Goal: Task Accomplishment & Management: Manage account settings

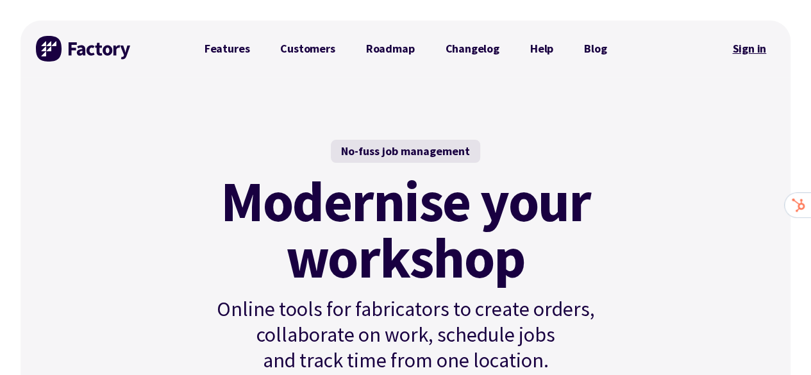
click at [760, 47] on link "Sign in" at bounding box center [749, 48] width 52 height 29
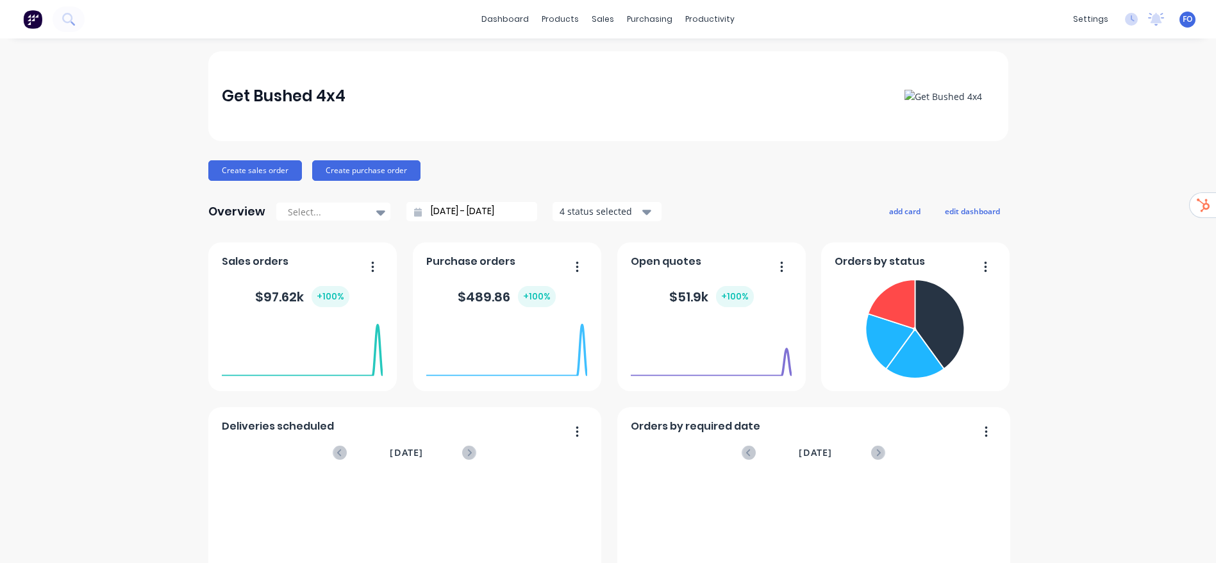
click at [1188, 22] on div "settings No new notifications Mark all as read You have no notifications FO Get…" at bounding box center [1140, 19] width 149 height 19
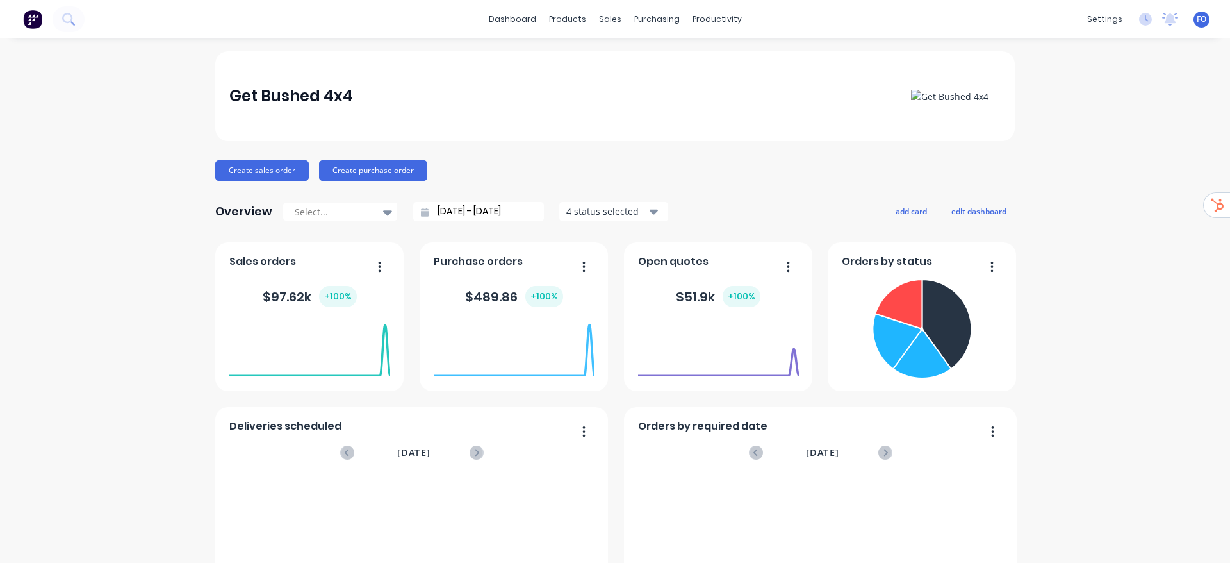
click at [1197, 22] on span "FO" at bounding box center [1202, 19] width 10 height 12
click at [1063, 167] on button "Sign out" at bounding box center [1122, 161] width 170 height 26
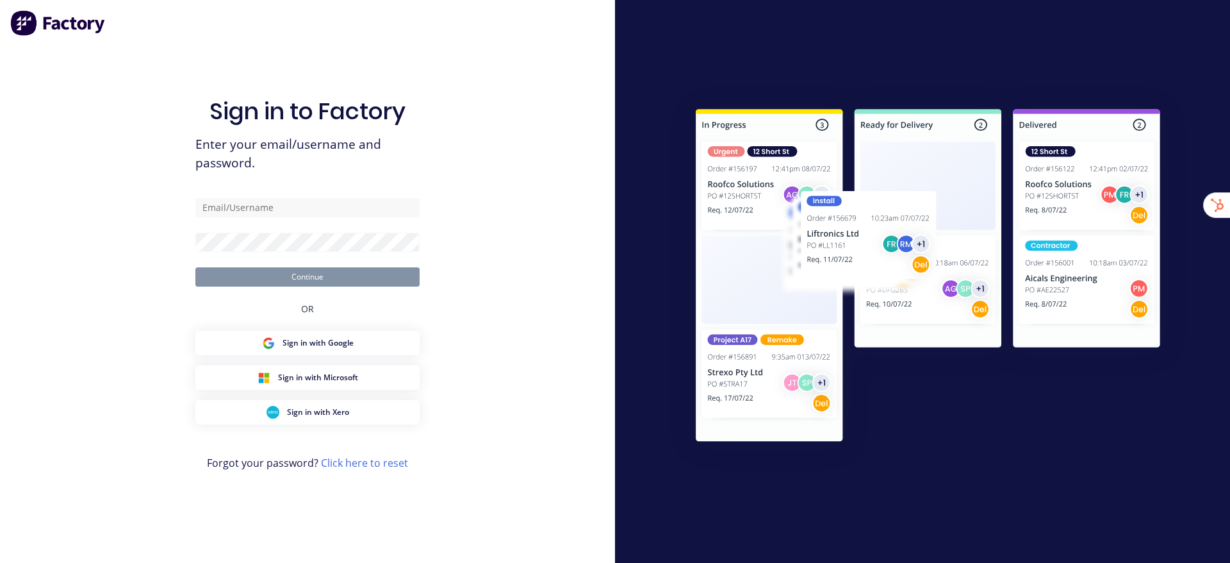
type input "stuart@factory.app"
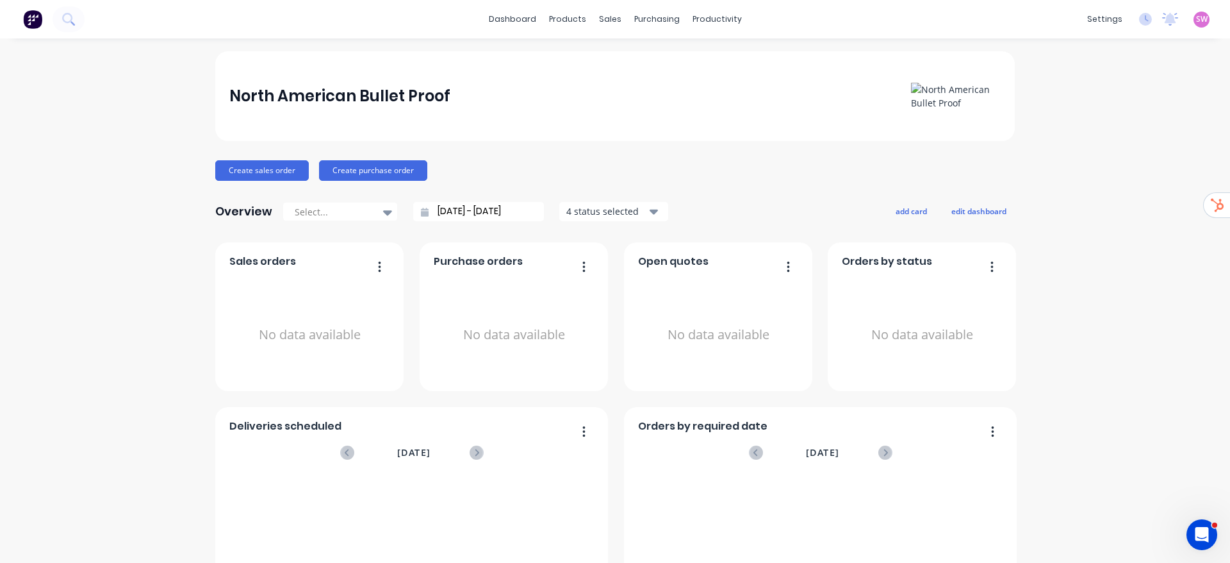
click at [588, 56] on div "Product Catalogue" at bounding box center [616, 62] width 79 height 12
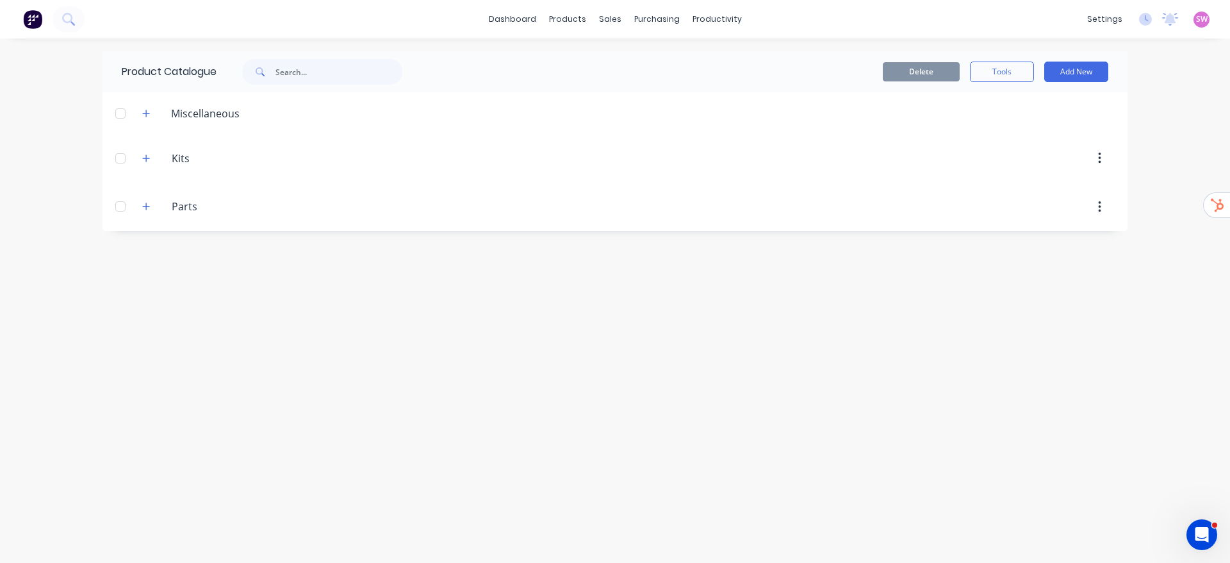
click at [138, 198] on div "Parts Parts" at bounding box center [232, 206] width 201 height 23
click at [146, 207] on icon "button" at bounding box center [146, 206] width 7 height 7
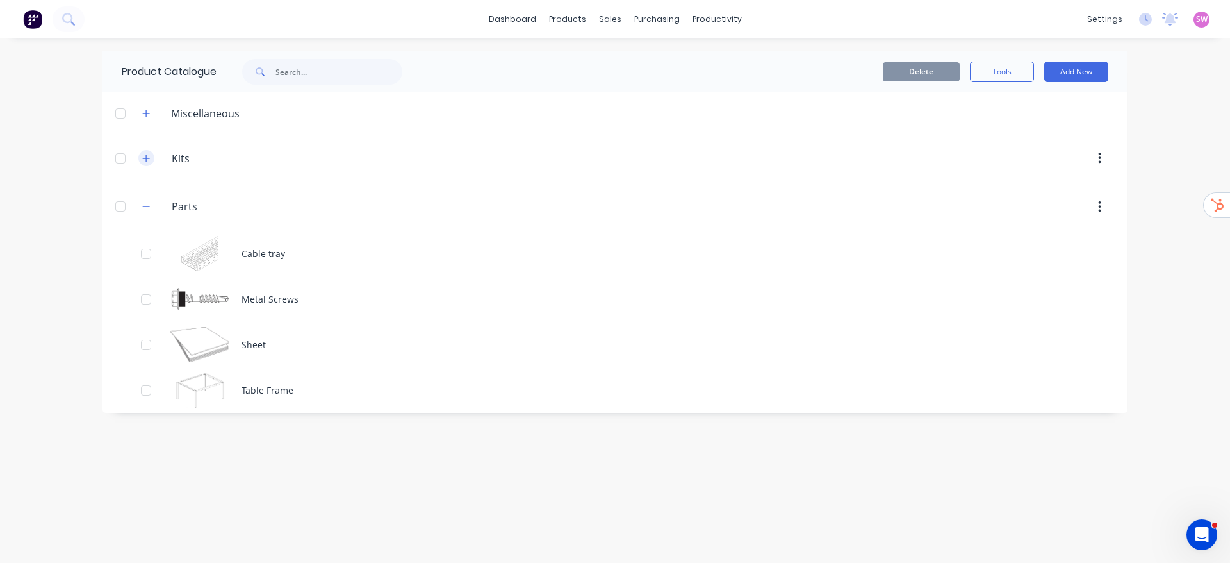
click at [147, 160] on icon "button" at bounding box center [146, 158] width 8 height 9
click at [143, 158] on icon "button" at bounding box center [146, 158] width 8 height 9
click at [148, 199] on button "button" at bounding box center [146, 207] width 16 height 16
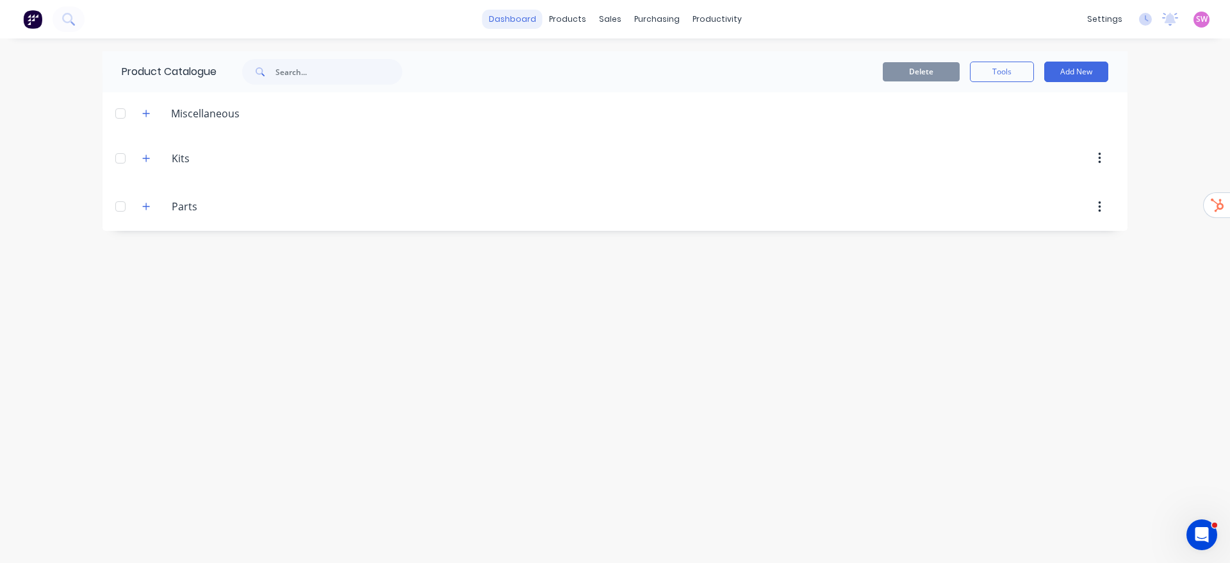
click at [519, 24] on link "dashboard" at bounding box center [513, 19] width 60 height 19
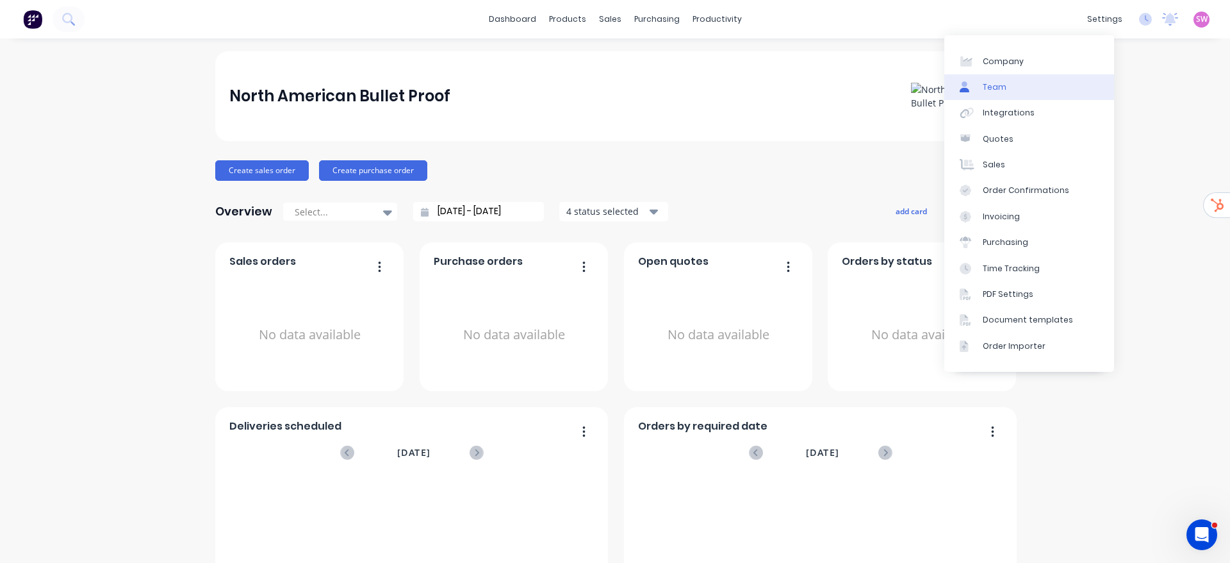
click at [983, 81] on div "Team" at bounding box center [995, 87] width 24 height 12
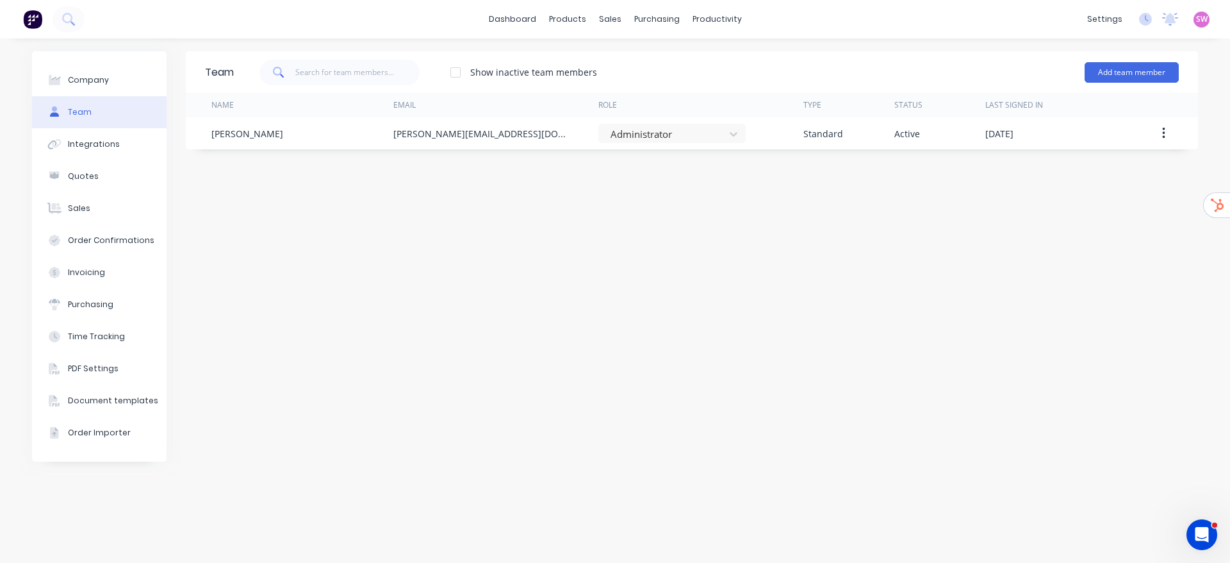
click at [937, 241] on div "Team Show inactive team members Add team member Name Email Role Type Status Las…" at bounding box center [692, 300] width 1012 height 499
click at [1139, 81] on button "Add team member" at bounding box center [1132, 72] width 94 height 21
click at [1076, 110] on span "A team member that can login to Factory" at bounding box center [1077, 116] width 182 height 12
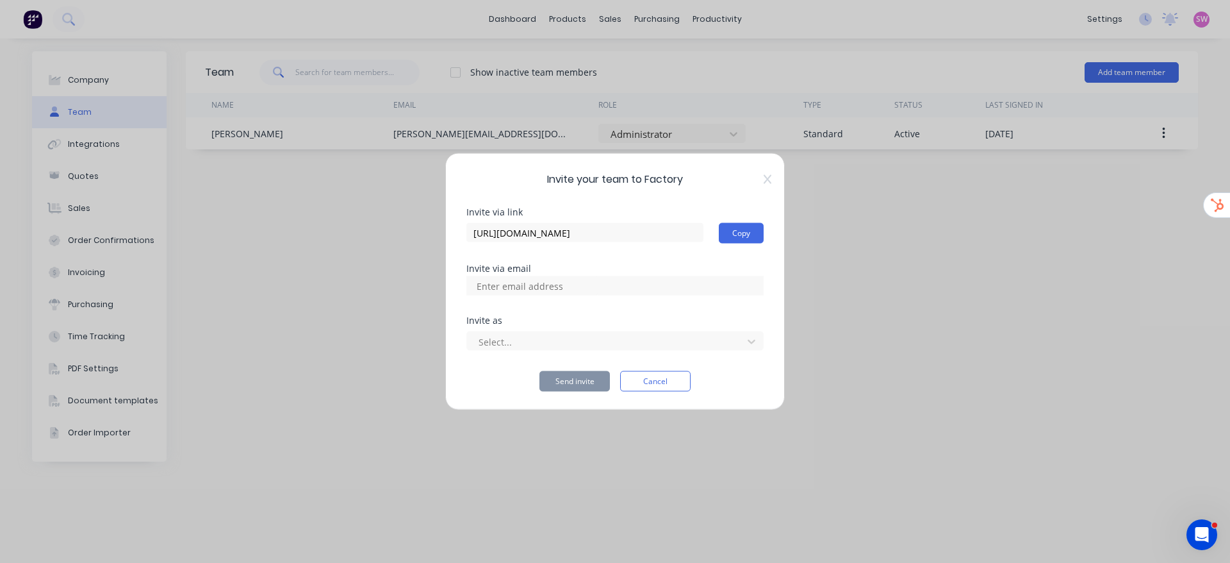
click at [518, 289] on input at bounding box center [534, 285] width 128 height 19
paste input "megan@nabulletproof.com"
type input "megan@nabulletproof.com"
click at [632, 273] on div "Invite via link https://app.factory.app/invite/R1W9STJ0 Copy Invite via email I…" at bounding box center [614, 300] width 297 height 184
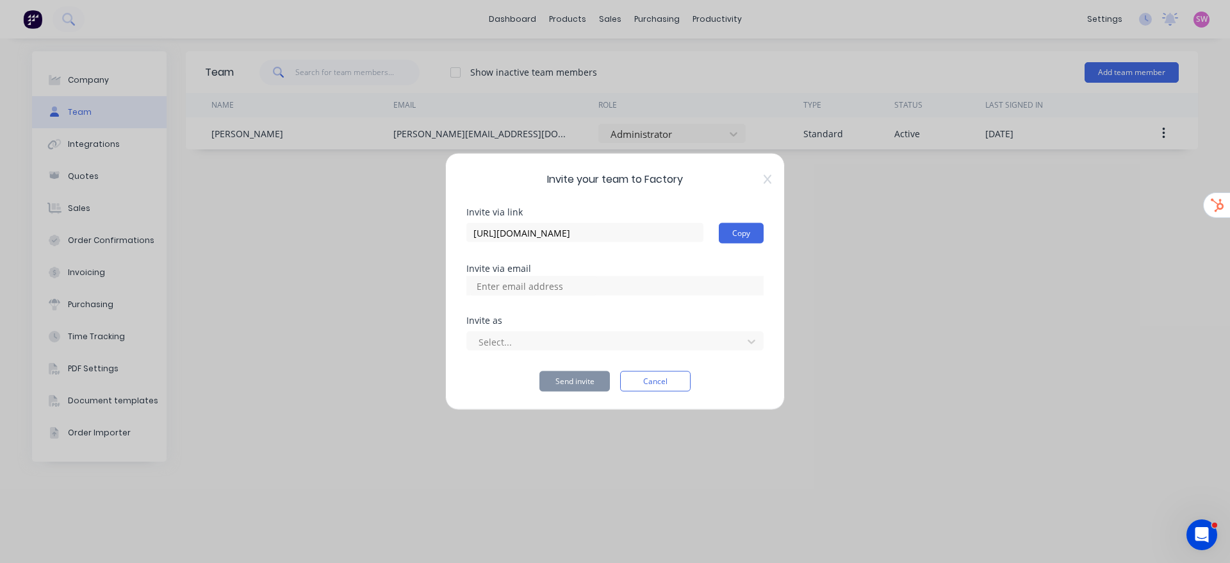
scroll to position [0, 0]
click at [586, 284] on input at bounding box center [534, 285] width 128 height 19
paste input "megan@nabulletproof.com"
type input "megan@nabulletproof.com"
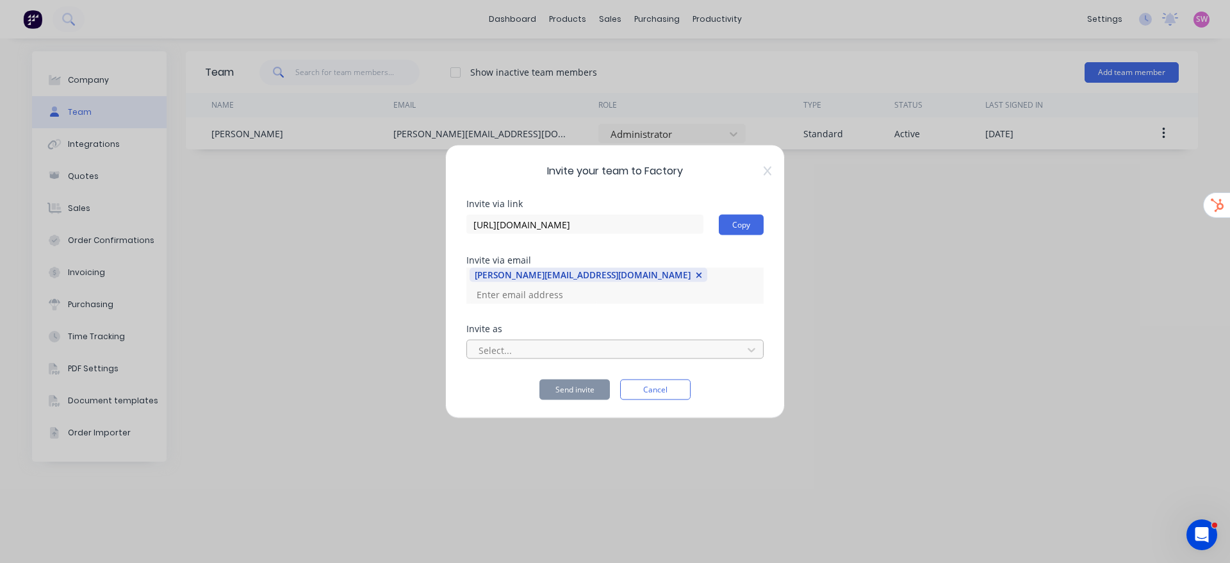
click at [525, 342] on div at bounding box center [606, 350] width 259 height 16
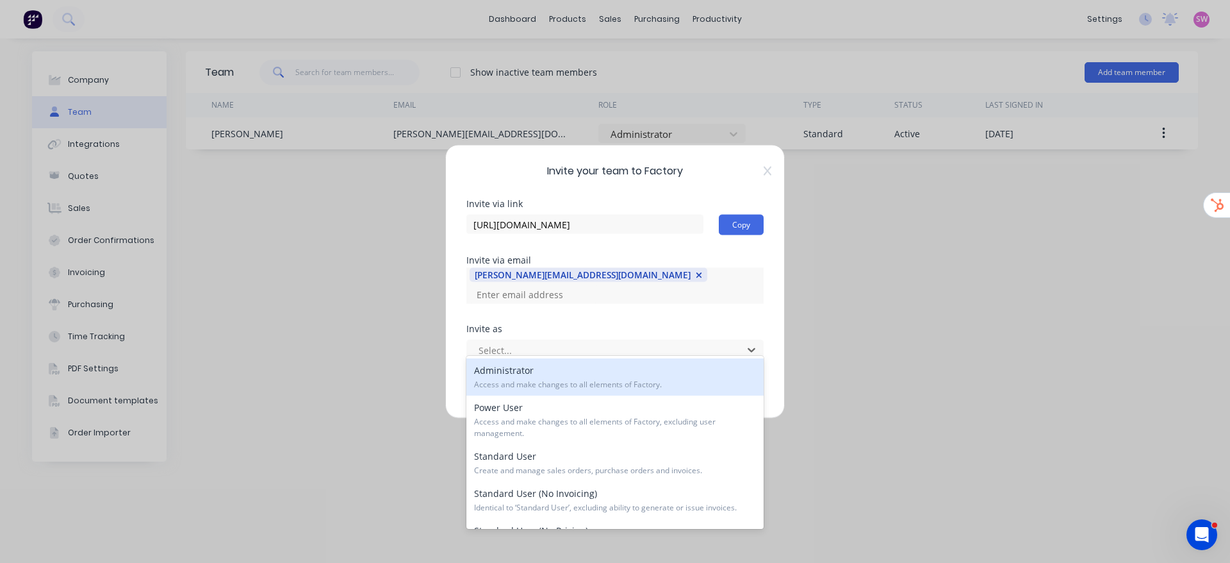
click at [514, 374] on div "Administrator Access and make changes to all elements of Factory." at bounding box center [614, 376] width 297 height 37
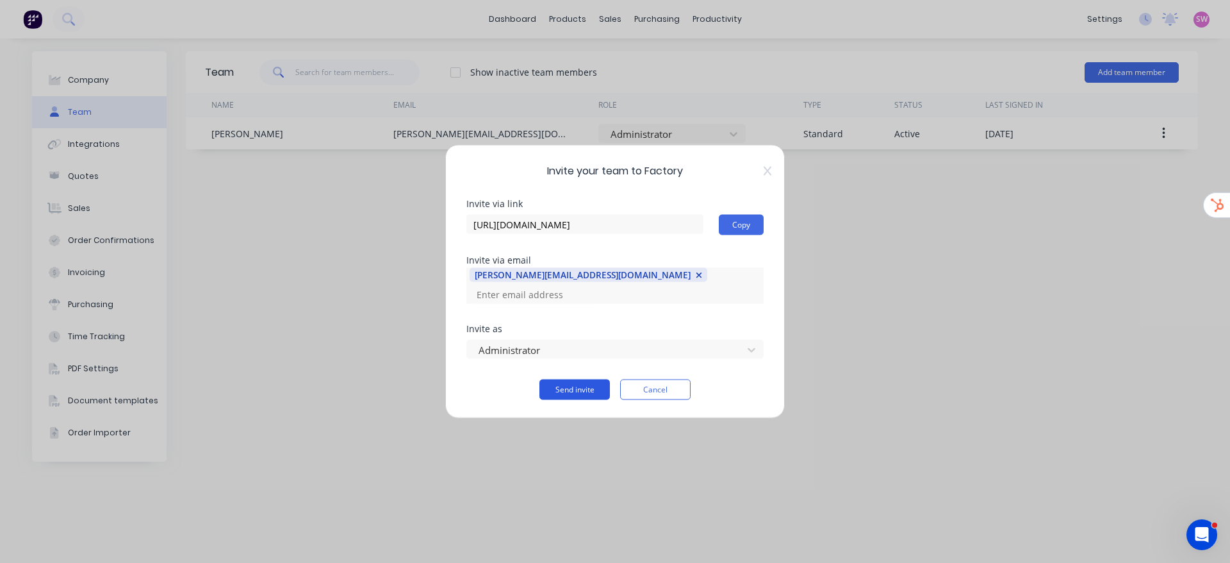
click at [565, 379] on button "Send invite" at bounding box center [575, 389] width 70 height 21
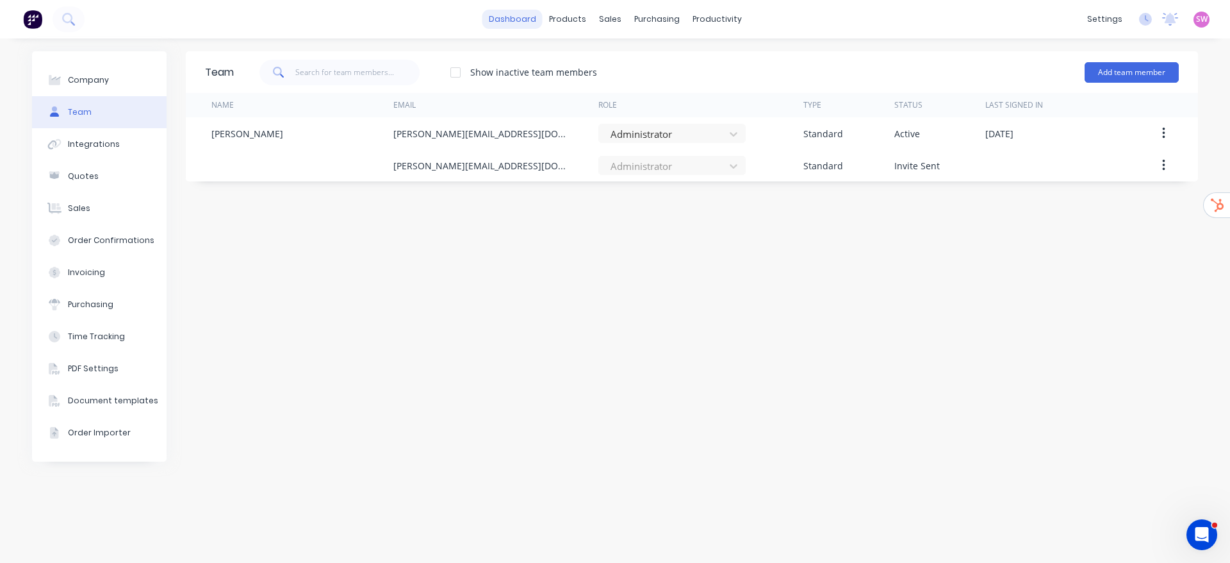
click at [509, 22] on link "dashboard" at bounding box center [513, 19] width 60 height 19
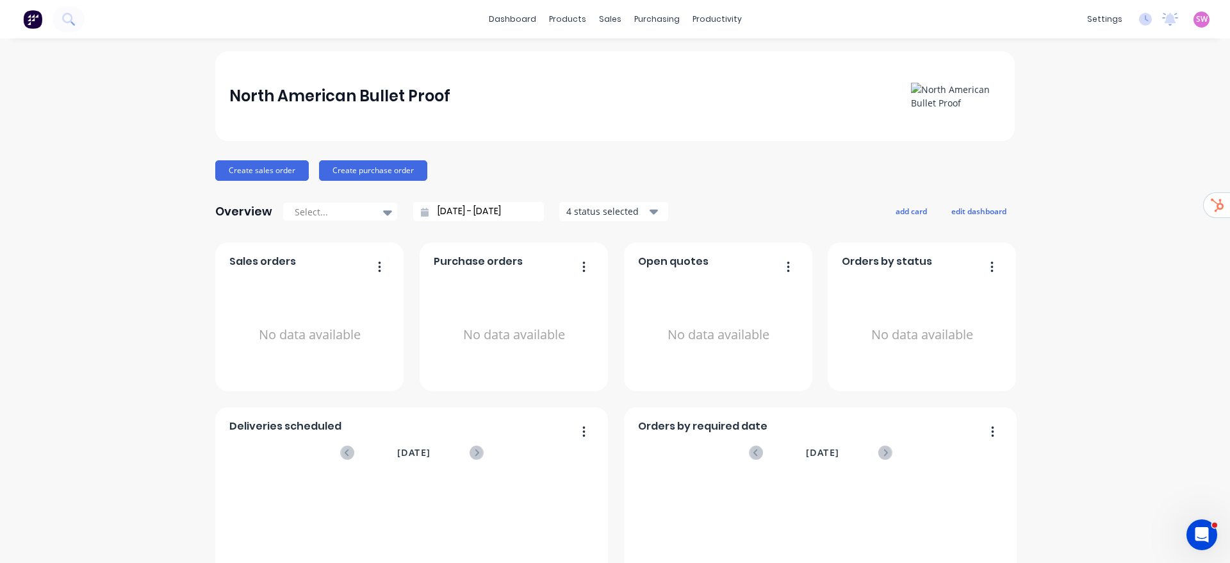
click at [383, 213] on icon at bounding box center [387, 212] width 9 height 5
click at [345, 337] on div "All time" at bounding box center [340, 336] width 115 height 24
type input "22/08/25 - 02/10/25"
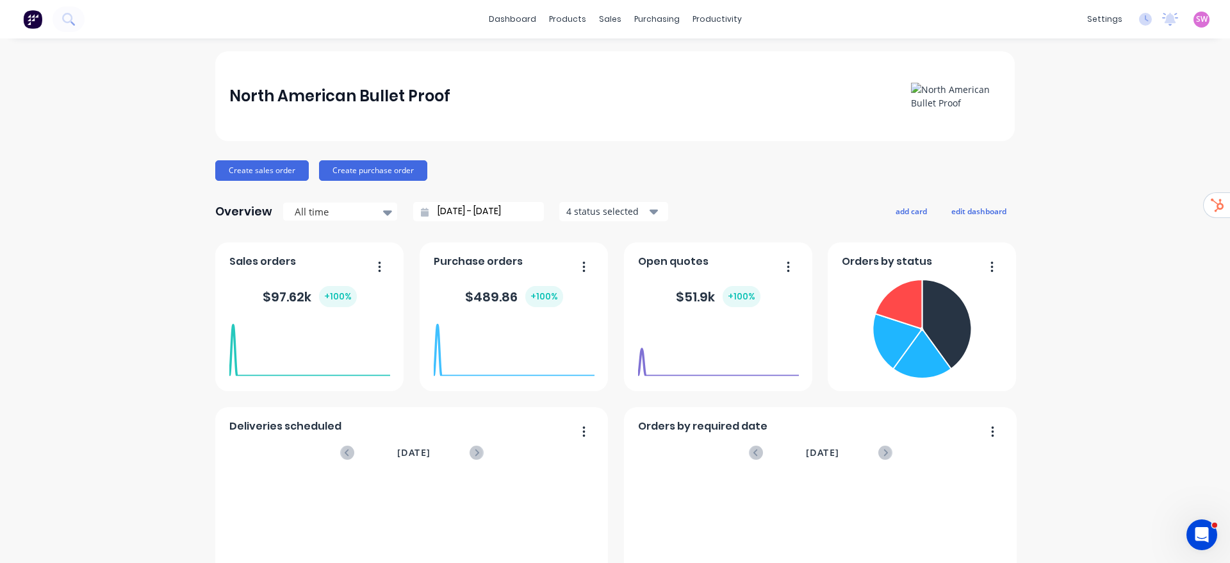
click at [907, 207] on button "add card" at bounding box center [911, 210] width 48 height 17
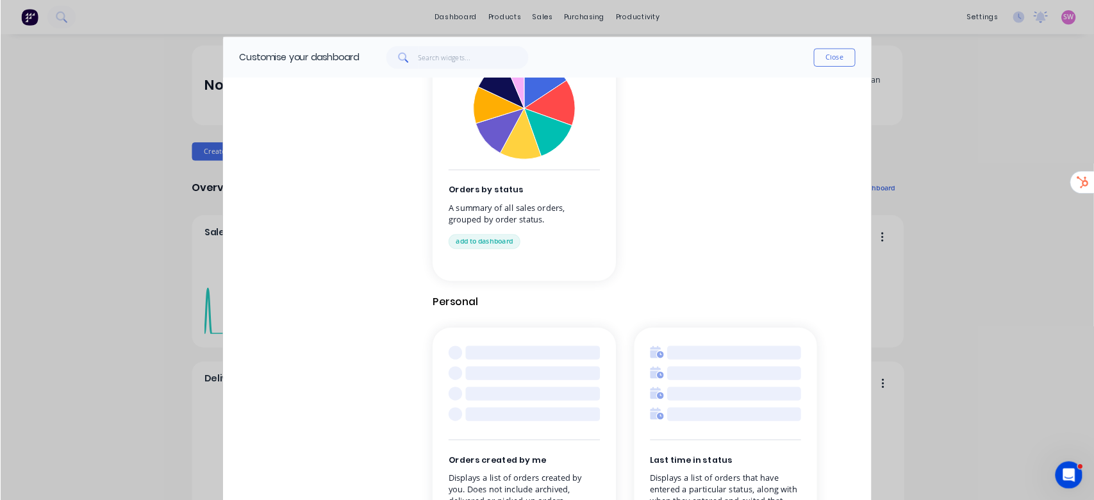
scroll to position [1260, 0]
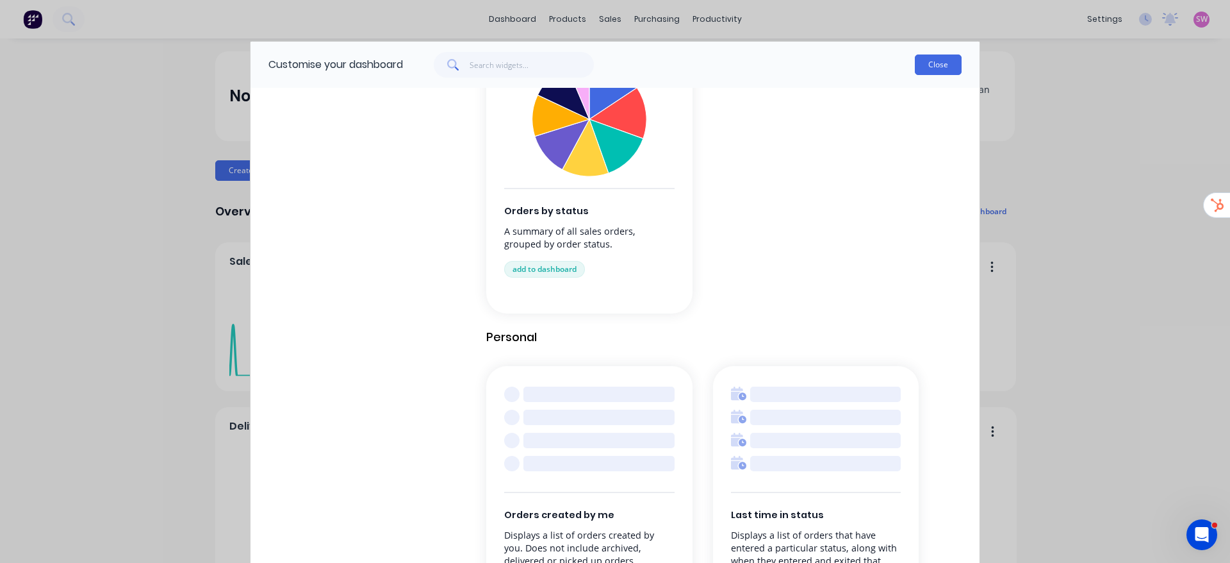
click at [946, 65] on button "Close" at bounding box center [938, 64] width 47 height 21
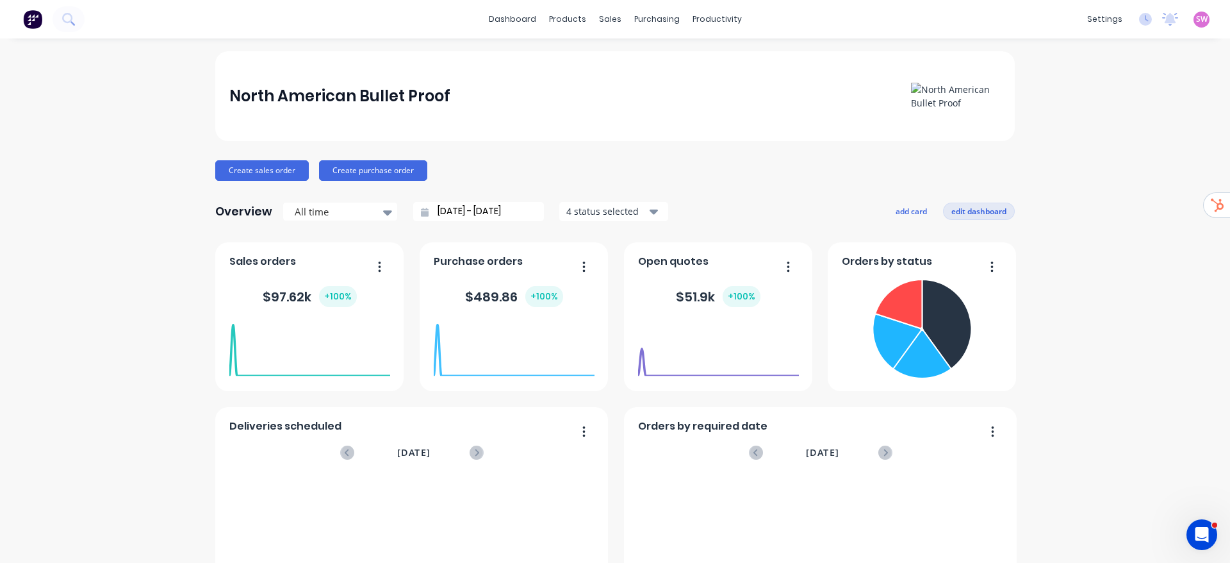
click at [974, 210] on button "edit dashboard" at bounding box center [979, 210] width 72 height 17
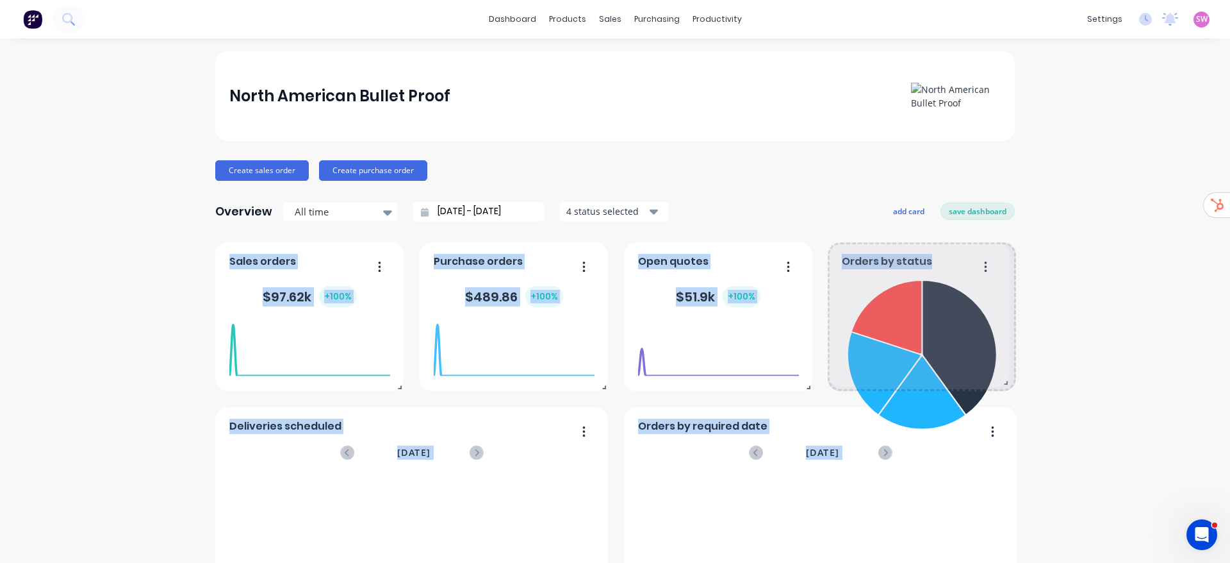
drag, startPoint x: 1008, startPoint y: 384, endPoint x: 1012, endPoint y: 379, distance: 6.8
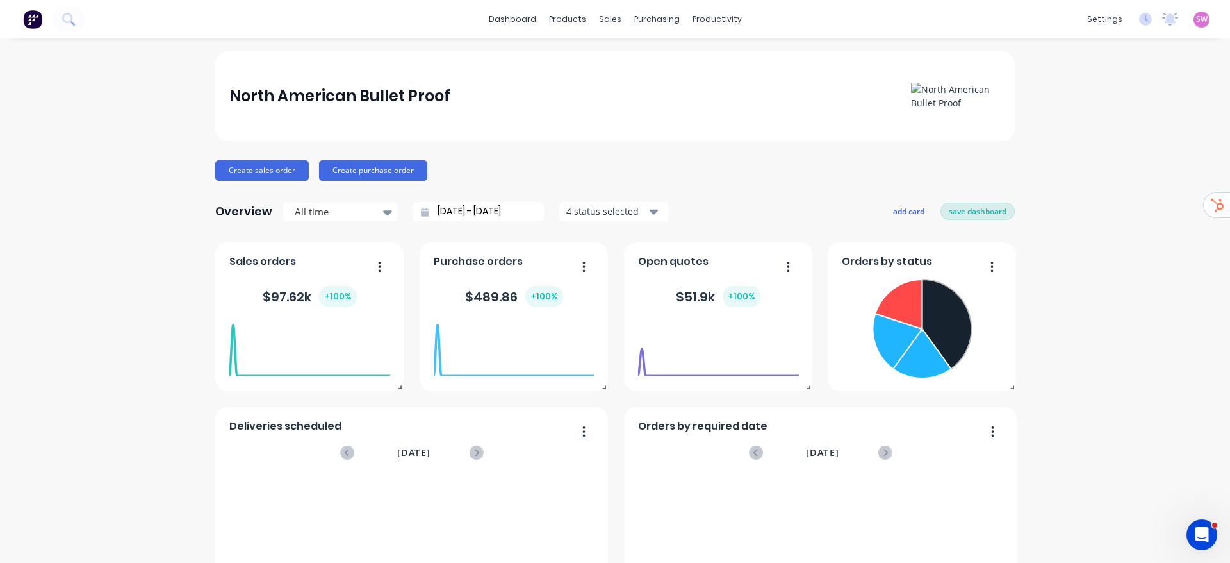
drag, startPoint x: 967, startPoint y: 212, endPoint x: 992, endPoint y: 213, distance: 25.0
click at [968, 212] on button "save dashboard" at bounding box center [978, 210] width 74 height 17
click at [477, 210] on input "22/08/25 - 02/10/25" at bounding box center [484, 211] width 110 height 19
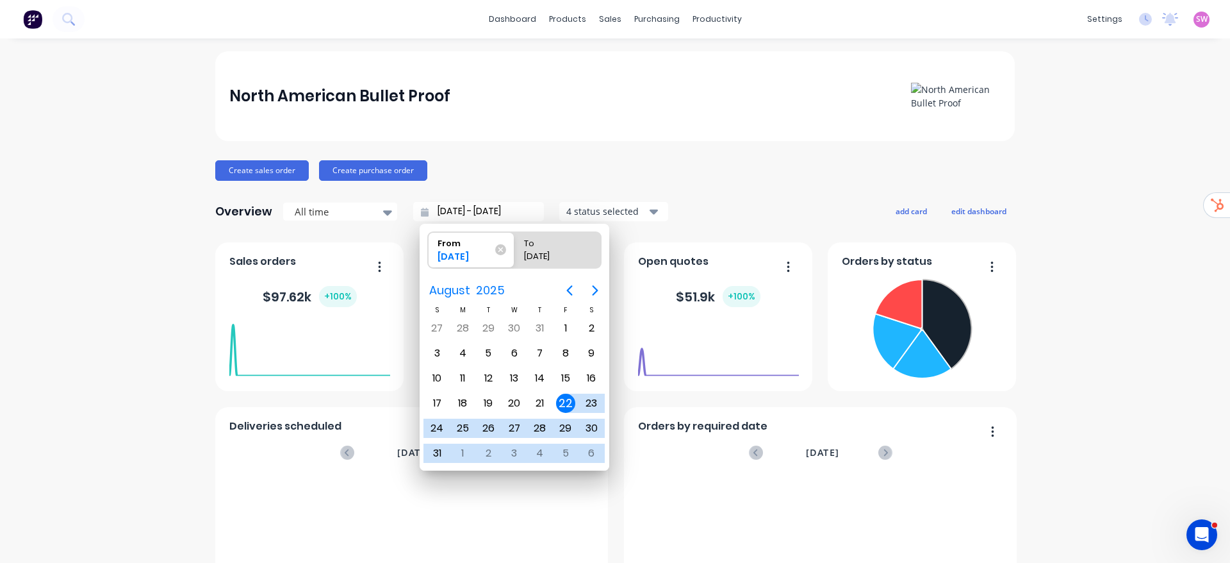
click at [520, 178] on div "Create sales order Create purchase order" at bounding box center [615, 170] width 800 height 21
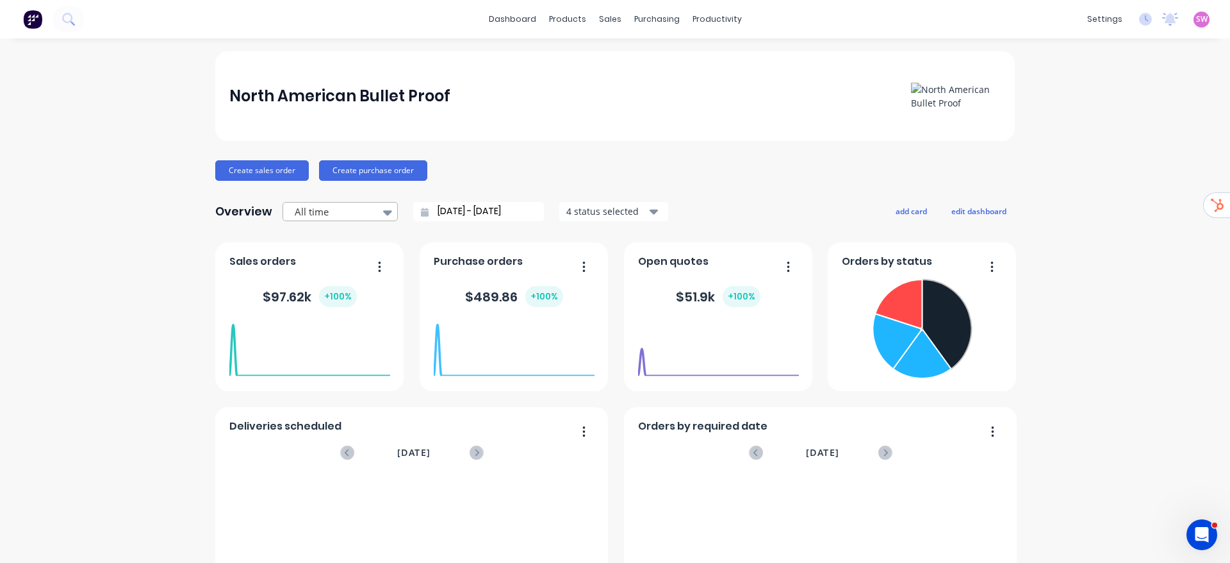
click at [364, 213] on div at bounding box center [333, 212] width 81 height 16
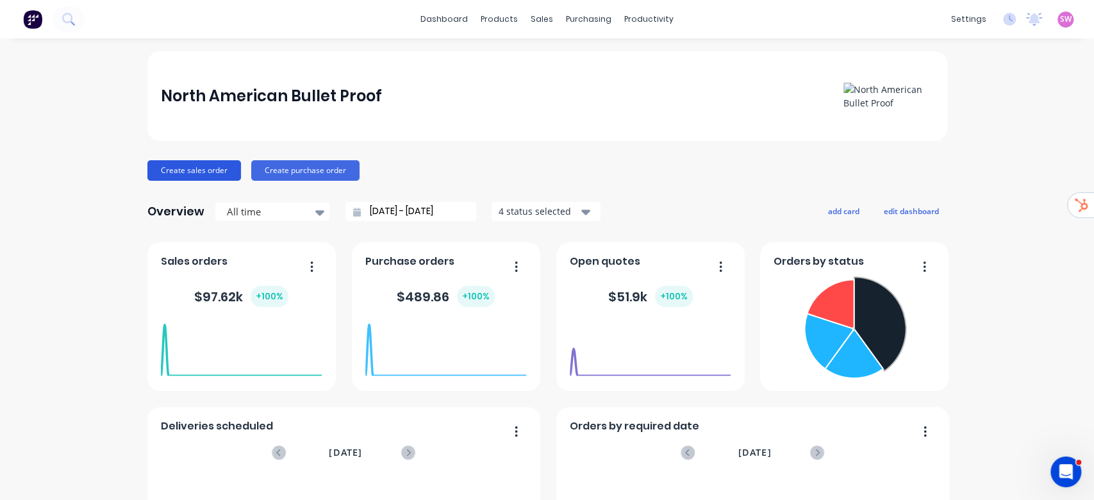
click at [179, 169] on button "Create sales order" at bounding box center [194, 170] width 94 height 21
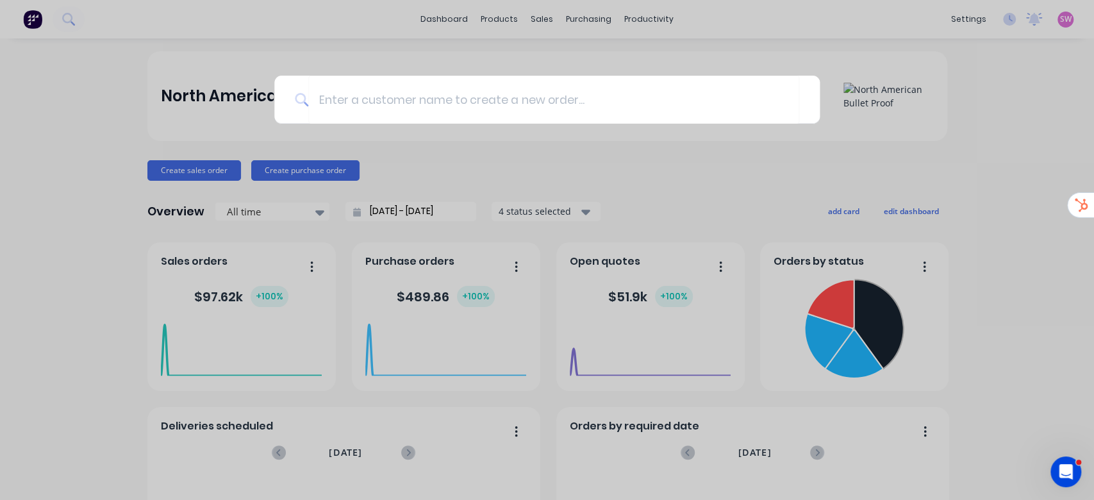
drag, startPoint x: 979, startPoint y: 150, endPoint x: 911, endPoint y: 154, distance: 68.7
click at [979, 151] on div at bounding box center [547, 250] width 1094 height 500
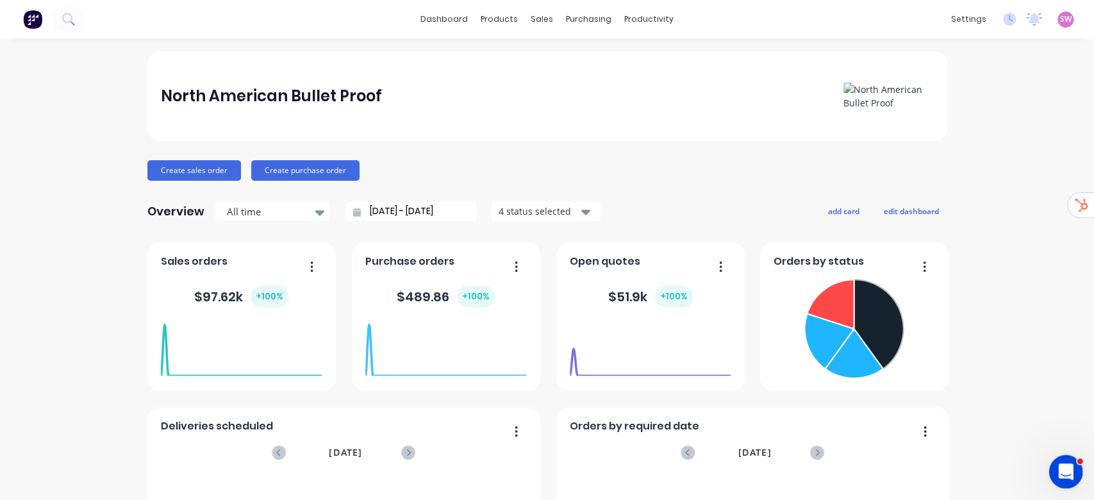
click at [1060, 472] on icon "Open Intercom Messenger" at bounding box center [1063, 470] width 9 height 10
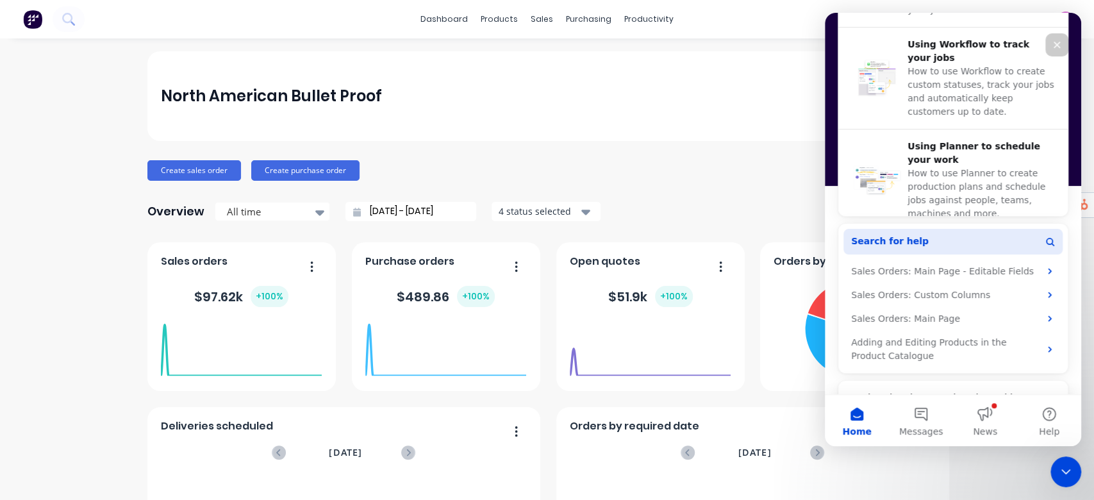
scroll to position [522, 0]
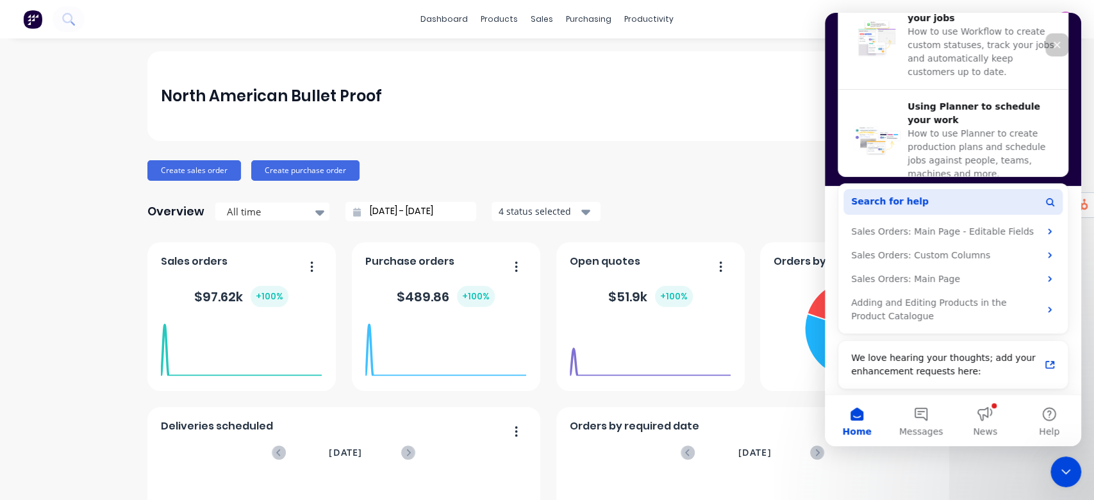
click at [918, 206] on button "Search for help" at bounding box center [952, 202] width 219 height 26
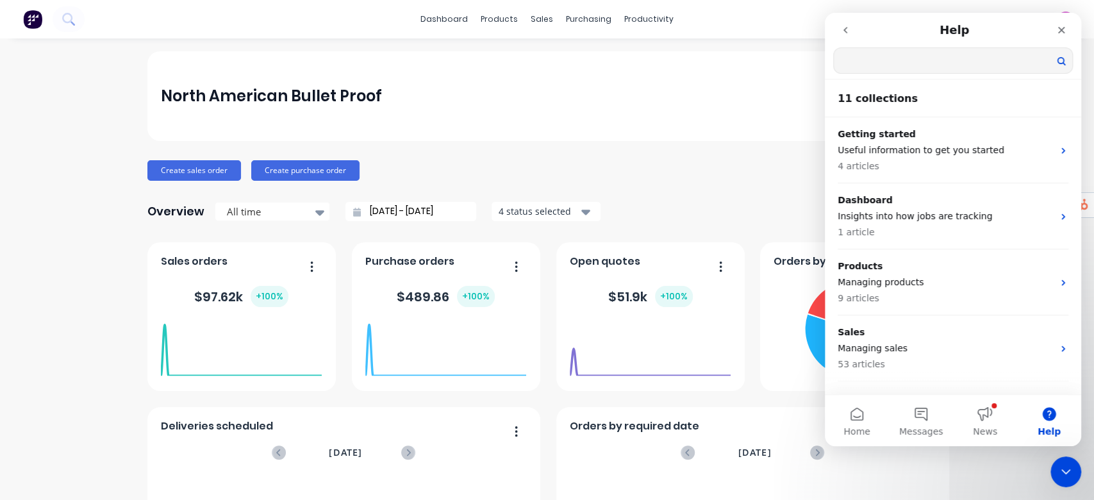
scroll to position [0, 0]
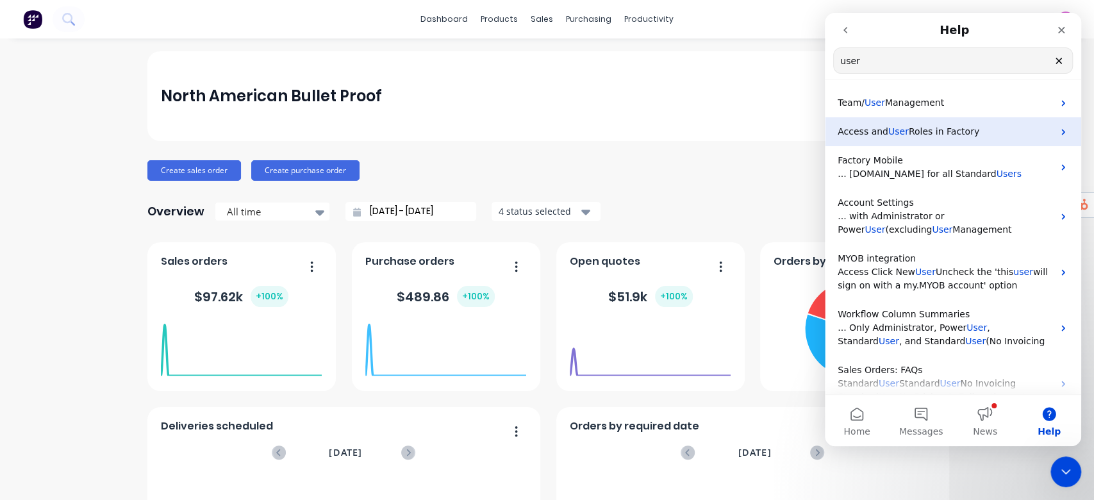
type input "user"
click at [927, 135] on span "Roles in Factory" at bounding box center [944, 131] width 70 height 10
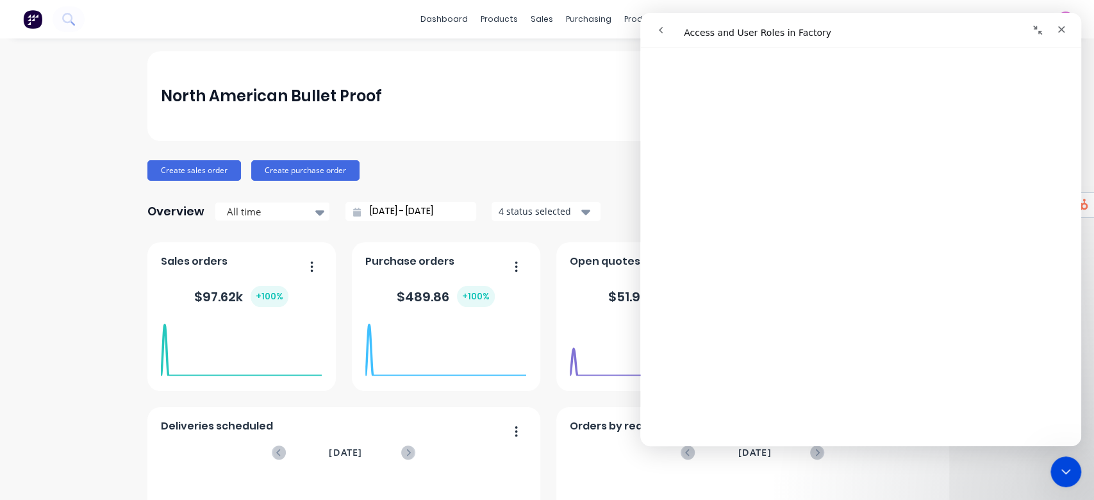
scroll to position [1023, 0]
click at [654, 28] on button "go back" at bounding box center [660, 30] width 24 height 24
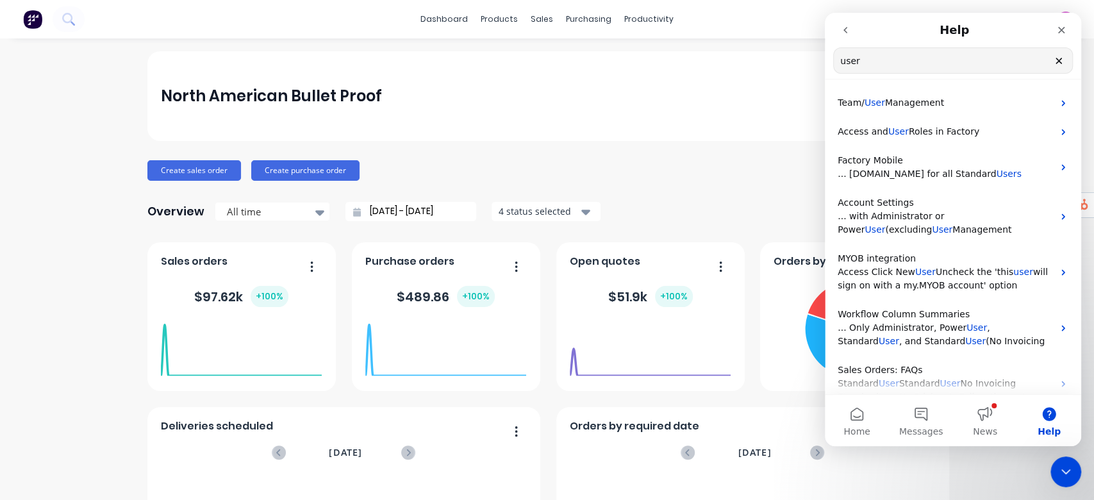
click at [851, 34] on button "go back" at bounding box center [845, 30] width 24 height 24
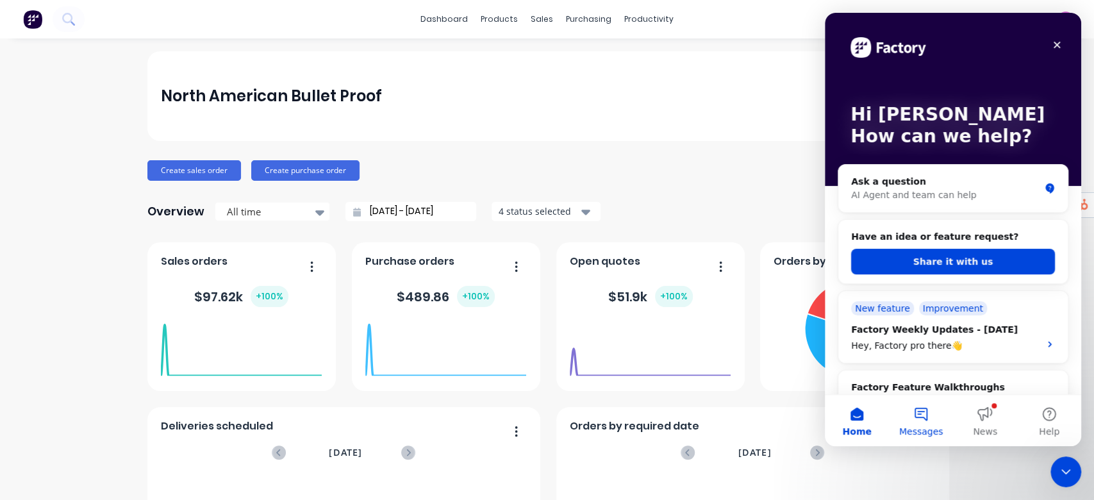
click at [926, 422] on button "Messages" at bounding box center [921, 420] width 64 height 51
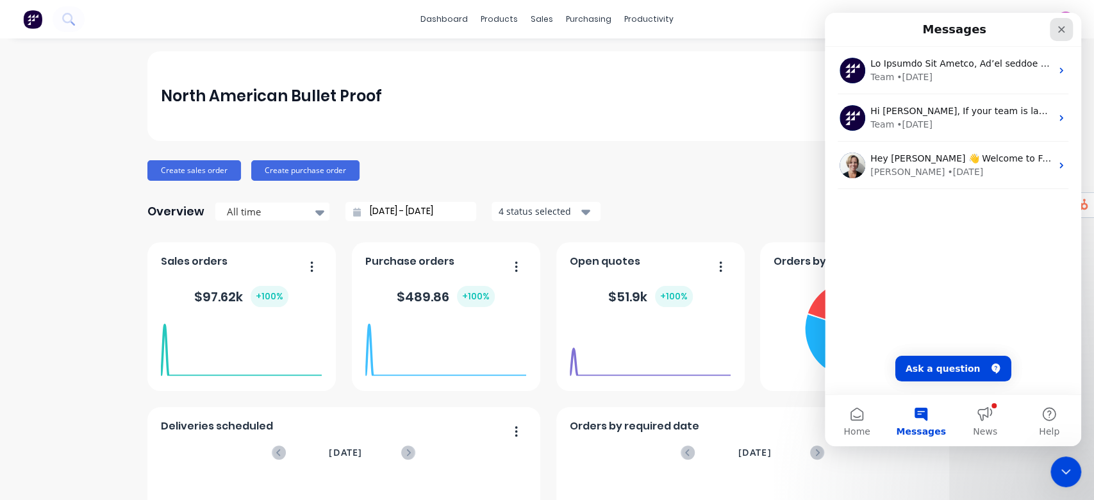
click at [1053, 27] on div "Close" at bounding box center [1061, 29] width 23 height 23
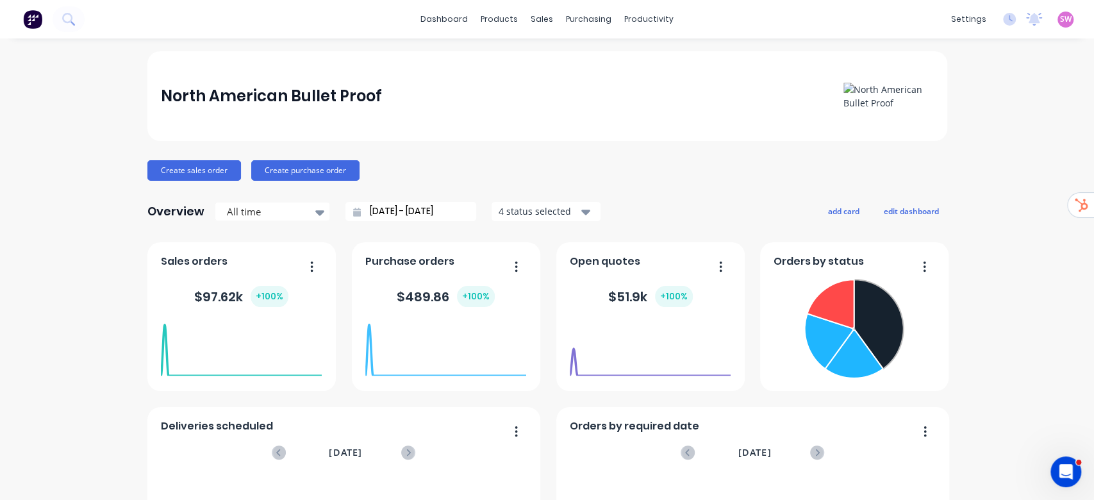
scroll to position [0, 0]
click at [68, 11] on button at bounding box center [69, 19] width 32 height 26
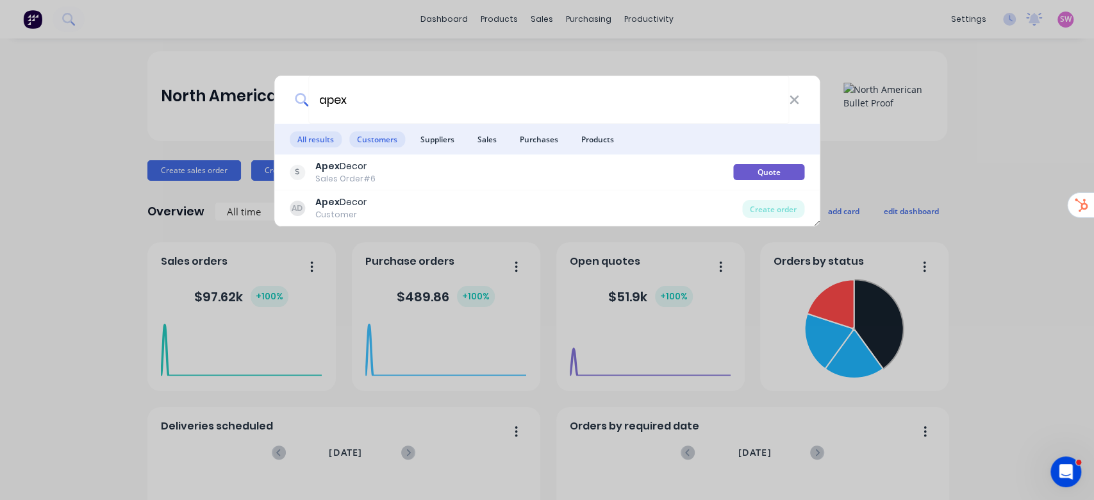
type input "apex"
drag, startPoint x: 383, startPoint y: 135, endPoint x: 398, endPoint y: 135, distance: 15.4
click at [383, 135] on span "Customers" at bounding box center [377, 139] width 56 height 16
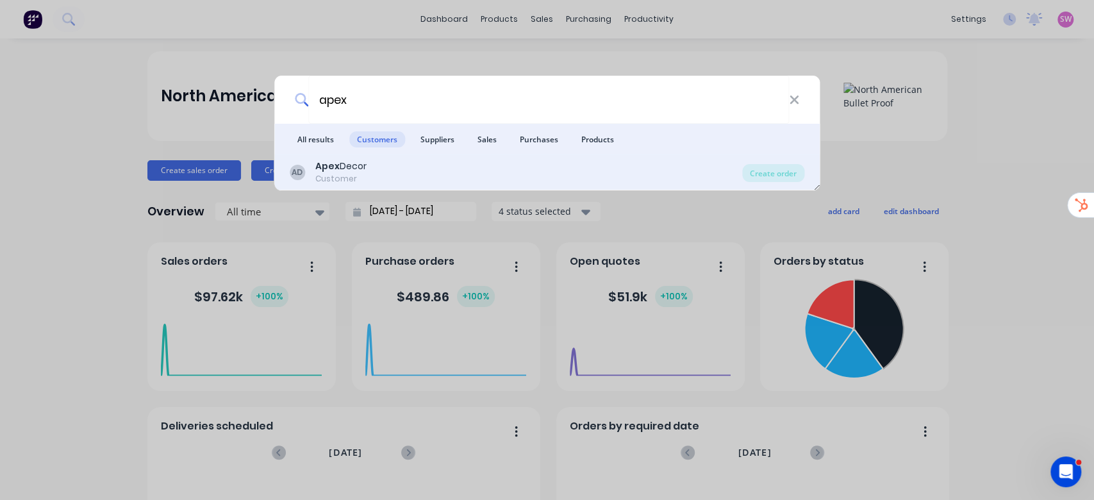
click at [447, 166] on div "AD Apex Decor Customer" at bounding box center [516, 172] width 453 height 25
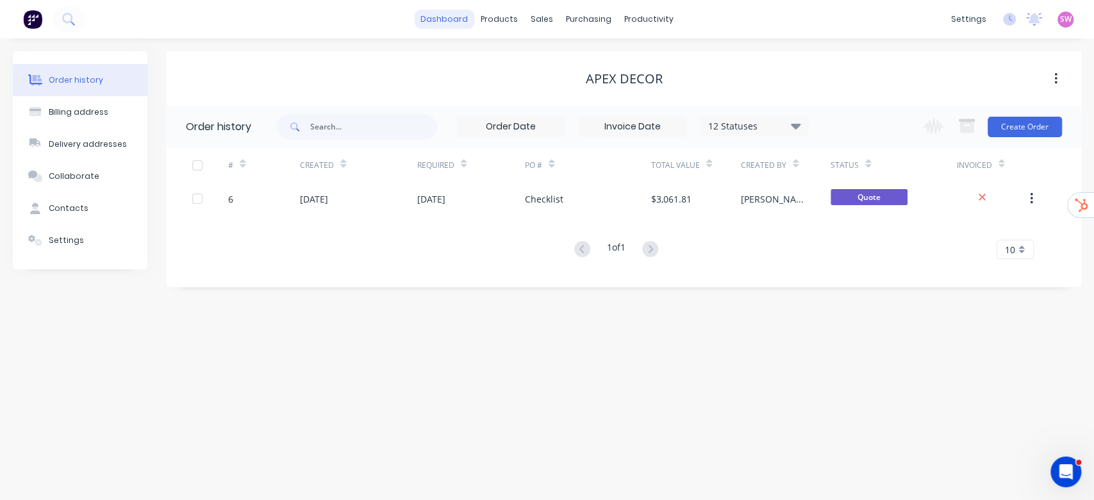
click at [469, 24] on link "dashboard" at bounding box center [444, 19] width 60 height 19
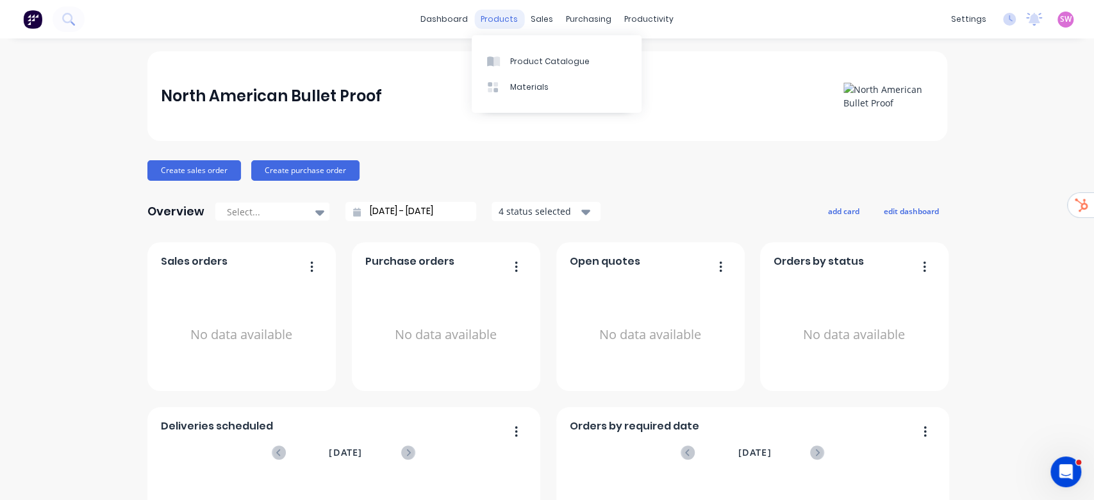
click at [497, 15] on div "products" at bounding box center [499, 19] width 50 height 19
click at [525, 53] on link "Product Catalogue" at bounding box center [557, 61] width 170 height 26
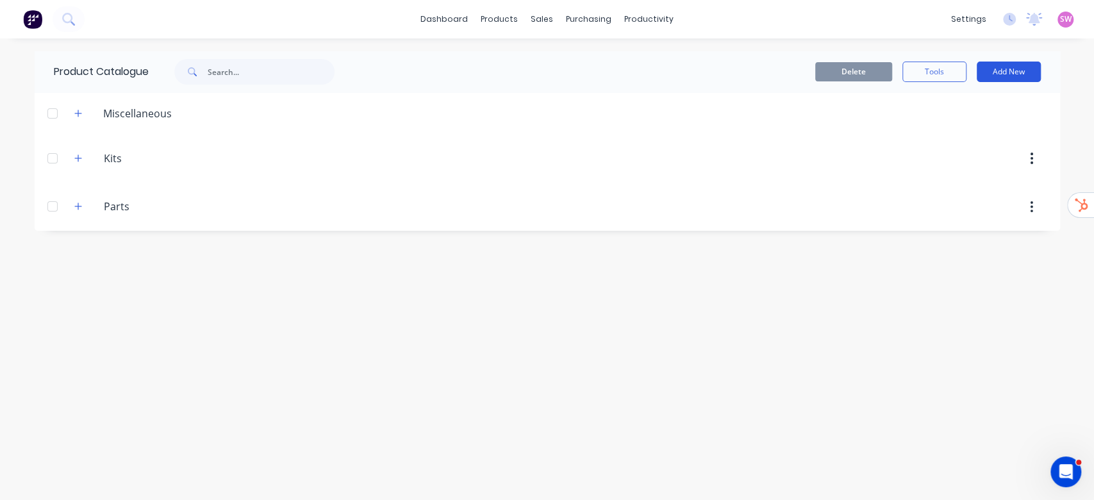
click at [1005, 69] on button "Add New" at bounding box center [1009, 72] width 64 height 21
click at [972, 100] on div "Category" at bounding box center [979, 104] width 99 height 19
type input "RHS"
click at [337, 342] on div "Product Catalogue Delete Tools Add New Miscellaneous Kits Kits Desk kit Parts P…" at bounding box center [547, 269] width 1025 height 436
click at [79, 207] on icon "button" at bounding box center [78, 206] width 8 height 9
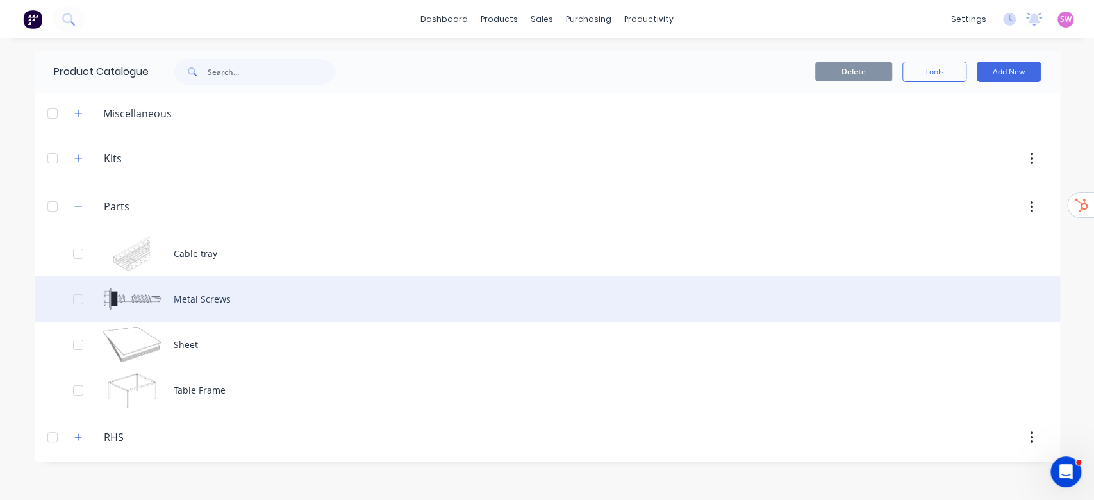
click at [193, 290] on div "Metal Screws" at bounding box center [547, 298] width 1025 height 45
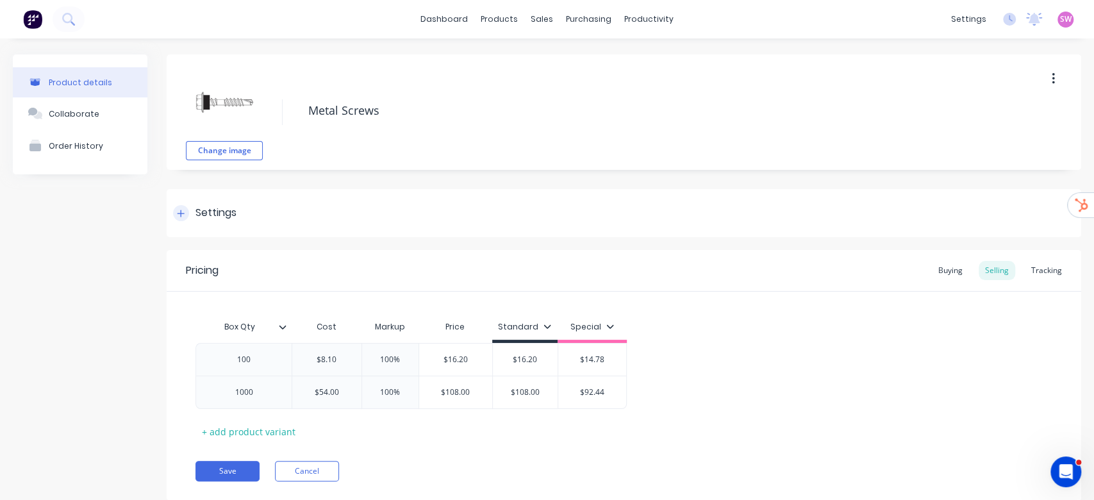
click at [188, 208] on div "Settings" at bounding box center [204, 213] width 63 height 16
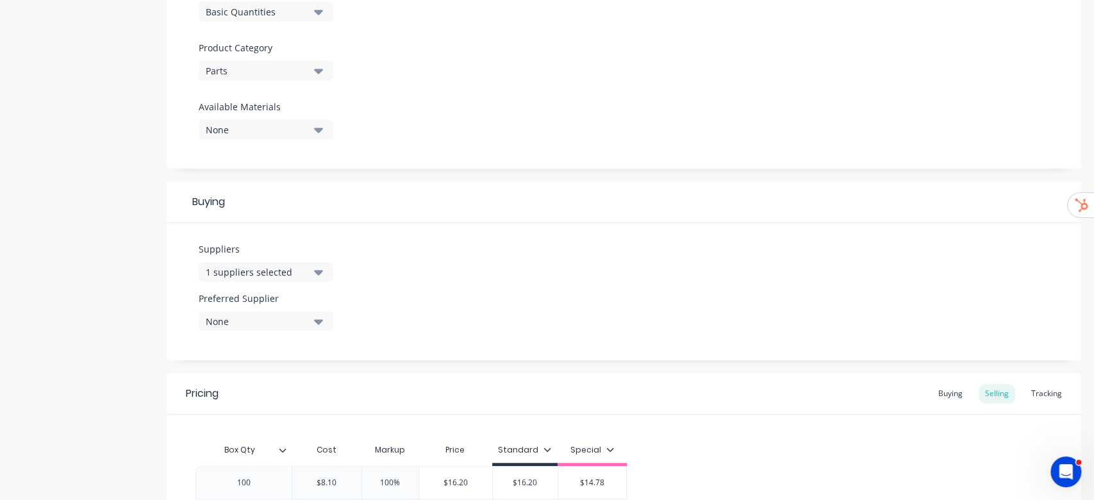
scroll to position [427, 0]
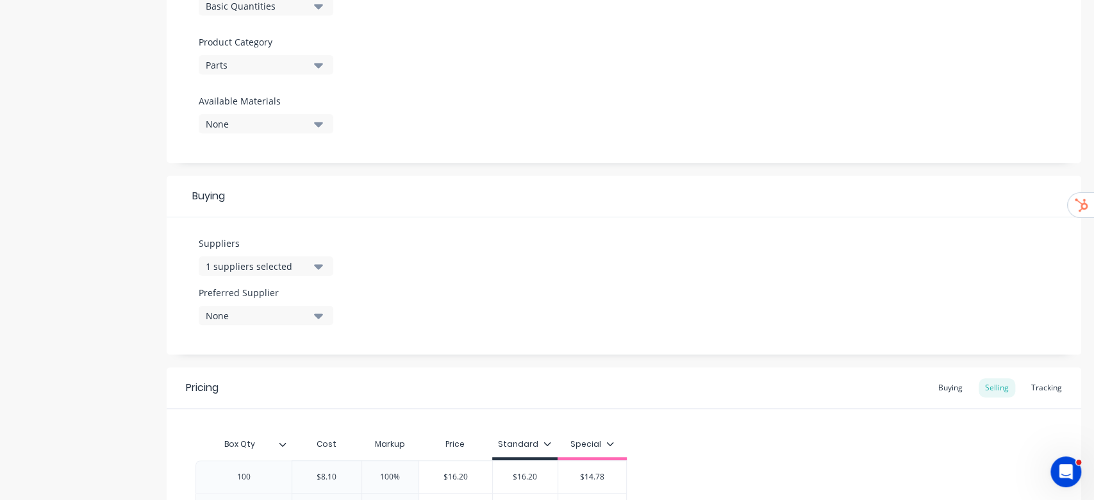
click at [281, 254] on div "Suppliers 1 suppliers selected" at bounding box center [266, 255] width 135 height 39
click at [280, 256] on button "1 suppliers selected" at bounding box center [266, 265] width 135 height 19
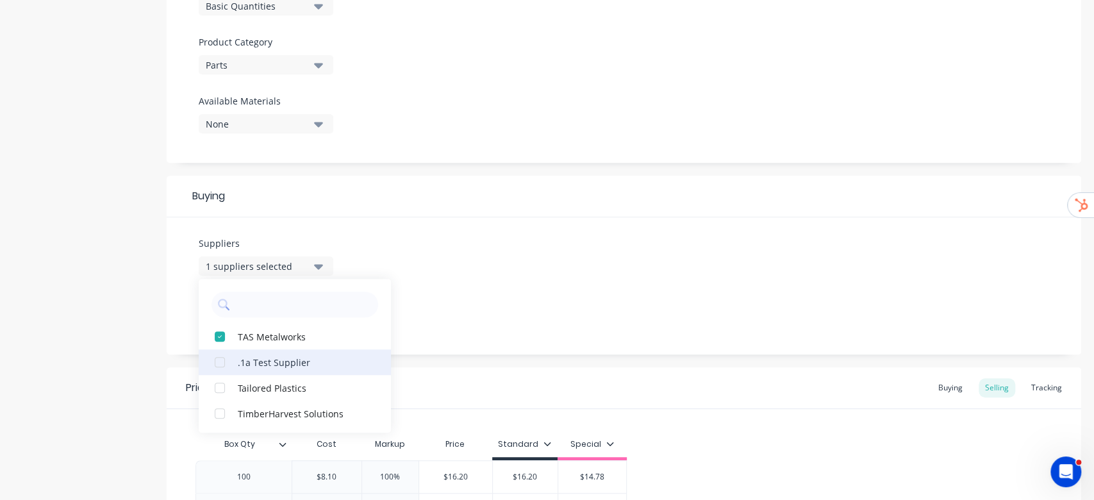
click at [260, 372] on button ".1a Test Supplier" at bounding box center [295, 362] width 192 height 26
click at [436, 269] on div "Suppliers 2 suppliers selected .1a Test Supplier TAS Metalworks Tailored Plasti…" at bounding box center [624, 285] width 914 height 137
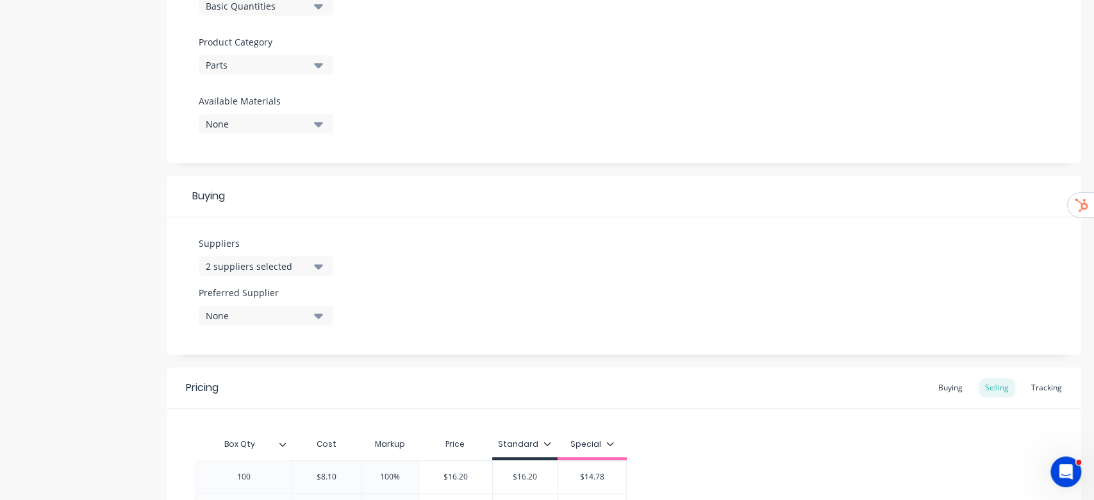
click at [277, 320] on div "None" at bounding box center [257, 315] width 103 height 13
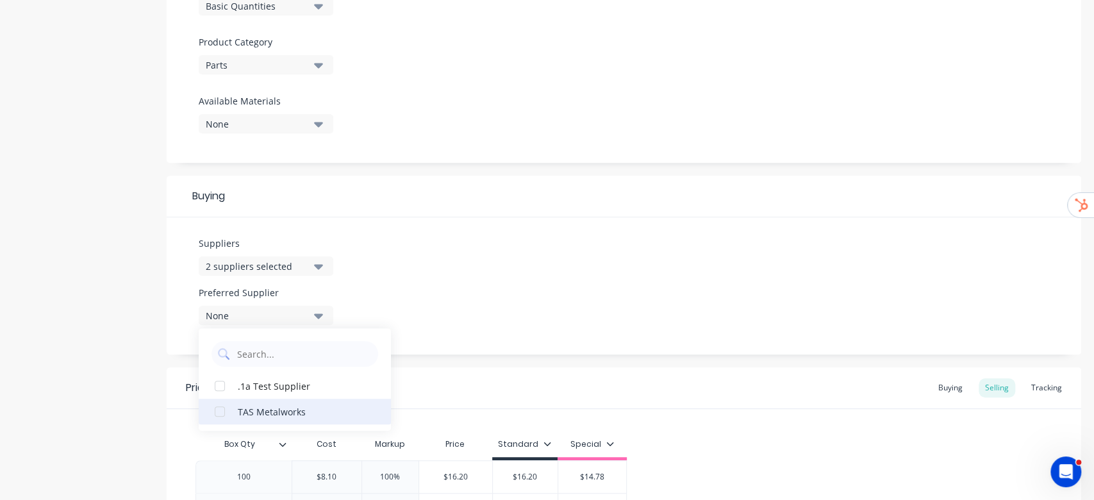
click at [249, 413] on div "TAS Metalworks" at bounding box center [302, 410] width 128 height 13
click at [508, 274] on div "Suppliers 2 suppliers selected Preferred Supplier TAS Metalworks TAS Metalworks…" at bounding box center [624, 285] width 914 height 137
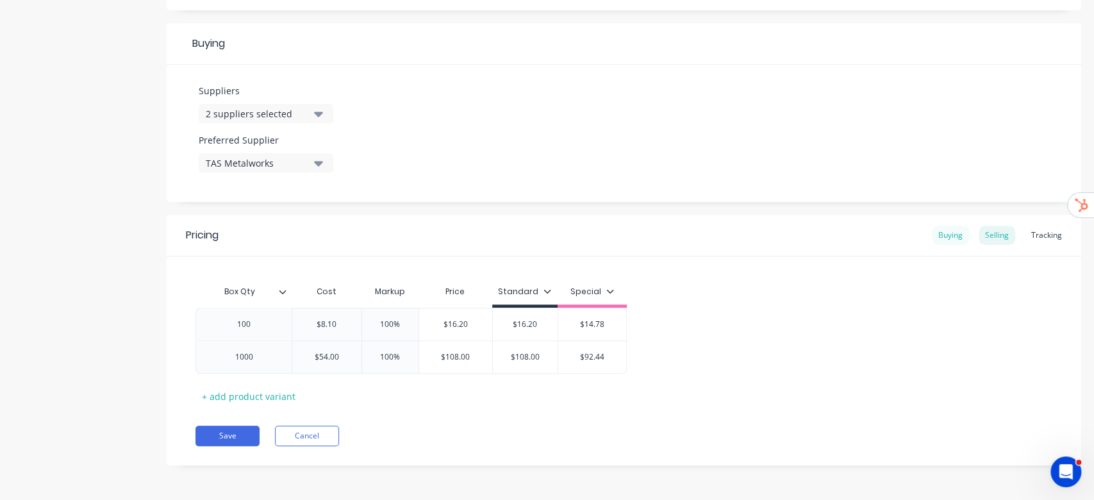
click at [932, 236] on div "Buying" at bounding box center [950, 235] width 37 height 19
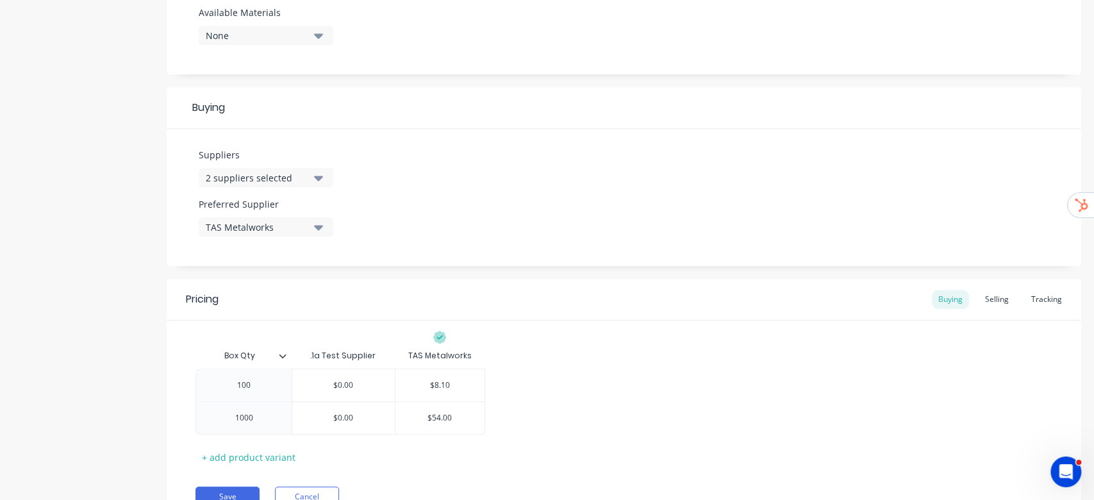
scroll to position [575, 0]
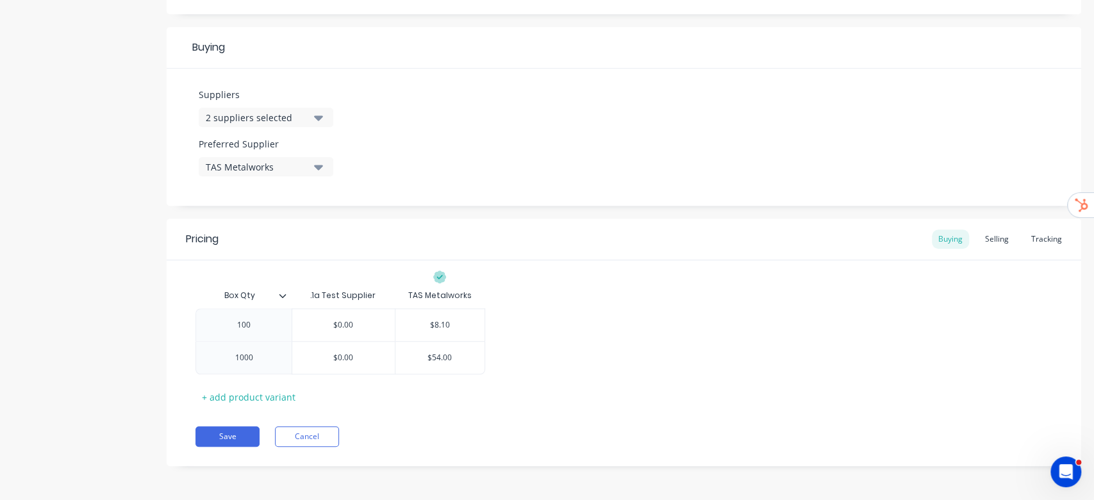
click at [314, 110] on icon "button" at bounding box center [318, 117] width 9 height 14
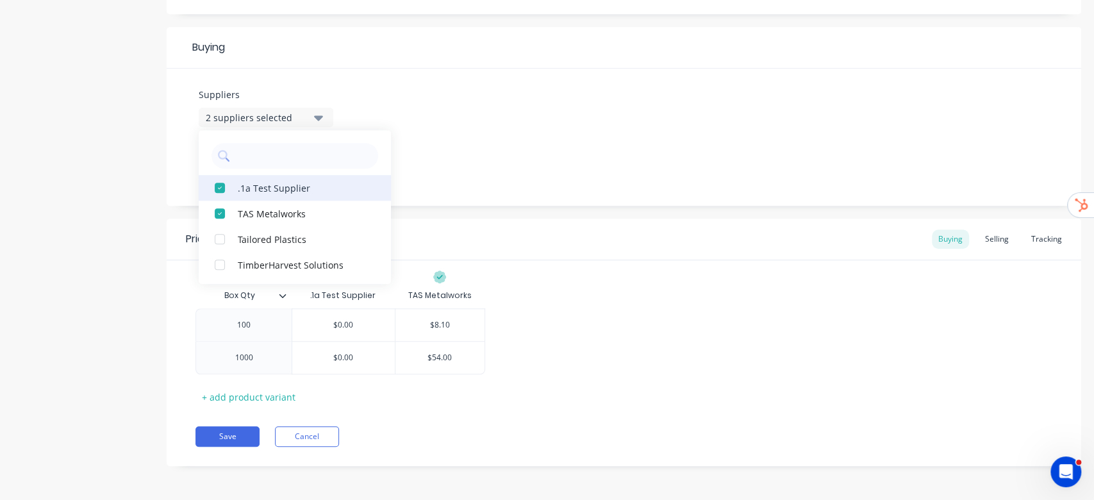
click at [285, 186] on div ".1a Test Supplier" at bounding box center [302, 187] width 128 height 13
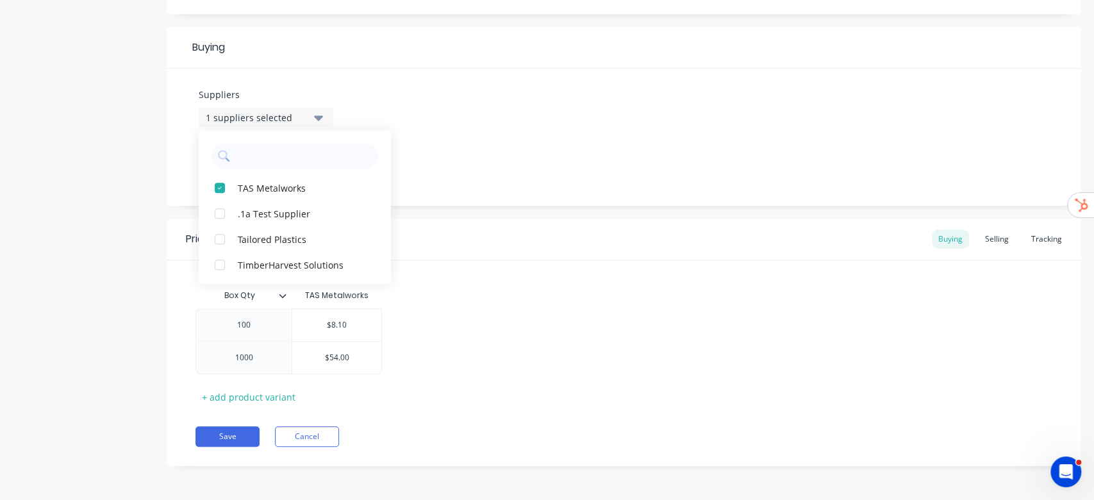
drag, startPoint x: 641, startPoint y: 137, endPoint x: 652, endPoint y: 143, distance: 12.9
click at [643, 137] on div "Suppliers 1 suppliers selected TAS Metalworks .1a Test Supplier Tailored Plasti…" at bounding box center [624, 137] width 914 height 137
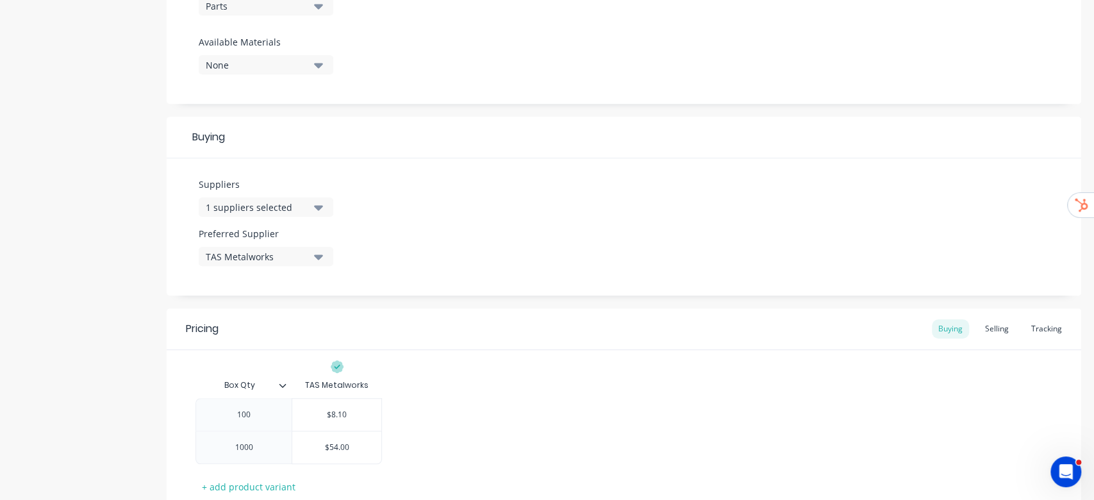
scroll to position [513, 0]
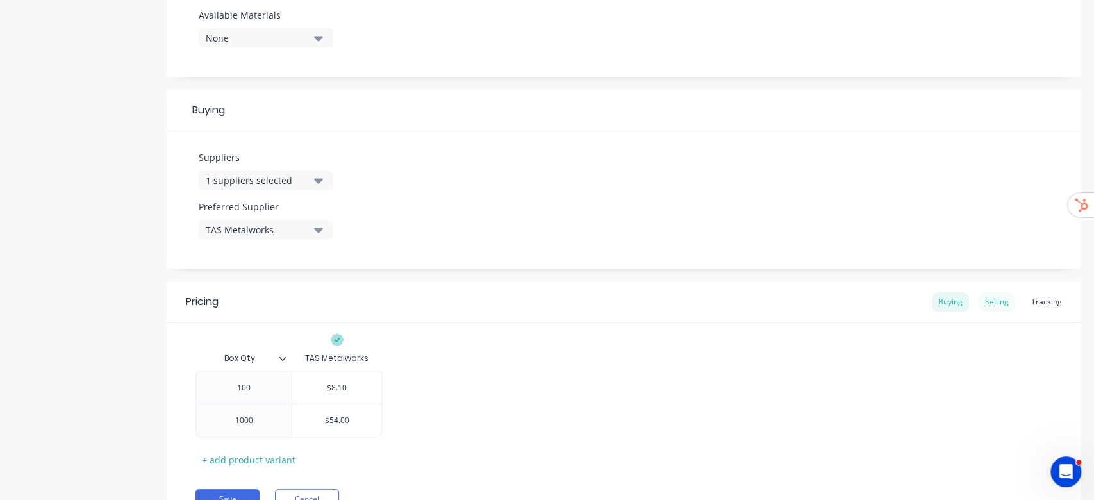
click at [990, 304] on div "Selling" at bounding box center [996, 301] width 37 height 19
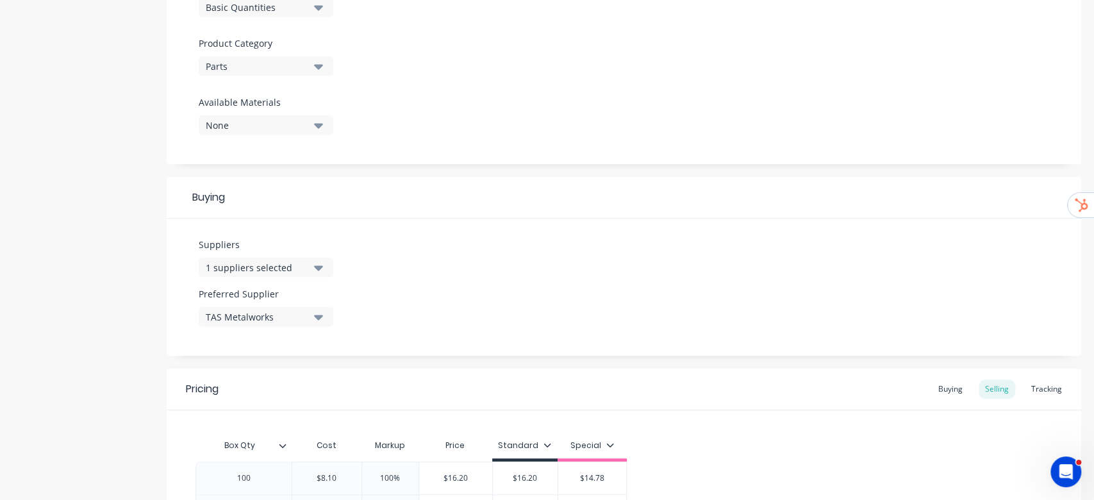
scroll to position [427, 0]
click at [1048, 384] on div "Tracking" at bounding box center [1047, 387] width 44 height 19
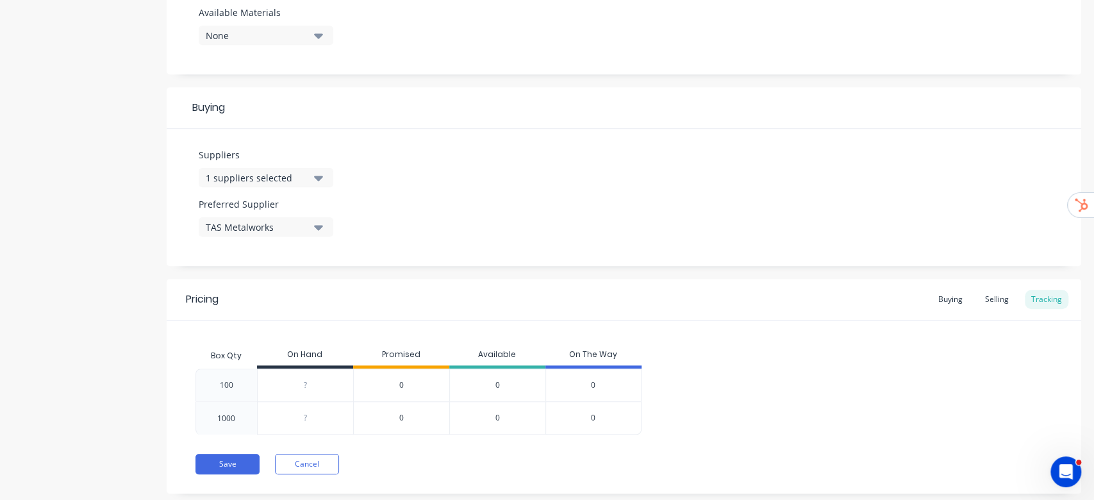
scroll to position [543, 0]
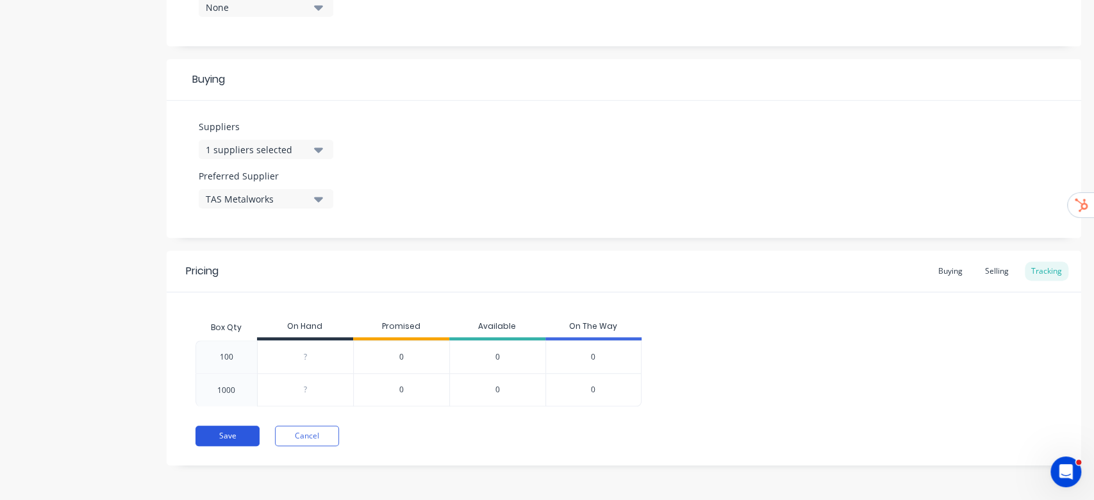
click at [221, 433] on button "Save" at bounding box center [227, 435] width 64 height 21
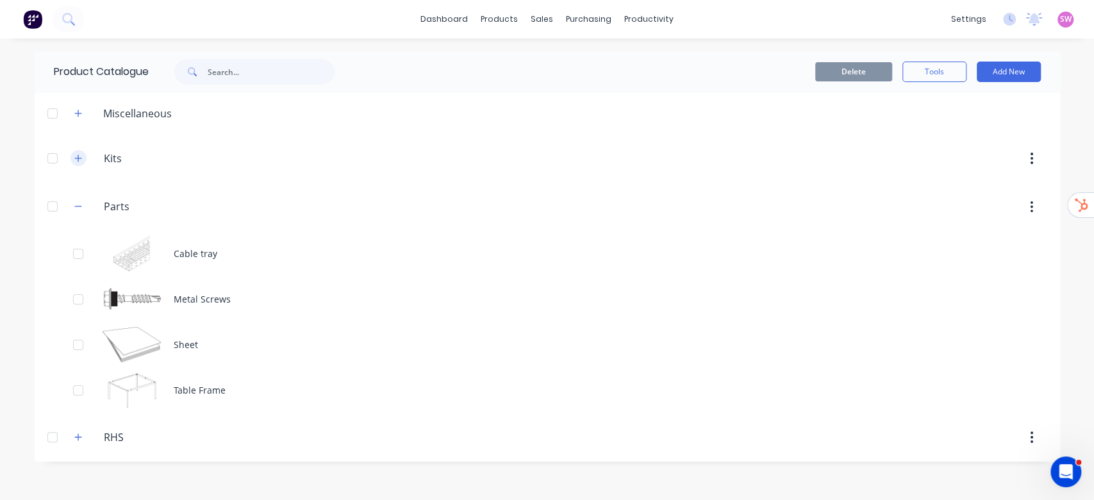
click at [73, 157] on button "button" at bounding box center [78, 158] width 16 height 16
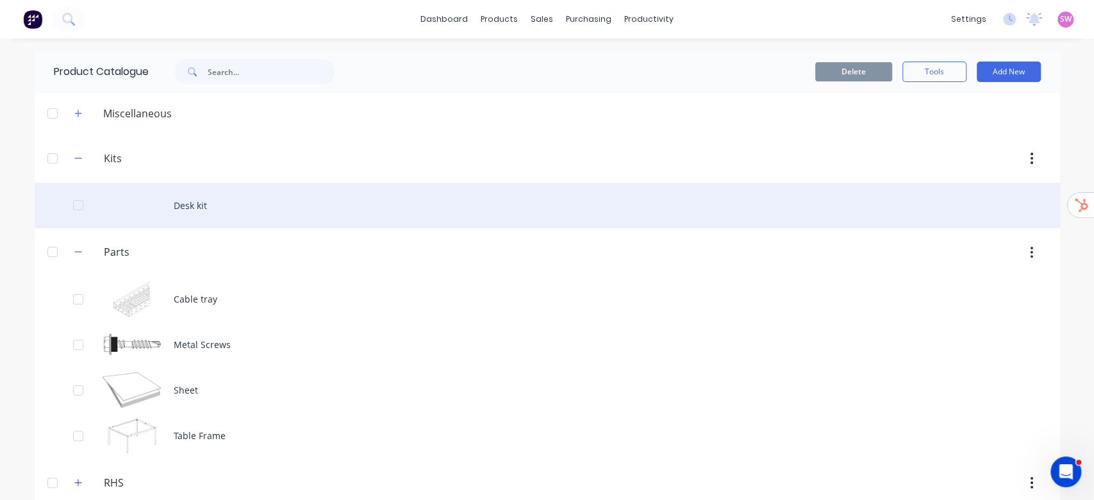
click at [192, 204] on div "Desk kit" at bounding box center [547, 205] width 1025 height 45
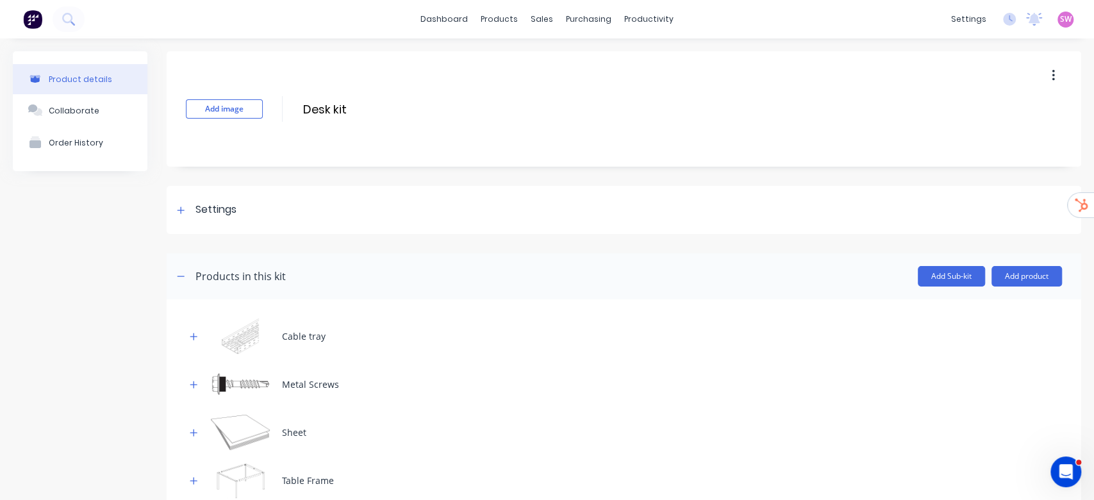
scroll to position [95, 0]
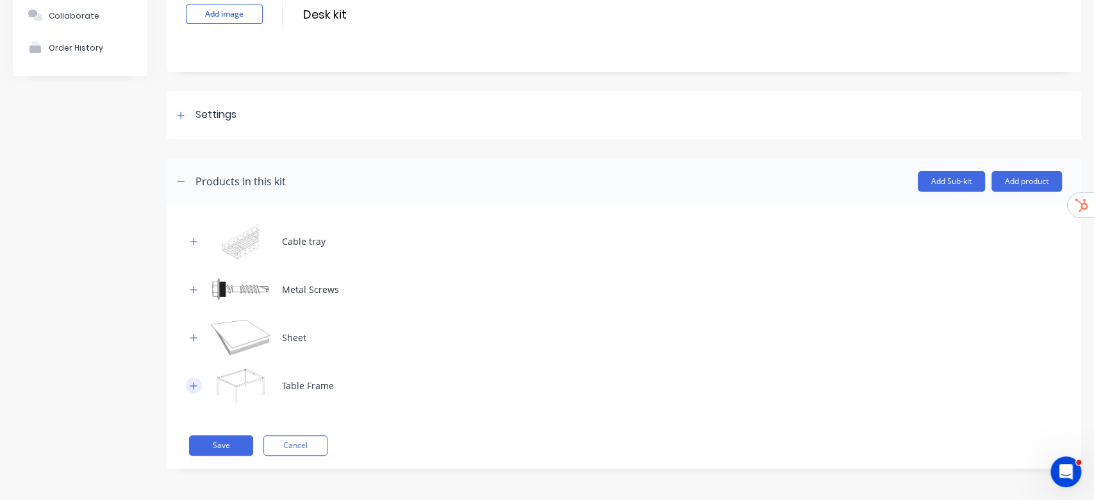
click at [192, 381] on icon "button" at bounding box center [194, 385] width 8 height 9
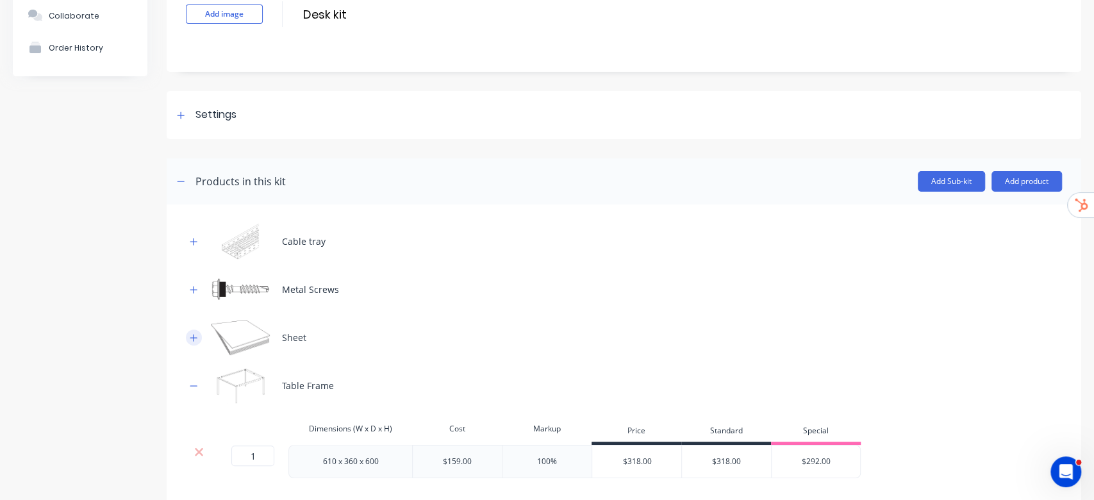
click at [195, 329] on button "button" at bounding box center [194, 337] width 16 height 16
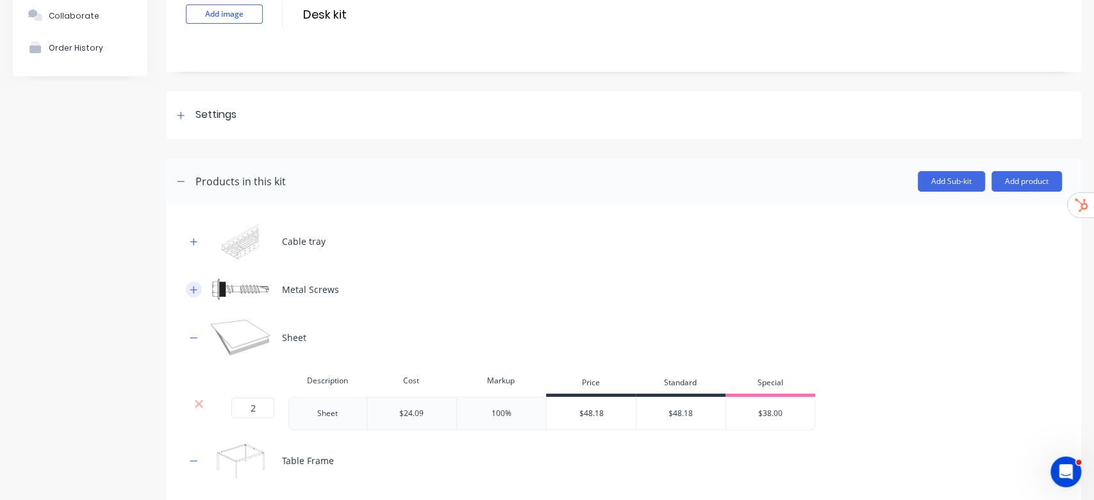
click at [195, 292] on icon "button" at bounding box center [194, 289] width 8 height 9
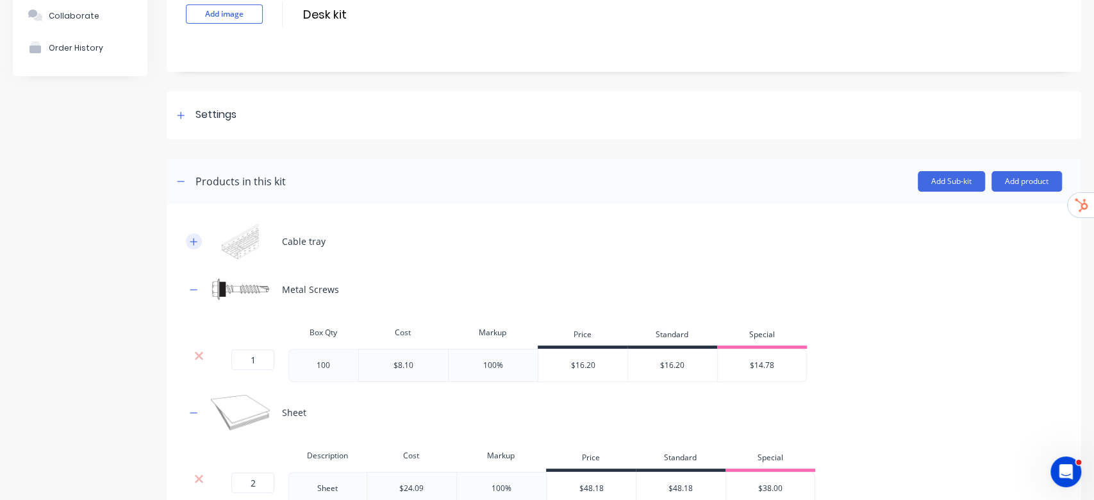
click at [191, 247] on button "button" at bounding box center [194, 241] width 16 height 16
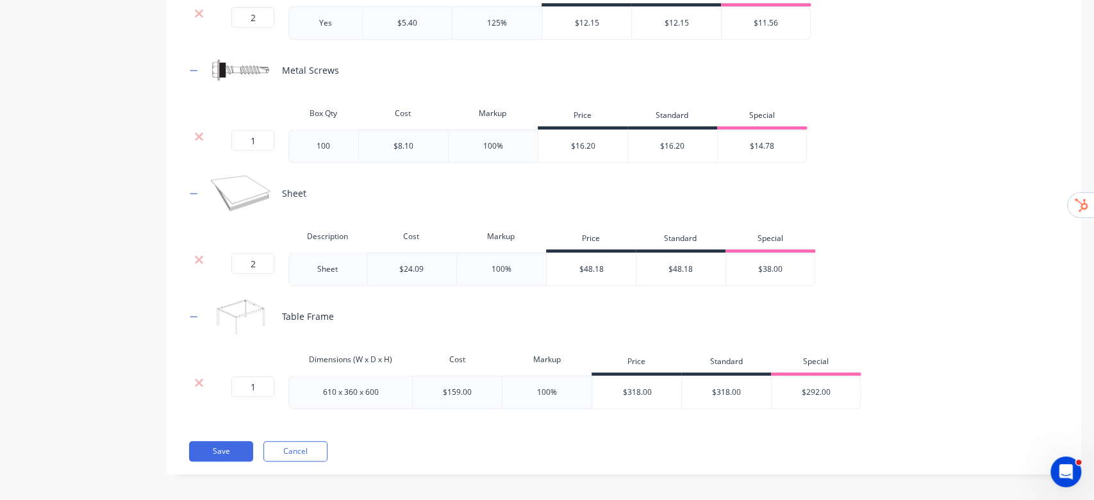
scroll to position [394, 0]
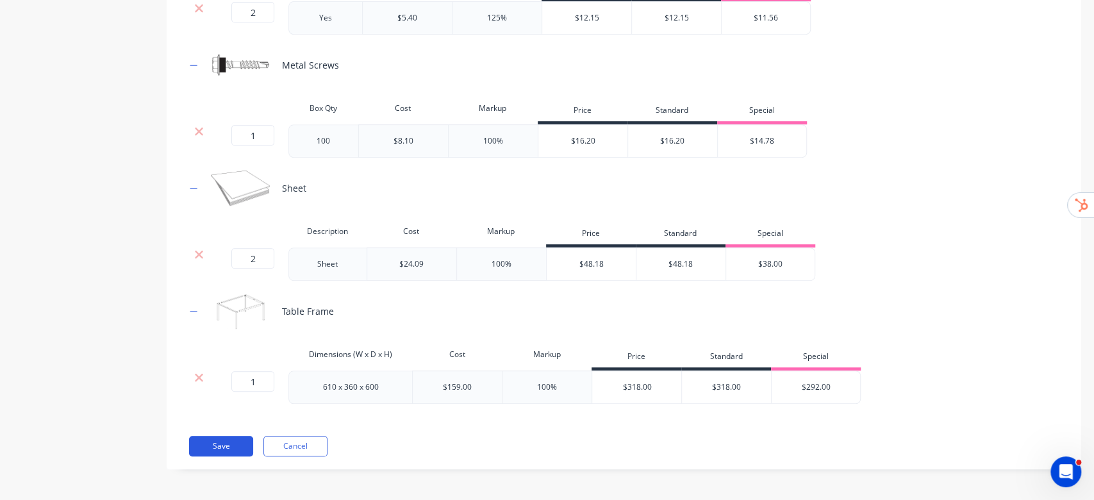
click at [220, 447] on button "Save" at bounding box center [221, 446] width 64 height 21
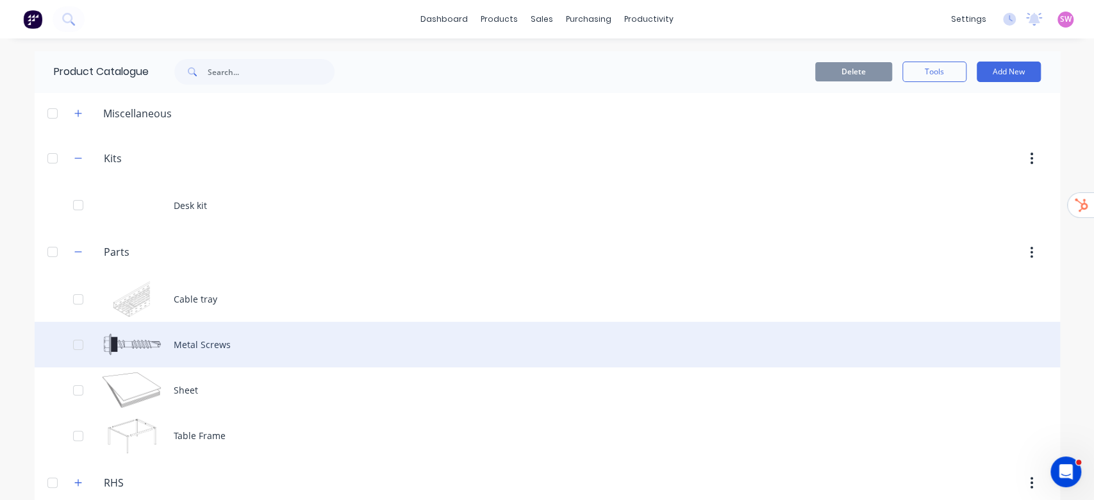
click at [198, 338] on div "Metal Screws" at bounding box center [547, 344] width 1025 height 45
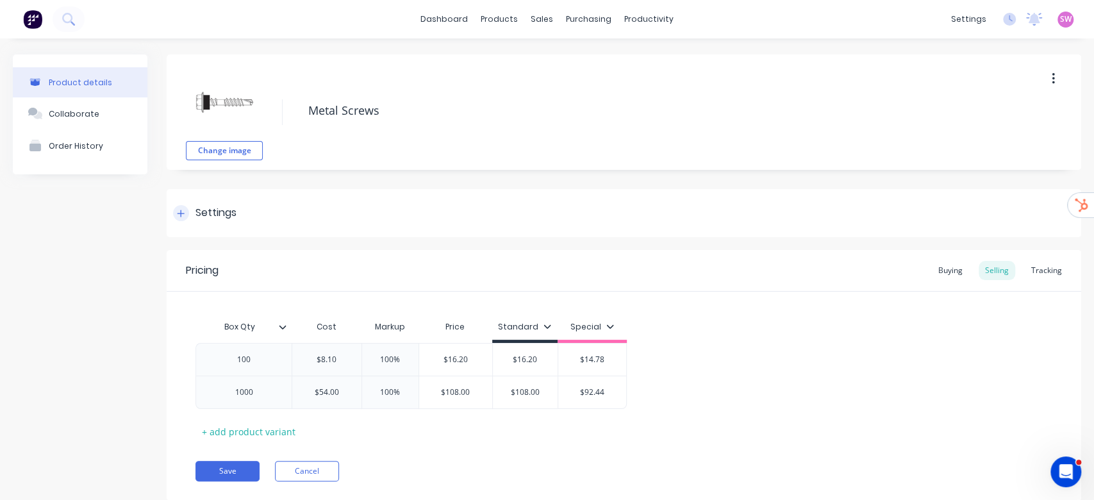
click at [209, 204] on div "Settings" at bounding box center [624, 213] width 914 height 48
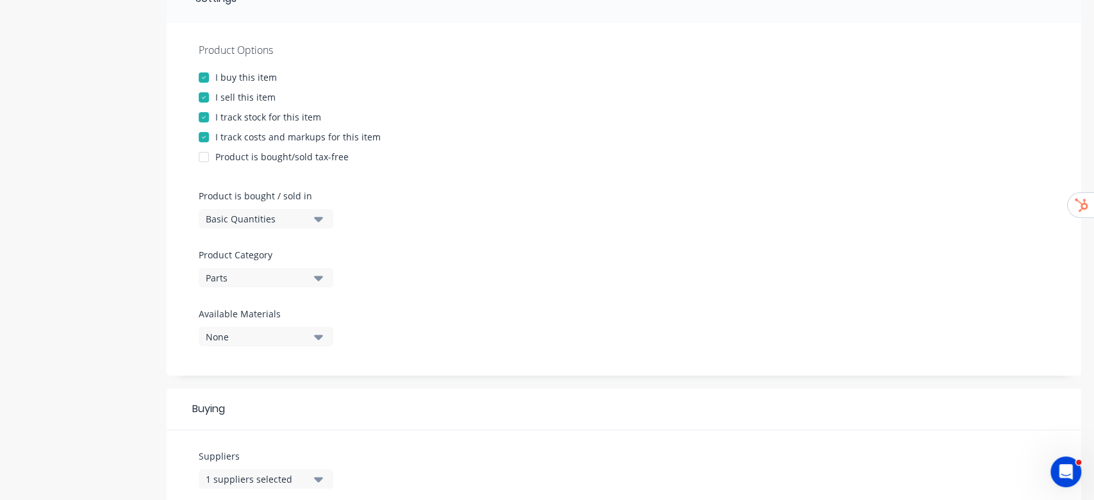
scroll to position [256, 0]
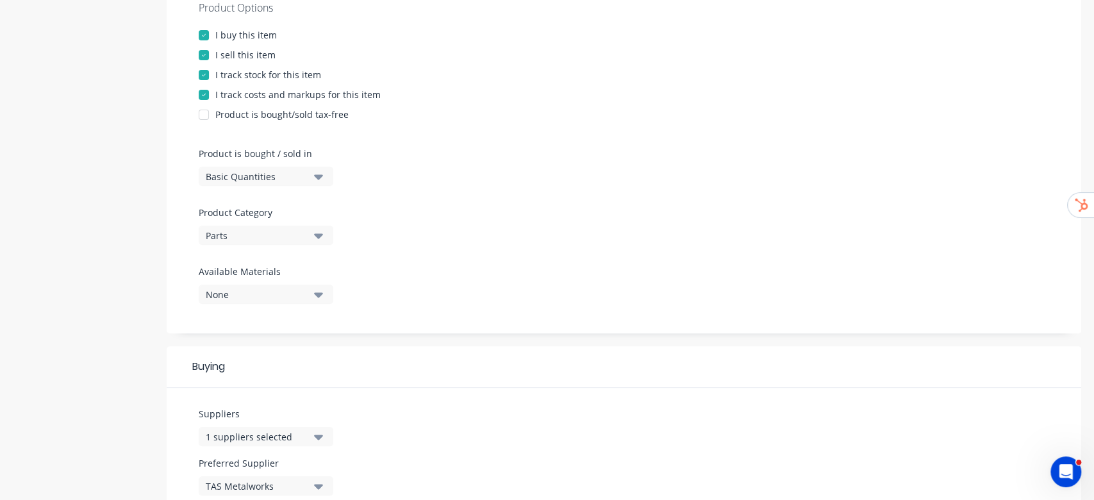
click at [313, 177] on button "Basic Quantities" at bounding box center [266, 176] width 135 height 19
click at [641, 89] on div "I track costs and markups for this item" at bounding box center [624, 94] width 850 height 13
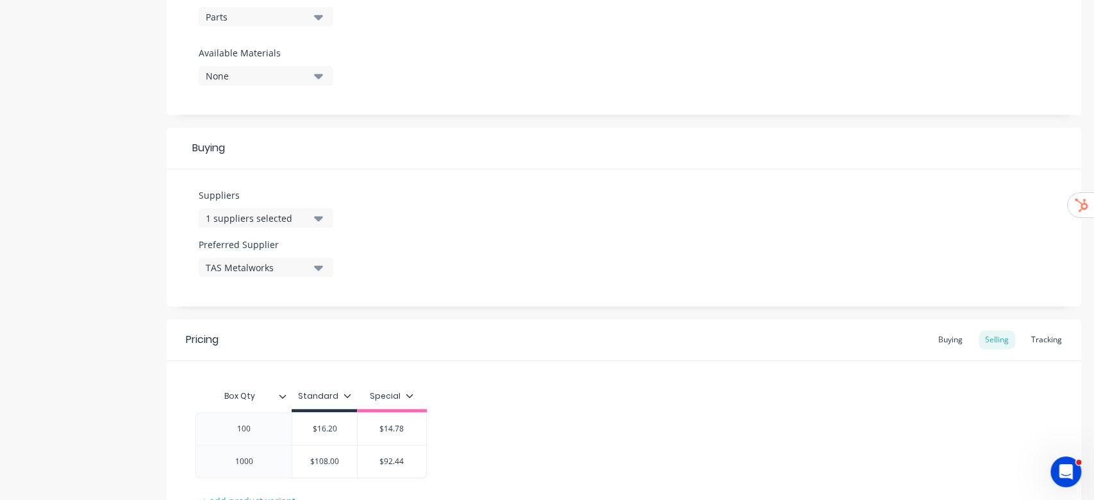
scroll to position [579, 0]
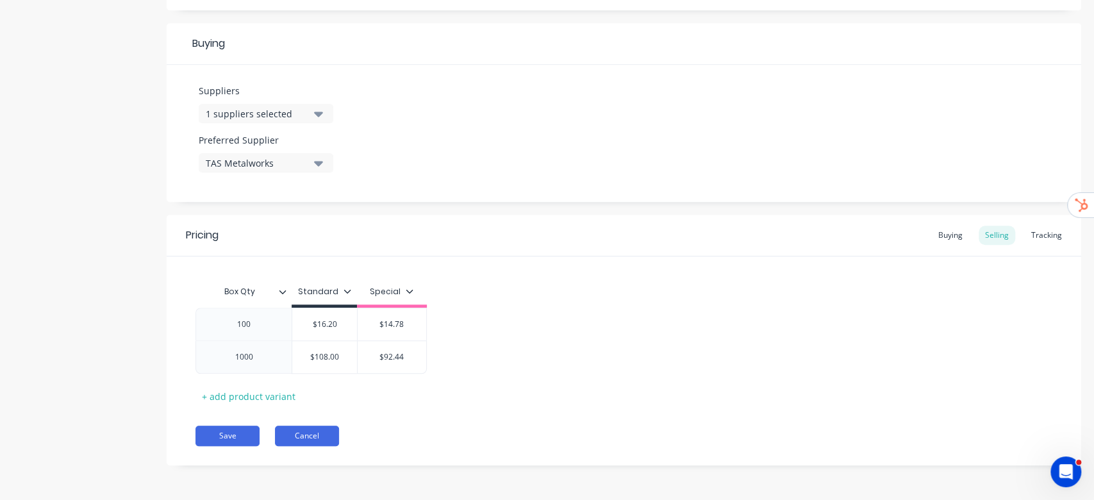
drag, startPoint x: 274, startPoint y: 429, endPoint x: 282, endPoint y: 430, distance: 8.4
click at [278, 430] on div "Save Cancel" at bounding box center [638, 435] width 886 height 21
click at [286, 429] on button "Cancel" at bounding box center [307, 435] width 64 height 21
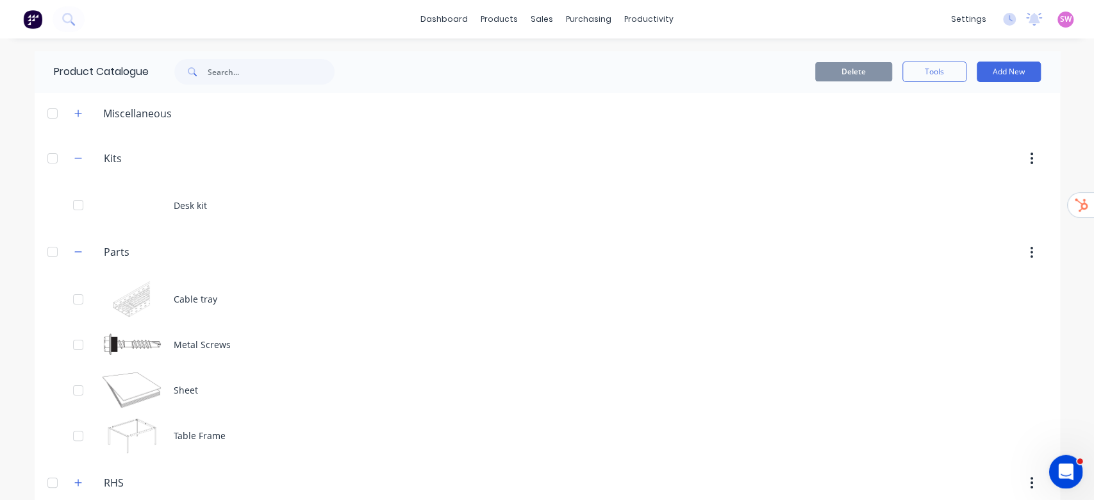
click at [1069, 470] on icon "Open Intercom Messenger" at bounding box center [1063, 469] width 21 height 21
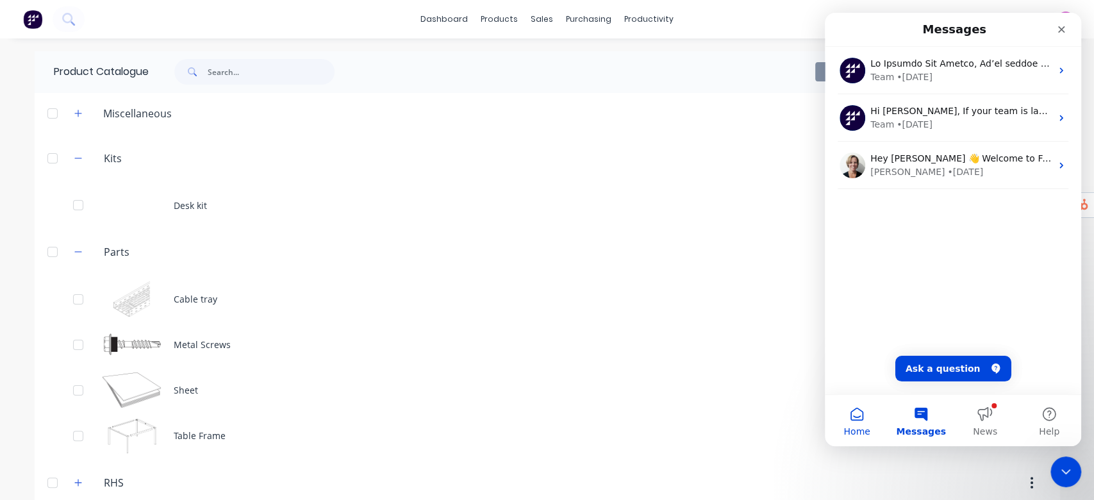
click at [864, 409] on button "Home" at bounding box center [857, 420] width 64 height 51
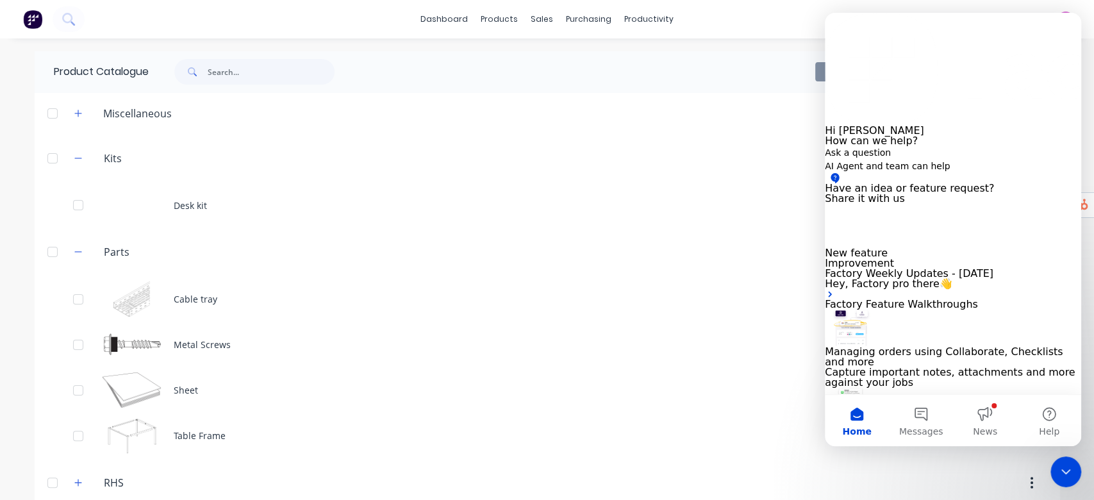
click at [905, 204] on button "Share it with us" at bounding box center [865, 199] width 80 height 10
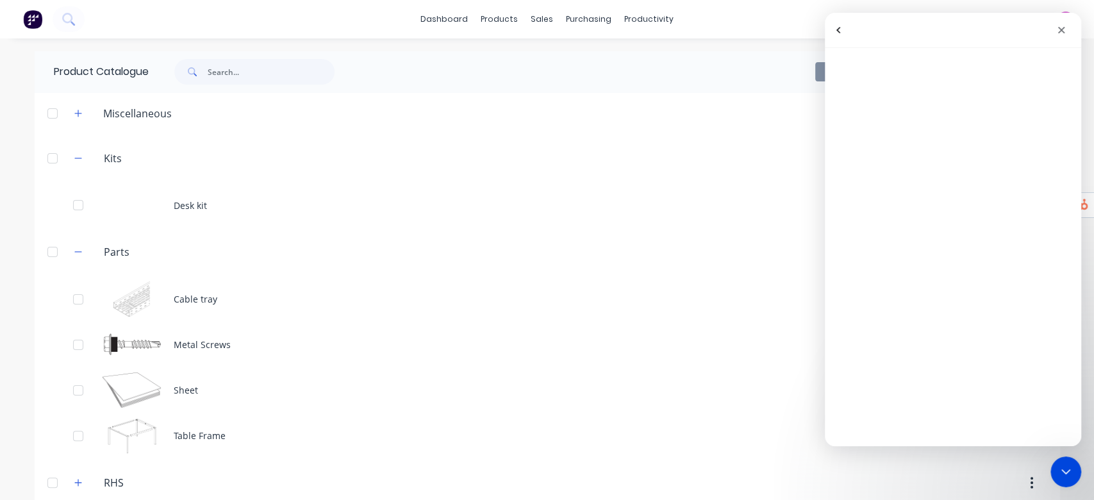
scroll to position [19, 0]
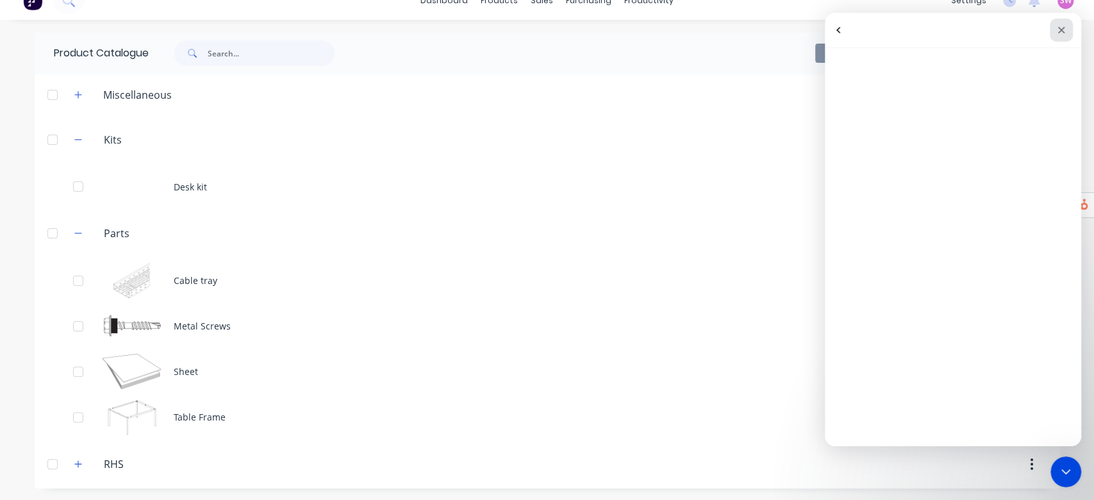
click at [1062, 23] on div "Close" at bounding box center [1061, 30] width 23 height 23
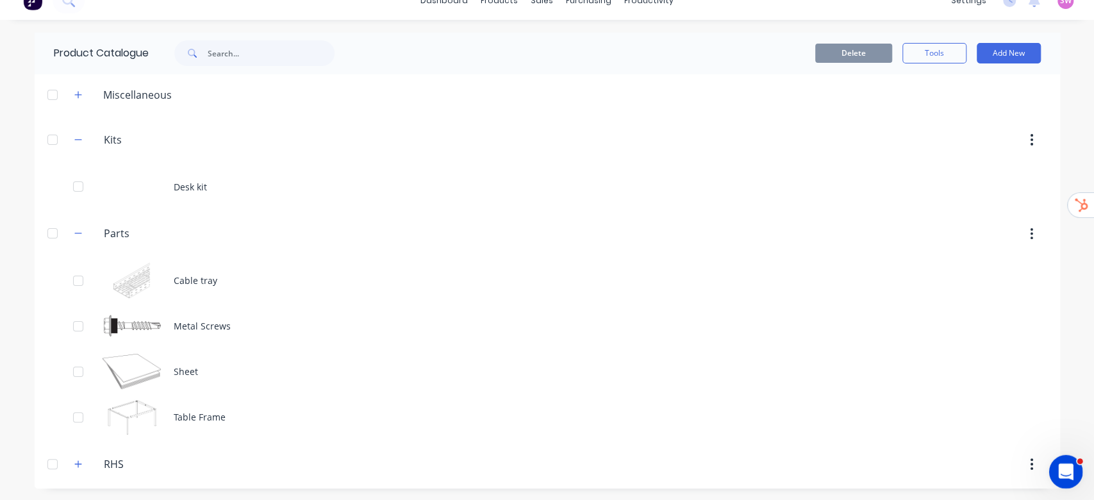
click at [1075, 461] on div "Open Intercom Messenger" at bounding box center [1064, 470] width 42 height 42
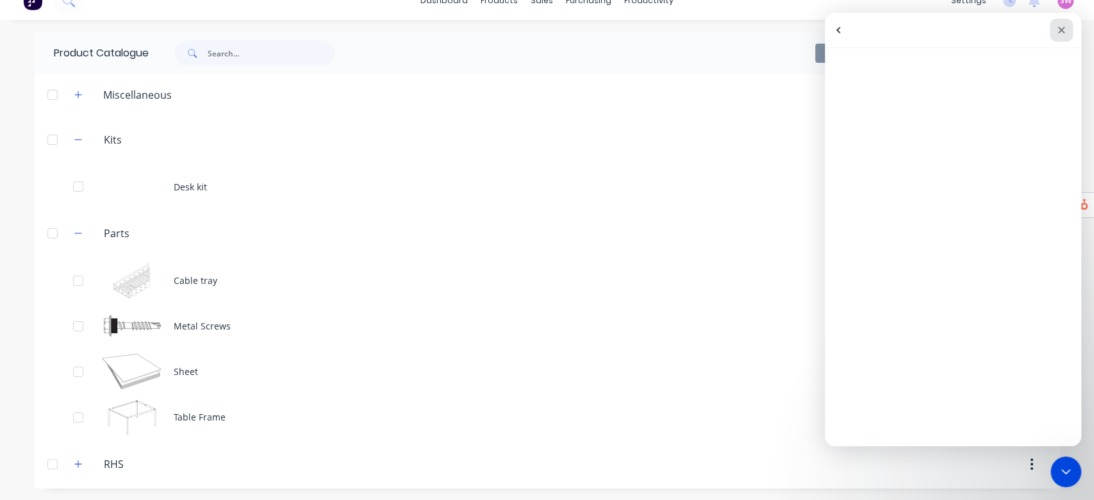
drag, startPoint x: 1068, startPoint y: 28, endPoint x: 1891, endPoint y: 41, distance: 822.9
click at [1068, 28] on div "Close" at bounding box center [1061, 30] width 23 height 23
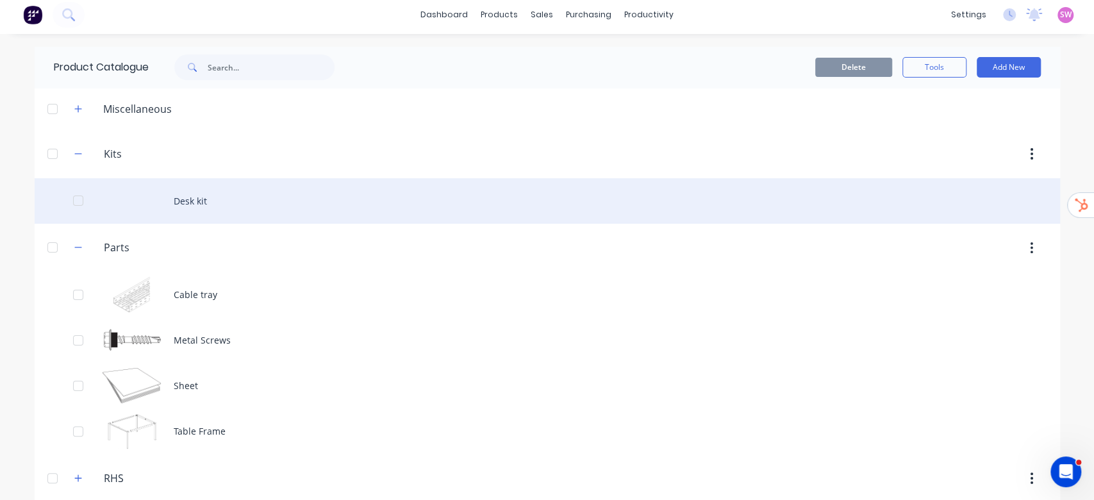
scroll to position [0, 0]
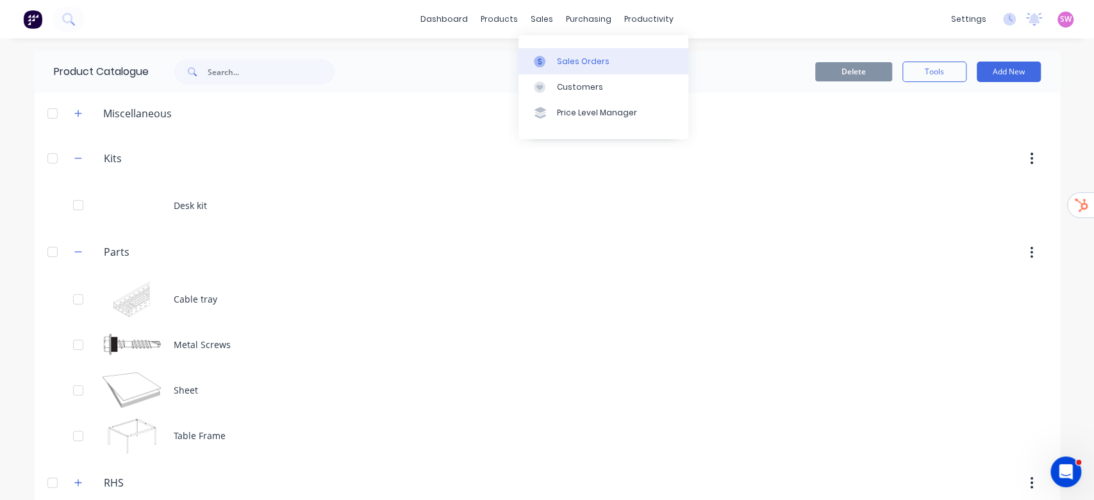
click at [570, 56] on div "Sales Orders" at bounding box center [583, 62] width 53 height 12
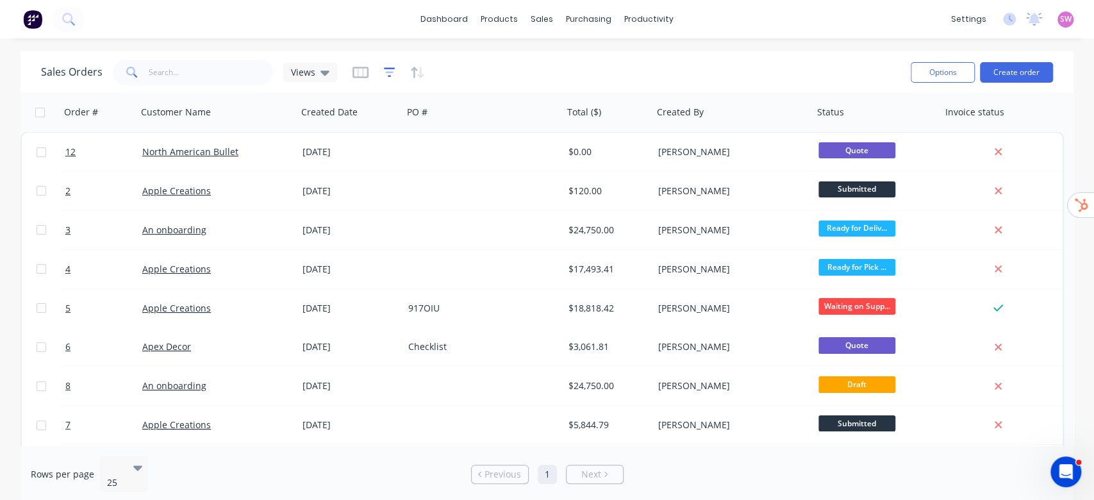
click at [384, 67] on icon "button" at bounding box center [390, 72] width 12 height 10
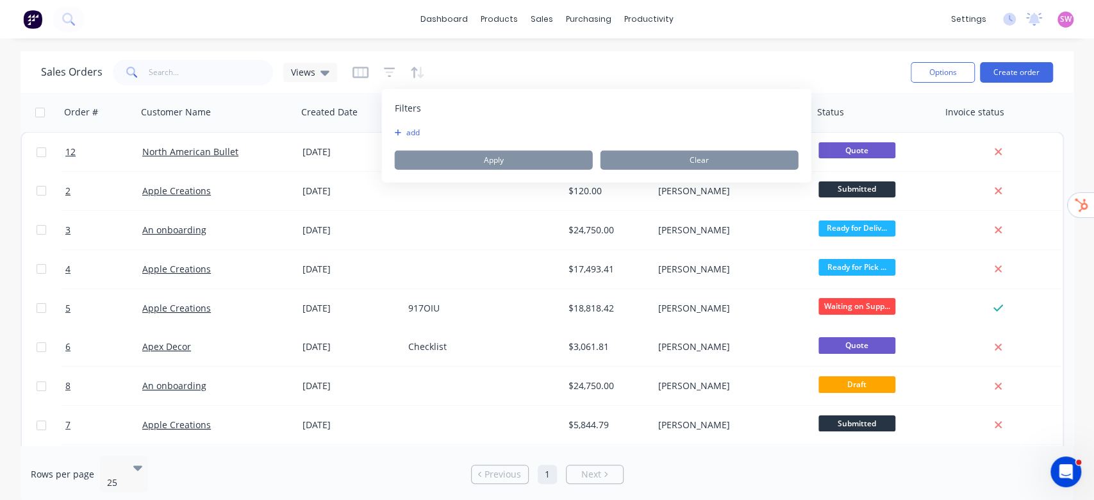
click at [411, 128] on button "add" at bounding box center [411, 133] width 32 height 10
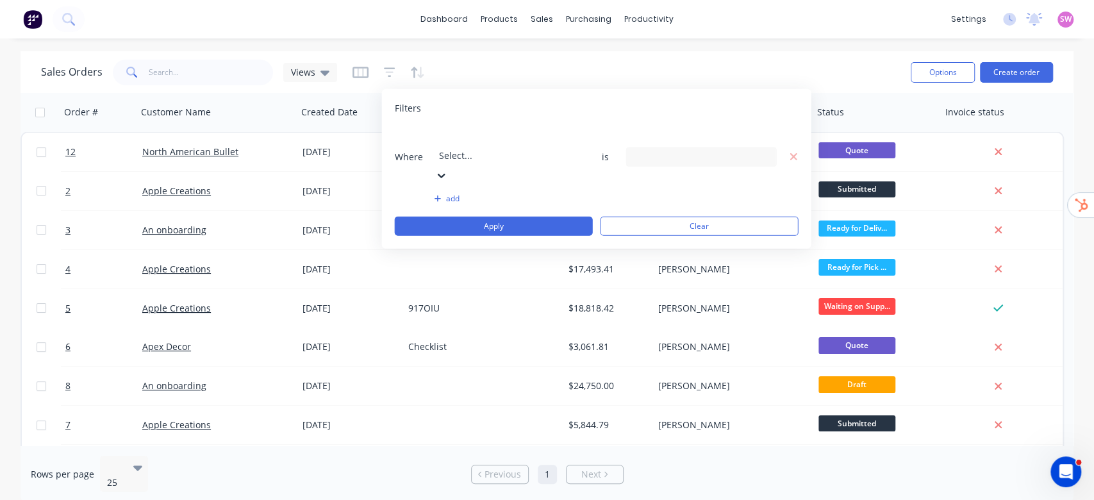
click at [476, 139] on div at bounding box center [531, 138] width 185 height 16
click at [637, 105] on div "Filters" at bounding box center [597, 108] width 404 height 13
click at [609, 70] on div "Sales Orders Views" at bounding box center [470, 71] width 859 height 31
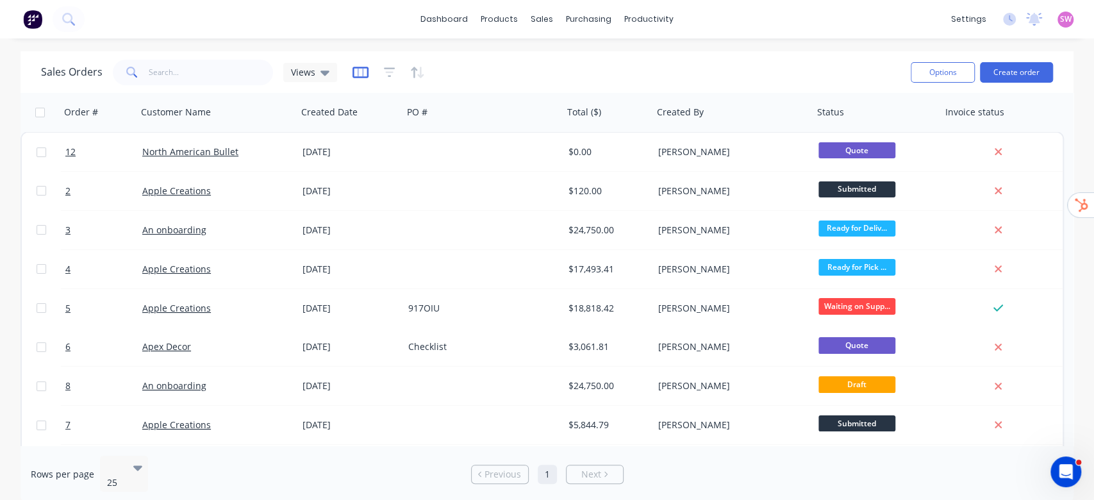
click at [361, 73] on icon "button" at bounding box center [360, 72] width 6 height 8
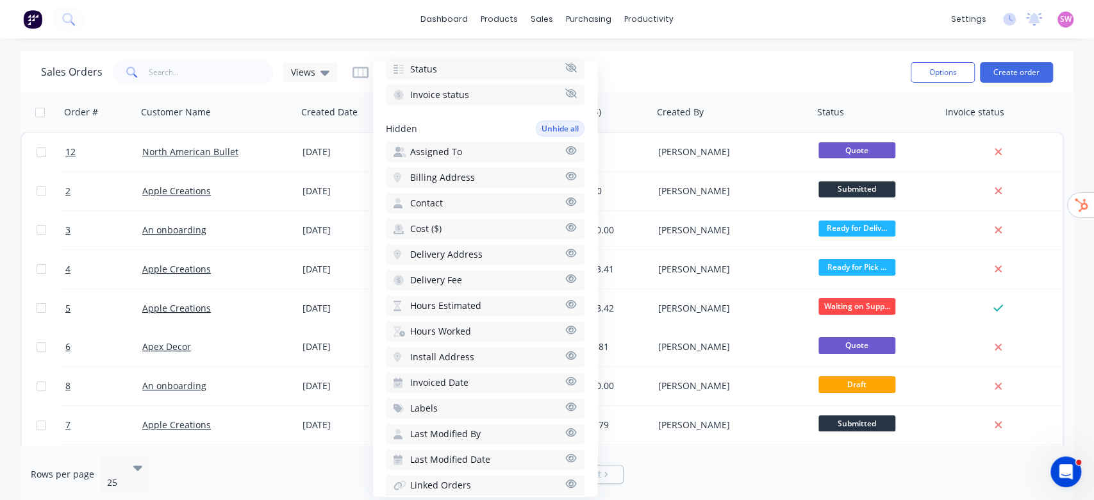
scroll to position [342, 0]
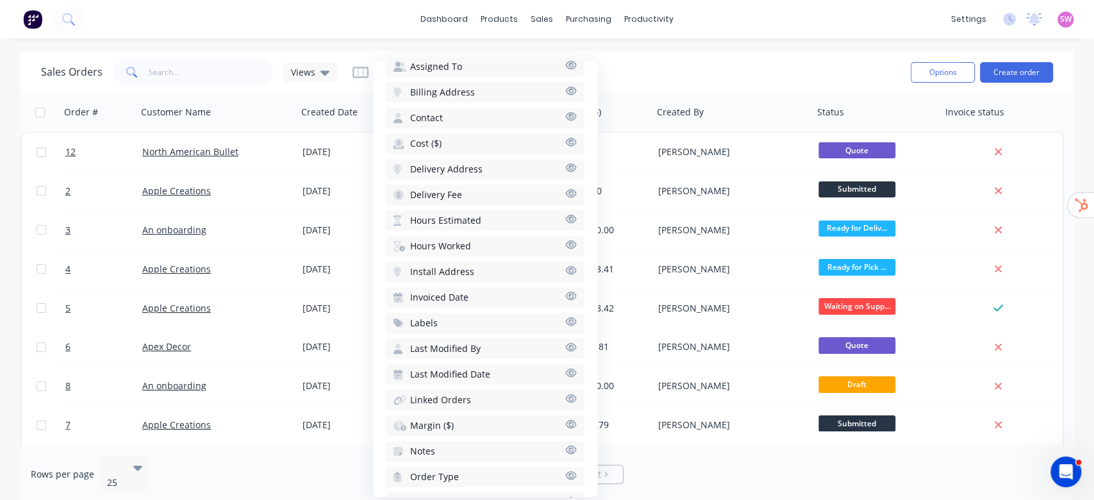
click at [436, 419] on span "Margin ($)" at bounding box center [432, 425] width 44 height 13
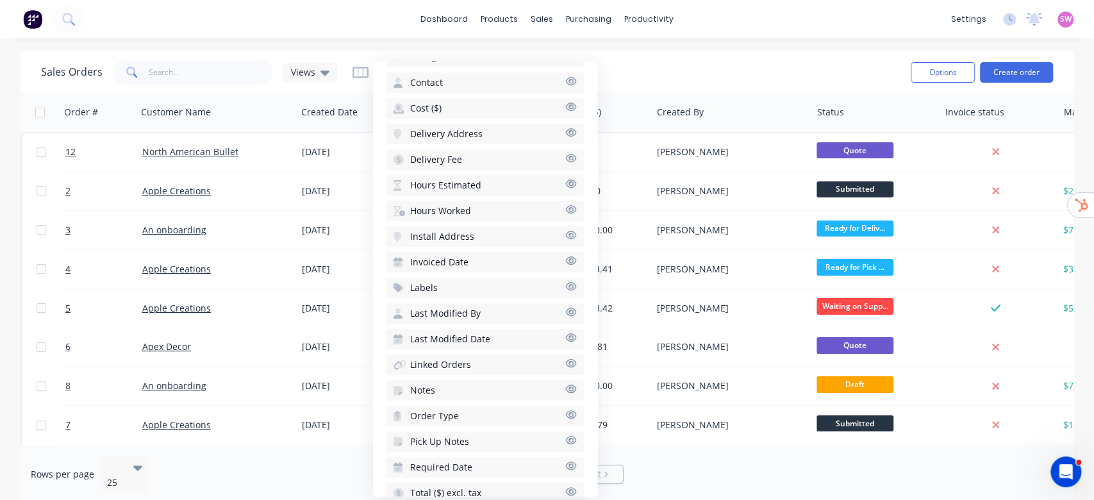
scroll to position [419, 0]
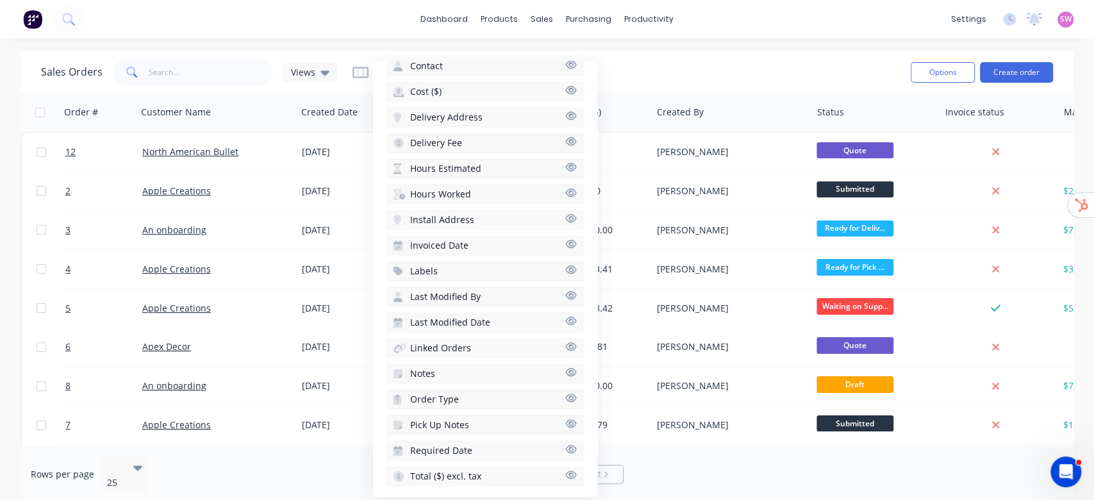
click at [474, 166] on span "Hours Estimated" at bounding box center [445, 168] width 71 height 13
click at [477, 185] on button "Hours Worked" at bounding box center [485, 194] width 199 height 21
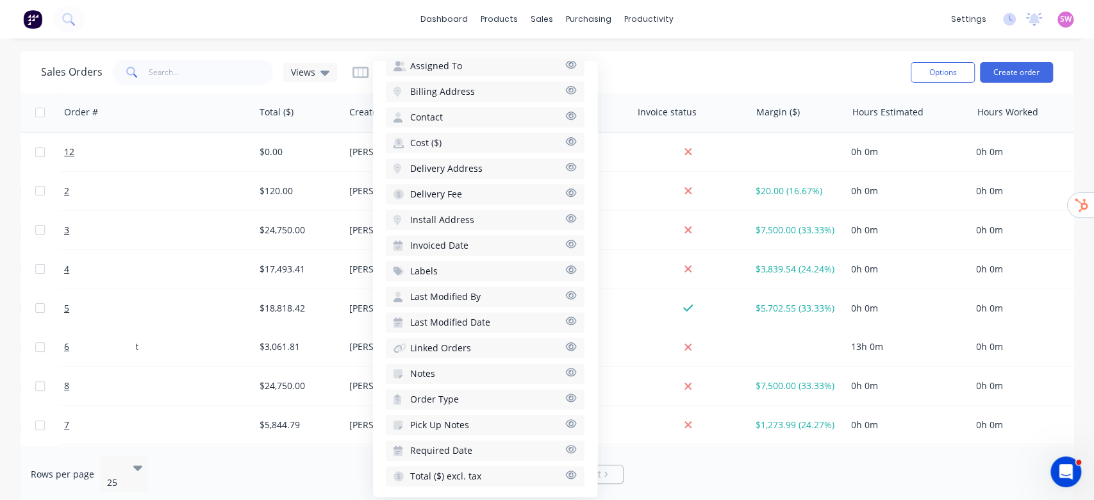
scroll to position [0, 321]
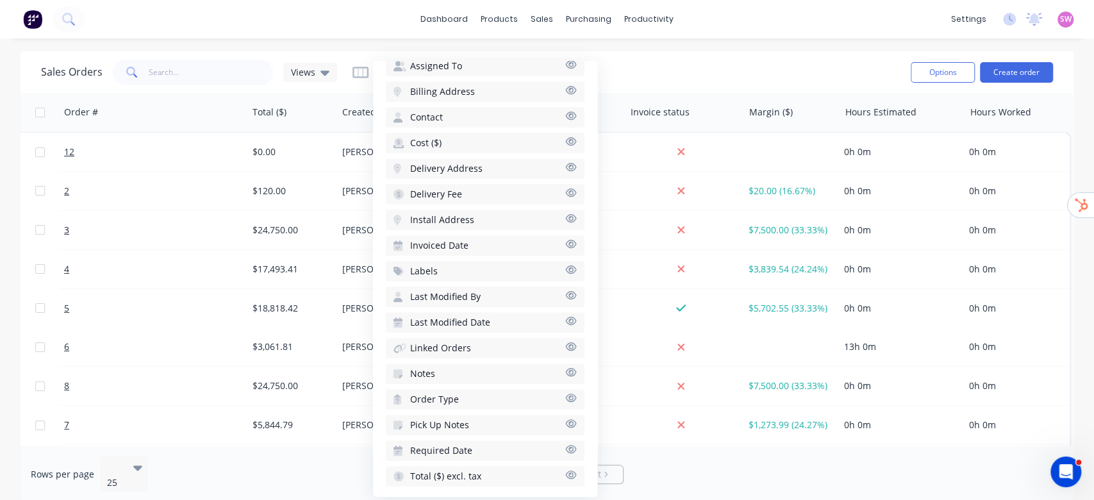
click at [784, 74] on div "Sales Orders Views" at bounding box center [470, 71] width 859 height 31
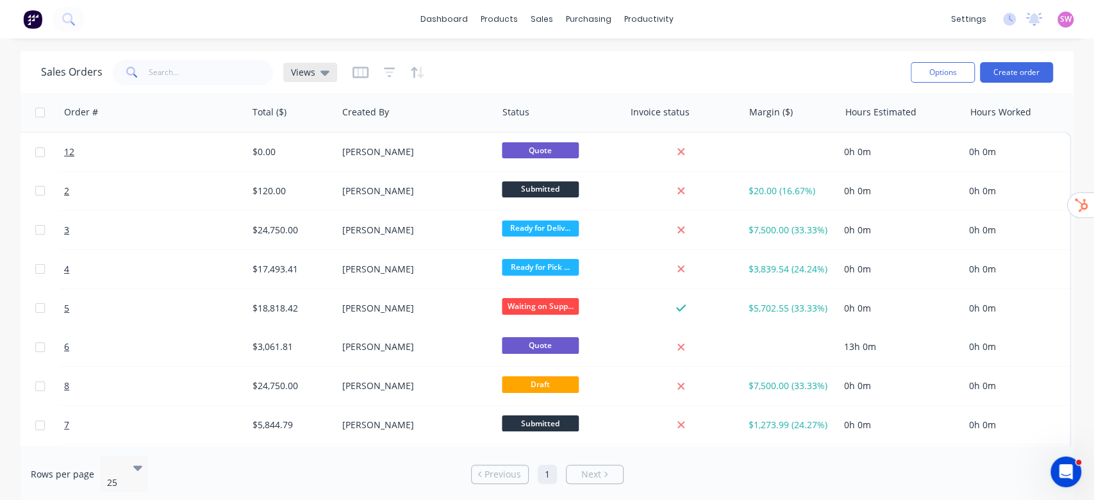
click at [291, 73] on span "Views" at bounding box center [303, 71] width 24 height 13
click at [348, 165] on div "Save new view None (Default) edit" at bounding box center [373, 151] width 192 height 106
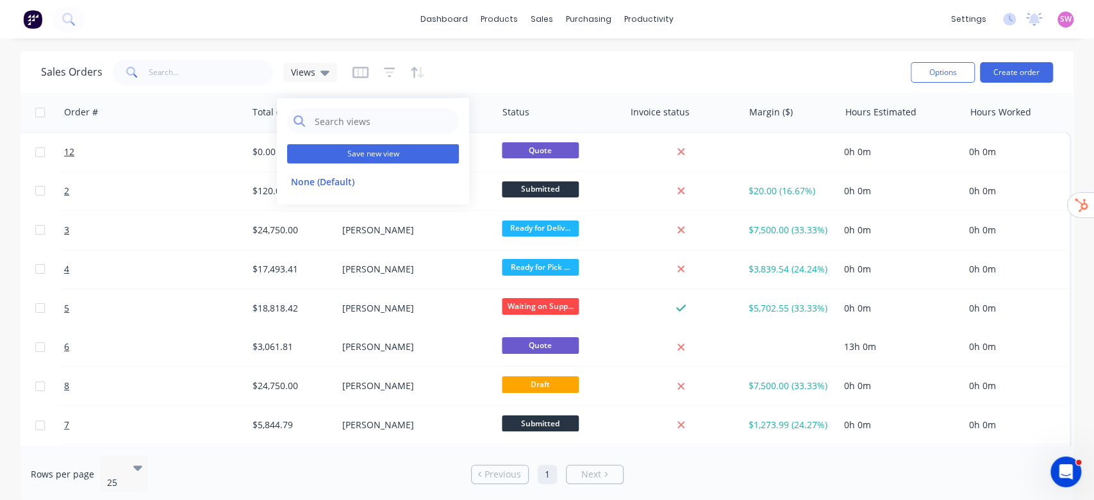
click at [363, 151] on button "Save new view" at bounding box center [373, 153] width 172 height 19
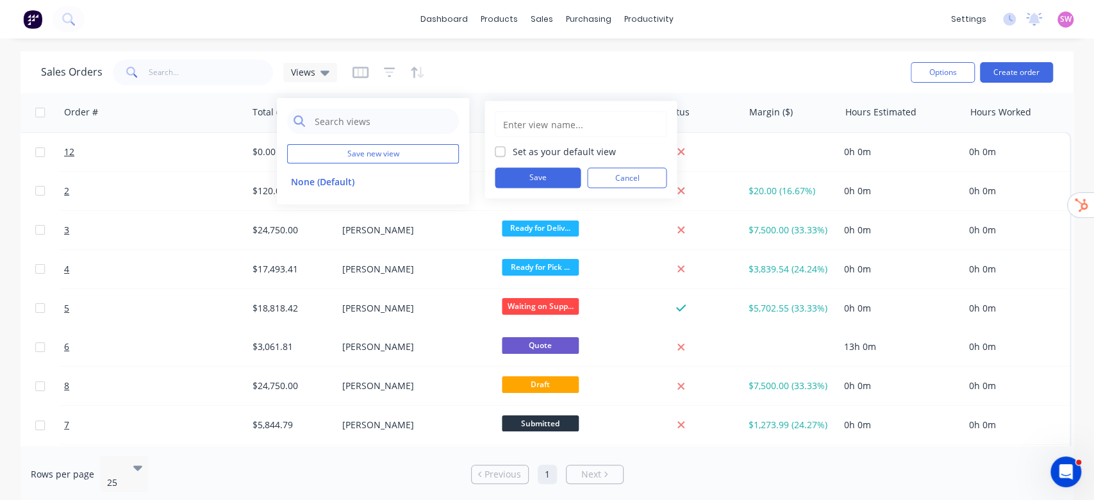
drag, startPoint x: 593, startPoint y: 124, endPoint x: 600, endPoint y: 124, distance: 7.0
click at [593, 124] on input "text" at bounding box center [581, 124] width 158 height 24
type input "new View"
click at [543, 176] on button "Save" at bounding box center [538, 178] width 86 height 21
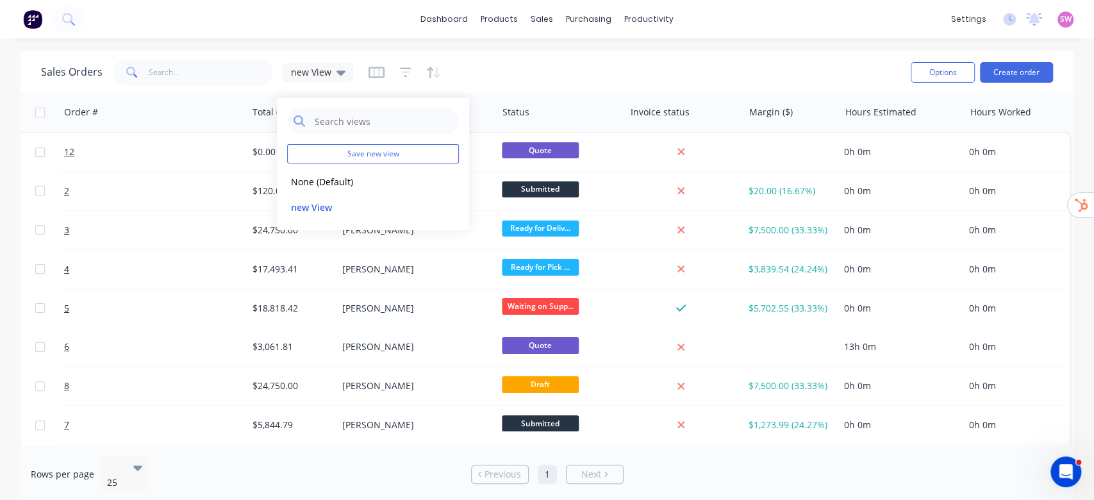
click at [610, 85] on div "Sales Orders new View" at bounding box center [470, 71] width 859 height 31
drag, startPoint x: 320, startPoint y: 76, endPoint x: 327, endPoint y: 90, distance: 15.2
click at [321, 76] on span "new View" at bounding box center [311, 71] width 40 height 13
click at [313, 181] on button "None (Default)" at bounding box center [360, 181] width 146 height 15
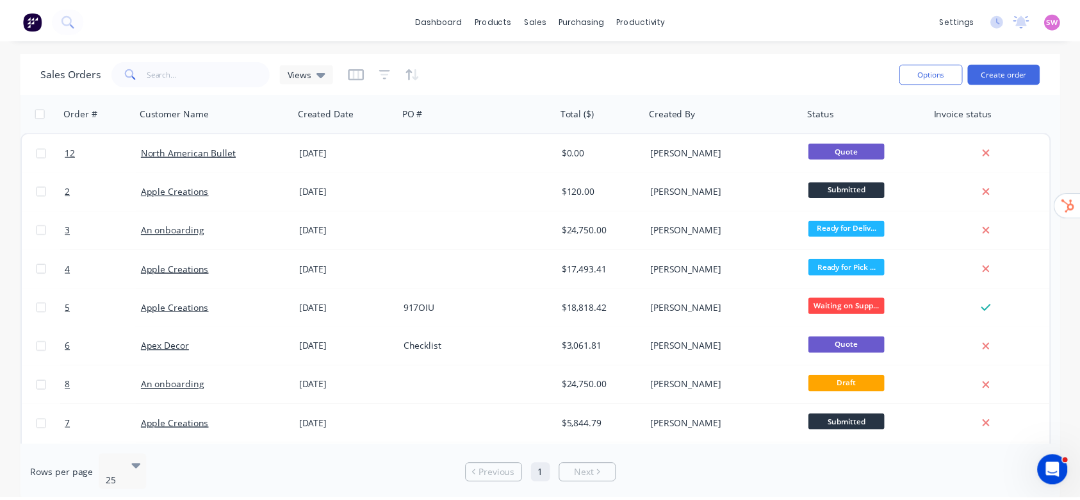
scroll to position [0, 0]
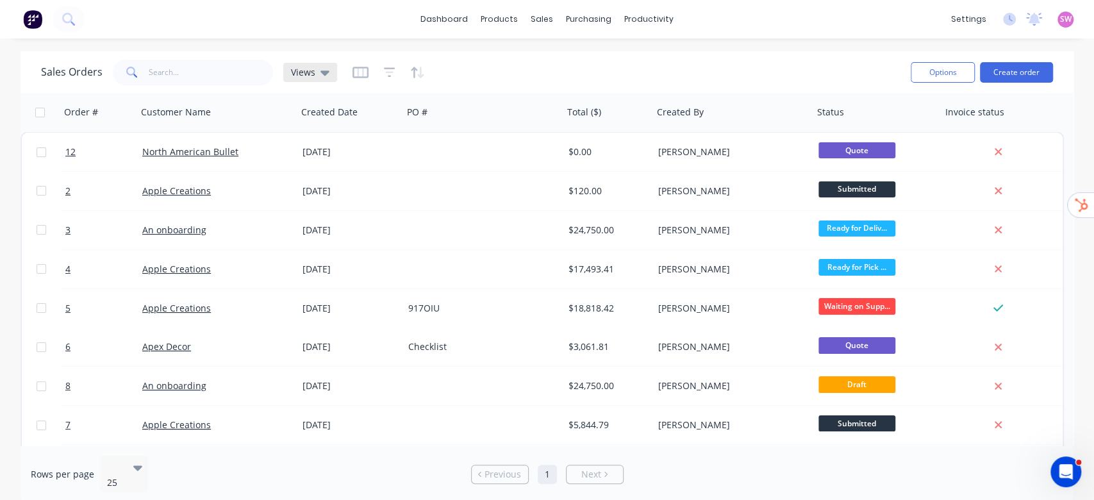
click at [304, 65] on div "Views" at bounding box center [310, 72] width 54 height 19
click at [311, 202] on button "new View" at bounding box center [360, 206] width 146 height 15
click at [1021, 69] on button "Create order" at bounding box center [1016, 72] width 73 height 21
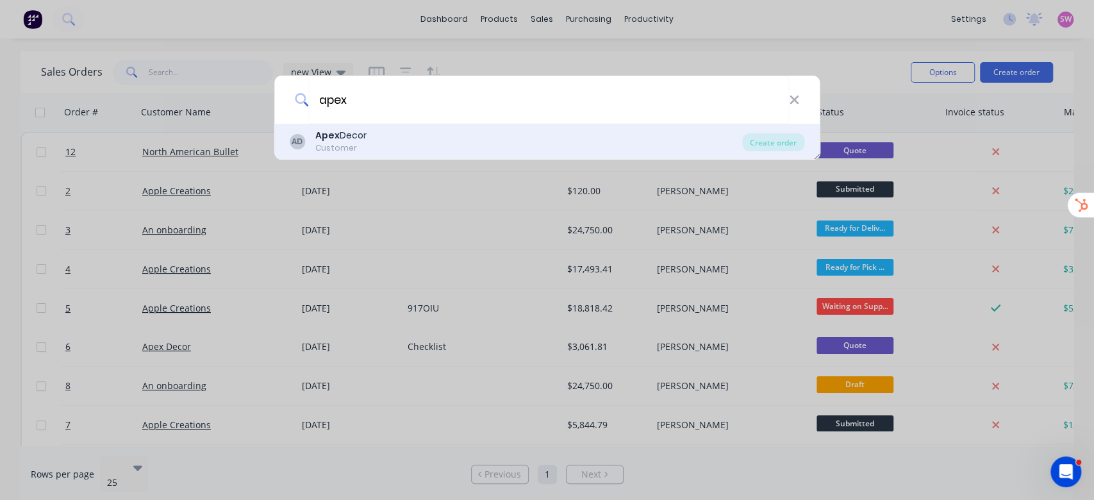
type input "apex"
click at [359, 141] on div "Apex Decor" at bounding box center [340, 135] width 51 height 13
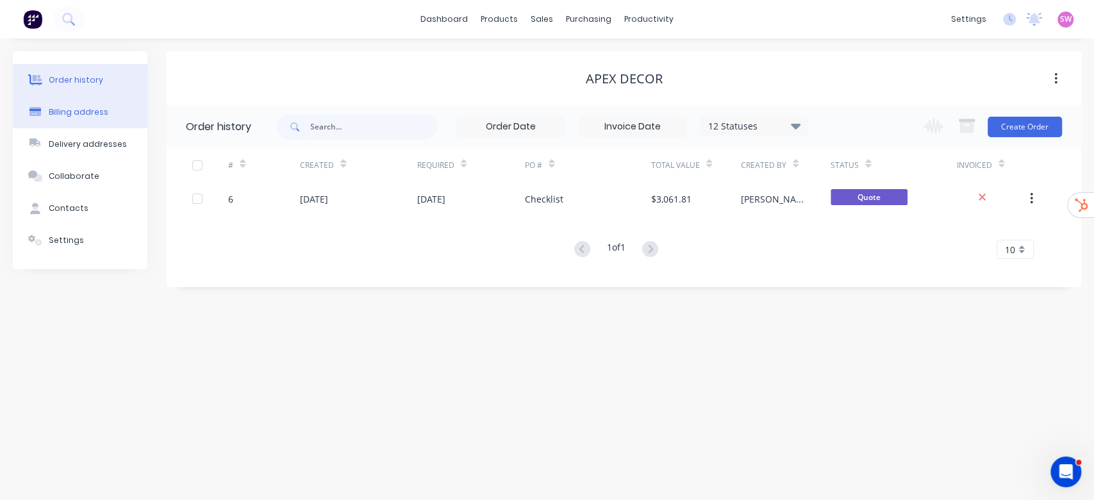
click at [88, 110] on div "Billing address" at bounding box center [79, 112] width 60 height 12
select select "AU"
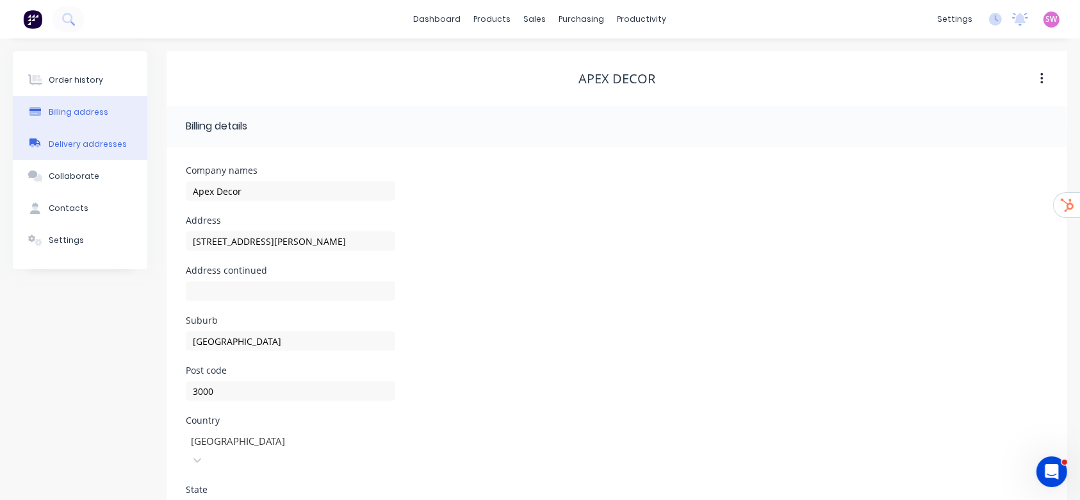
click at [83, 151] on button "Delivery addresses" at bounding box center [80, 144] width 135 height 32
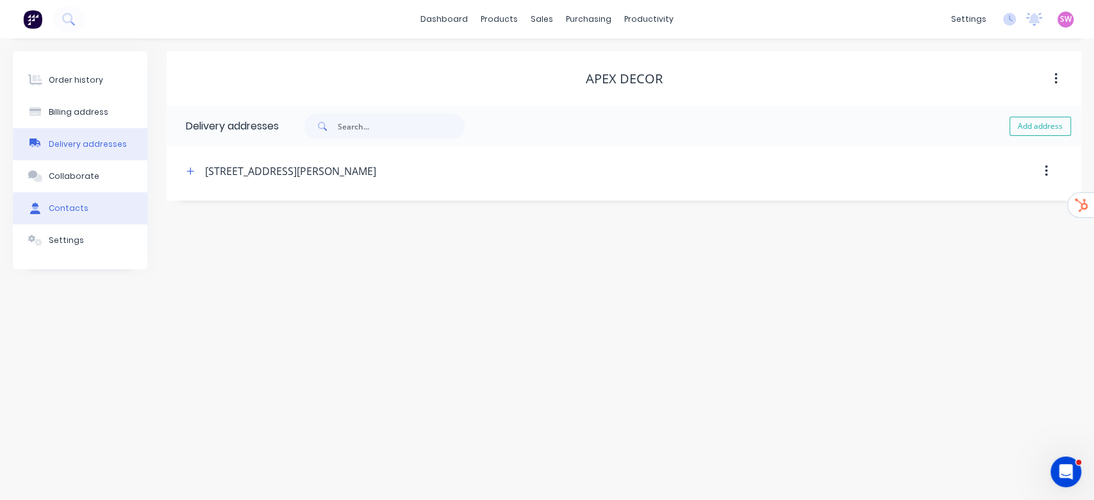
click at [60, 206] on div "Contacts" at bounding box center [69, 208] width 40 height 12
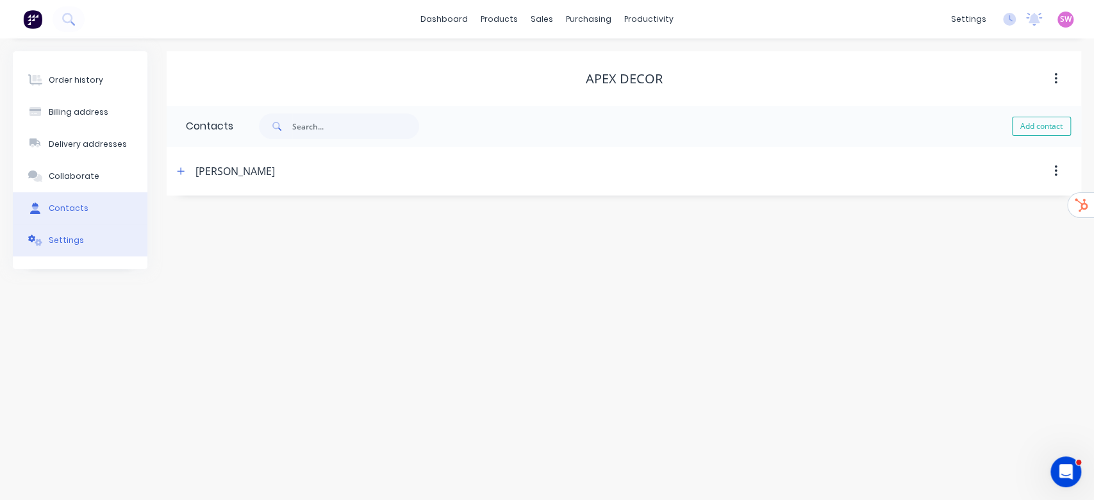
click at [45, 235] on button "Settings" at bounding box center [80, 240] width 135 height 32
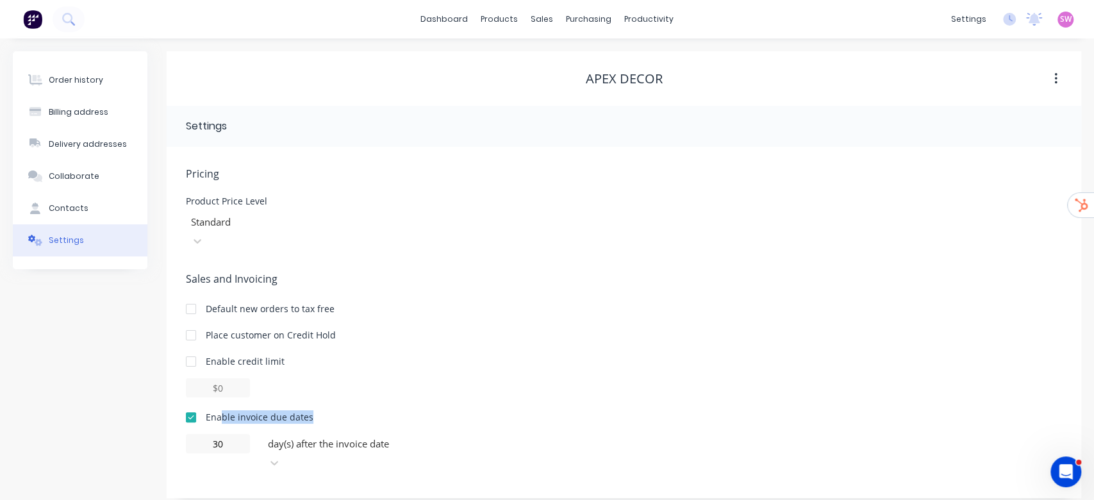
drag, startPoint x: 228, startPoint y: 393, endPoint x: 328, endPoint y: 391, distance: 100.0
click at [328, 410] on div "Enable invoice due dates" at bounding box center [624, 416] width 876 height 13
click at [77, 69] on button "Order history" at bounding box center [80, 80] width 135 height 32
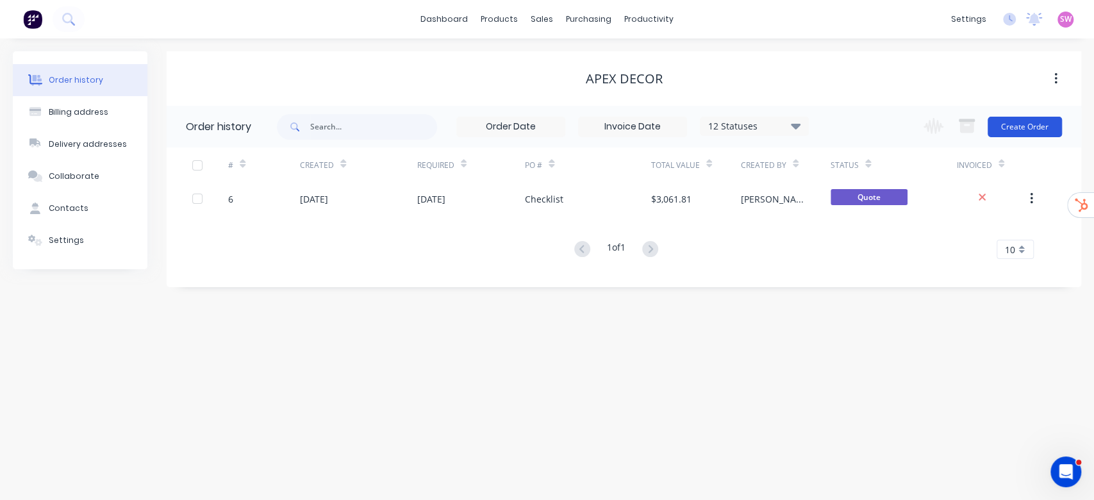
click at [1017, 124] on button "Create Order" at bounding box center [1024, 127] width 74 height 21
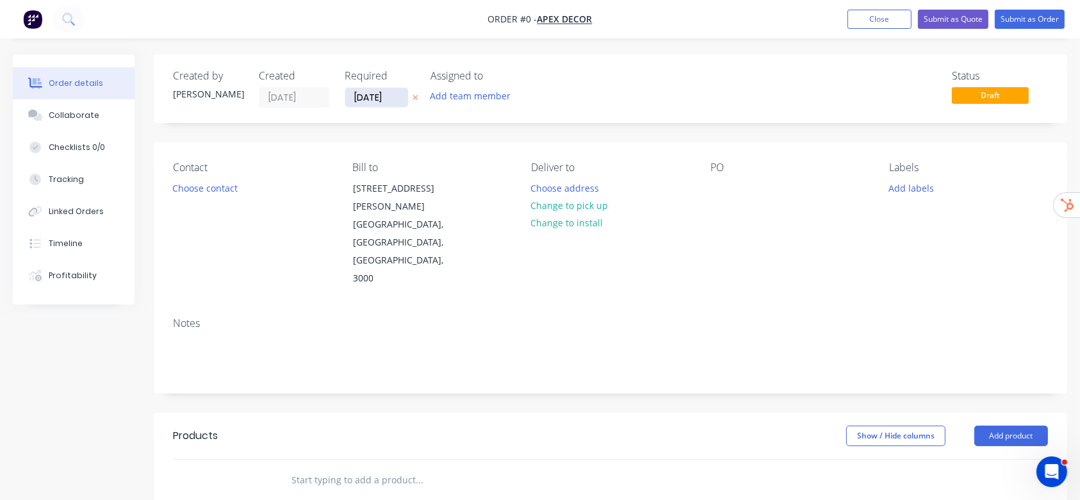
click at [379, 89] on input "[DATE]" at bounding box center [376, 97] width 63 height 19
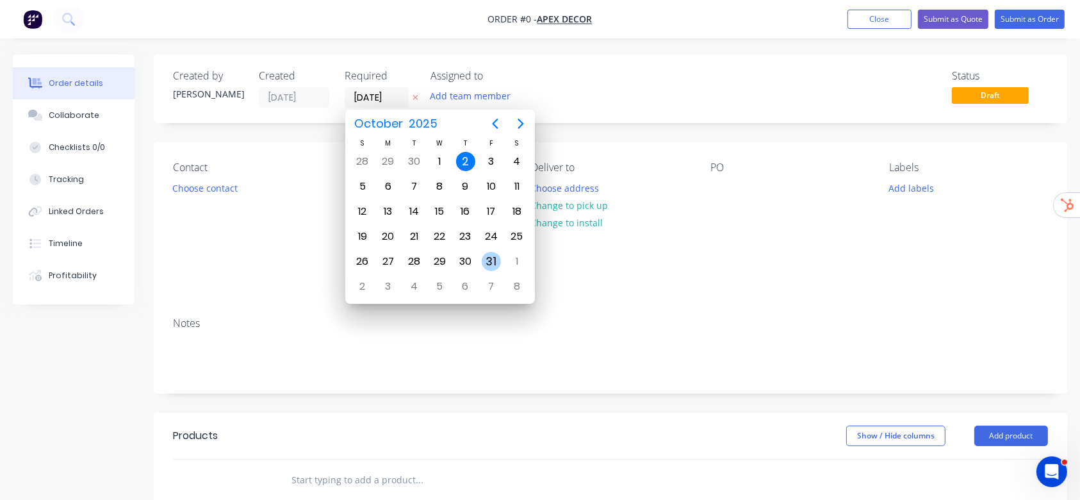
click at [490, 259] on div "31" at bounding box center [491, 261] width 19 height 19
type input "[DATE]"
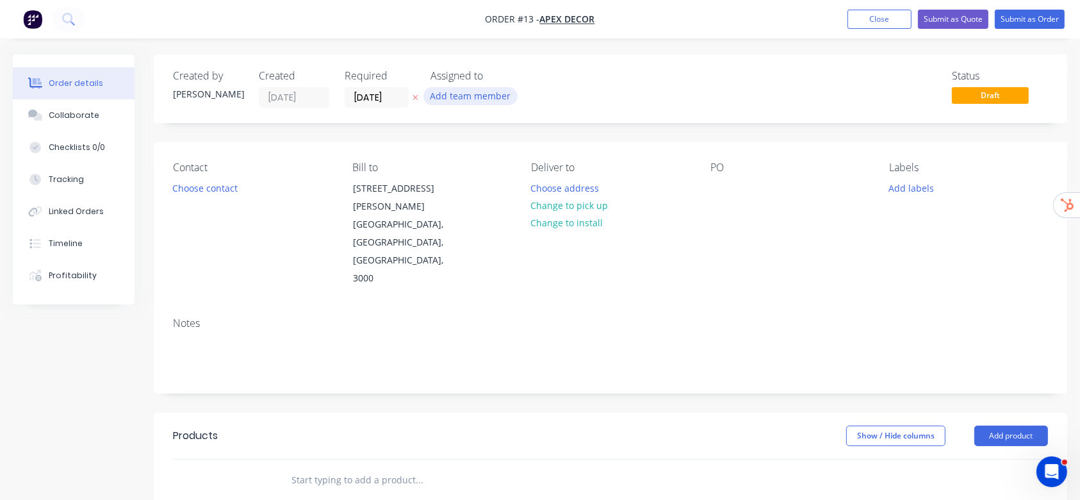
click at [507, 99] on button "Add team member" at bounding box center [471, 95] width 94 height 17
click at [615, 63] on div "Created by Stuart Created 02/10/25 Required 31/10/25 Assigned to Add team membe…" at bounding box center [611, 88] width 914 height 69
click at [218, 179] on button "Choose contact" at bounding box center [205, 187] width 79 height 17
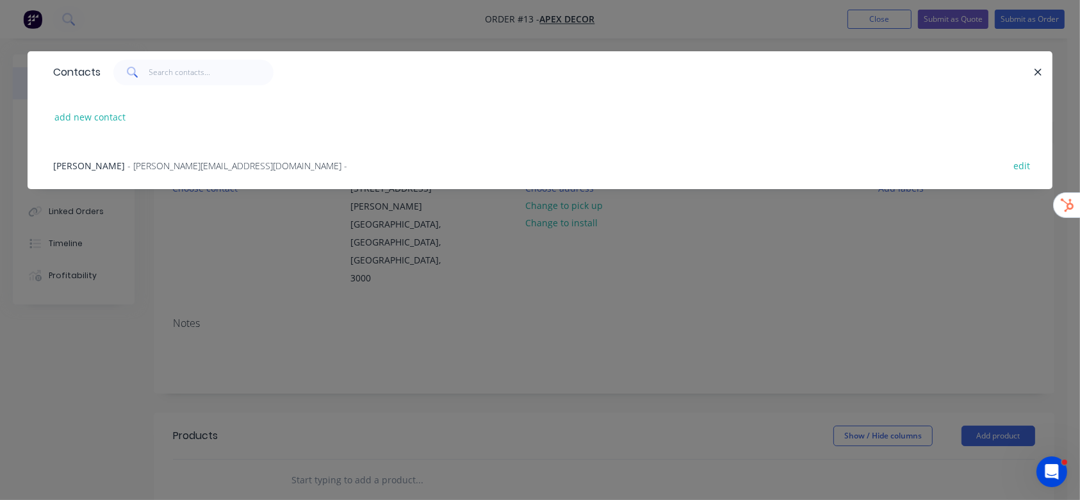
click at [146, 160] on span "- david@prestigedecor.com.au -" at bounding box center [238, 166] width 220 height 12
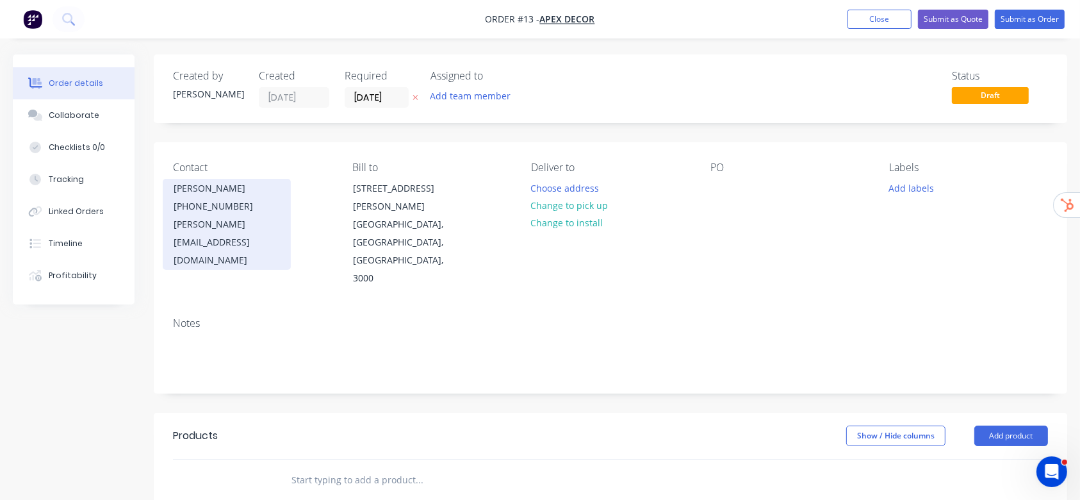
click at [192, 202] on div "(03) 9876 5432" at bounding box center [227, 206] width 106 height 18
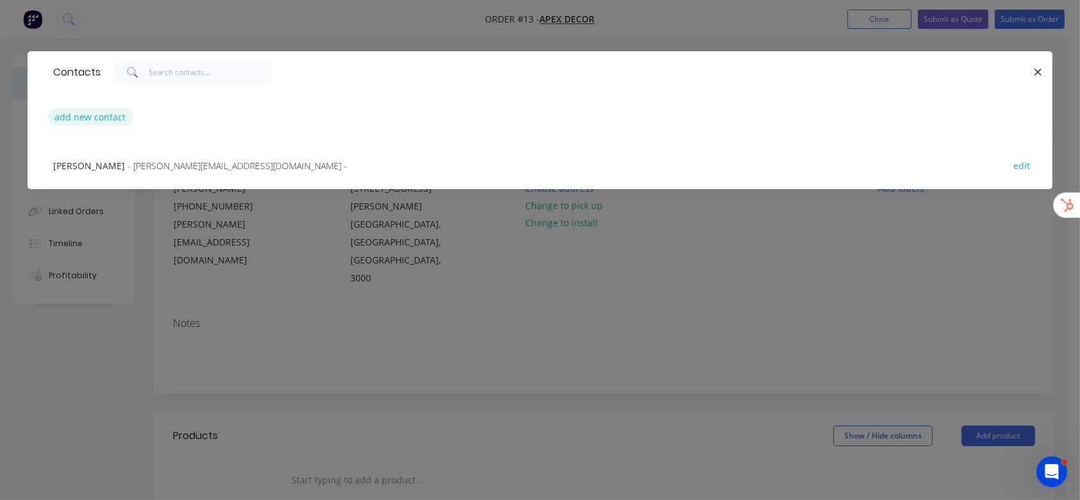
click at [72, 121] on button "add new contact" at bounding box center [90, 116] width 85 height 17
select select "US"
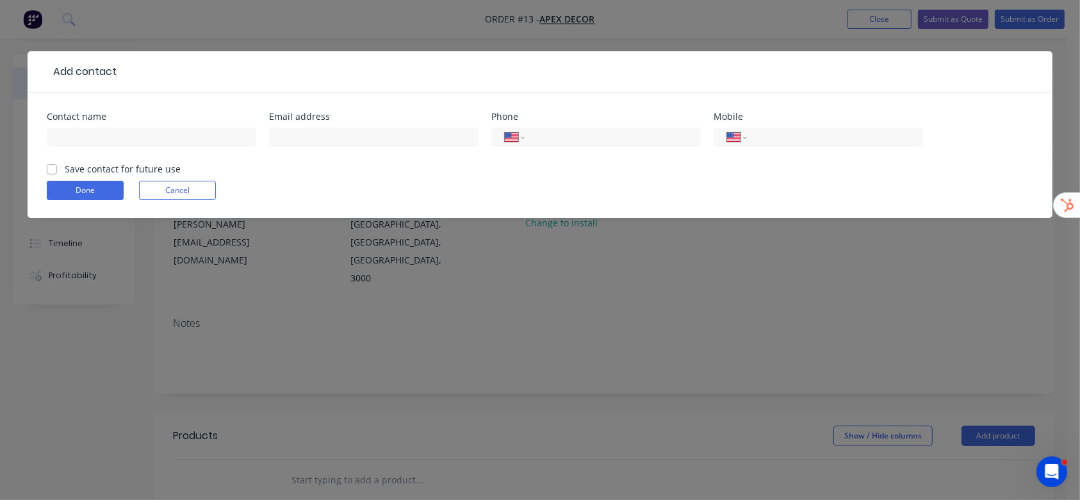
click at [65, 173] on label "Save contact for future use" at bounding box center [123, 168] width 116 height 13
click at [56, 173] on input "Save contact for future use" at bounding box center [52, 168] width 10 height 12
checkbox input "true"
click at [201, 197] on button "Cancel" at bounding box center [177, 190] width 77 height 19
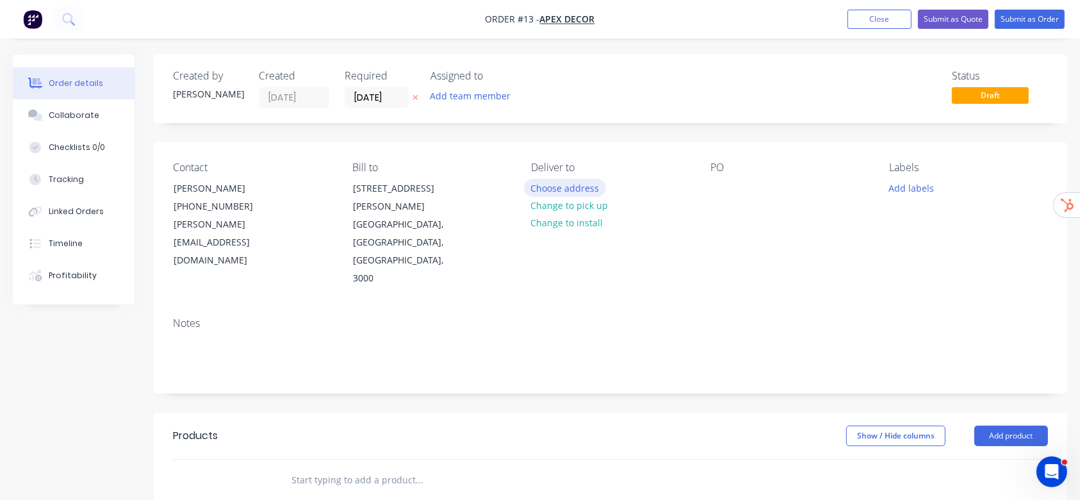
click at [570, 188] on button "Choose address" at bounding box center [565, 187] width 82 height 17
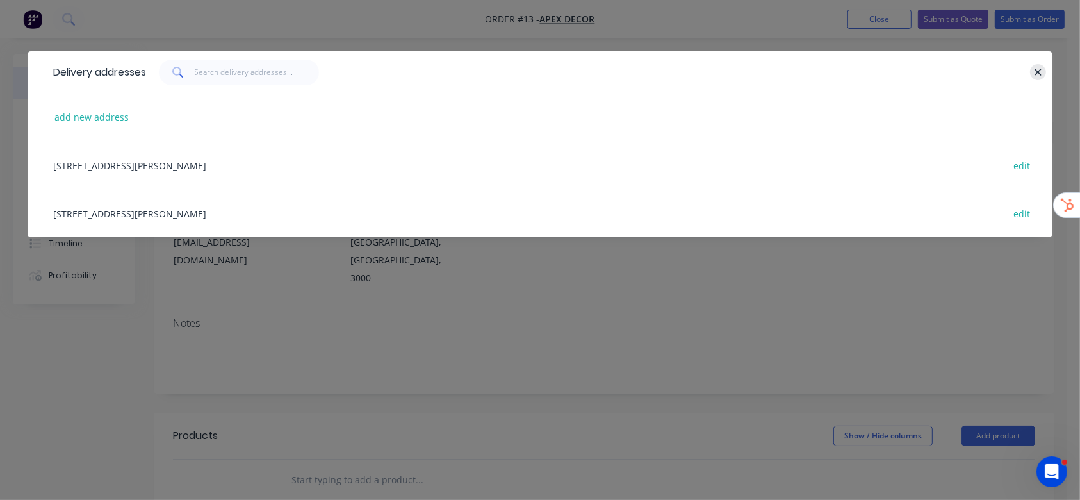
click at [1039, 78] on button "button" at bounding box center [1038, 72] width 16 height 16
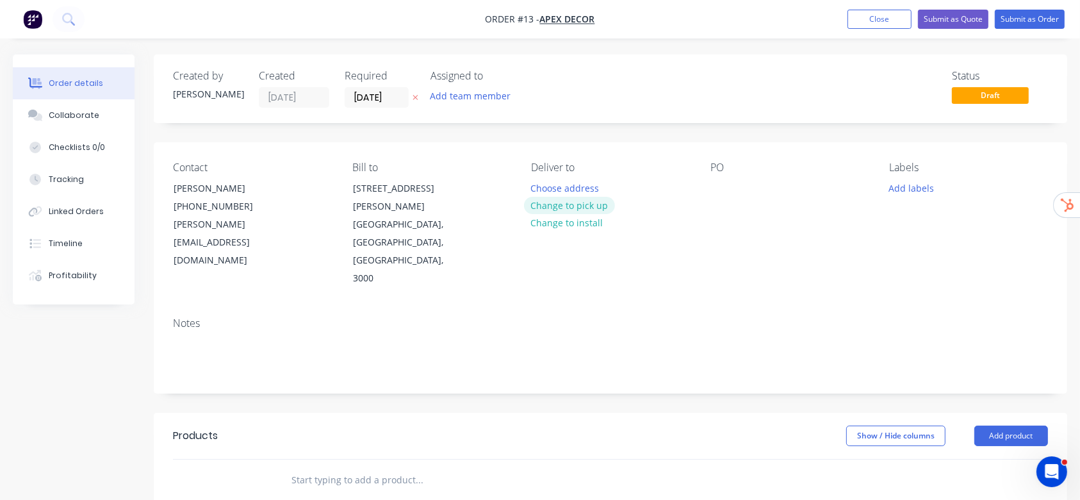
click at [574, 204] on button "Change to pick up" at bounding box center [569, 205] width 91 height 17
click at [551, 183] on div "Pick up Change to delivery Change to install" at bounding box center [610, 224] width 159 height 126
click at [542, 192] on div at bounding box center [541, 188] width 21 height 19
click at [574, 228] on button "Change to install" at bounding box center [567, 223] width 86 height 17
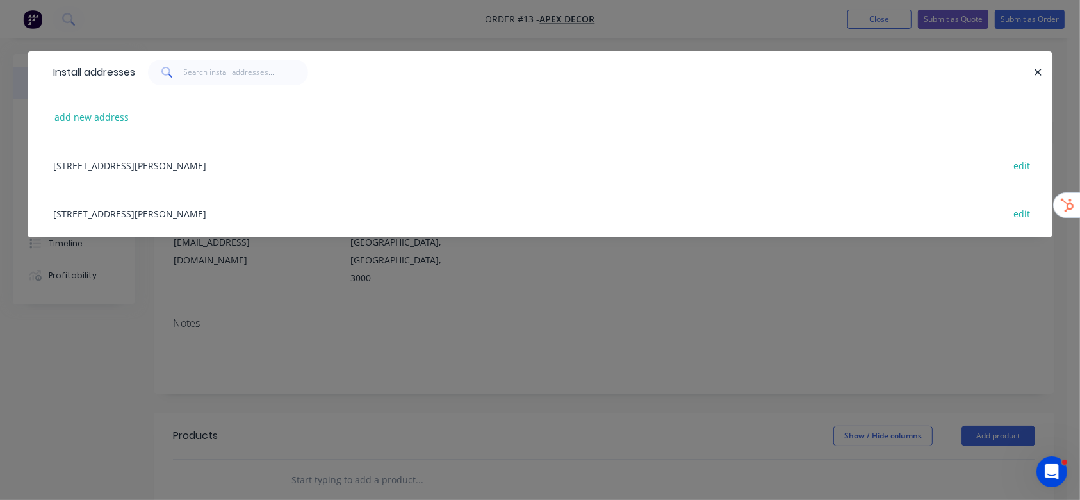
click at [1038, 63] on div "Install addresses" at bounding box center [540, 72] width 1025 height 42
click at [1040, 69] on icon "button" at bounding box center [1038, 73] width 8 height 12
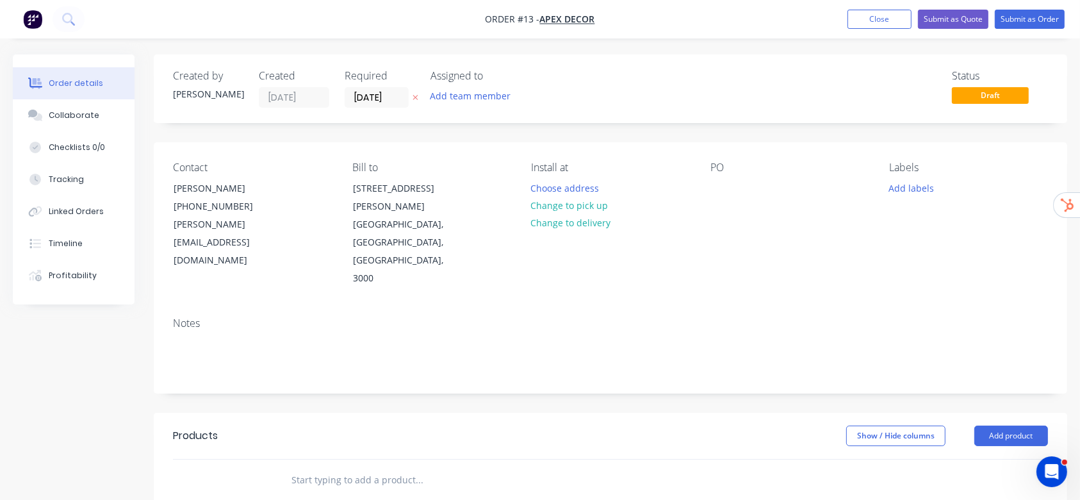
drag, startPoint x: 710, startPoint y: 181, endPoint x: 747, endPoint y: 192, distance: 37.9
click at [714, 181] on div "PO" at bounding box center [790, 224] width 159 height 126
click at [719, 185] on div at bounding box center [721, 188] width 21 height 19
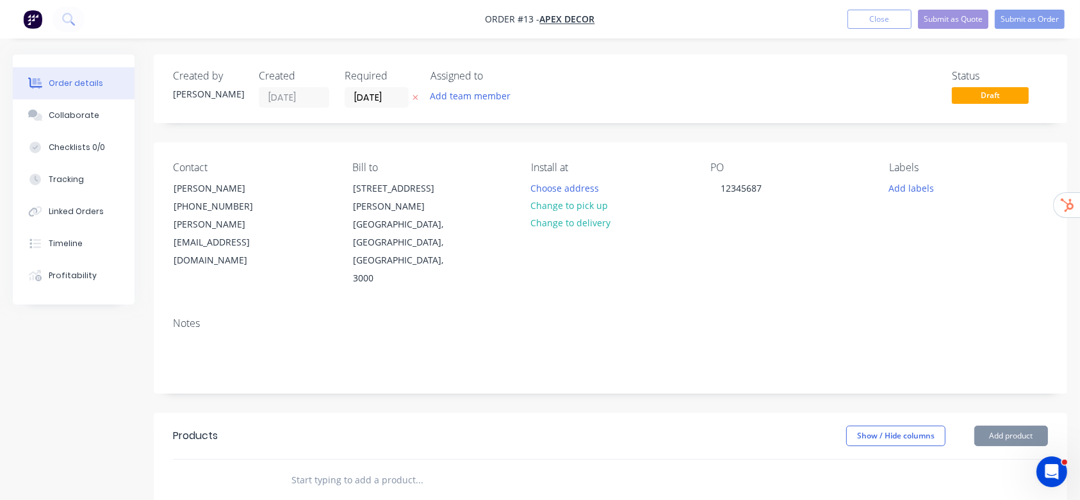
click at [549, 177] on div "Install at Choose address Change to pick up Change to delivery" at bounding box center [610, 224] width 159 height 126
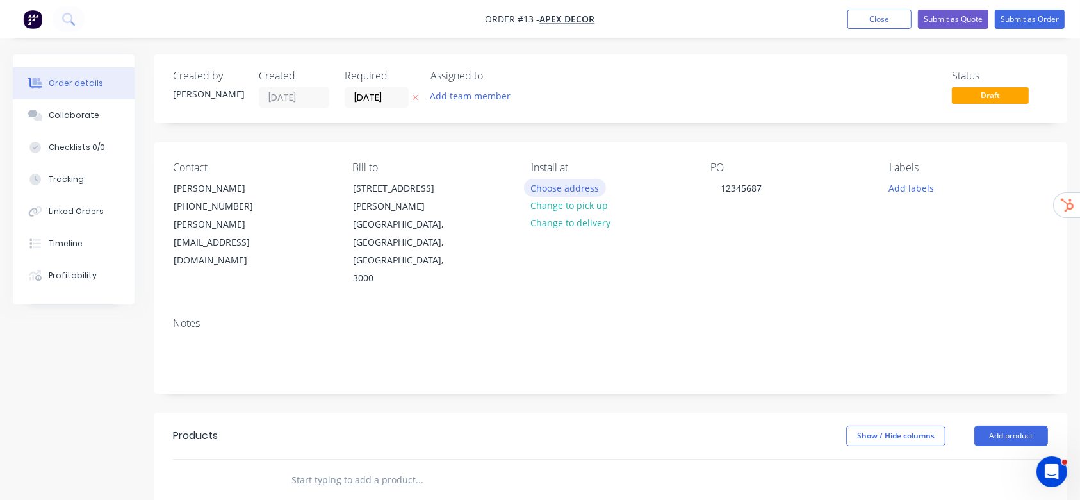
click at [549, 180] on button "Choose address" at bounding box center [565, 187] width 82 height 17
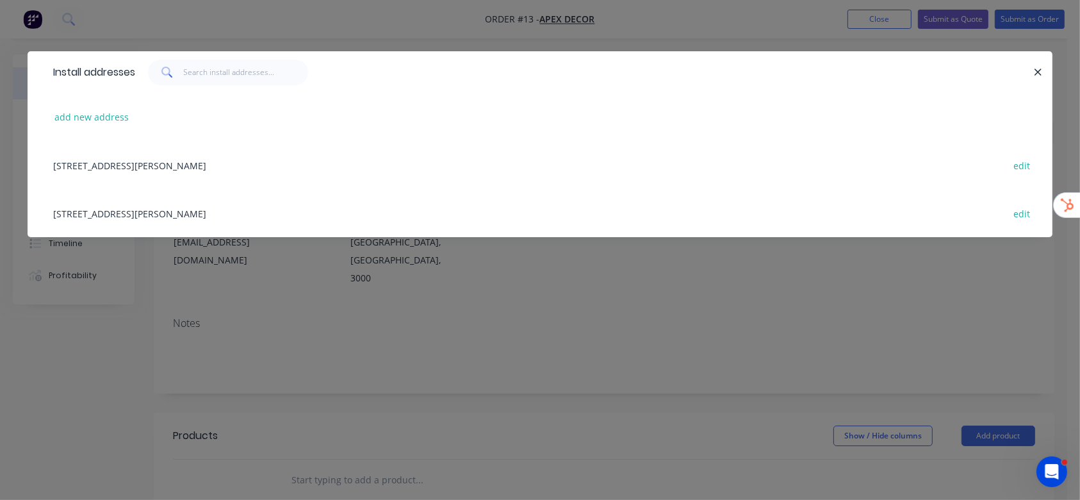
drag, startPoint x: 207, startPoint y: 164, endPoint x: 238, endPoint y: 163, distance: 30.8
click at [210, 163] on div "789 Collins Street, Melbourne, Victoria, Australia, 3000 edit" at bounding box center [540, 165] width 987 height 48
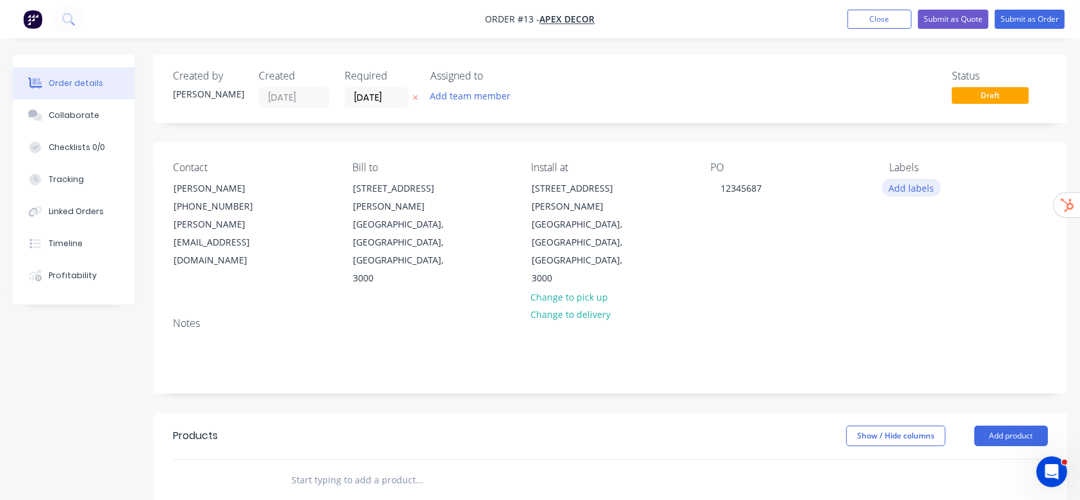
click at [918, 188] on button "Add labels" at bounding box center [911, 187] width 59 height 17
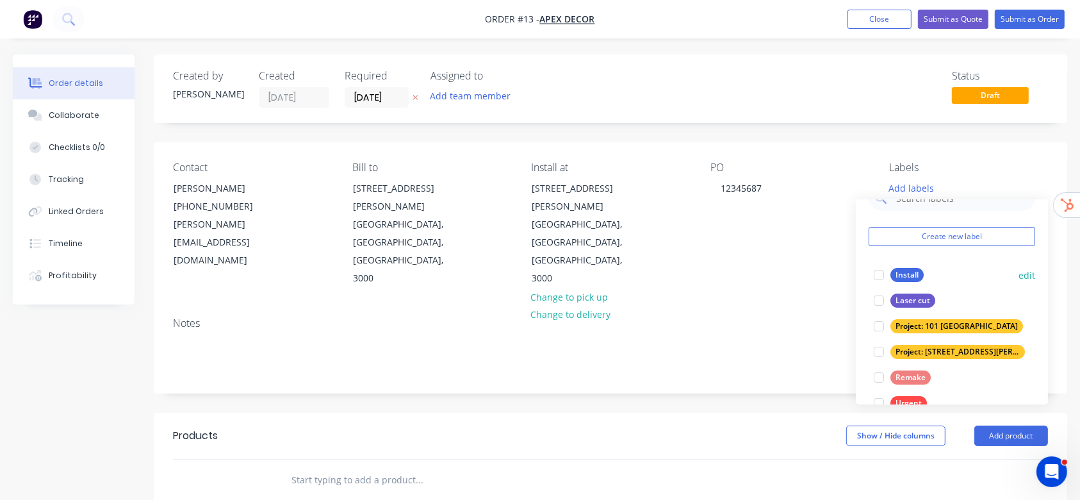
scroll to position [51, 0]
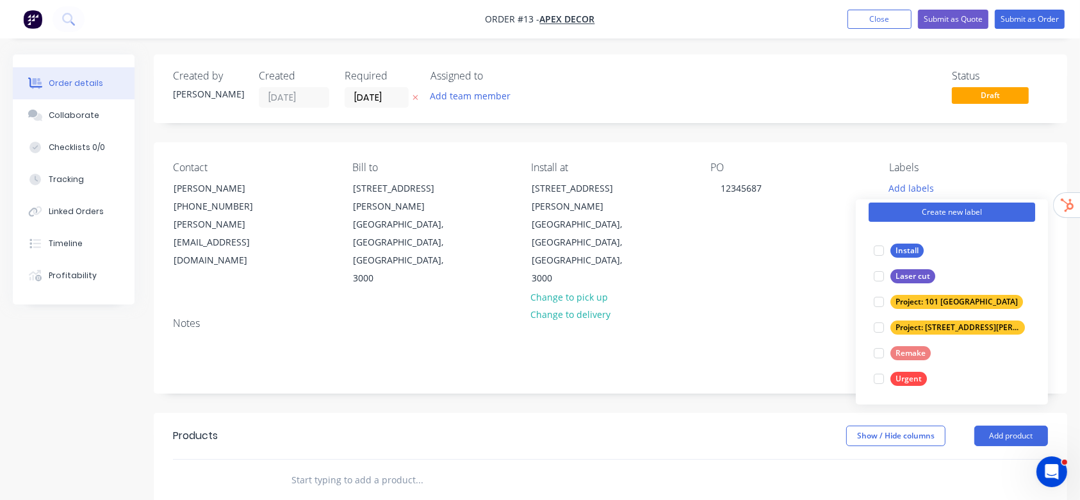
click at [961, 218] on button "Create new label" at bounding box center [952, 211] width 167 height 19
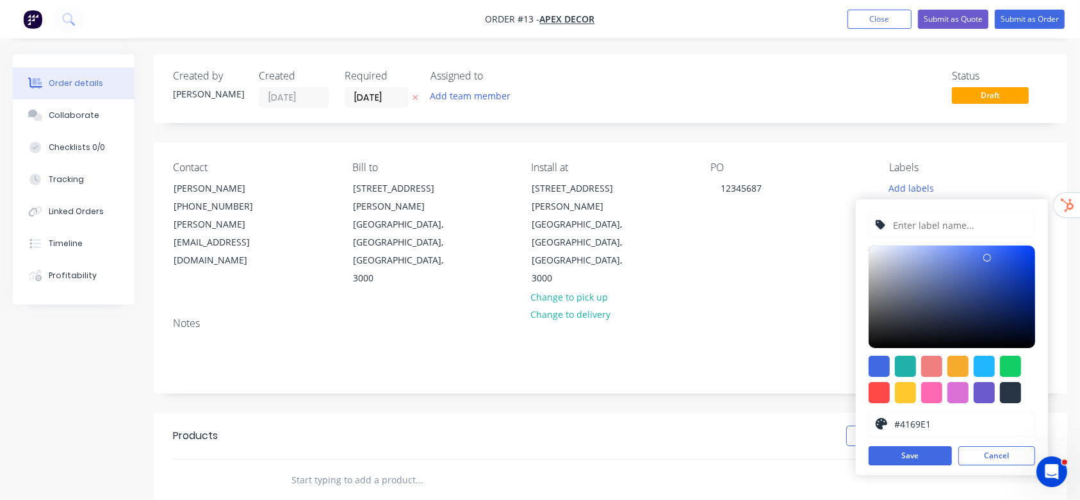
click at [928, 227] on input "text" at bounding box center [960, 225] width 136 height 24
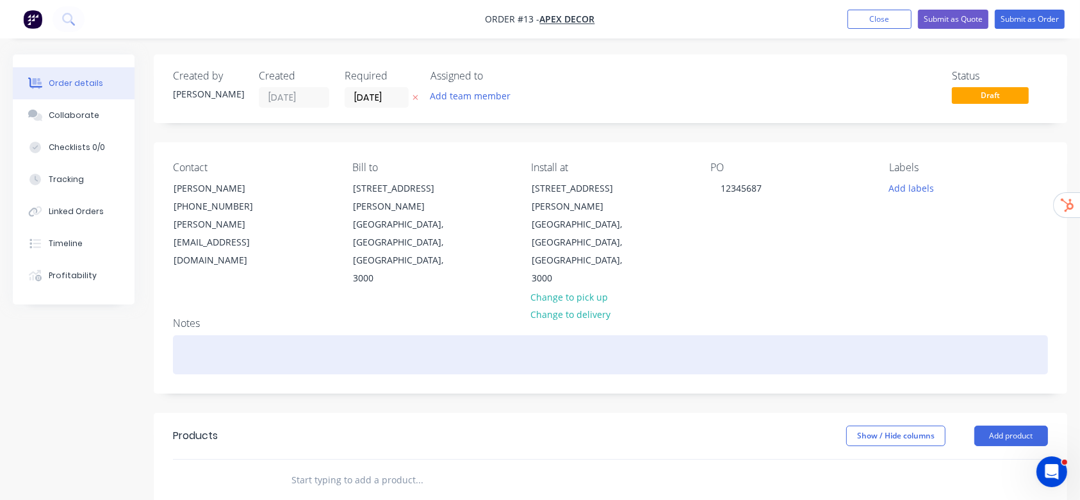
click at [702, 335] on div at bounding box center [610, 354] width 875 height 39
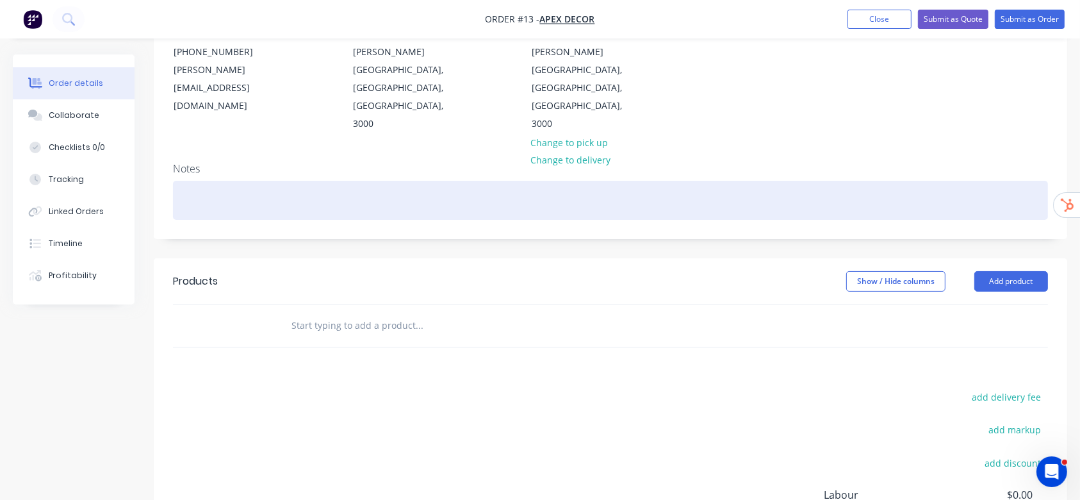
scroll to position [170, 0]
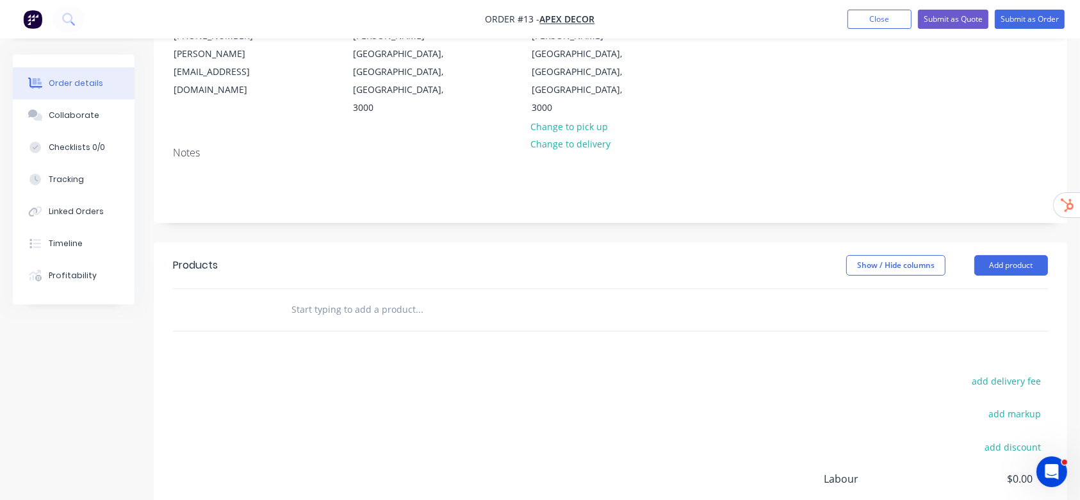
click at [374, 289] on div at bounding box center [506, 310] width 461 height 42
click at [383, 297] on input "text" at bounding box center [419, 310] width 256 height 26
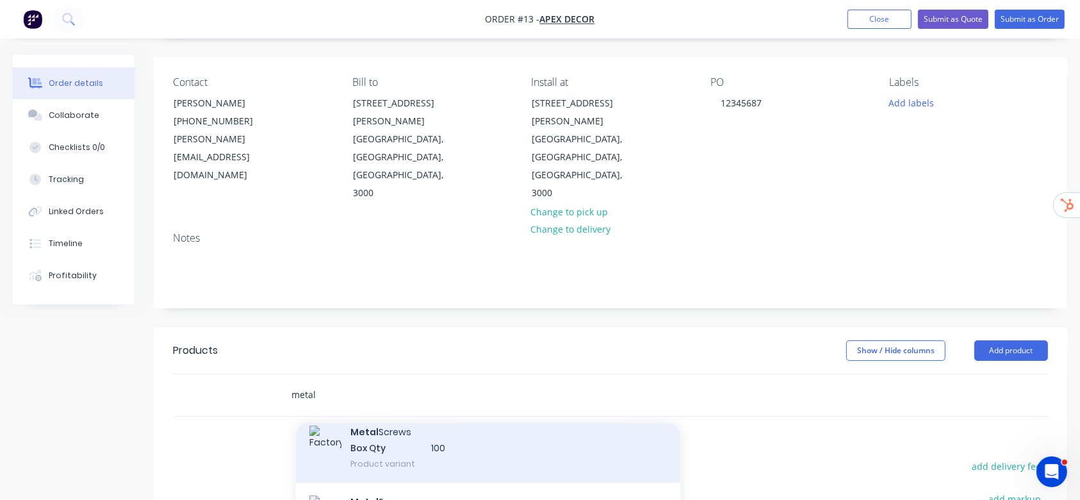
scroll to position [24, 0]
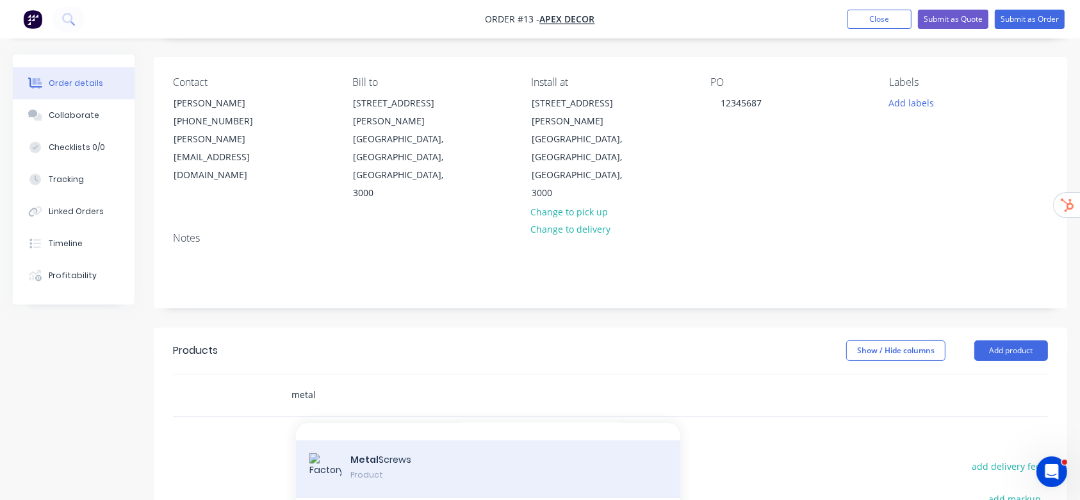
type input "metal"
click at [394, 440] on div "Metal Screws Product" at bounding box center [488, 469] width 384 height 58
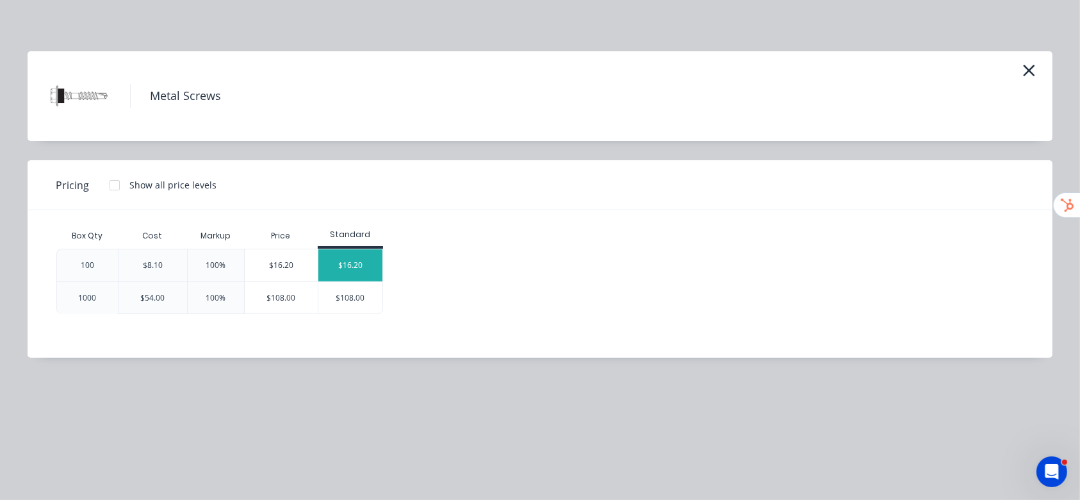
click at [348, 268] on div "$16.20" at bounding box center [350, 265] width 64 height 32
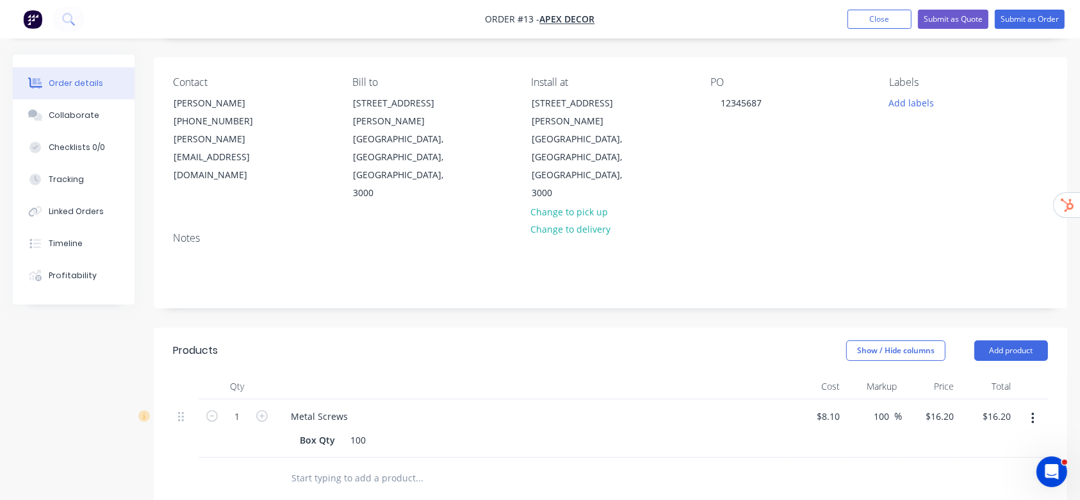
drag, startPoint x: 332, startPoint y: 413, endPoint x: 338, endPoint y: 429, distance: 17.9
click at [331, 465] on input "text" at bounding box center [419, 478] width 256 height 26
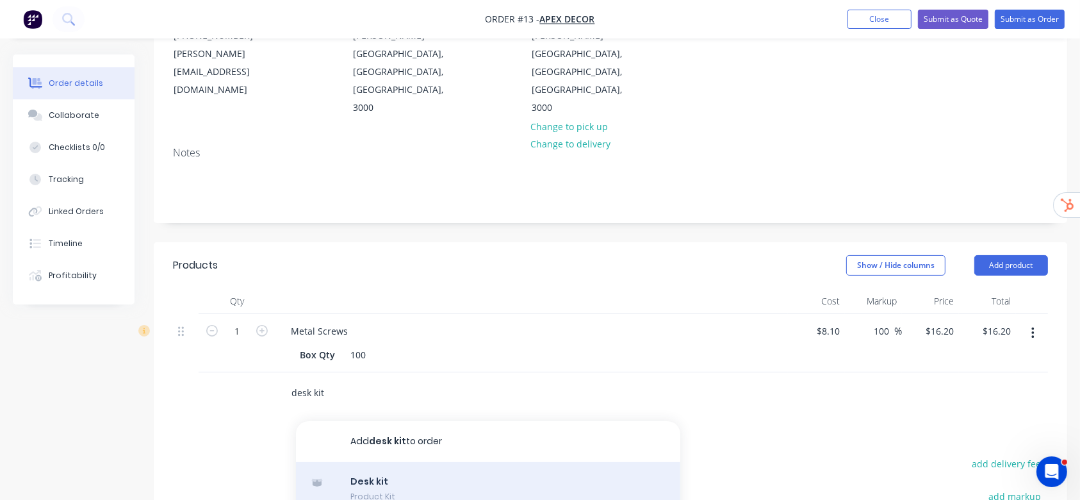
scroll to position [256, 0]
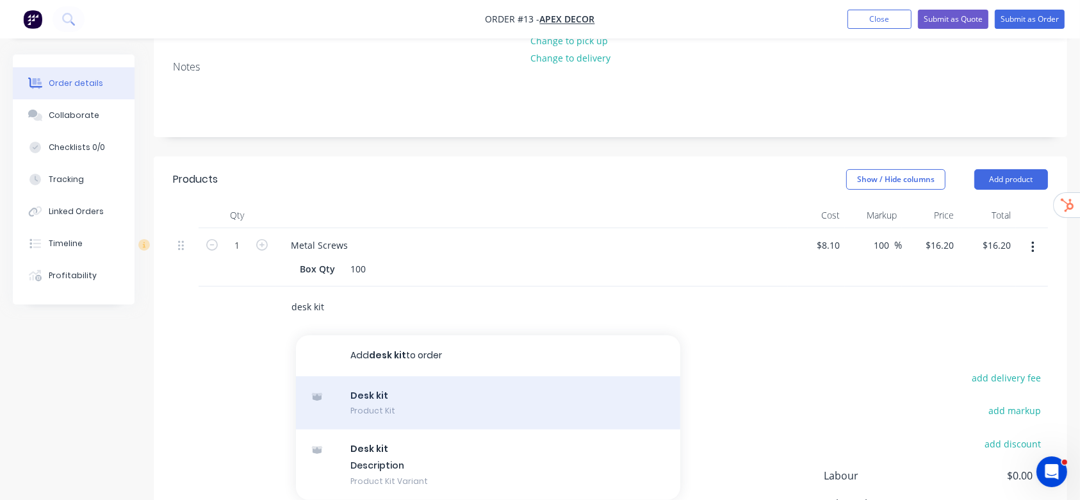
type input "desk kit"
click at [420, 376] on div "Desk kit Product Kit" at bounding box center [488, 403] width 384 height 54
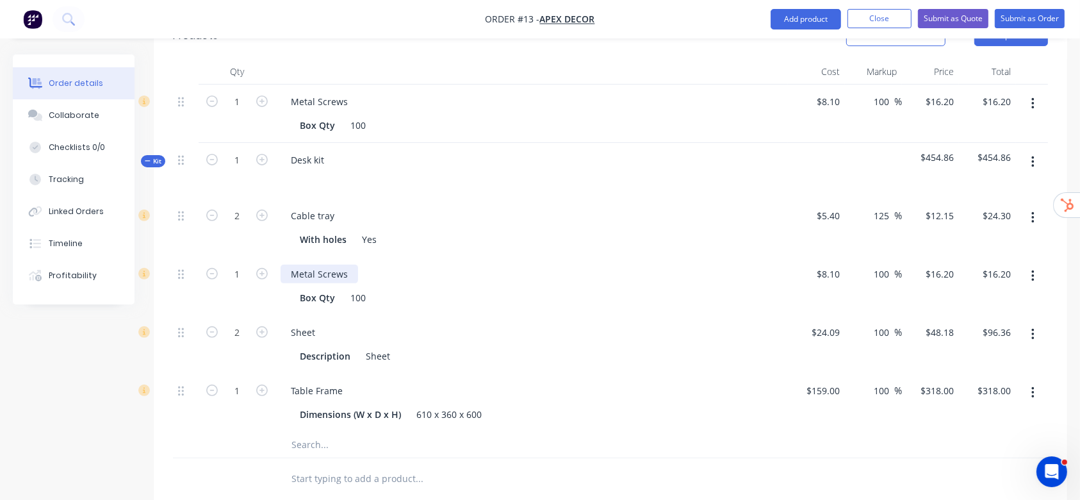
scroll to position [427, 0]
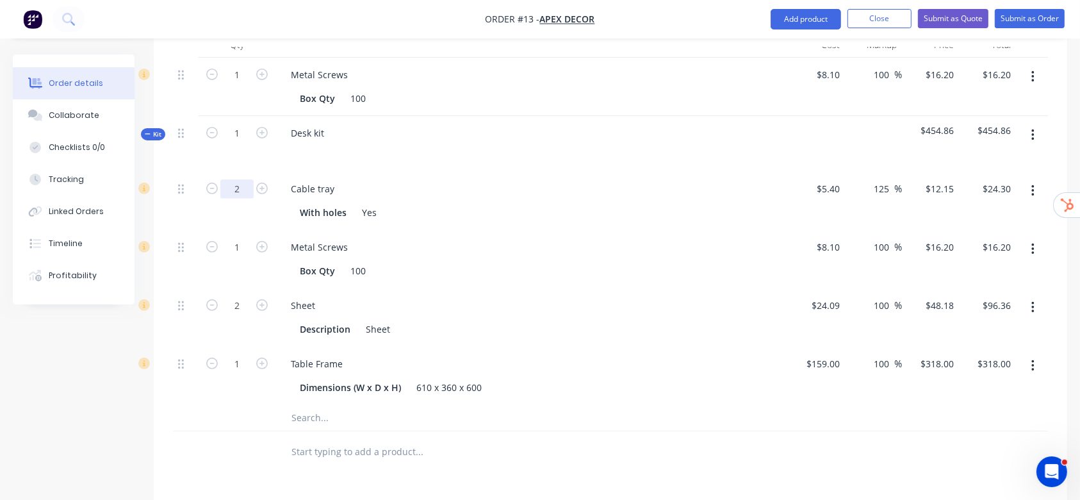
drag, startPoint x: 240, startPoint y: 127, endPoint x: 233, endPoint y: 128, distance: 7.8
click at [233, 178] on div "2" at bounding box center [236, 187] width 33 height 19
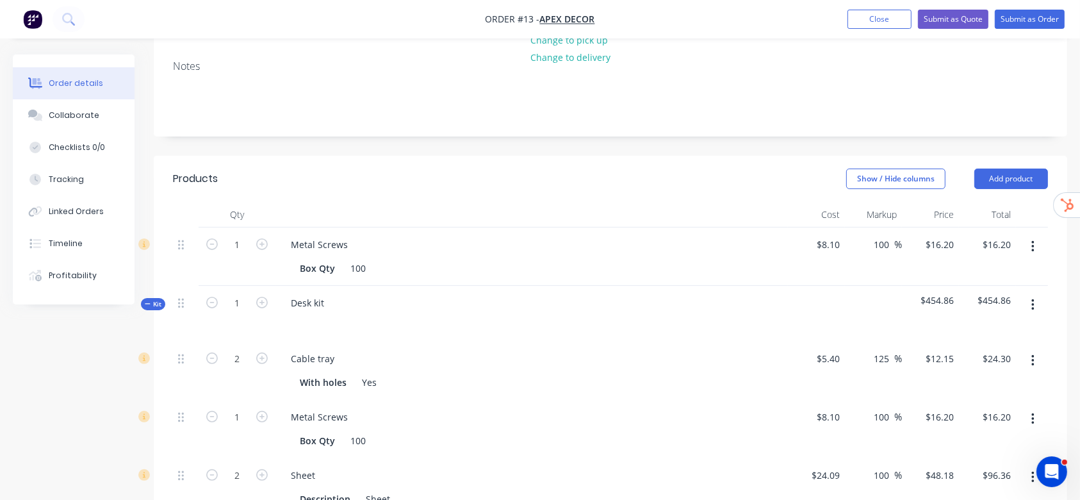
scroll to position [256, 0]
click at [245, 294] on input "1" at bounding box center [236, 303] width 33 height 19
type input "20"
click at [597, 169] on div "Show / Hide columns Add product" at bounding box center [703, 179] width 689 height 21
type input "40"
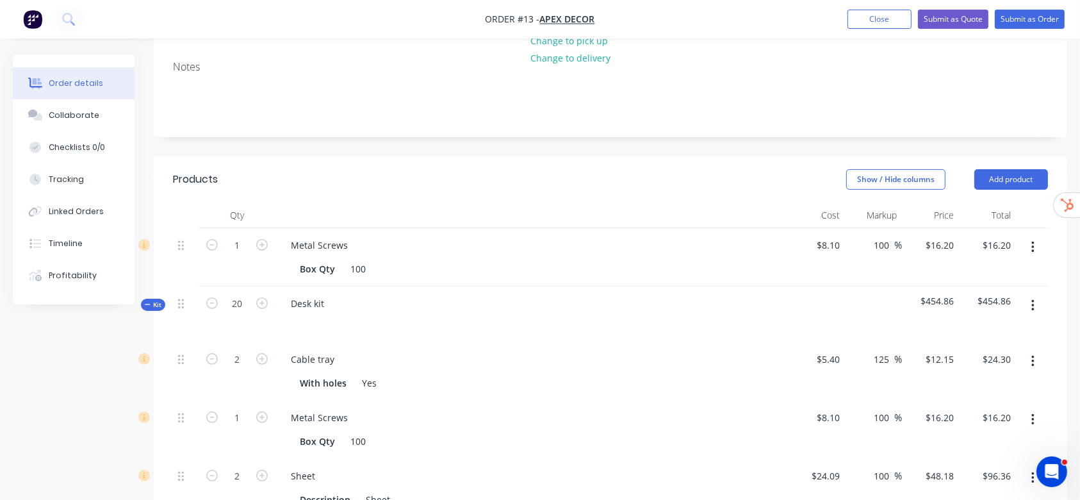
type input "$486.00"
type input "20"
type input "$324.00"
type input "40"
type input "$1,927.20"
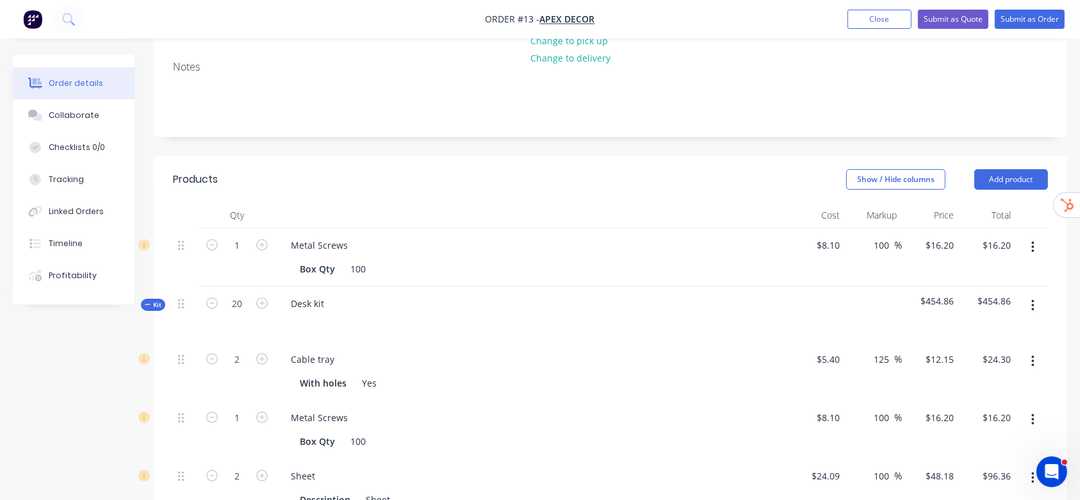
type input "20"
type input "$6,360.00"
click at [1041, 294] on button "button" at bounding box center [1033, 305] width 30 height 23
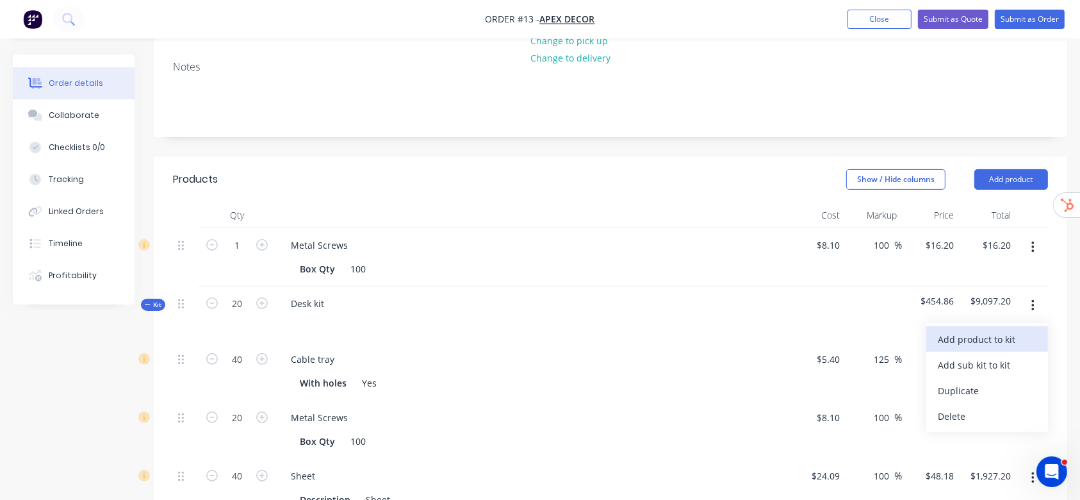
click at [970, 330] on div "Add product to kit" at bounding box center [987, 339] width 99 height 19
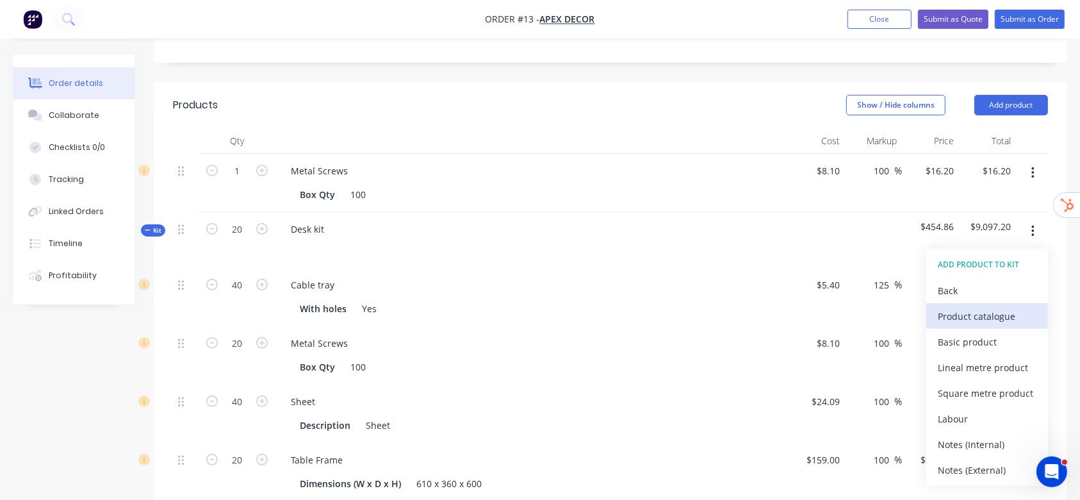
scroll to position [427, 0]
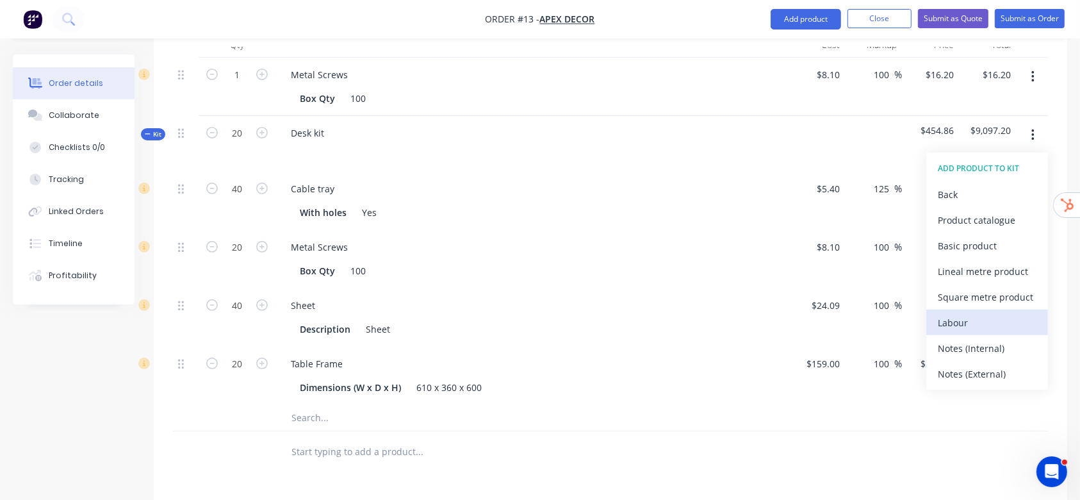
click at [980, 313] on div "Labour" at bounding box center [987, 322] width 99 height 19
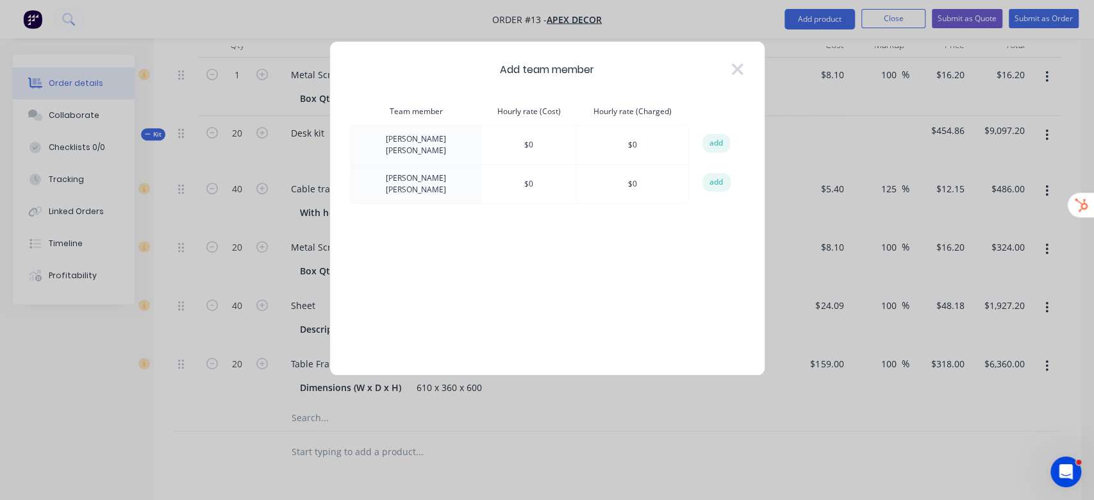
drag, startPoint x: 732, startPoint y: 63, endPoint x: 789, endPoint y: 63, distance: 57.0
click at [732, 63] on icon at bounding box center [736, 69] width 13 height 18
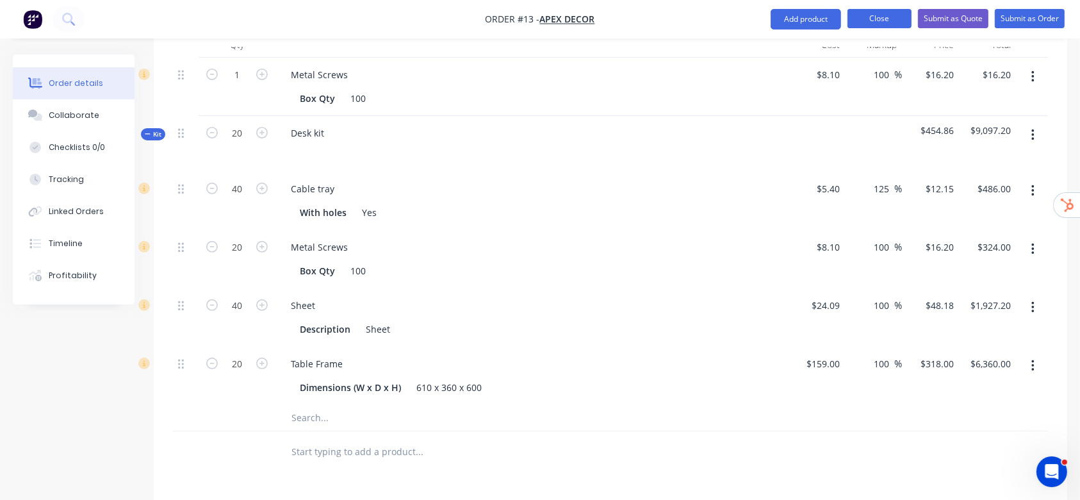
click at [882, 18] on button "Close" at bounding box center [880, 18] width 64 height 19
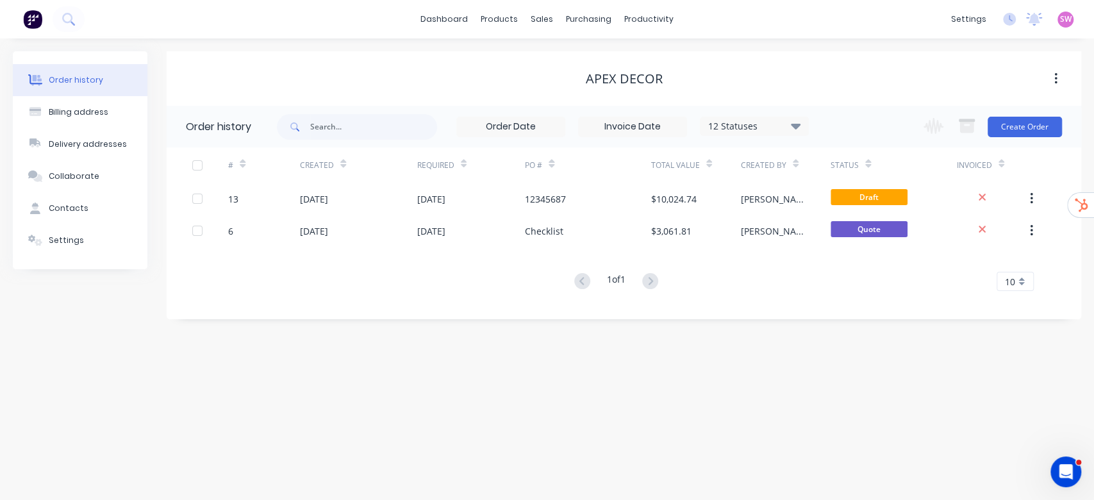
drag, startPoint x: 498, startPoint y: 375, endPoint x: 550, endPoint y: 371, distance: 52.0
click at [509, 375] on div "Order history Billing address Delivery addresses Collaborate Contacts Settings …" at bounding box center [547, 268] width 1094 height 461
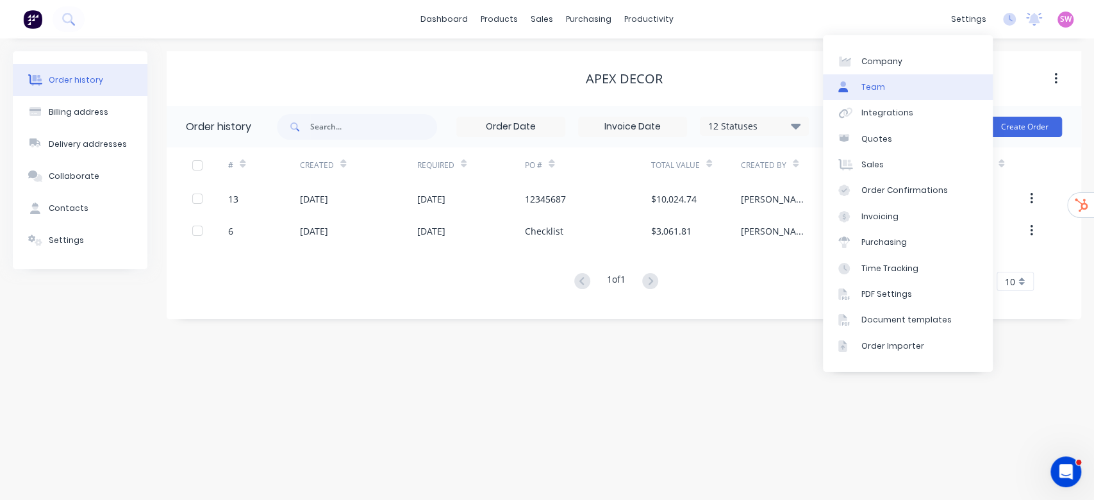
click at [909, 91] on link "Team" at bounding box center [908, 87] width 170 height 26
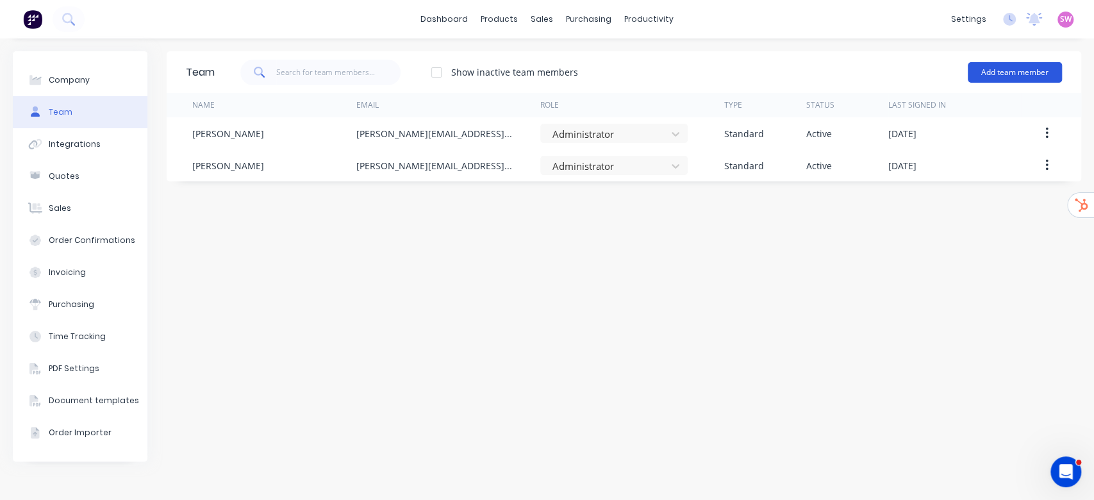
click at [1045, 76] on button "Add team member" at bounding box center [1015, 72] width 94 height 21
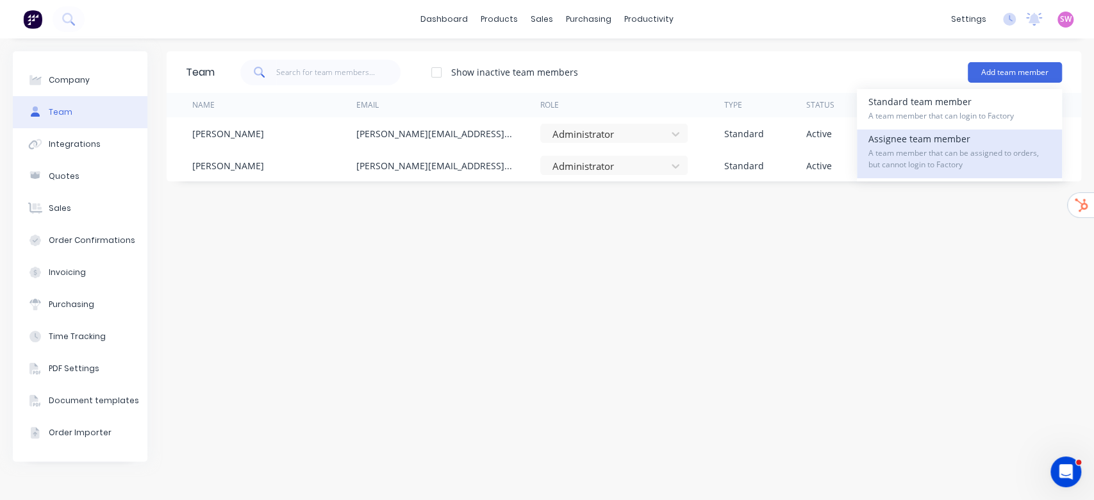
drag, startPoint x: 950, startPoint y: 110, endPoint x: 941, endPoint y: 141, distance: 32.0
click at [941, 140] on div "Standard team member A team member that can login to Factory Assignee team memb…" at bounding box center [959, 135] width 205 height 92
click at [940, 142] on div "Assignee team member A team member that can be assigned to orders, but cannot l…" at bounding box center [959, 153] width 182 height 49
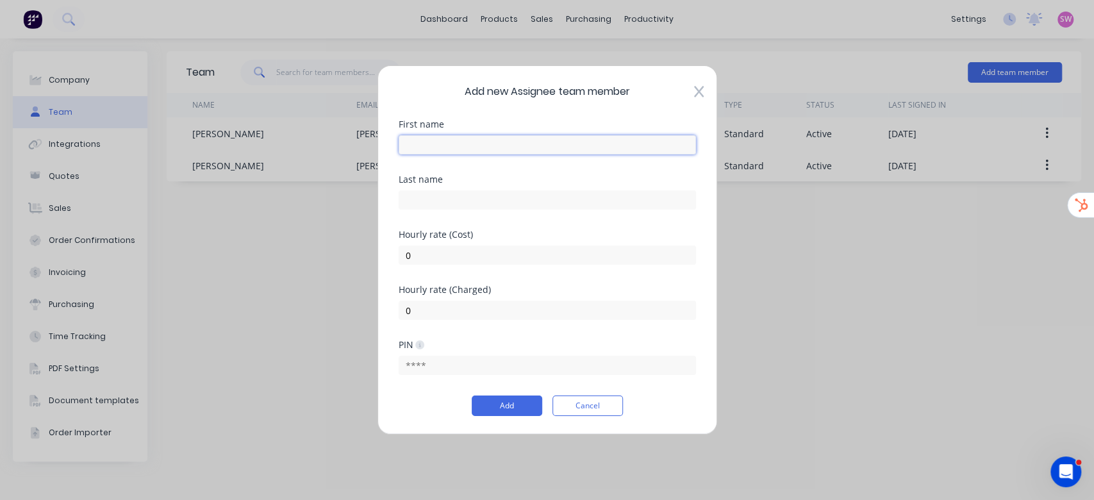
drag, startPoint x: 471, startPoint y: 148, endPoint x: 445, endPoint y: 115, distance: 42.0
click at [471, 148] on input "text" at bounding box center [547, 144] width 297 height 19
type input "Labour"
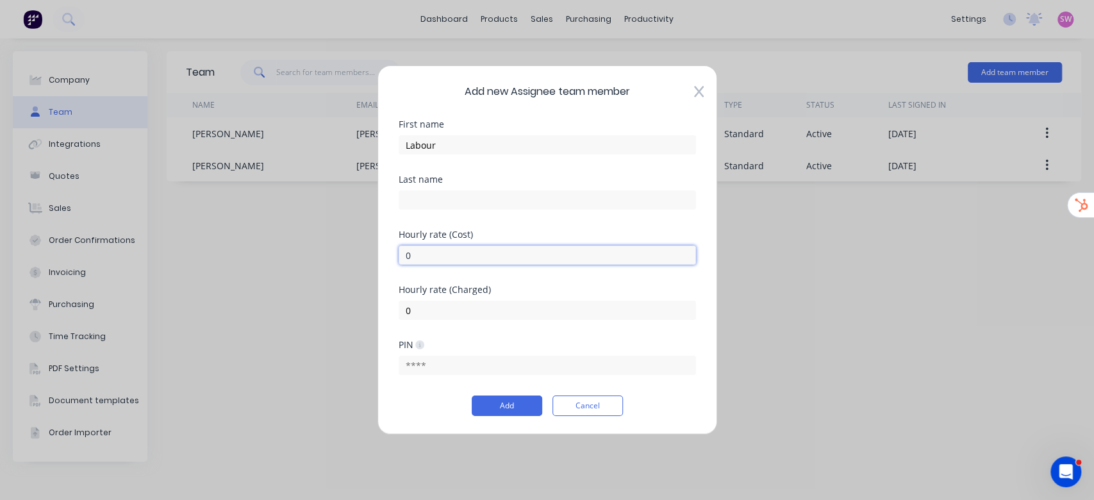
drag, startPoint x: 434, startPoint y: 260, endPoint x: 326, endPoint y: 268, distance: 108.0
click at [326, 268] on div "Add new Assignee team member First name Labour Last name Hourly rate (Cost) 0 H…" at bounding box center [547, 250] width 1094 height 500
type input "65"
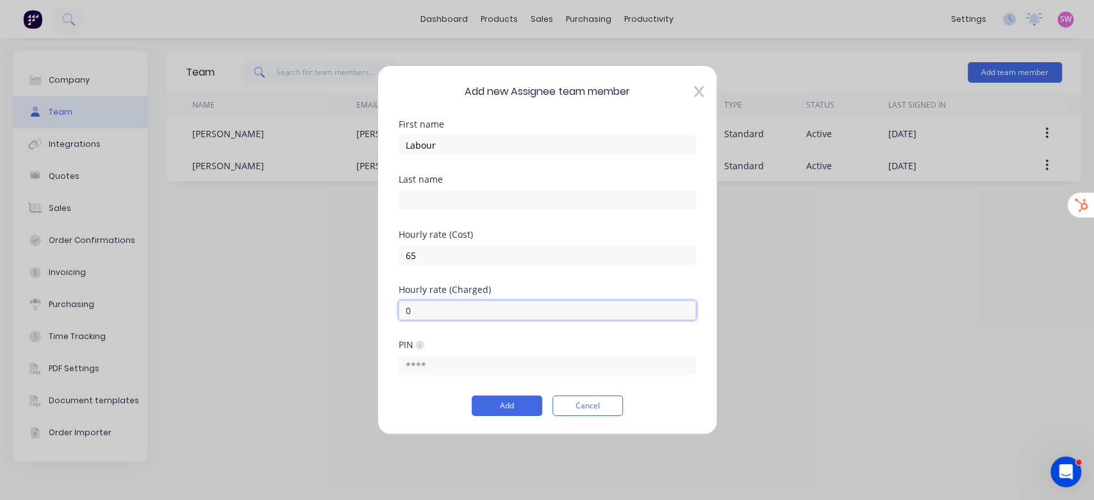
drag, startPoint x: 425, startPoint y: 306, endPoint x: 324, endPoint y: 304, distance: 101.3
click at [324, 304] on div "Add new Assignee team member First name Labour Last name Hourly rate (Cost) 65 …" at bounding box center [547, 250] width 1094 height 500
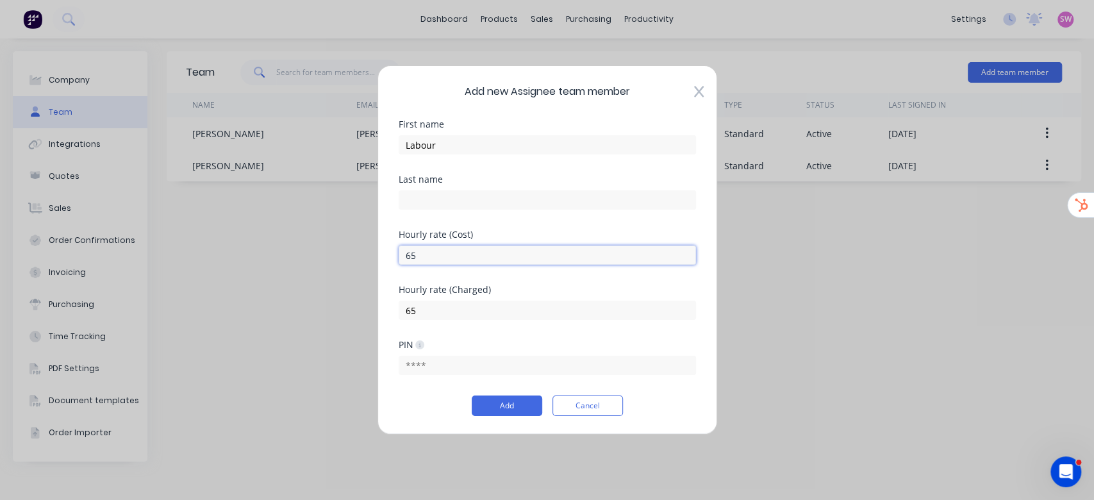
drag, startPoint x: 494, startPoint y: 247, endPoint x: 484, endPoint y: 254, distance: 12.4
click at [494, 247] on input "65" at bounding box center [547, 254] width 297 height 19
drag, startPoint x: 445, startPoint y: 262, endPoint x: 335, endPoint y: 255, distance: 110.4
click at [336, 255] on div "Add new Assignee team member First name Labour Last name Hourly rate (Cost) 65 …" at bounding box center [547, 250] width 1094 height 500
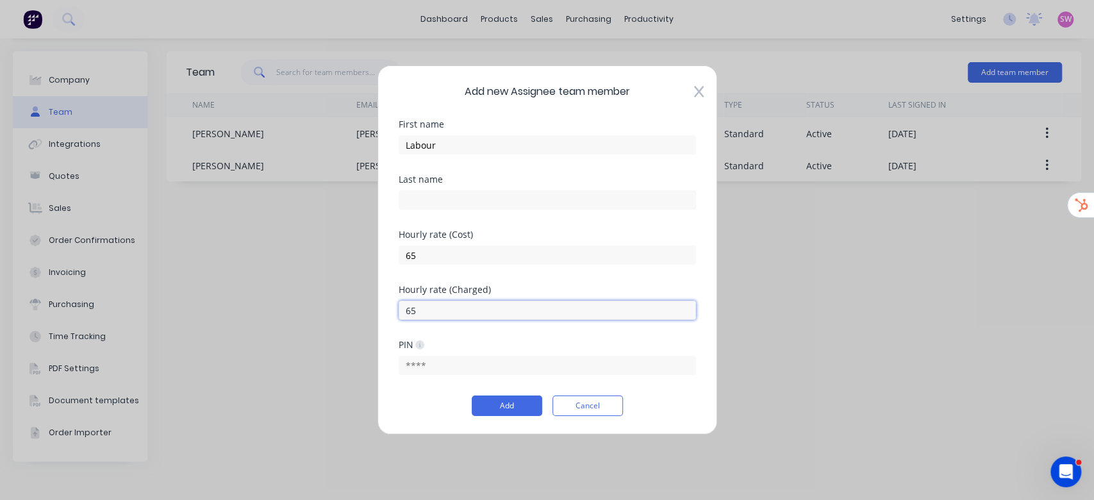
drag, startPoint x: 447, startPoint y: 308, endPoint x: 436, endPoint y: 311, distance: 12.0
click at [447, 308] on input "65" at bounding box center [547, 310] width 297 height 19
drag, startPoint x: 434, startPoint y: 307, endPoint x: 365, endPoint y: 307, distance: 69.2
click at [365, 307] on div "Add new Assignee team member First name Labour Last name Hourly rate (Cost) 65 …" at bounding box center [547, 250] width 1094 height 500
type input "108"
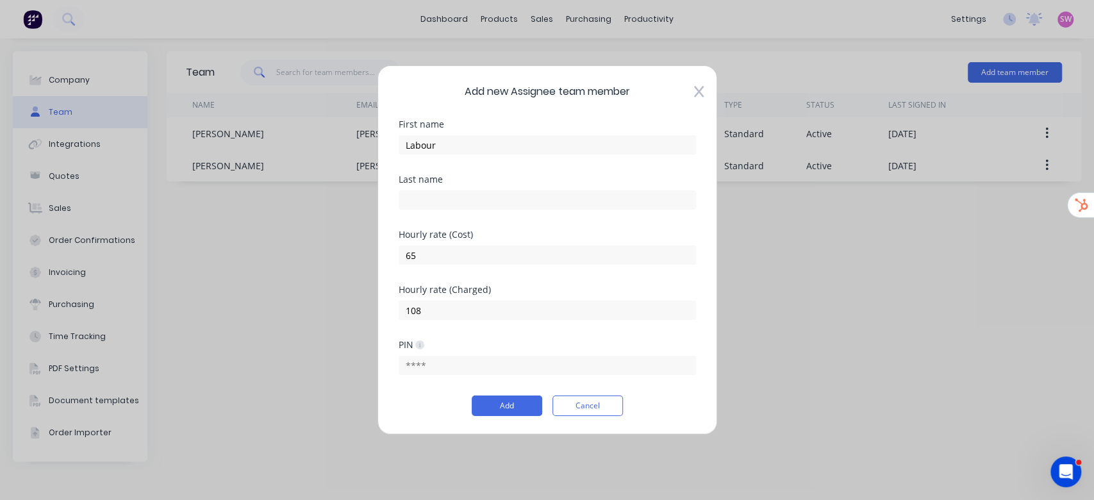
click at [563, 219] on div "Last name" at bounding box center [547, 202] width 297 height 55
click at [495, 408] on button "Add" at bounding box center [507, 405] width 70 height 21
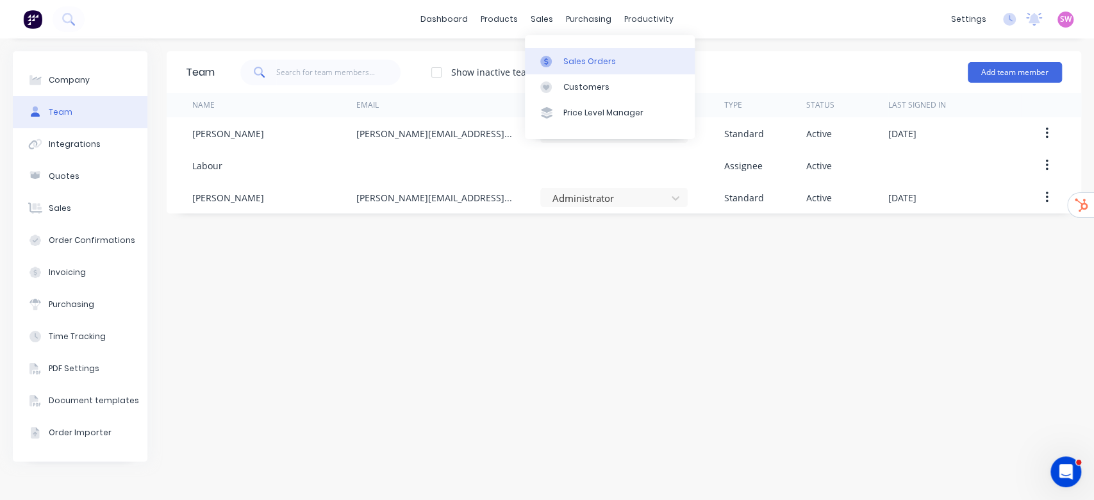
click at [564, 52] on link "Sales Orders" at bounding box center [610, 61] width 170 height 26
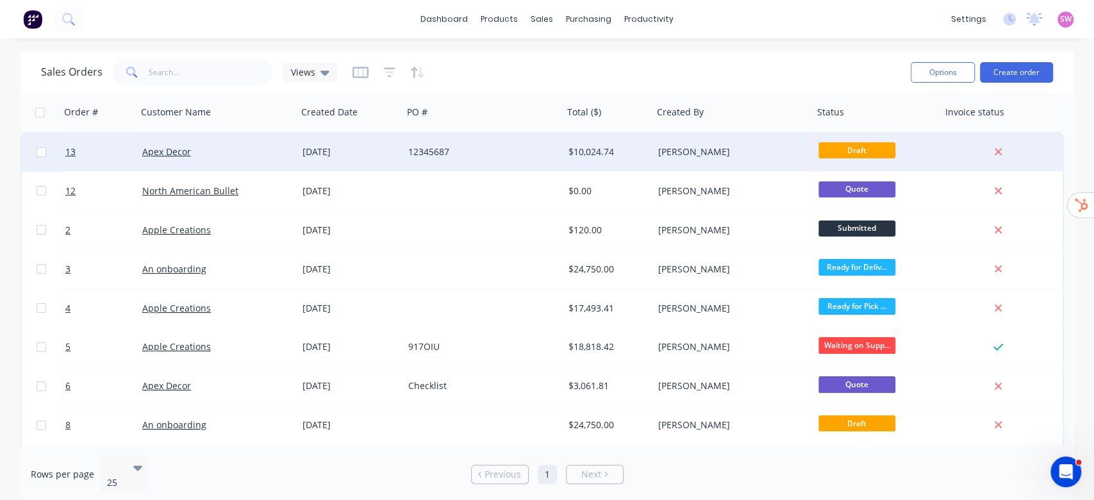
click at [571, 167] on div "$10,024.74" at bounding box center [608, 152] width 90 height 38
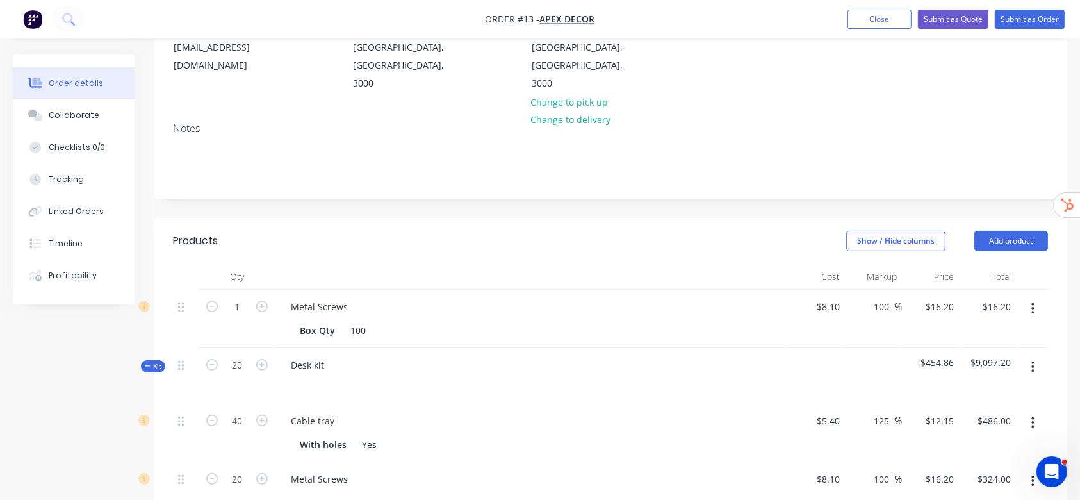
scroll to position [256, 0]
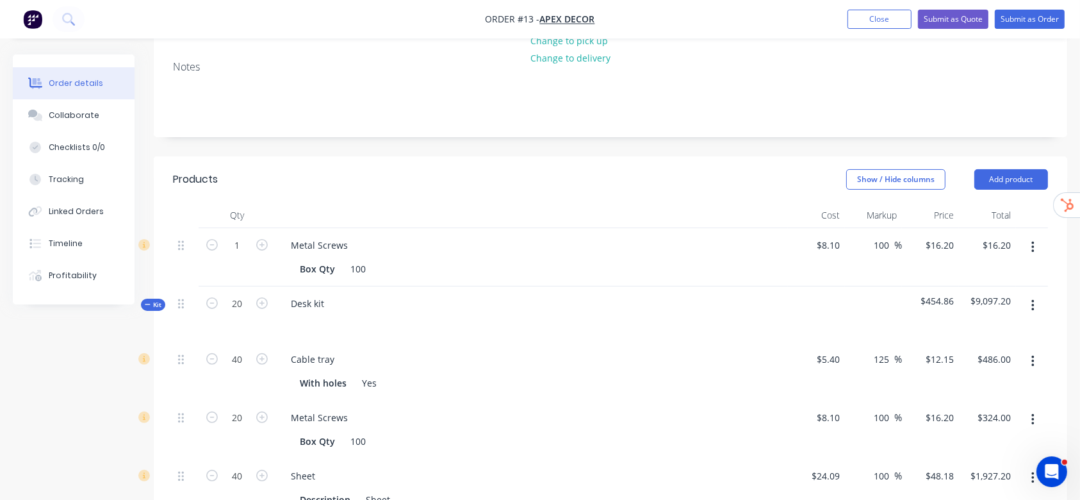
click at [1030, 294] on button "button" at bounding box center [1033, 305] width 30 height 23
click at [1002, 330] on div "Add product to kit" at bounding box center [987, 339] width 99 height 19
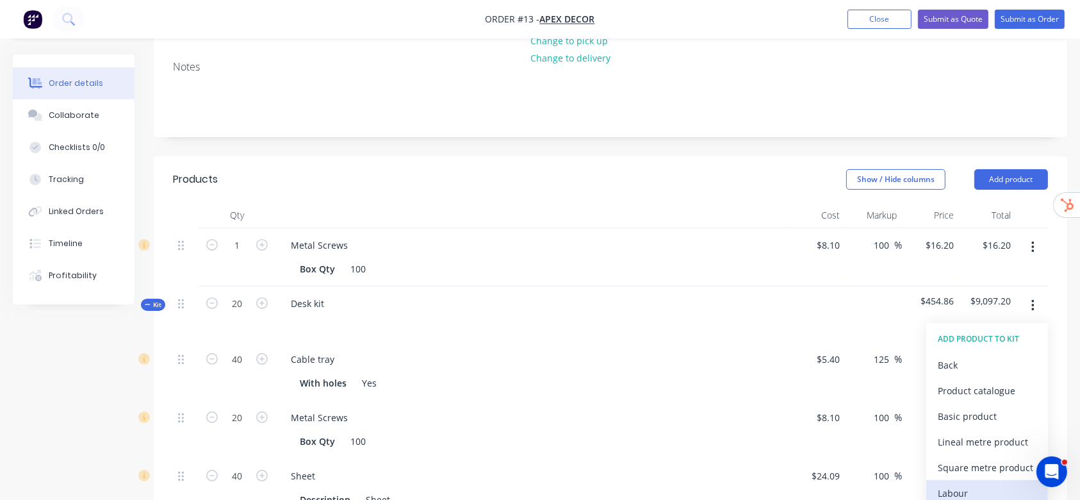
click at [982, 484] on div "Labour" at bounding box center [987, 493] width 99 height 19
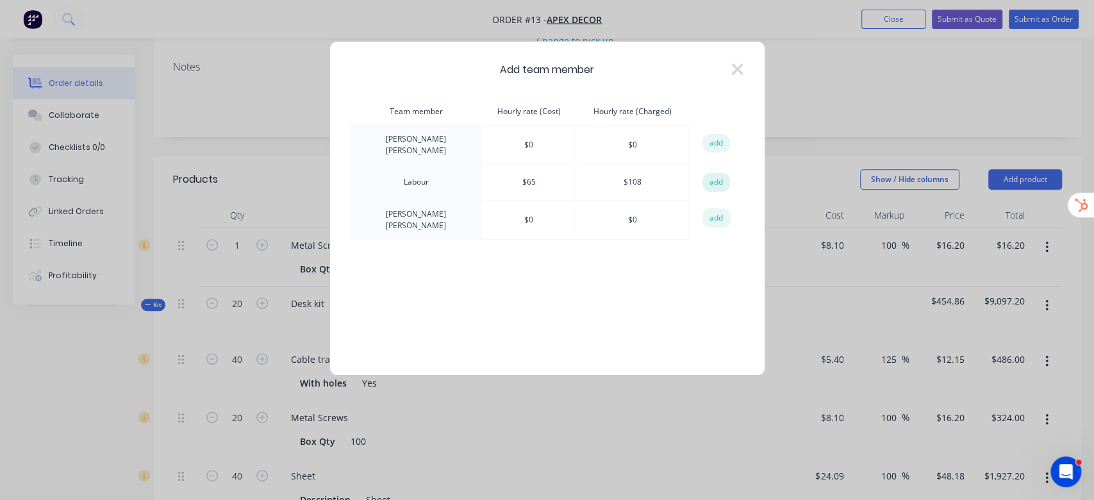
click at [707, 174] on button "add" at bounding box center [716, 182] width 28 height 19
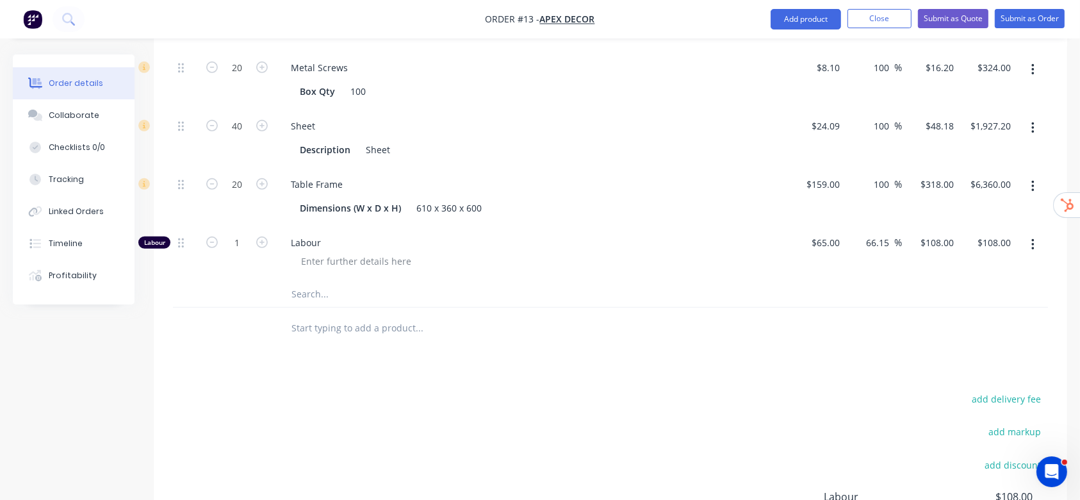
scroll to position [513, 0]
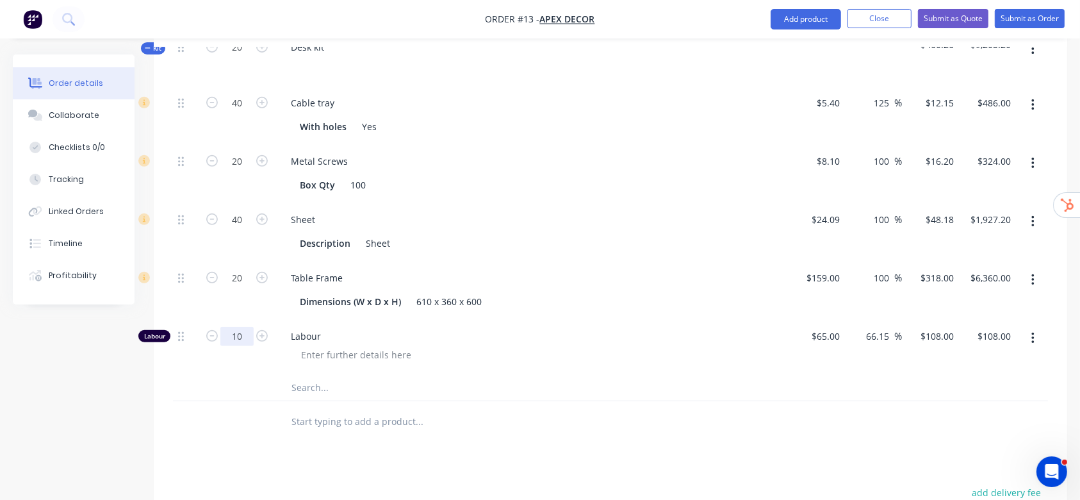
type input "10"
type input "$1,080.00"
click at [718, 401] on div at bounding box center [506, 422] width 461 height 42
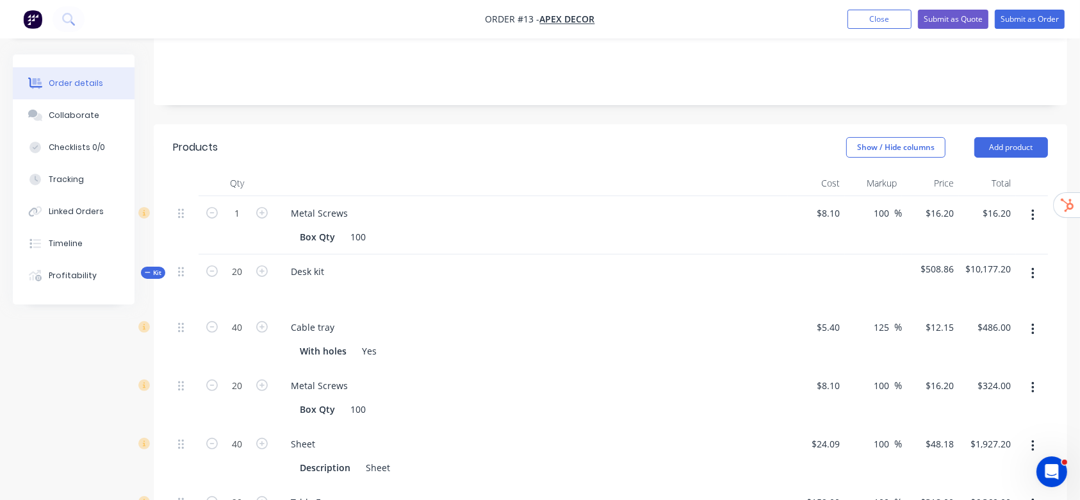
scroll to position [256, 0]
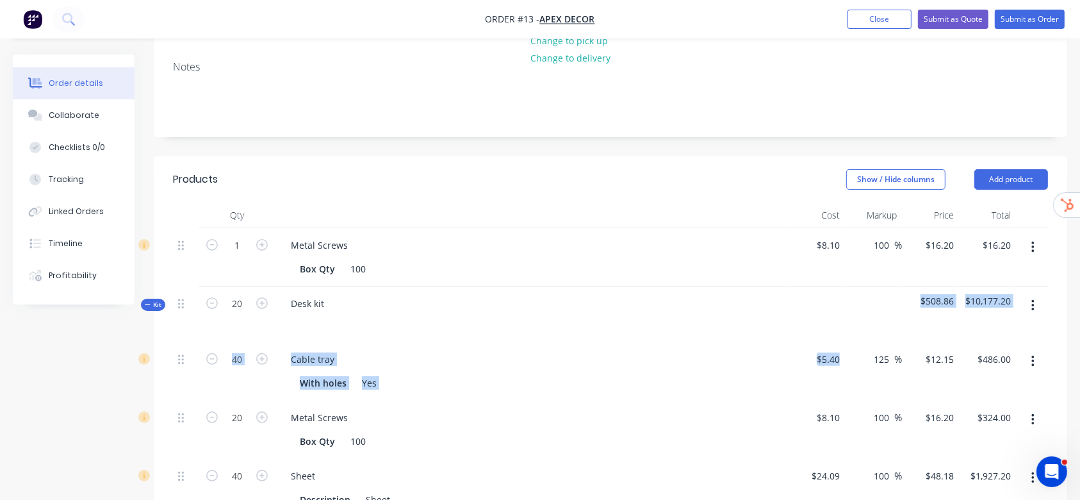
click at [849, 323] on div "Kit 20 Desk kit $508.86 $10,177.20 40 Cable tray With holes Yes $5.40 $5.40 125…" at bounding box center [610, 471] width 875 height 371
click at [676, 156] on header "Products Show / Hide columns Add product" at bounding box center [611, 179] width 914 height 46
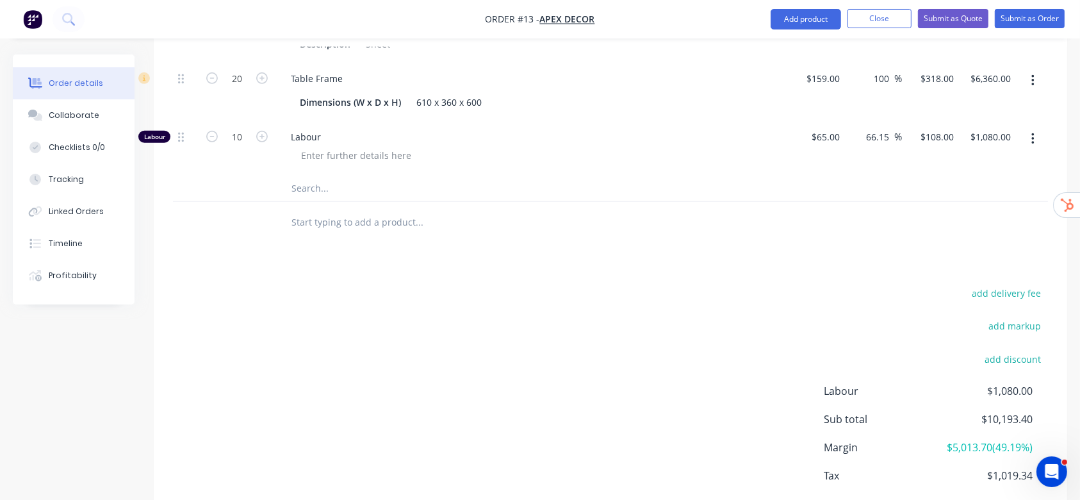
scroll to position [727, 0]
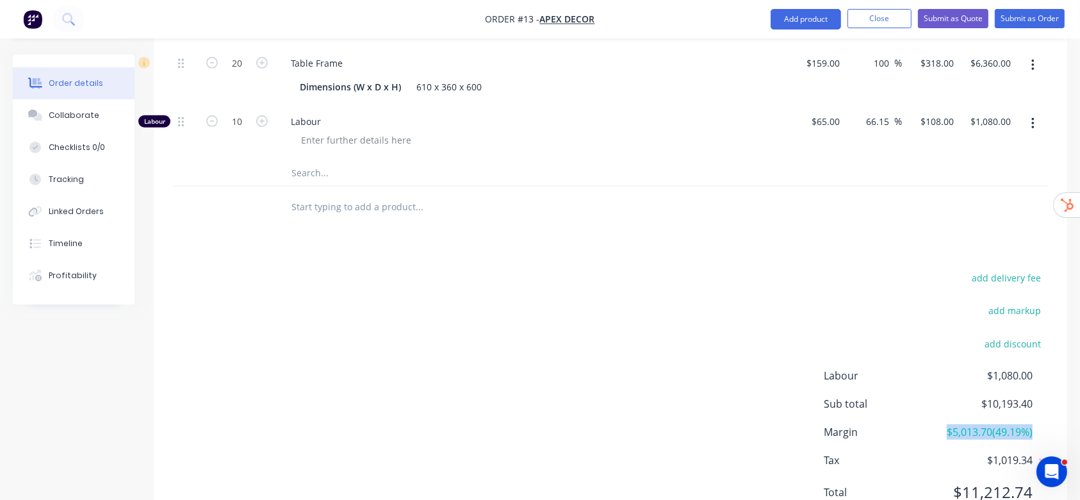
drag, startPoint x: 944, startPoint y: 377, endPoint x: 1030, endPoint y: 373, distance: 86.6
click at [1034, 424] on div "Margin $5,013.70 ( 49.19 %)" at bounding box center [936, 431] width 224 height 15
click at [741, 378] on div "add delivery fee add markup add discount Labour $1,080.00 Sub total $10,193.40 …" at bounding box center [610, 392] width 875 height 247
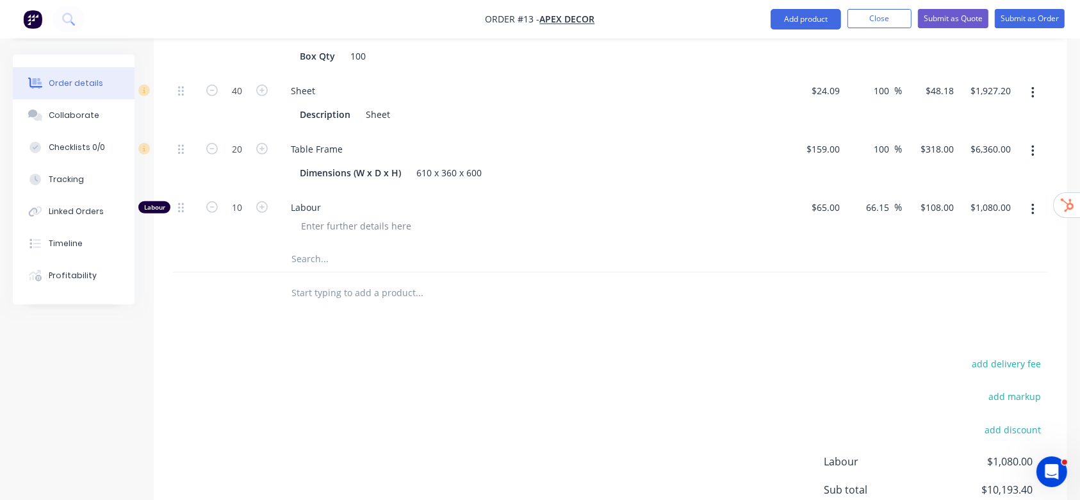
drag, startPoint x: 305, startPoint y: 247, endPoint x: 326, endPoint y: 245, distance: 21.3
click at [307, 280] on input "text" at bounding box center [419, 293] width 256 height 26
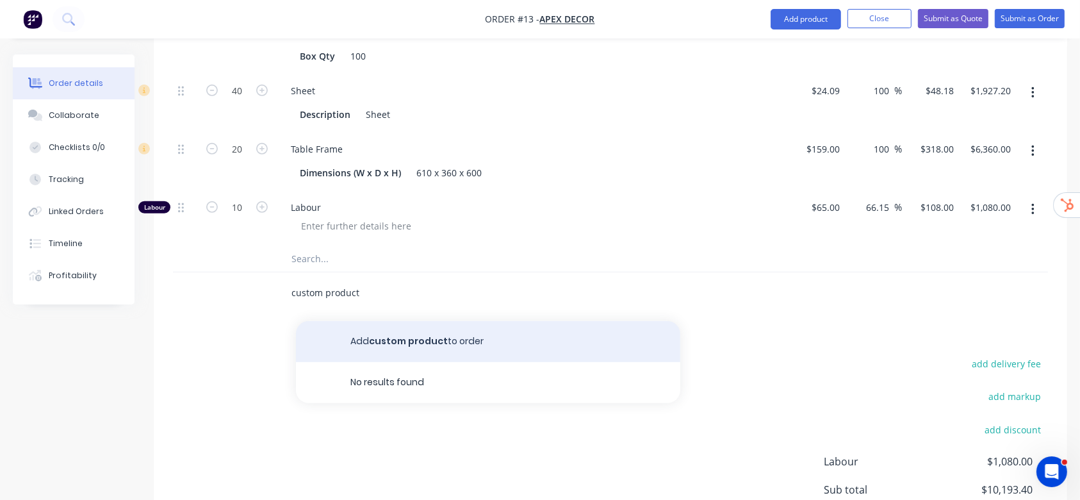
type input "custom product"
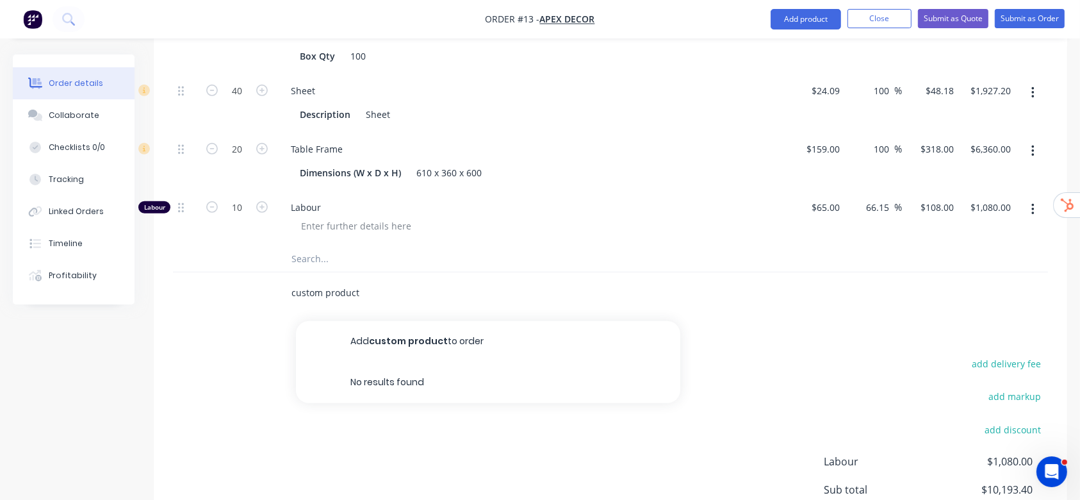
drag, startPoint x: 419, startPoint y: 276, endPoint x: 415, endPoint y: 284, distance: 8.6
click at [417, 321] on button "Add custom product to order" at bounding box center [488, 341] width 384 height 41
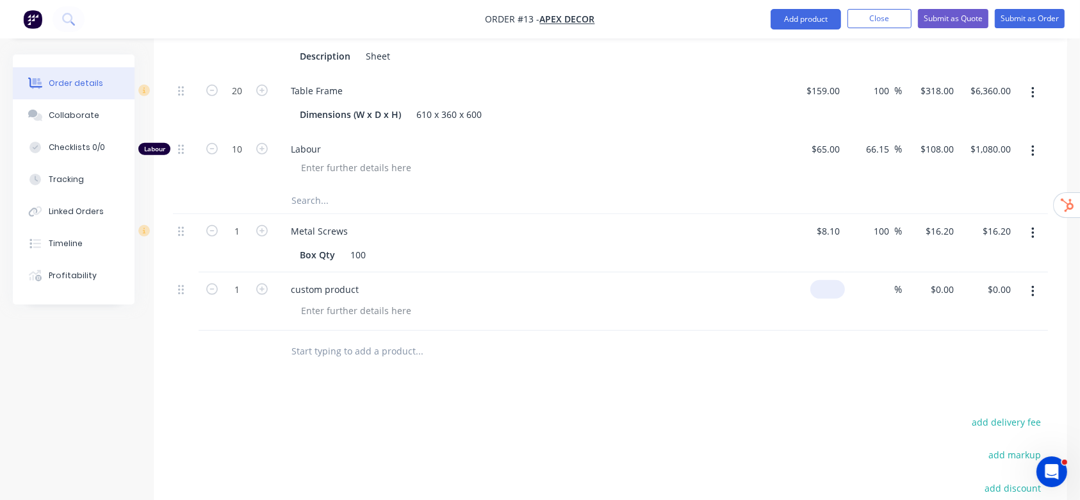
click at [836, 280] on input at bounding box center [830, 289] width 29 height 19
type input "$200.00"
drag, startPoint x: 881, startPoint y: 220, endPoint x: 892, endPoint y: 238, distance: 21.0
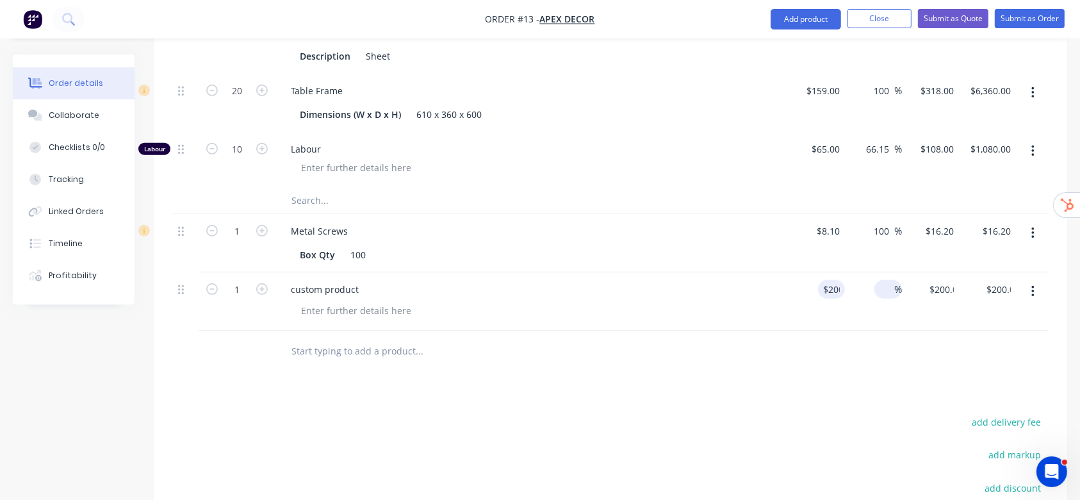
click at [882, 272] on div "%" at bounding box center [873, 301] width 57 height 58
click at [890, 280] on input at bounding box center [887, 289] width 15 height 19
type input "40"
click at [820, 322] on div "Products Show / Hide columns Add product Qty Cost Markup Price Total Kit 20 Des…" at bounding box center [611, 225] width 914 height 909
type input "$280.00"
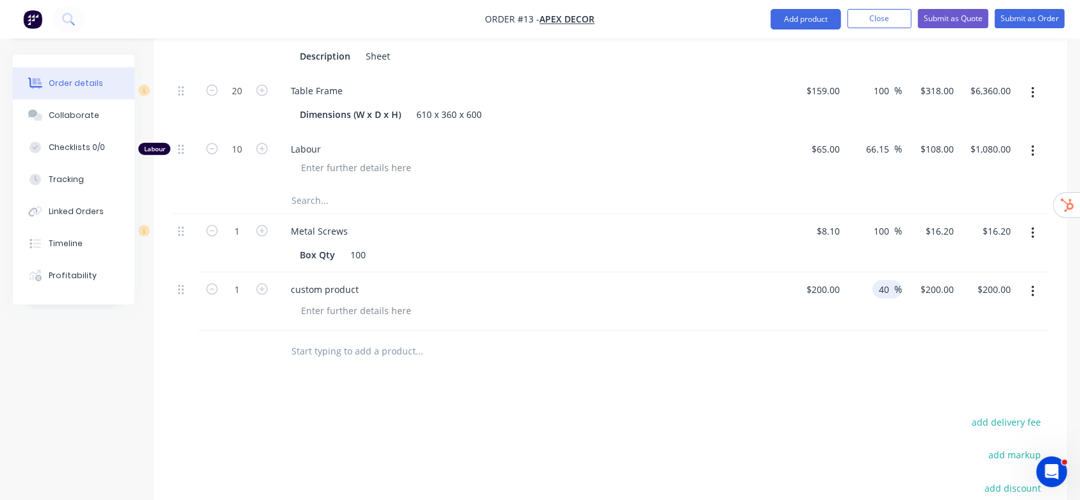
type input "$280.00"
click at [1030, 280] on button "button" at bounding box center [1033, 291] width 30 height 23
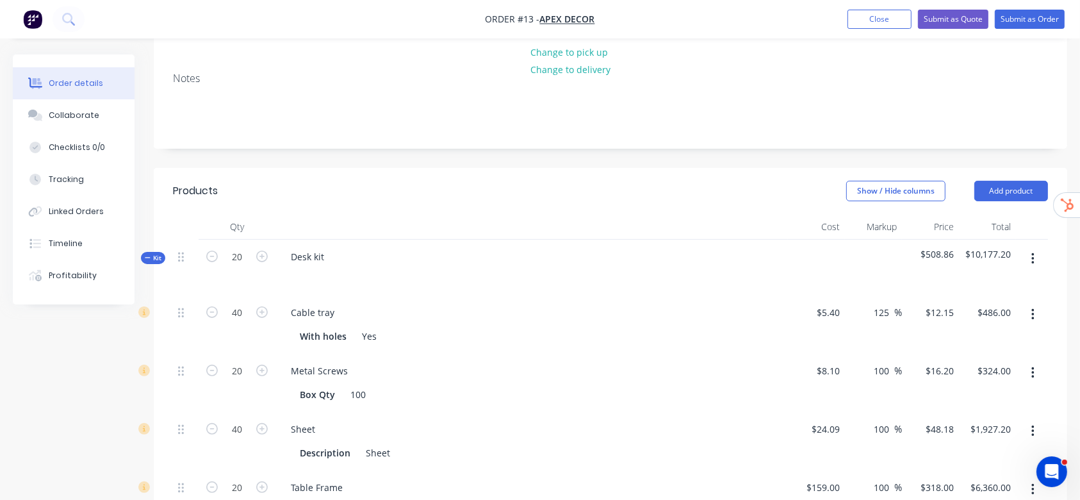
scroll to position [215, 0]
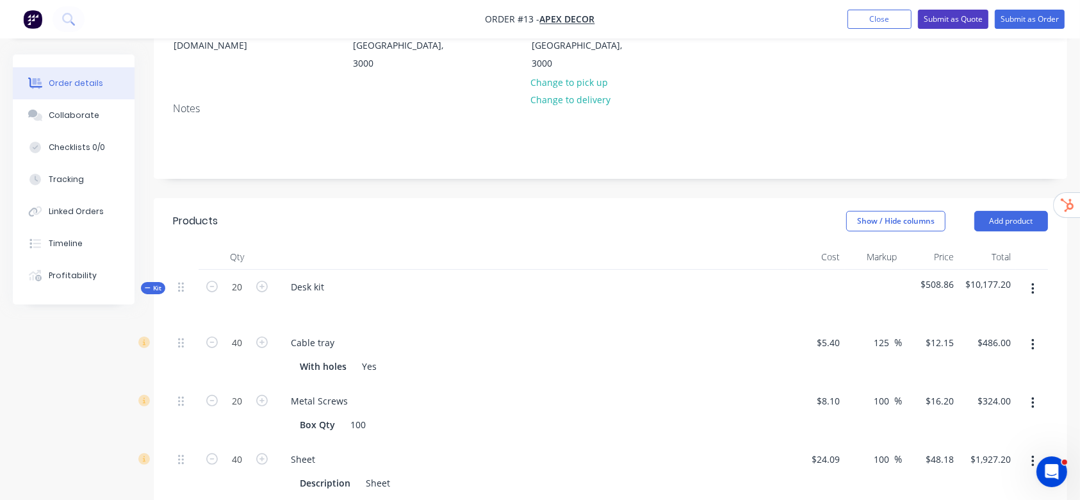
click at [969, 20] on button "Submit as Quote" at bounding box center [953, 19] width 70 height 19
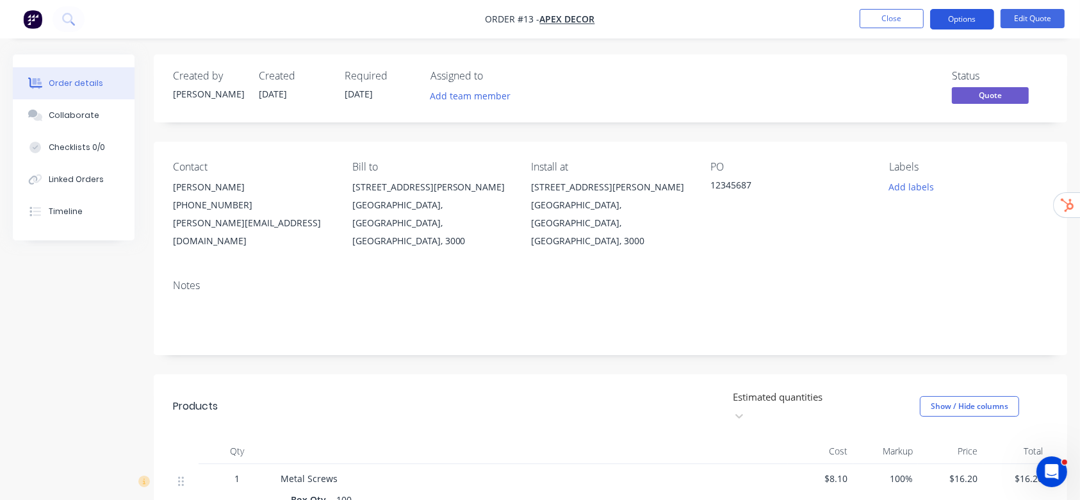
click at [980, 17] on button "Options" at bounding box center [962, 19] width 64 height 21
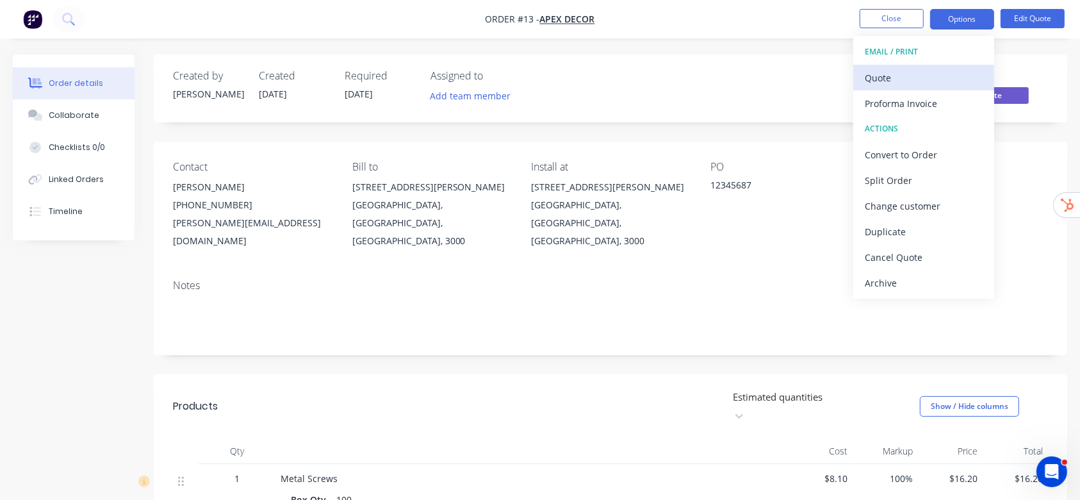
click at [909, 74] on div "Quote" at bounding box center [924, 78] width 118 height 19
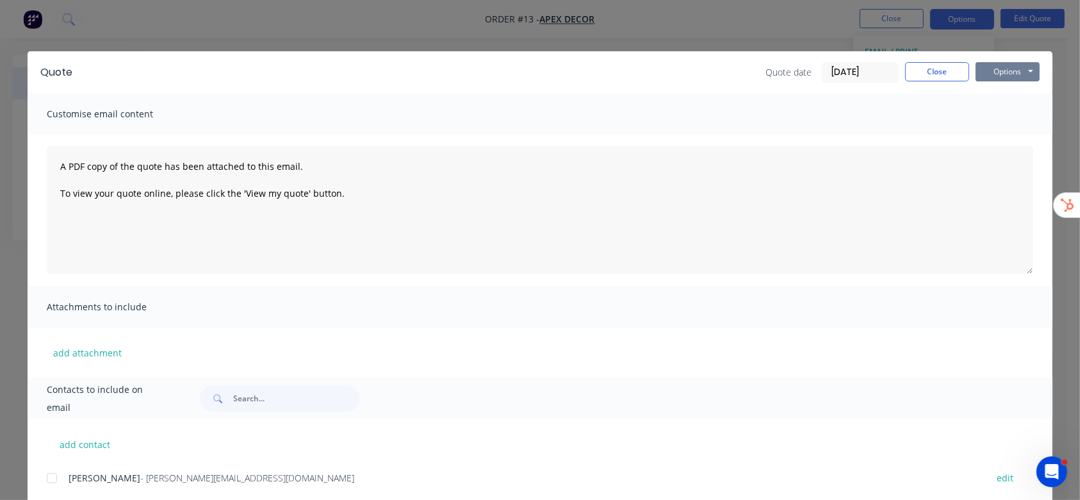
click at [1009, 69] on button "Options" at bounding box center [1008, 71] width 64 height 19
click at [1020, 97] on button "Preview" at bounding box center [1017, 94] width 82 height 21
drag, startPoint x: 943, startPoint y: 85, endPoint x: 948, endPoint y: 79, distance: 7.7
click at [943, 85] on div "Quote Quote date 02/10/25 Close Options Preview Print Email" at bounding box center [540, 72] width 1025 height 42
click at [945, 78] on button "Close" at bounding box center [937, 71] width 64 height 19
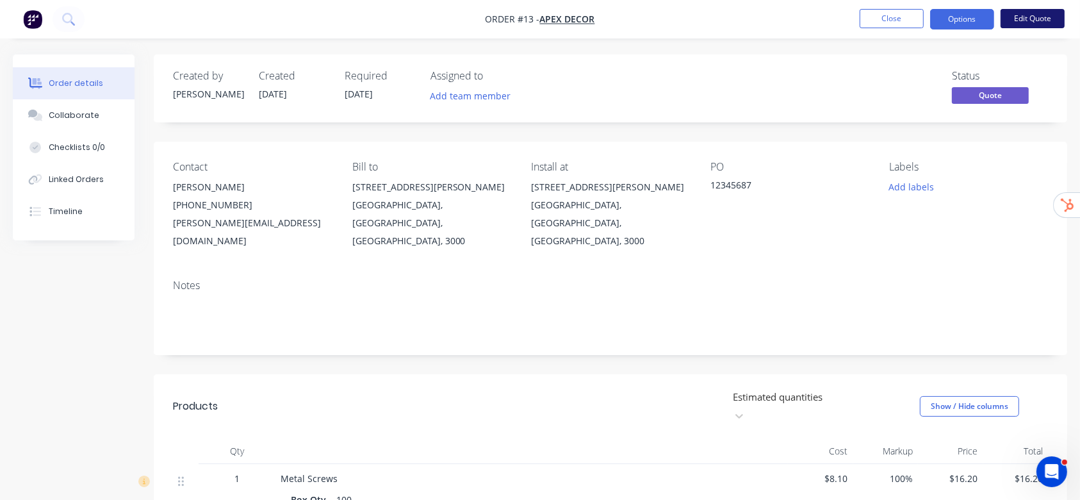
click at [1028, 15] on button "Edit Quote" at bounding box center [1033, 18] width 64 height 19
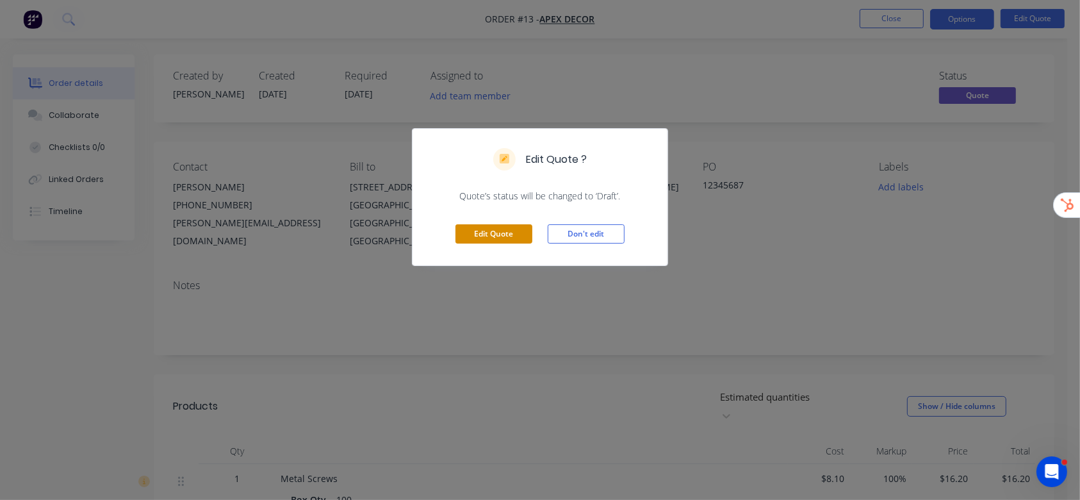
click at [506, 238] on button "Edit Quote" at bounding box center [494, 233] width 77 height 19
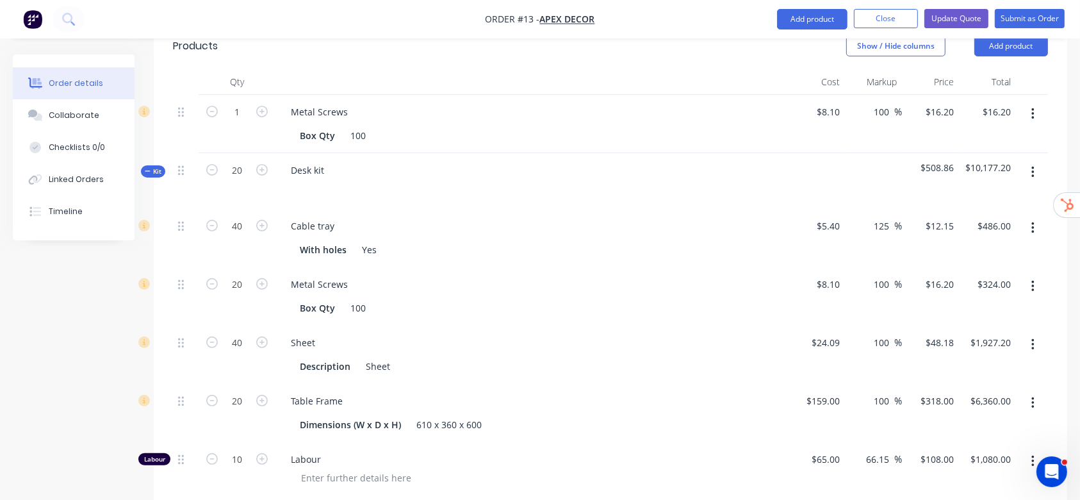
scroll to position [427, 0]
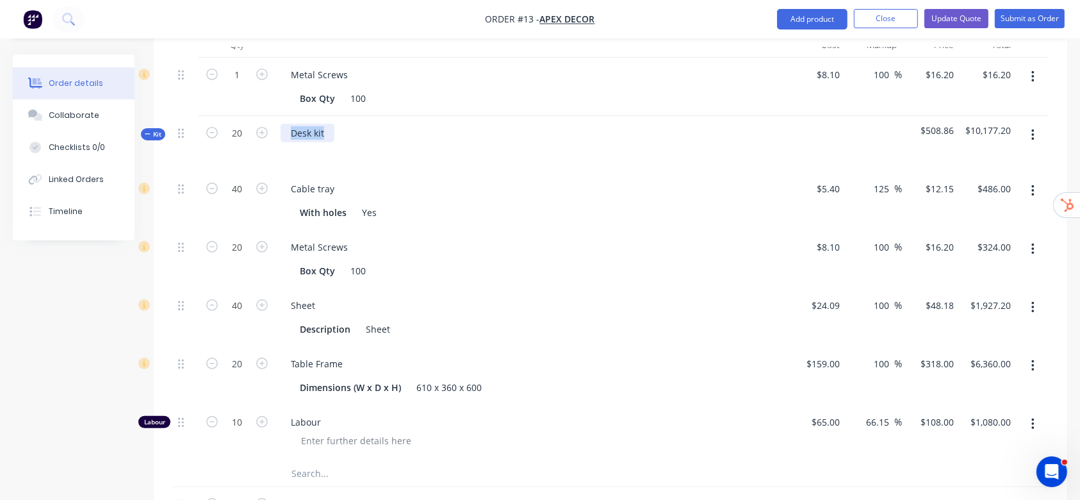
drag, startPoint x: 292, startPoint y: 82, endPoint x: 400, endPoint y: 69, distance: 109.7
click at [392, 116] on div "Desk kit" at bounding box center [532, 144] width 513 height 56
click at [1071, 113] on div "Order details Collaborate Checklists 0/0 Linked Orders Timeline Order details C…" at bounding box center [540, 271] width 1080 height 1286
drag, startPoint x: 384, startPoint y: 77, endPoint x: 399, endPoint y: 103, distance: 29.9
click at [383, 124] on div "Super Awesome Desk" at bounding box center [337, 133] width 113 height 19
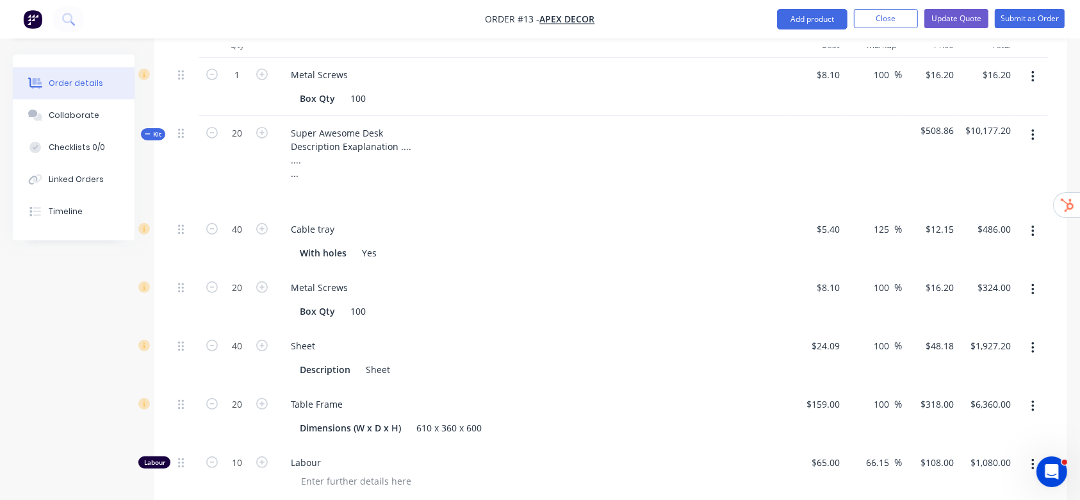
click at [1078, 126] on div "Order details Collaborate Checklists 0/0 Linked Orders Timeline Order details C…" at bounding box center [540, 291] width 1080 height 1326
click at [957, 14] on button "Update Quote" at bounding box center [957, 18] width 64 height 19
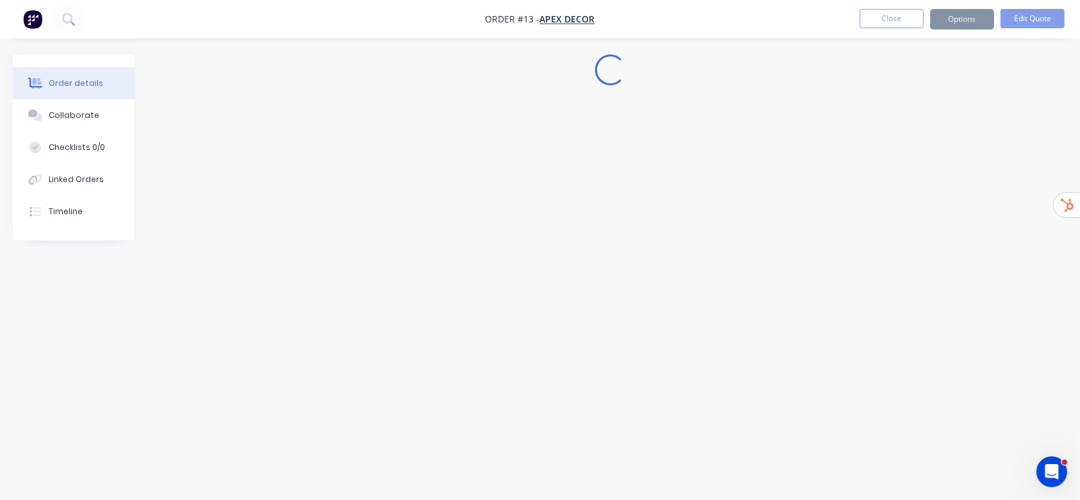
scroll to position [0, 0]
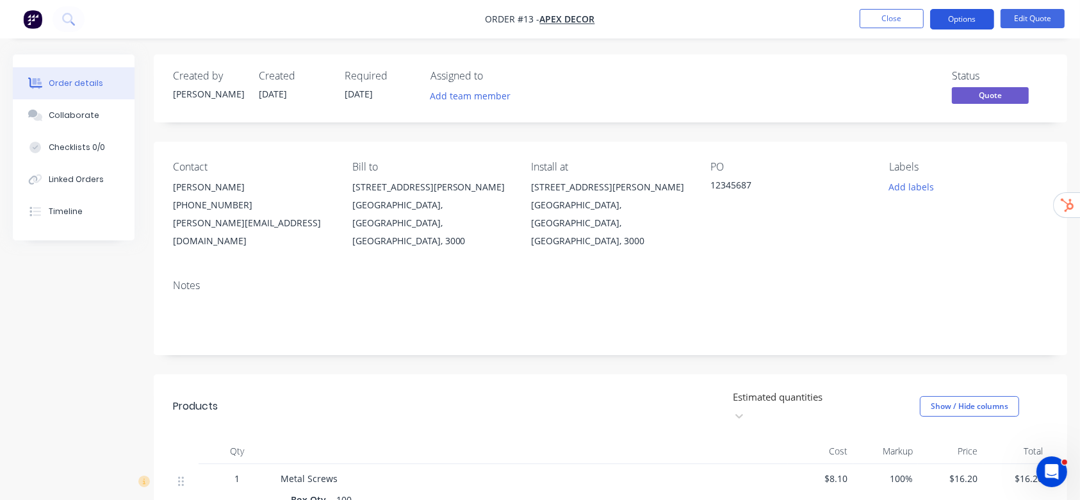
click at [970, 23] on button "Options" at bounding box center [962, 19] width 64 height 21
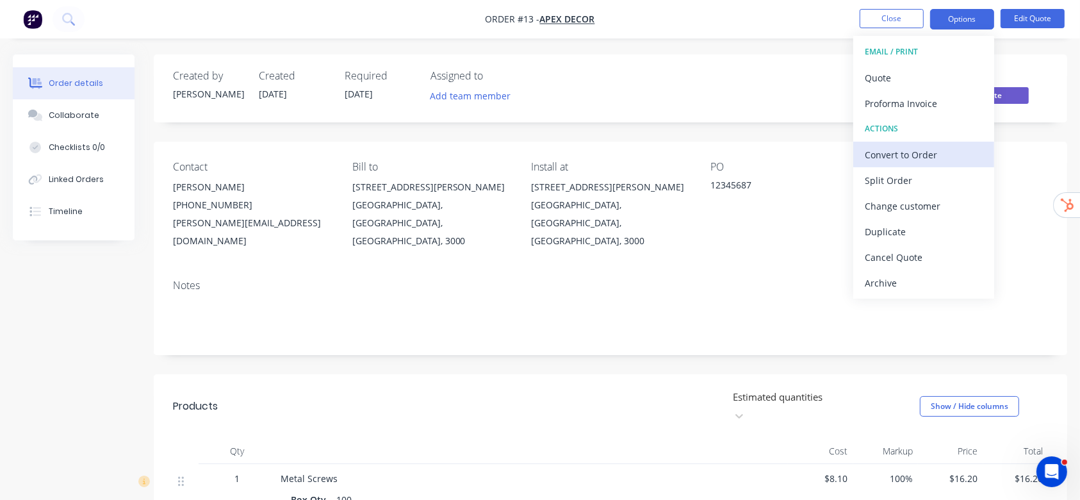
click at [916, 154] on div "Convert to Order" at bounding box center [924, 154] width 118 height 19
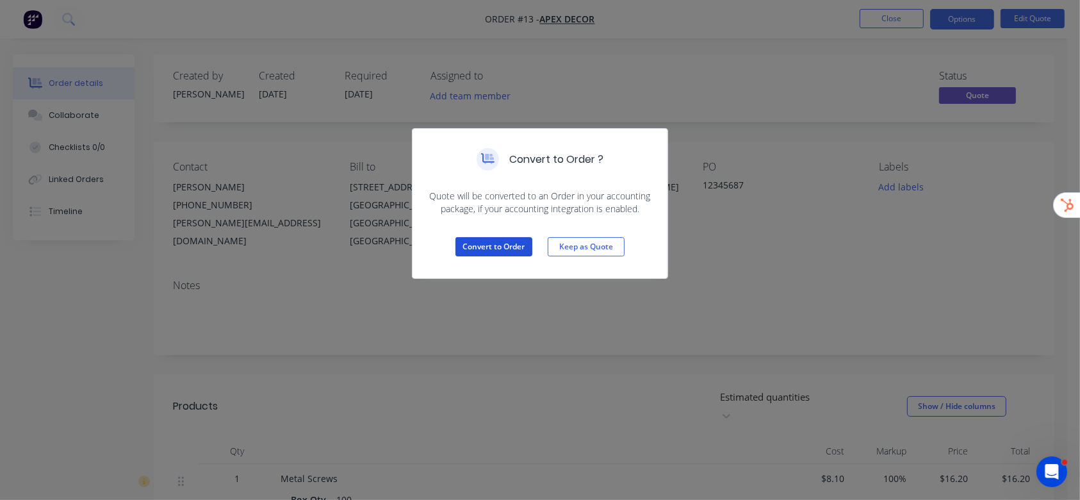
drag, startPoint x: 493, startPoint y: 243, endPoint x: 588, endPoint y: 192, distance: 107.8
click at [582, 200] on div "Convert to Order ? Quote will be converted to an Order in your accounting packa…" at bounding box center [540, 203] width 256 height 151
click at [493, 244] on button "Convert to Order" at bounding box center [494, 246] width 77 height 19
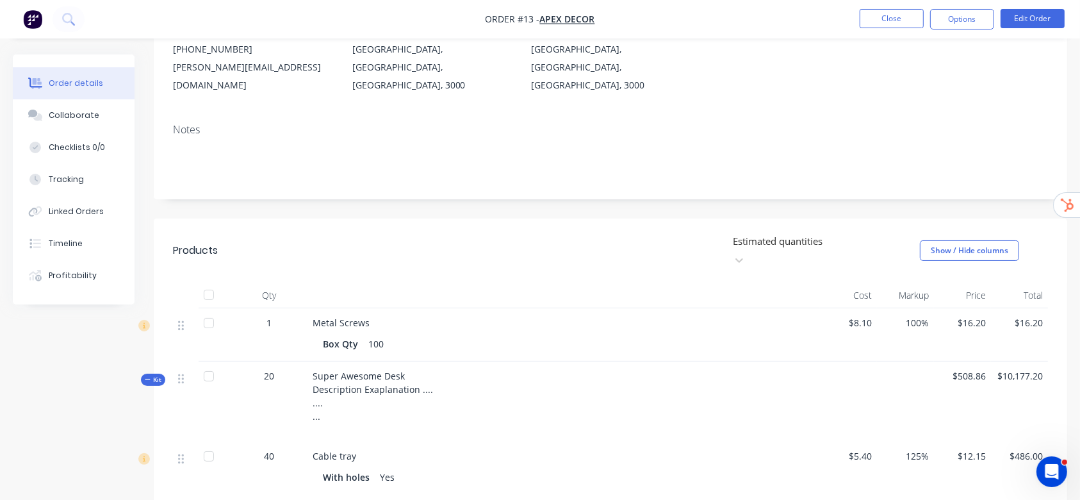
scroll to position [170, 0]
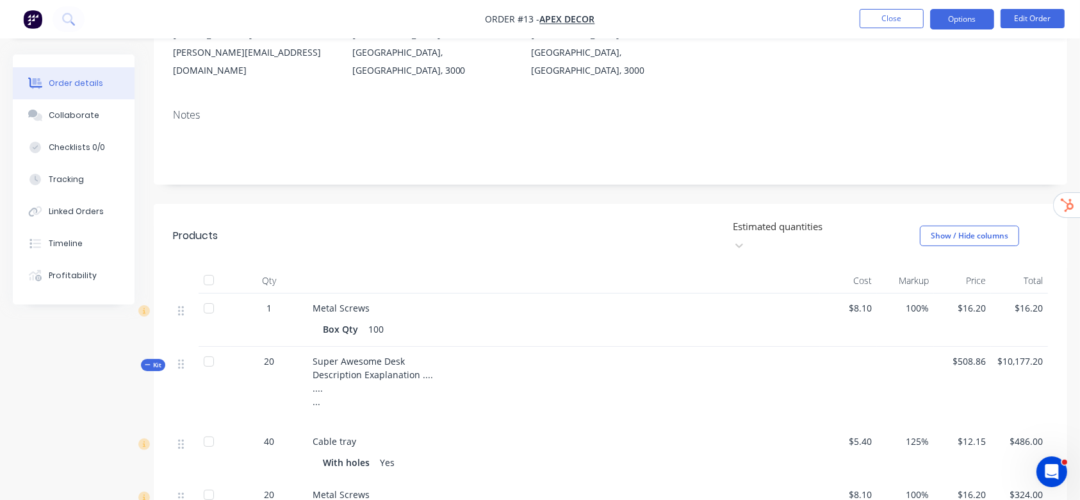
click at [984, 19] on button "Options" at bounding box center [962, 19] width 64 height 21
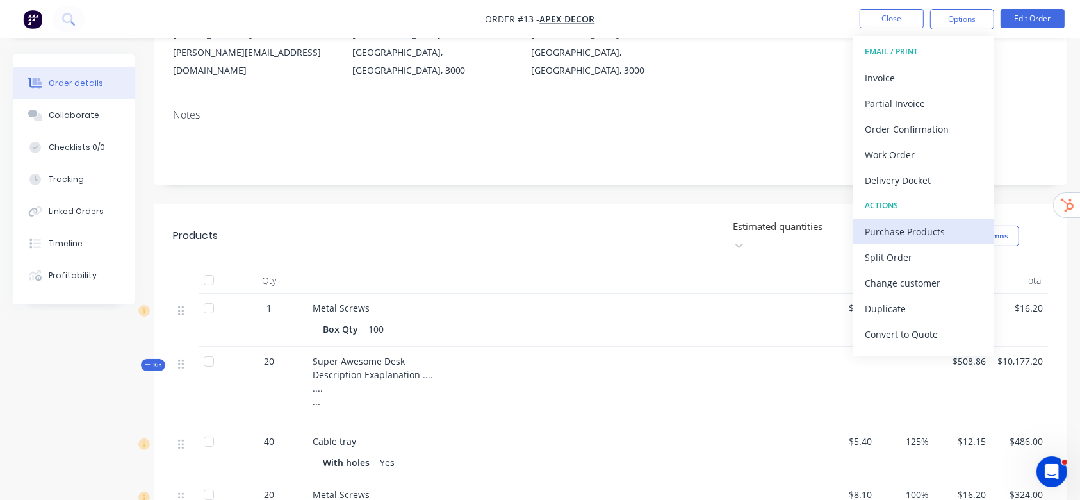
click at [902, 227] on div "Purchase Products" at bounding box center [924, 231] width 118 height 19
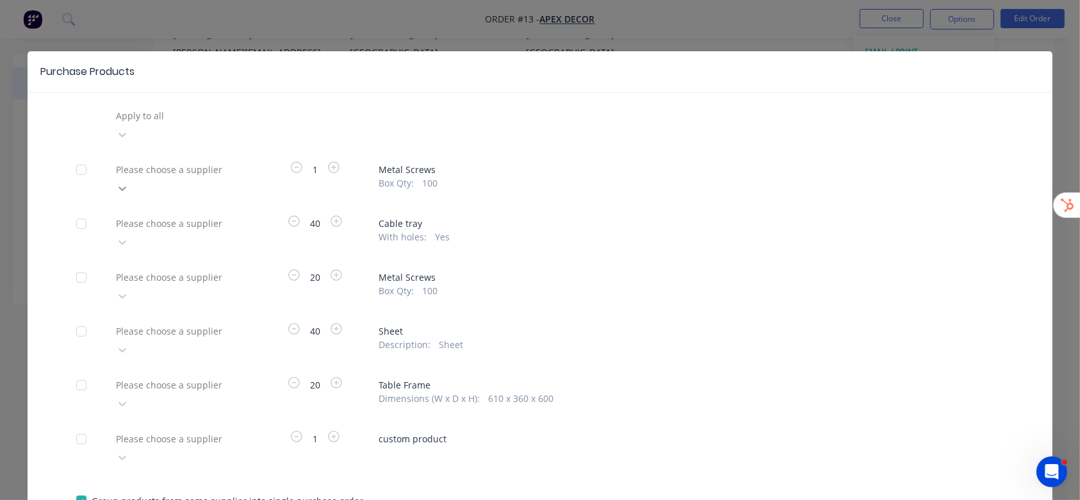
click at [129, 182] on icon at bounding box center [122, 188] width 13 height 13
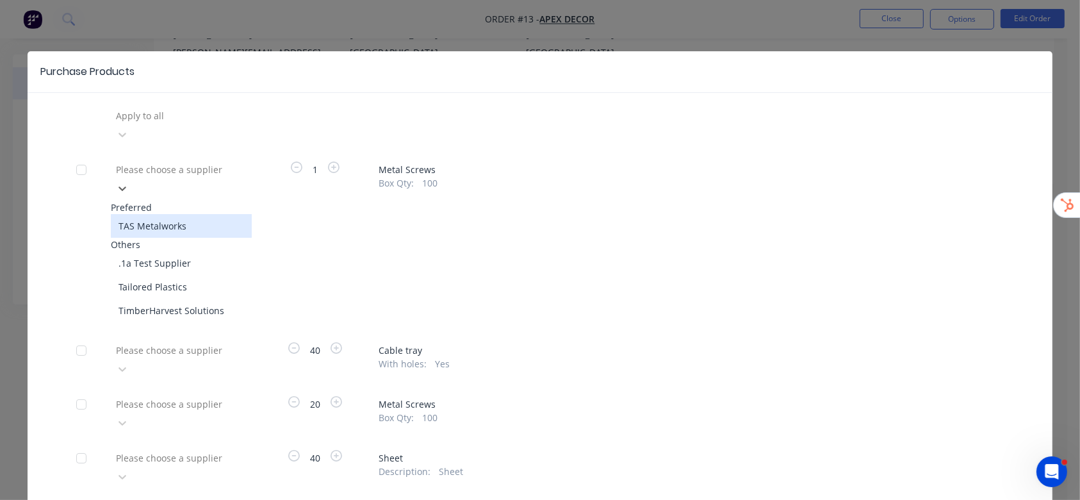
click at [160, 214] on div "TAS Metalworks" at bounding box center [181, 226] width 141 height 24
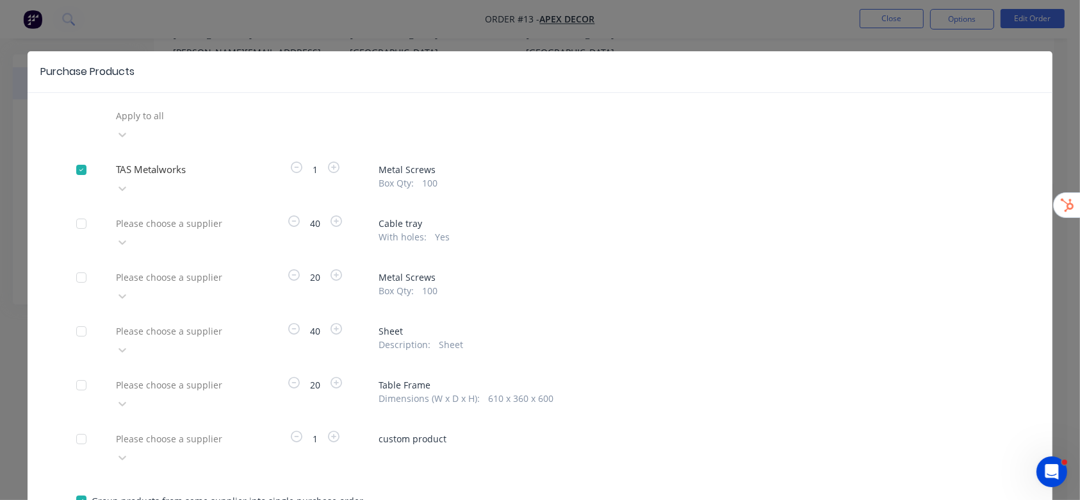
click at [190, 213] on div "Please choose a supplier" at bounding box center [207, 222] width 192 height 19
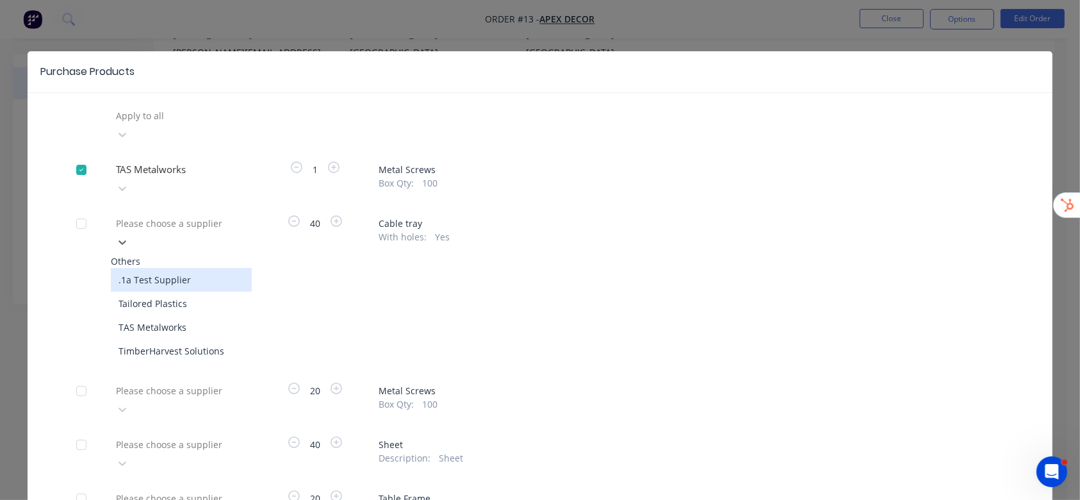
click at [163, 268] on div ".1a Test Supplier" at bounding box center [181, 280] width 141 height 24
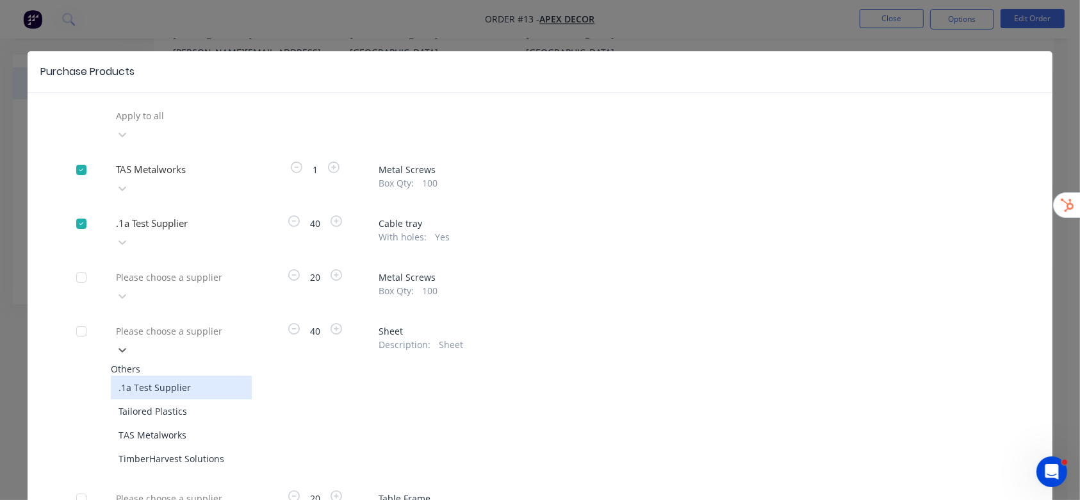
click at [192, 323] on div at bounding box center [207, 331] width 185 height 16
click at [164, 375] on div ".1a Test Supplier" at bounding box center [181, 387] width 141 height 24
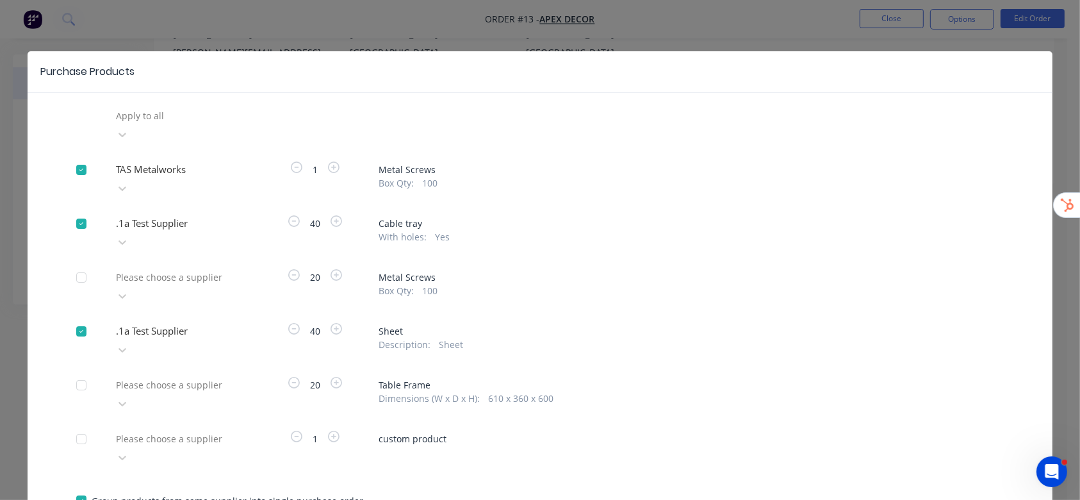
click at [219, 377] on div at bounding box center [207, 385] width 185 height 16
click at [152, 477] on div "TAS Metalworks" at bounding box center [181, 489] width 141 height 24
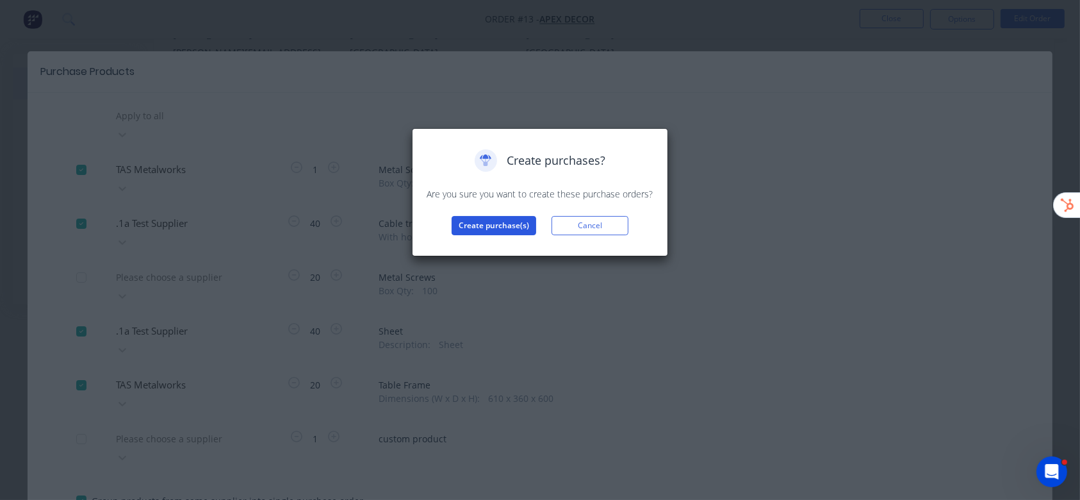
click at [499, 226] on button "Create purchase(s)" at bounding box center [494, 225] width 85 height 19
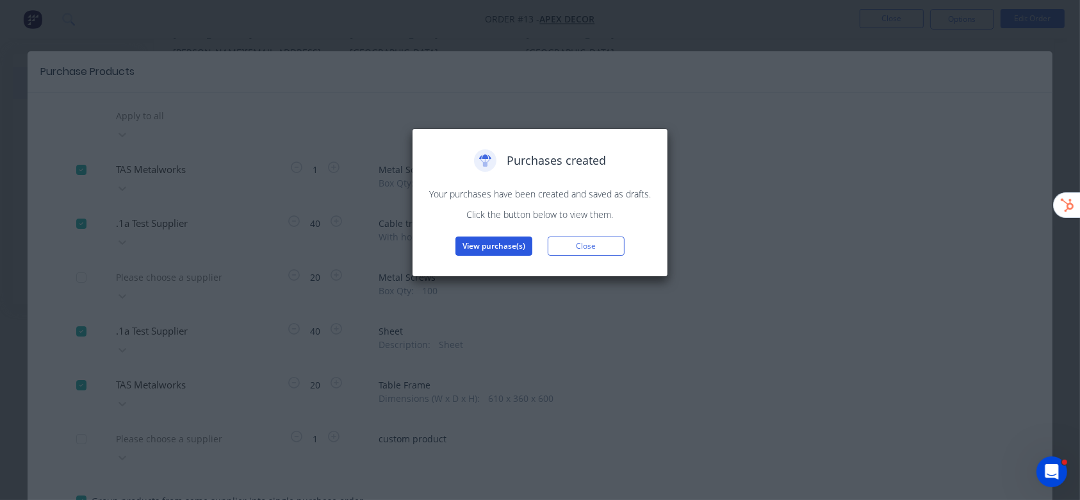
click at [510, 240] on button "View purchase(s)" at bounding box center [494, 245] width 77 height 19
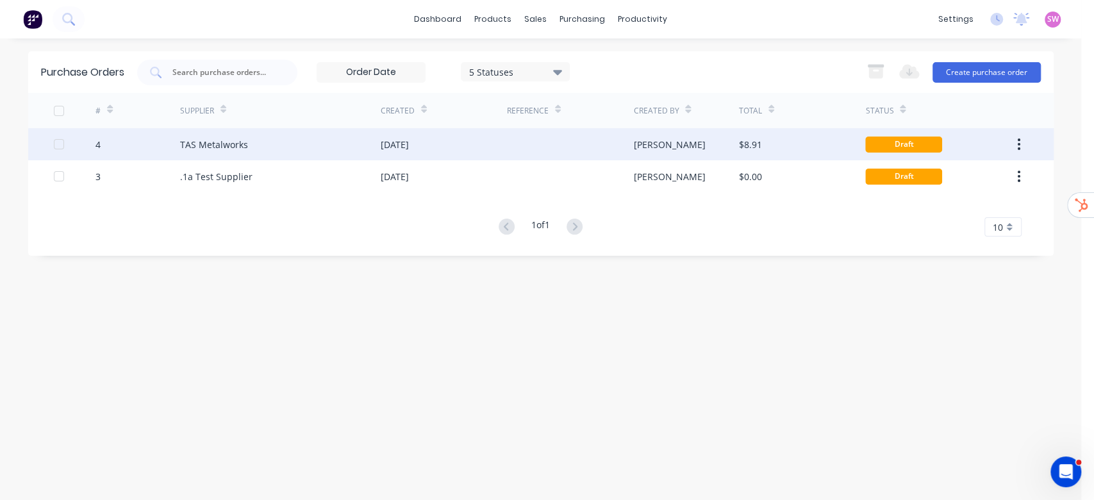
click at [678, 145] on div "Stuart" at bounding box center [686, 144] width 106 height 32
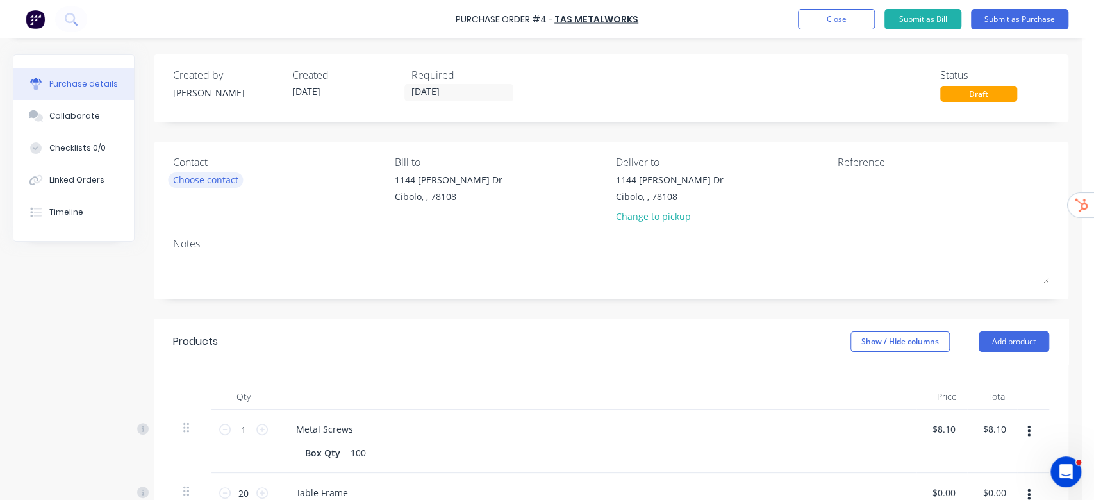
click at [210, 184] on div "Choose contact" at bounding box center [205, 179] width 65 height 13
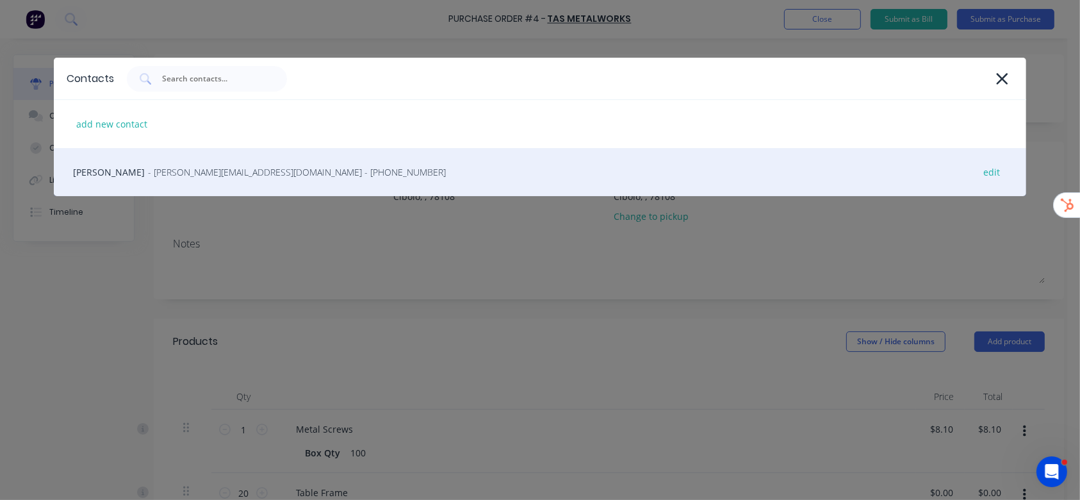
click at [268, 172] on span "- michelle@tasmetalworks.com.au - (03) 8765 4321" at bounding box center [297, 171] width 298 height 13
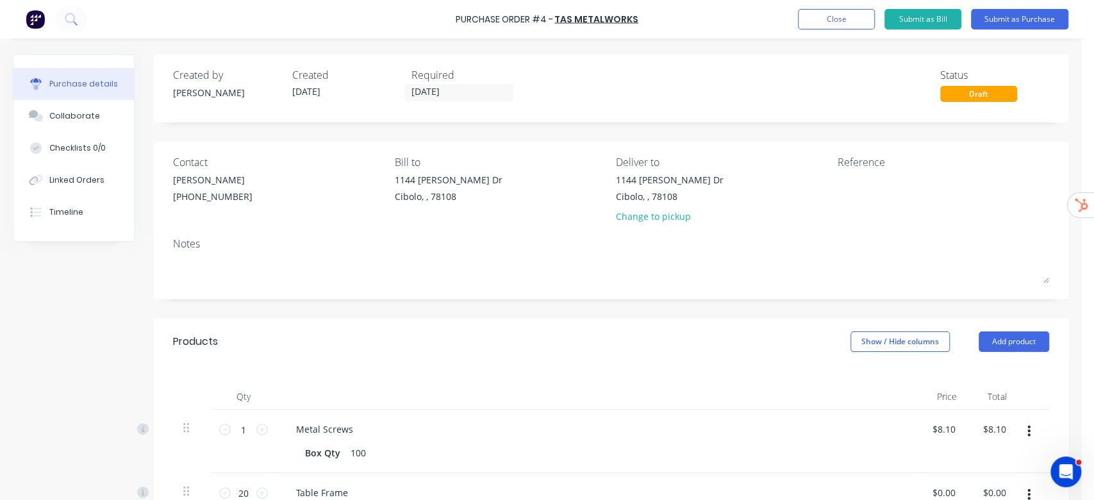
click at [418, 82] on div "Required" at bounding box center [465, 74] width 109 height 15
click at [425, 87] on input "[DATE]" at bounding box center [459, 93] width 108 height 16
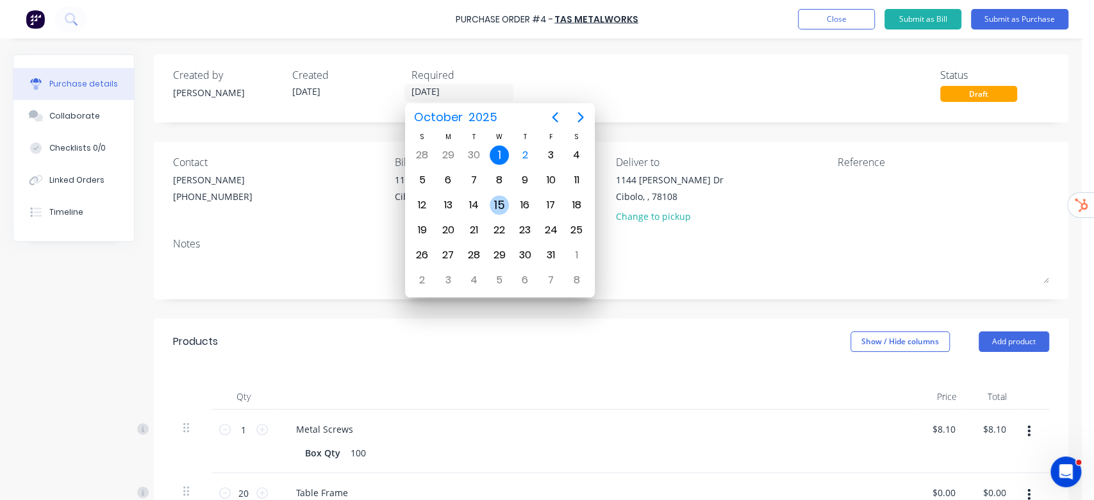
click at [497, 194] on div "15" at bounding box center [499, 205] width 26 height 24
type input "15/10/25"
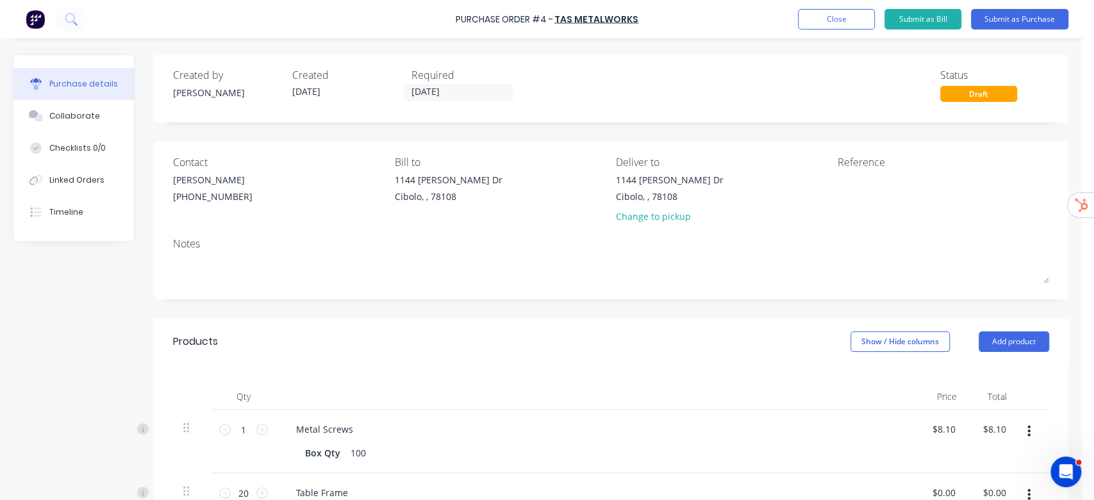
click at [1002, 151] on div "Contact Michelle Turner (03) 8765 4321 Bill to 1144 Guadalupe Dr Cibolo, , 7810…" at bounding box center [611, 221] width 914 height 158
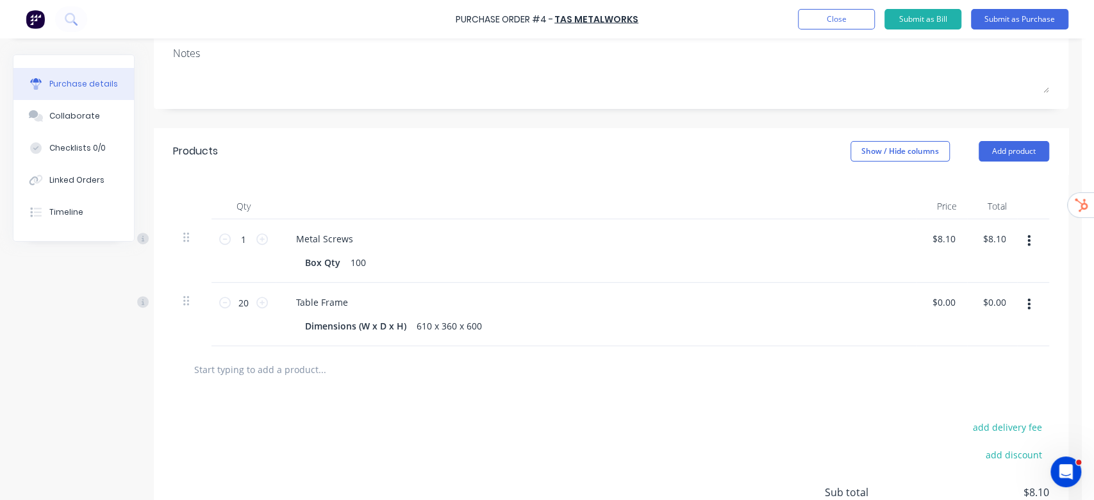
scroll to position [256, 0]
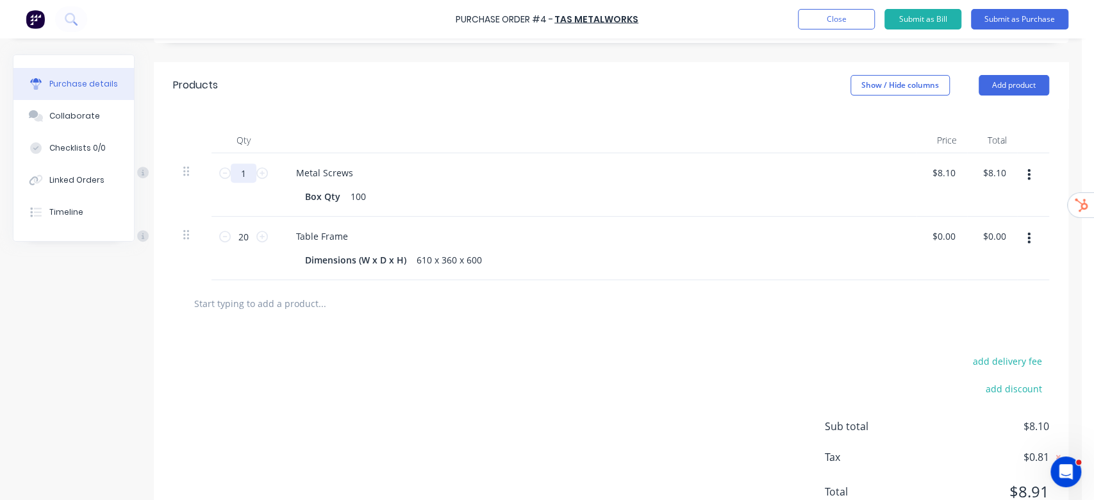
drag, startPoint x: 249, startPoint y: 172, endPoint x: 217, endPoint y: 172, distance: 32.0
click at [222, 170] on div "1 1" at bounding box center [244, 172] width 44 height 19
type input "4"
type input "$32.40"
type input "40"
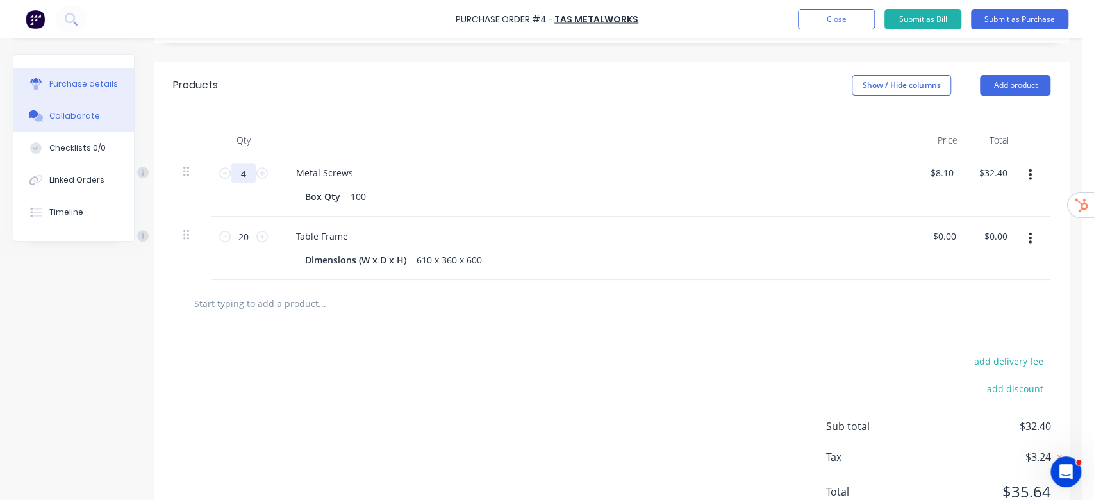
type input "$324.00"
type input "40"
click at [668, 113] on div "Qty Price Total 40 40 Metal Screws Box Qty 100 $8.10 $8.10 $324.00 $324.00 20 2…" at bounding box center [614, 194] width 921 height 172
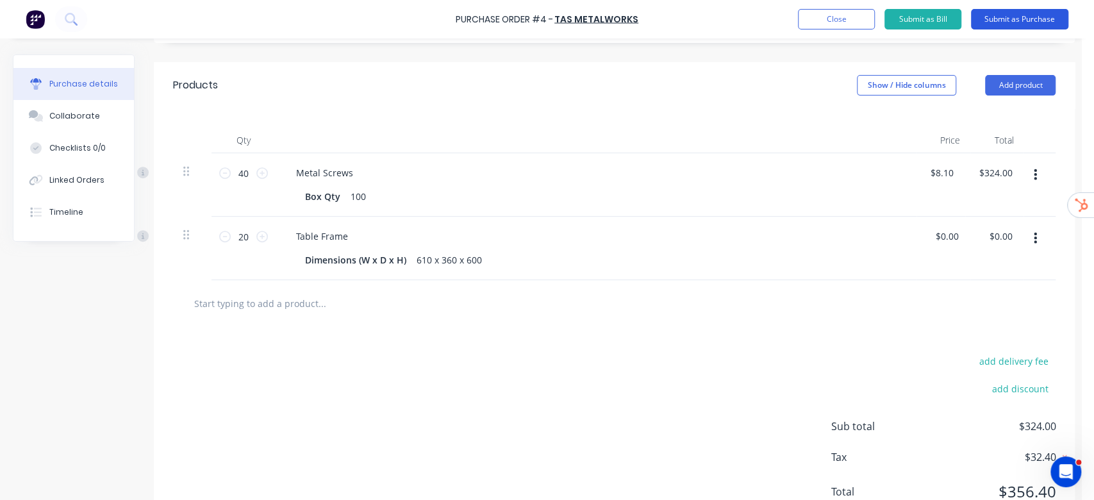
click at [1018, 20] on button "Submit as Purchase" at bounding box center [1019, 19] width 97 height 21
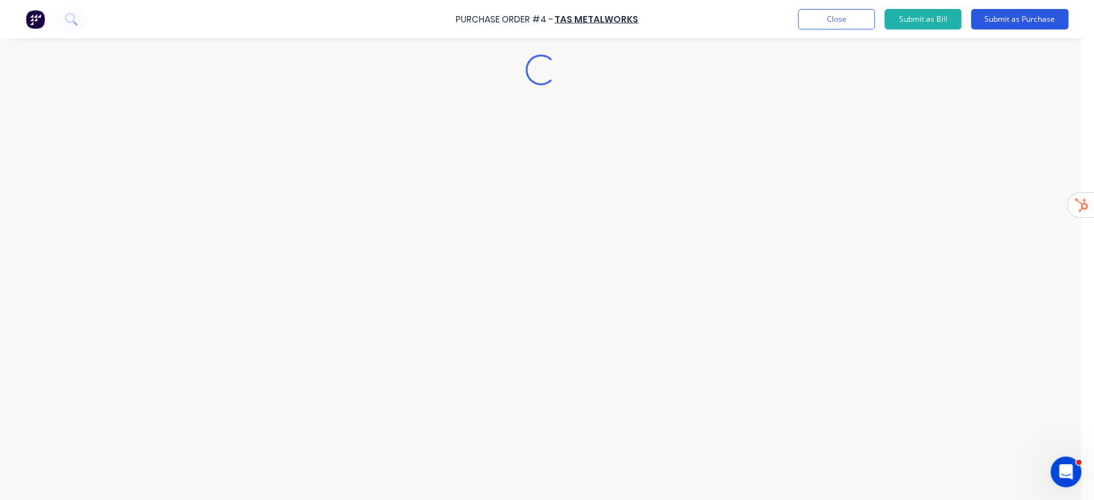
scroll to position [0, 0]
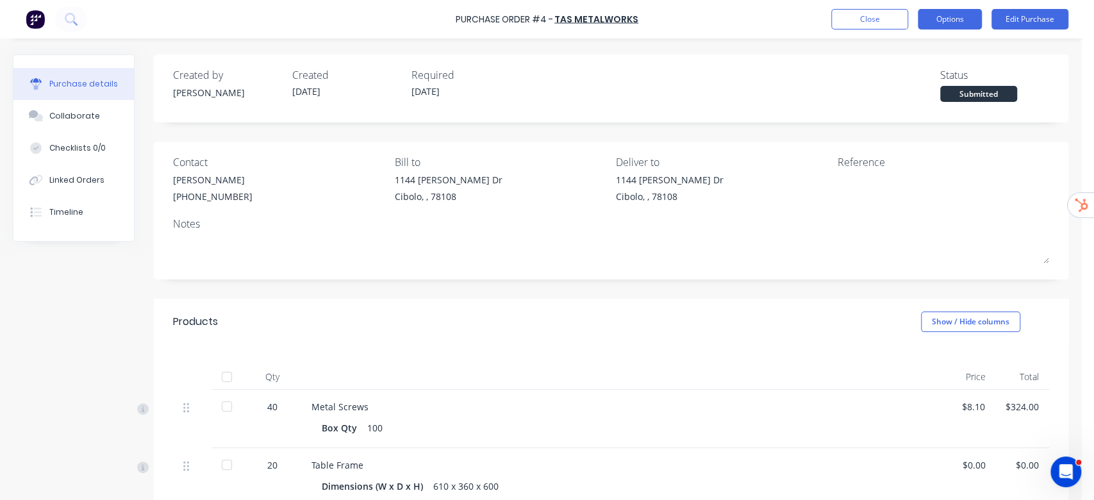
click at [956, 16] on button "Options" at bounding box center [950, 19] width 64 height 21
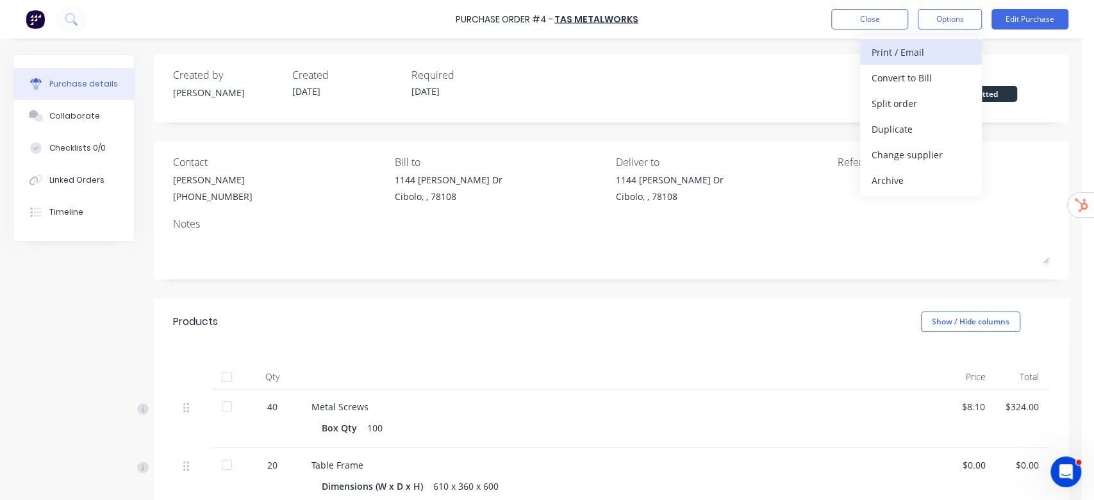
click at [937, 51] on div "Print / Email" at bounding box center [920, 52] width 99 height 19
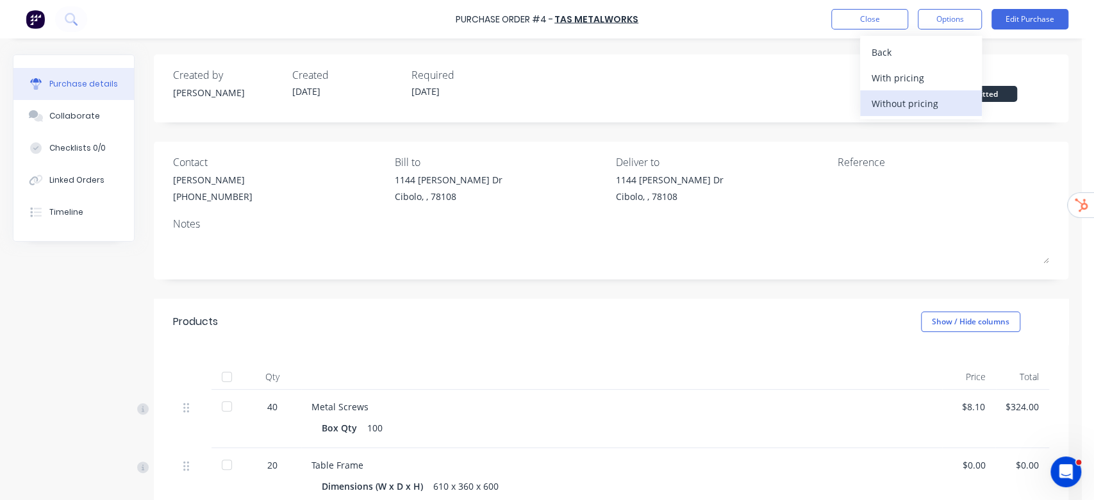
click at [923, 96] on div "Without pricing" at bounding box center [920, 103] width 99 height 19
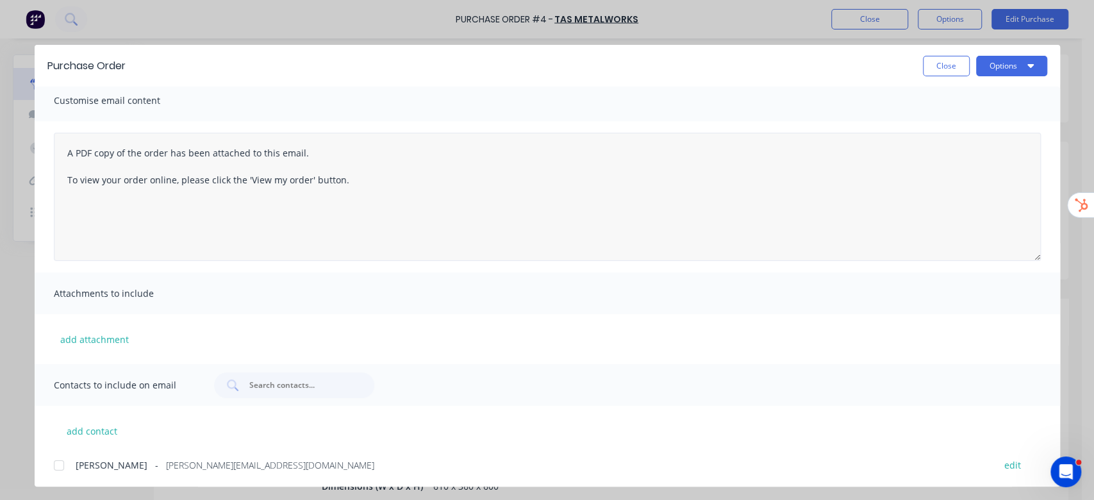
scroll to position [9, 0]
click at [1021, 63] on button "Options" at bounding box center [1011, 66] width 71 height 21
click at [959, 67] on button "Close" at bounding box center [946, 66] width 47 height 21
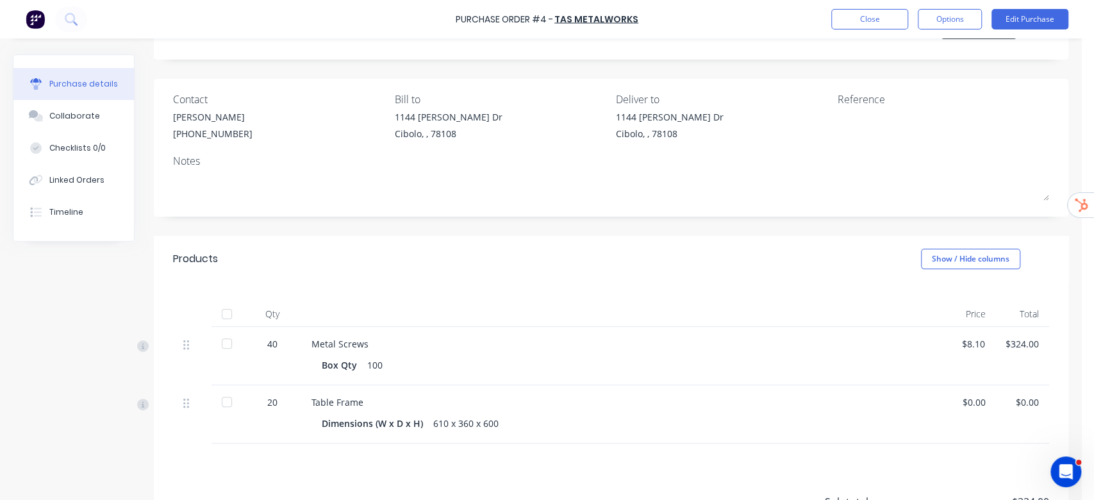
scroll to position [0, 0]
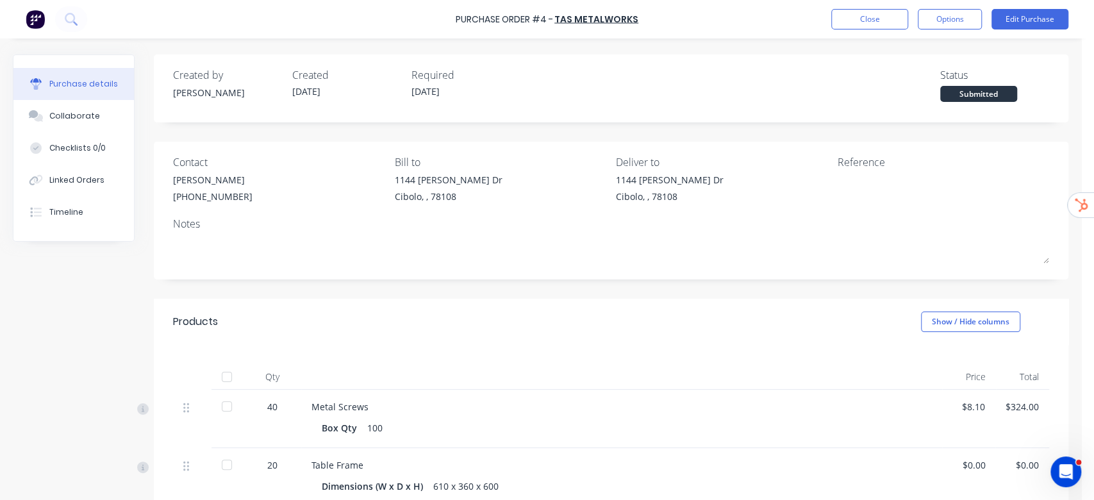
click at [227, 464] on div at bounding box center [227, 465] width 26 height 26
click at [230, 402] on div at bounding box center [227, 406] width 26 height 26
click at [959, 19] on button "Options" at bounding box center [950, 19] width 64 height 21
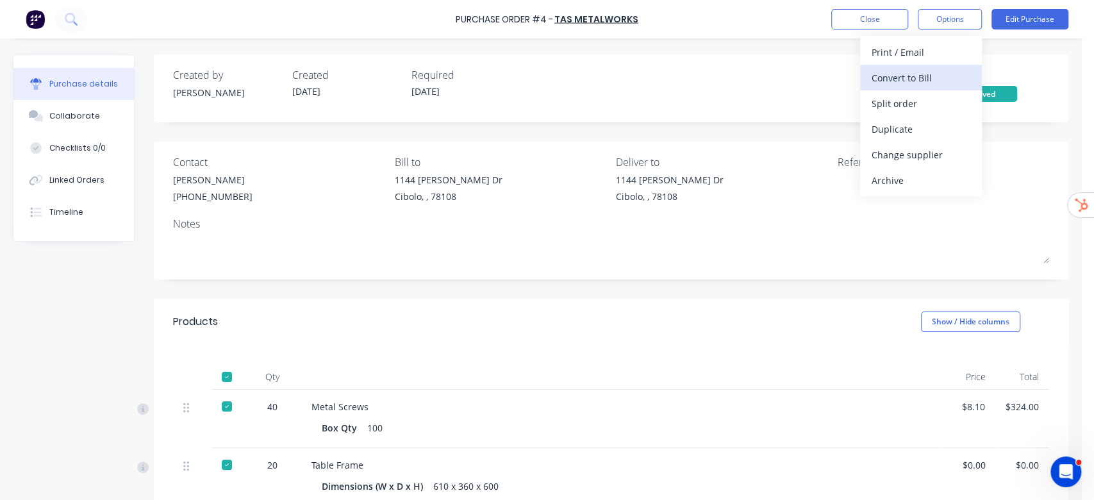
click at [929, 74] on div "Convert to Bill" at bounding box center [920, 78] width 99 height 19
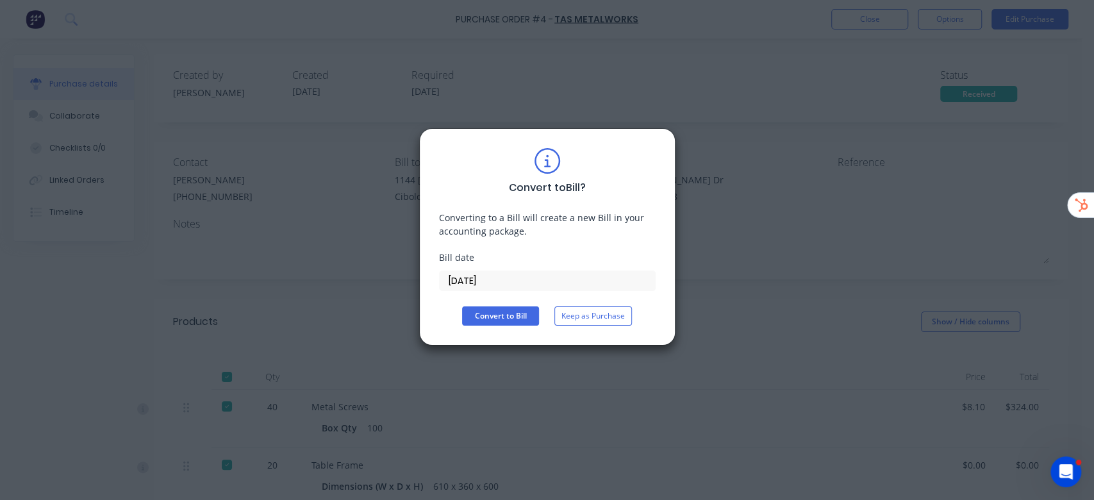
click at [539, 285] on input "[DATE]" at bounding box center [547, 280] width 215 height 19
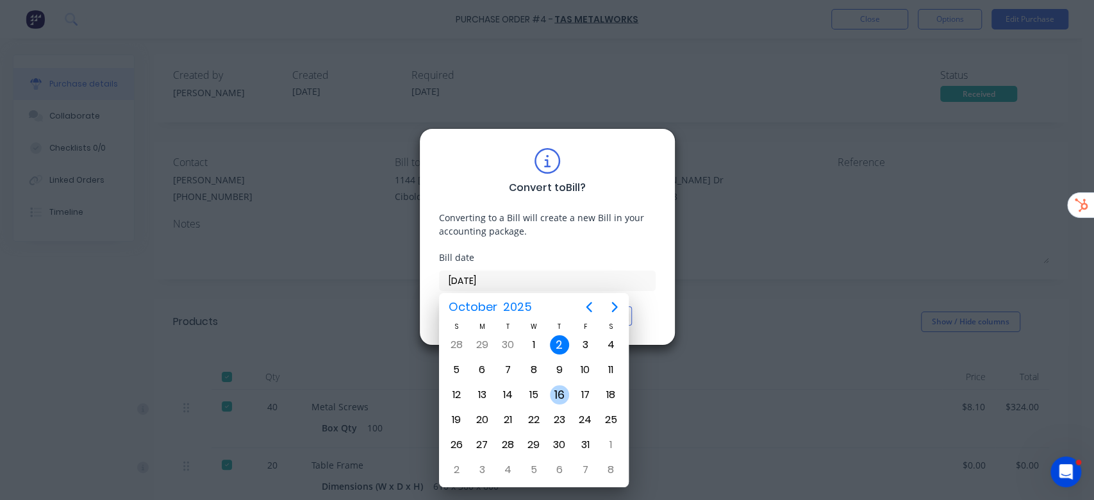
click at [567, 400] on div "16" at bounding box center [560, 395] width 26 height 24
type input "16/10/25"
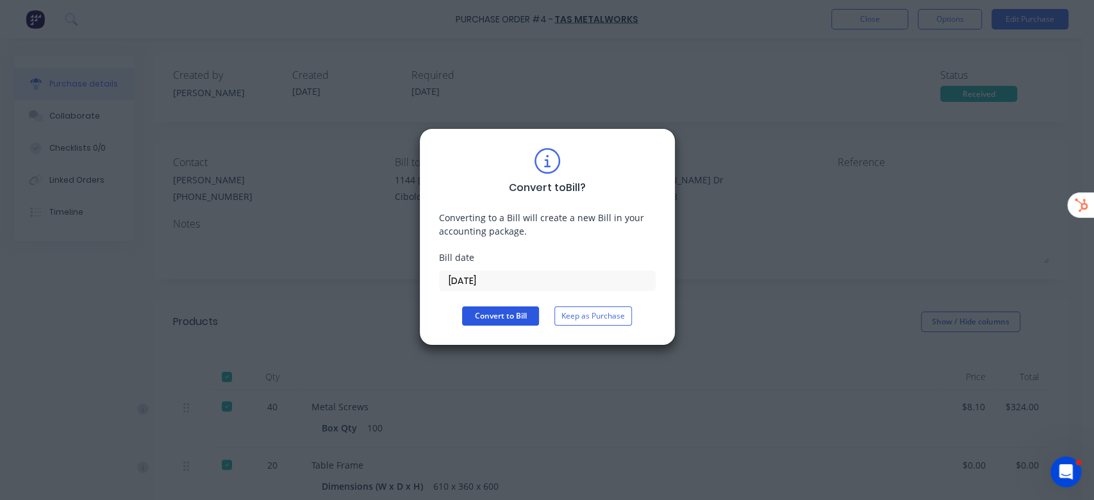
click at [518, 316] on button "Convert to Bill" at bounding box center [500, 315] width 77 height 19
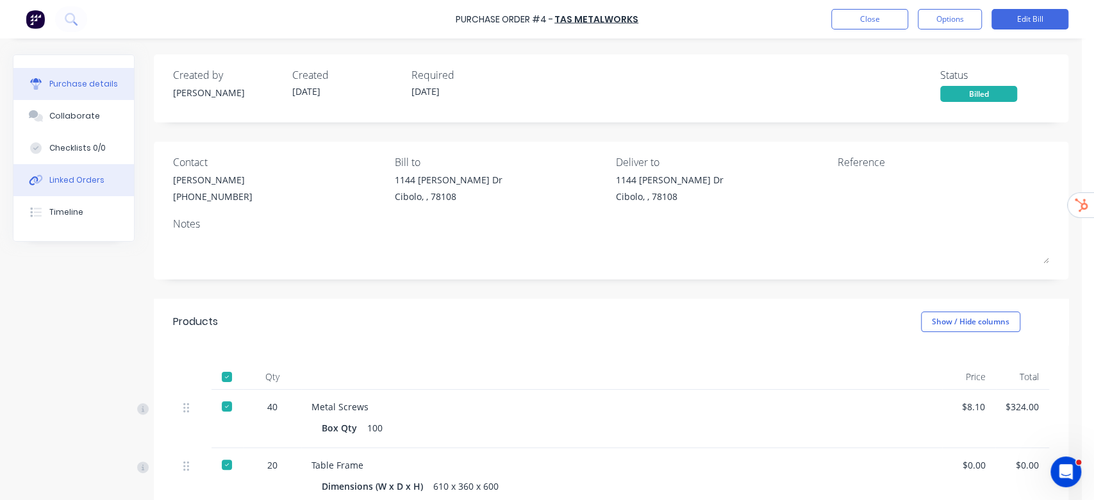
click at [69, 181] on div "Linked Orders" at bounding box center [76, 180] width 55 height 12
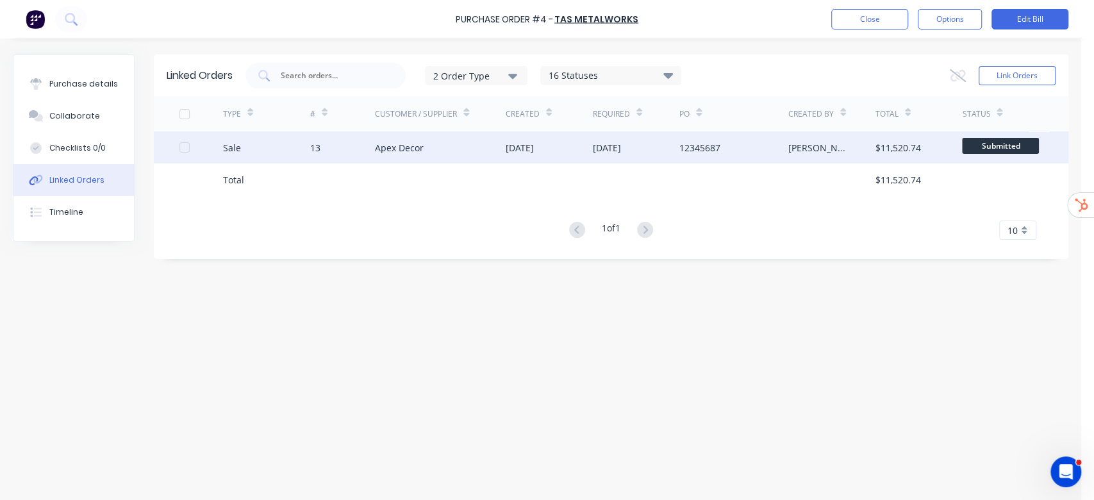
click at [470, 149] on div "Apex Decor" at bounding box center [440, 147] width 131 height 32
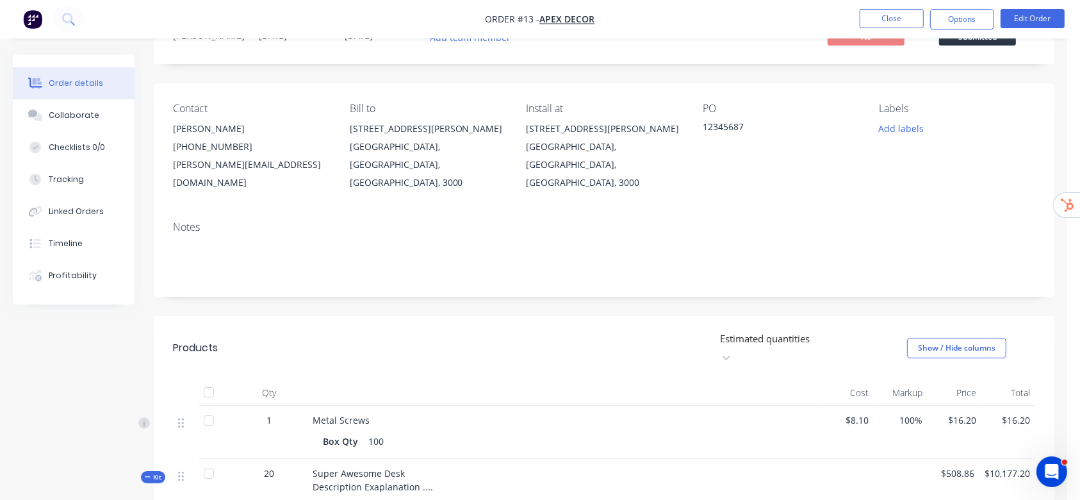
scroll to position [85, 0]
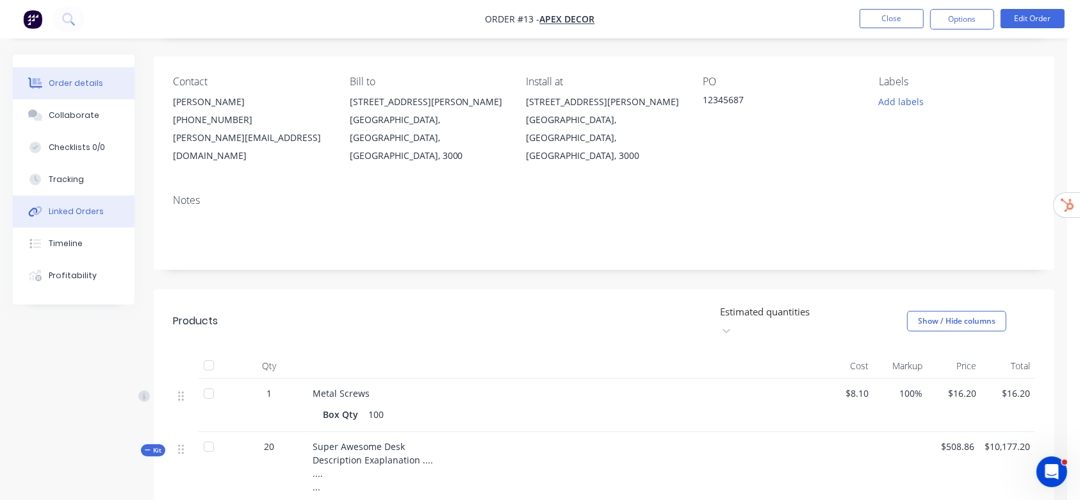
click at [58, 207] on div "Linked Orders" at bounding box center [76, 212] width 55 height 12
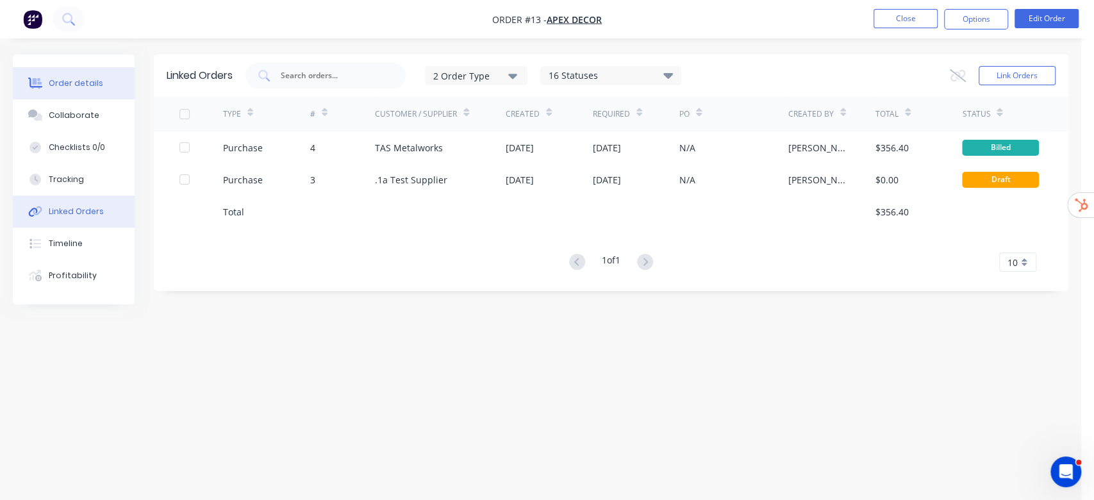
click at [103, 80] on button "Order details" at bounding box center [74, 83] width 122 height 32
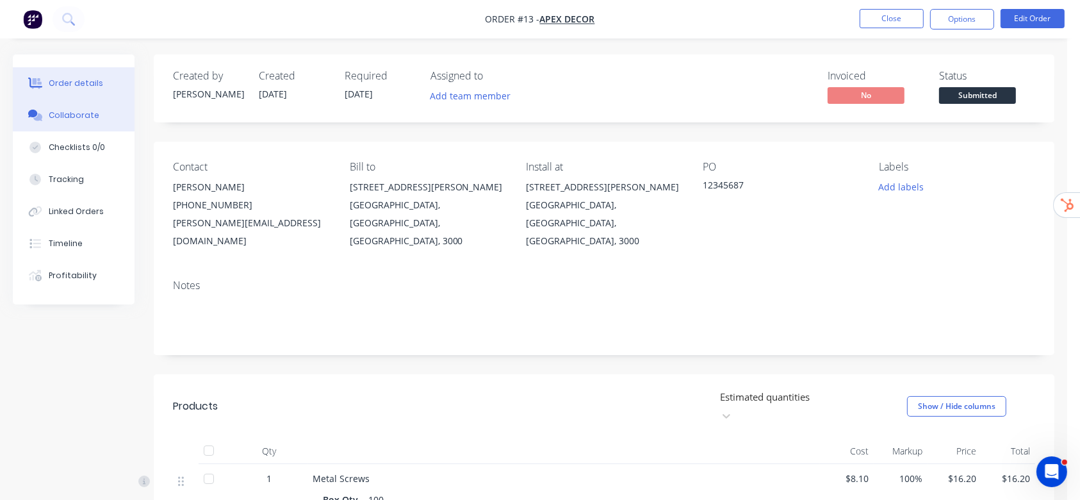
click at [77, 110] on div "Collaborate" at bounding box center [74, 116] width 51 height 12
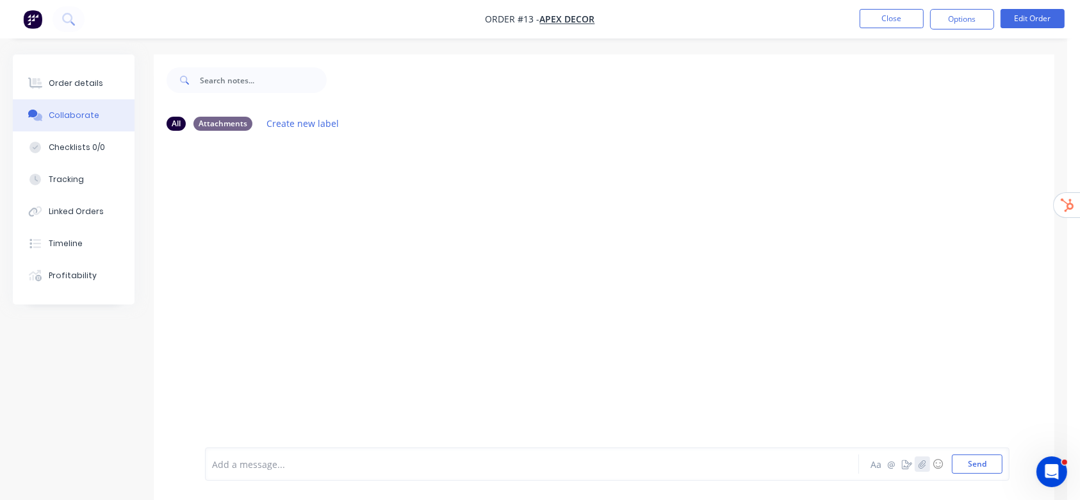
click at [920, 465] on icon "button" at bounding box center [922, 463] width 7 height 8
click at [908, 459] on icon "button" at bounding box center [907, 463] width 10 height 9
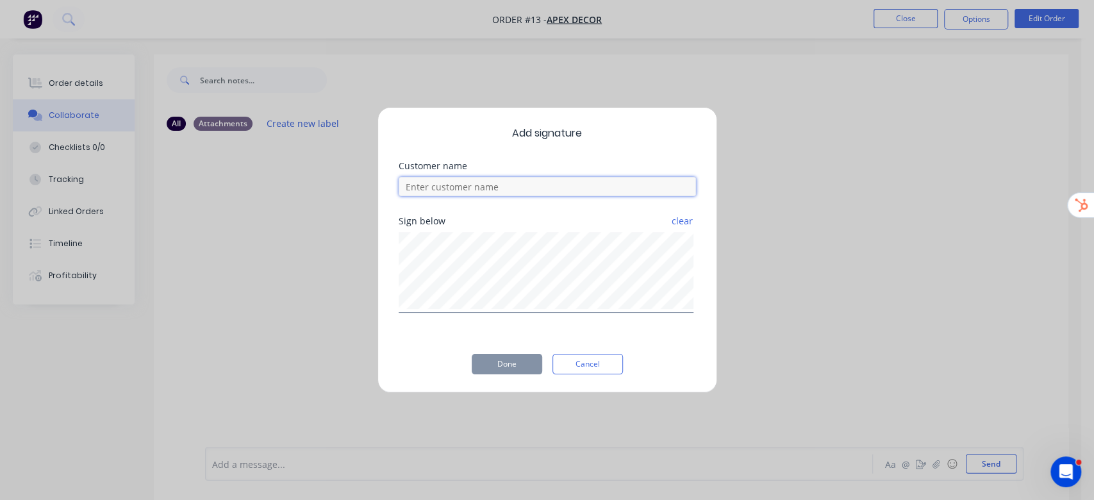
click at [450, 189] on input at bounding box center [547, 186] width 297 height 19
type input "example customer"
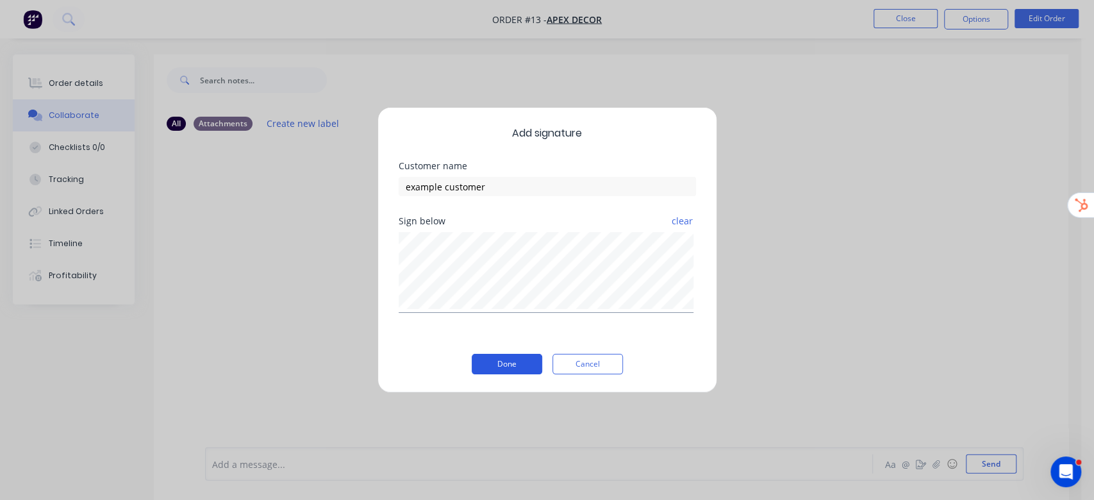
click at [516, 361] on button "Done" at bounding box center [507, 364] width 70 height 21
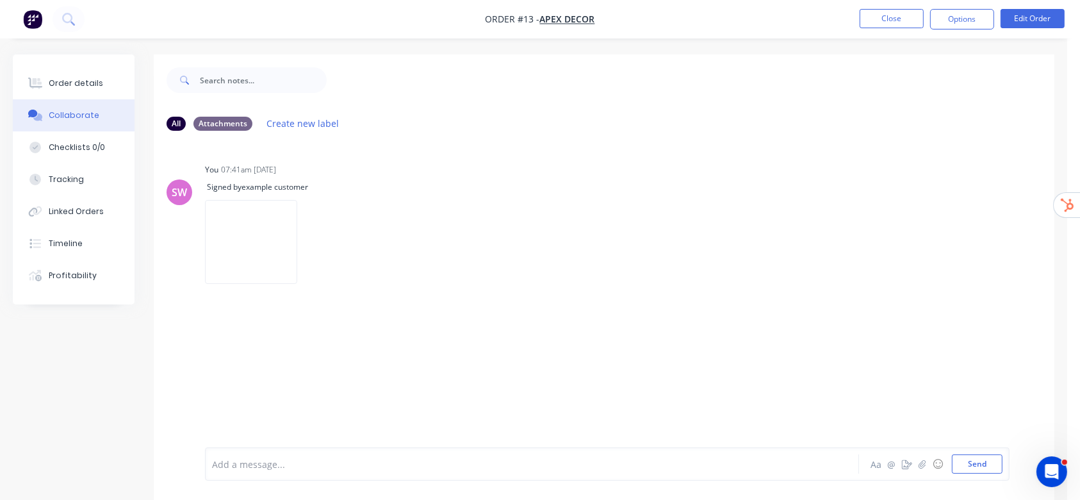
click at [265, 464] on div at bounding box center [509, 464] width 593 height 13
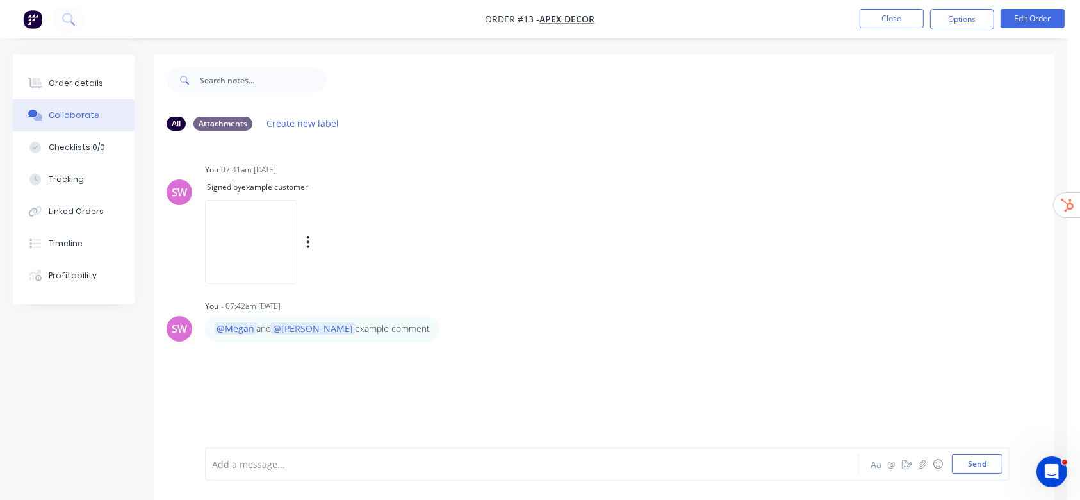
drag, startPoint x: 601, startPoint y: 187, endPoint x: 590, endPoint y: 190, distance: 12.0
click at [440, 187] on div "Signed by example customer" at bounding box center [322, 185] width 235 height 13
click at [82, 154] on button "Checklists 0/0" at bounding box center [74, 147] width 122 height 32
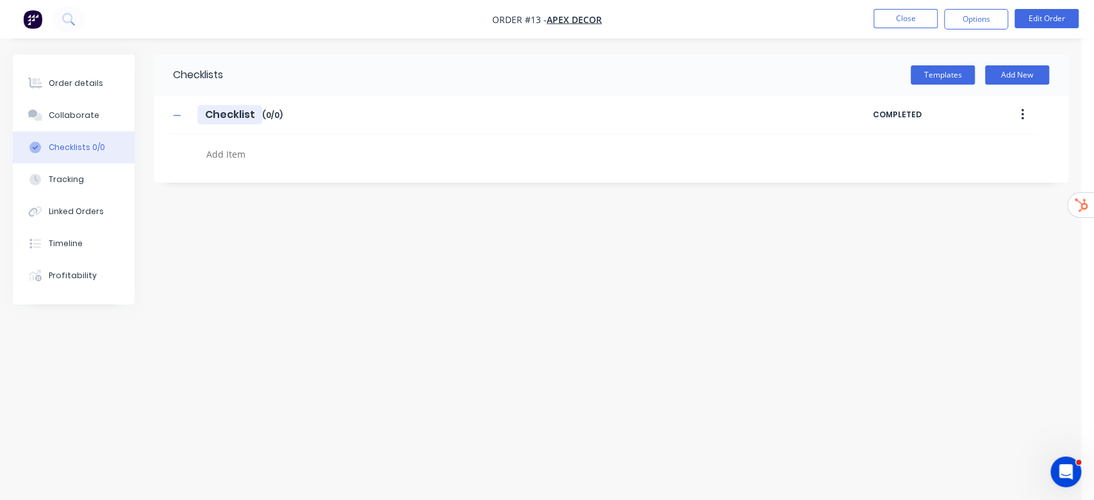
drag, startPoint x: 208, startPoint y: 109, endPoint x: 221, endPoint y: 126, distance: 21.0
click at [210, 109] on input "Checklist" at bounding box center [229, 114] width 65 height 19
type input "Example Checklist"
click at [249, 146] on textarea at bounding box center [479, 154] width 557 height 19
type textarea "item 1"
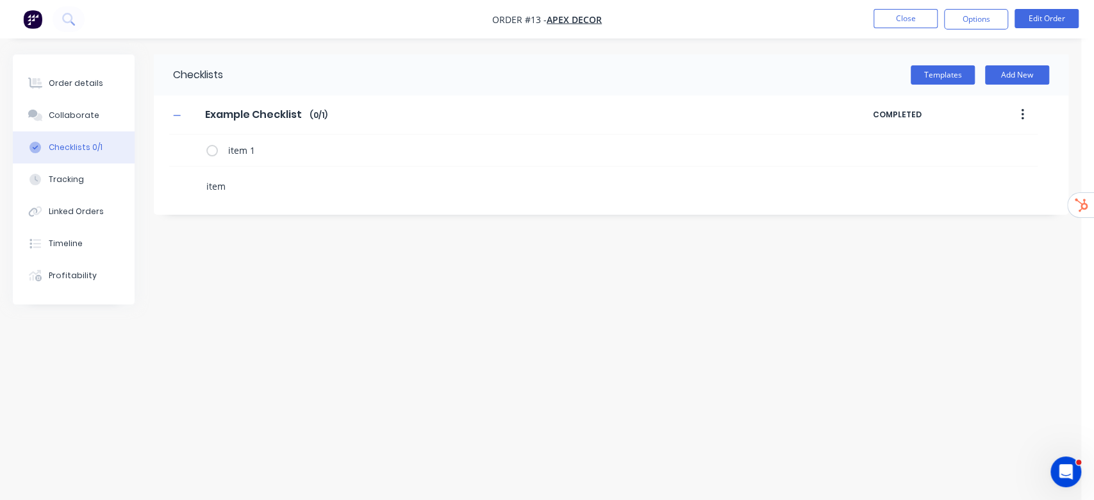
type textarea "item 2"
click at [286, 208] on textarea "item 2" at bounding box center [524, 214] width 602 height 19
type textarea "item 3"
drag, startPoint x: 429, startPoint y: 394, endPoint x: 453, endPoint y: 384, distance: 26.2
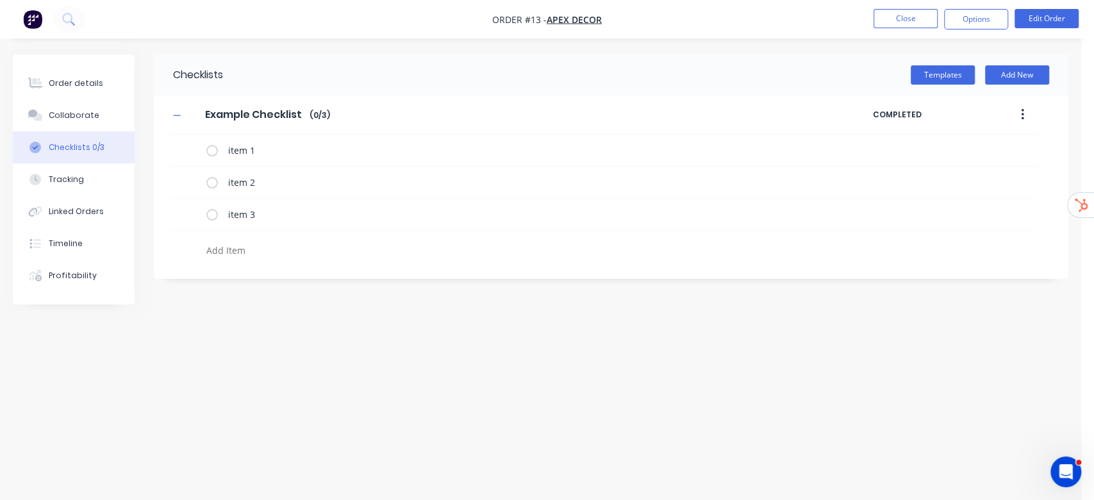
click at [445, 388] on div "Checklists Templates Add New Example Checklist Example Checklist Enter Checklis…" at bounding box center [540, 225] width 1055 height 342
click at [1024, 115] on button "button" at bounding box center [1022, 114] width 30 height 23
click at [978, 147] on span "Save as Template" at bounding box center [975, 148] width 96 height 13
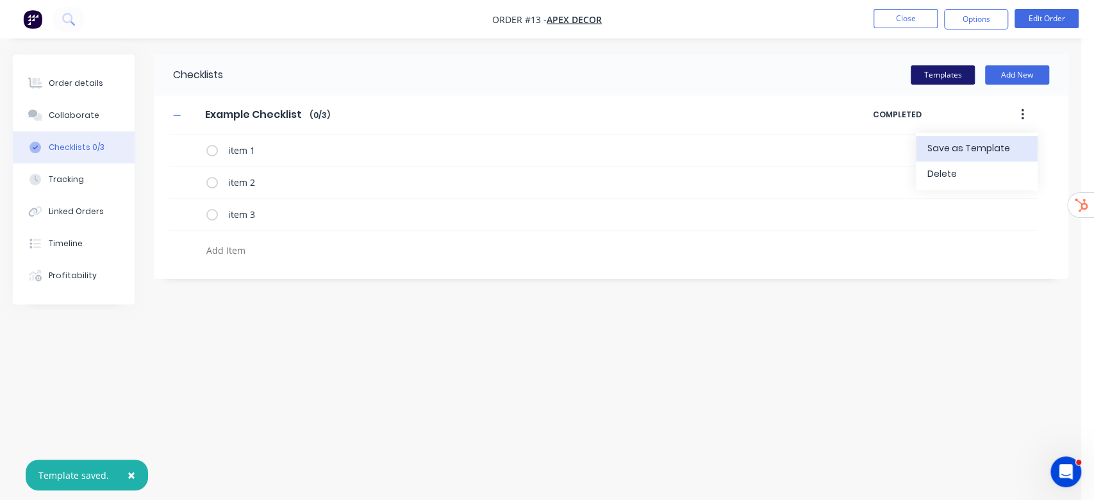
click at [942, 79] on button "Templates" at bounding box center [943, 74] width 64 height 19
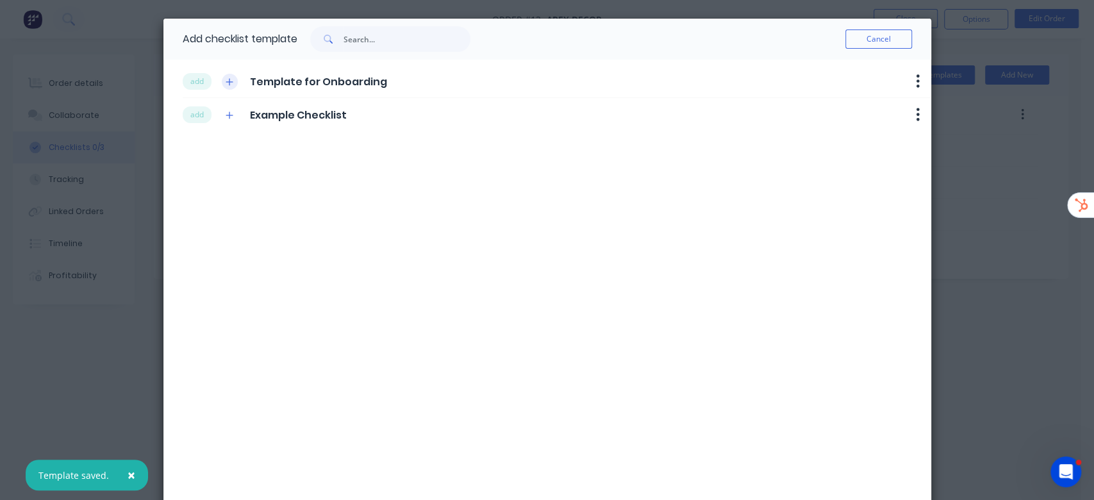
click at [226, 81] on icon "button" at bounding box center [230, 82] width 8 height 9
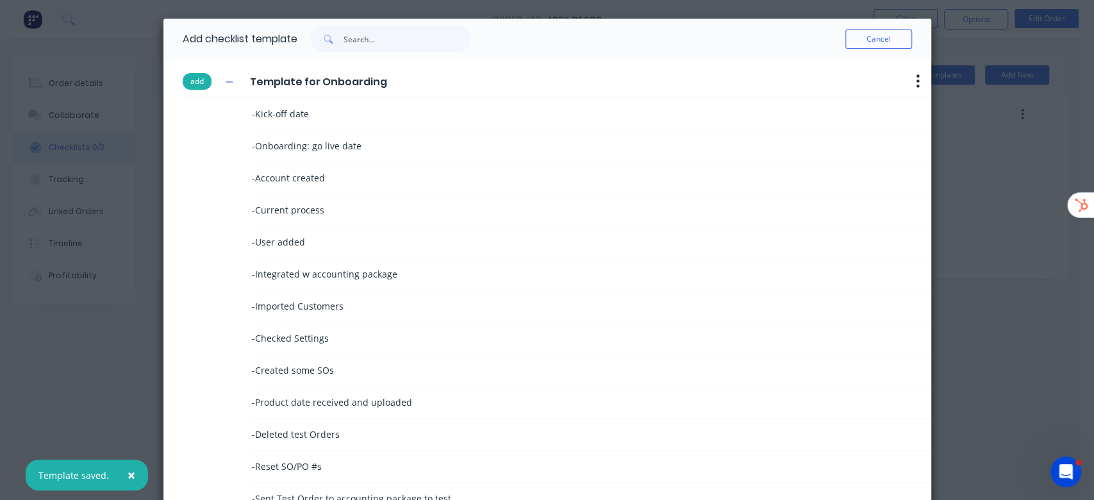
click at [197, 81] on button "add" at bounding box center [197, 81] width 29 height 17
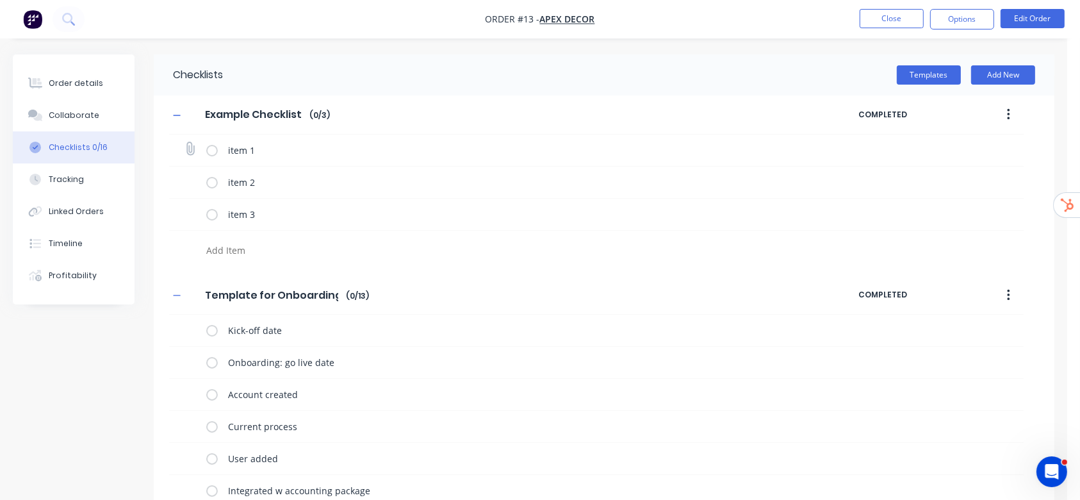
click at [212, 150] on label at bounding box center [212, 150] width 12 height 13
click at [0, 0] on input "checkbox" at bounding box center [0, 0] width 0 height 0
click at [190, 143] on icon at bounding box center [189, 148] width 17 height 17
click at [185, 142] on input "file" at bounding box center [185, 142] width 0 height 0
click at [82, 181] on button "Tracking" at bounding box center [74, 179] width 122 height 32
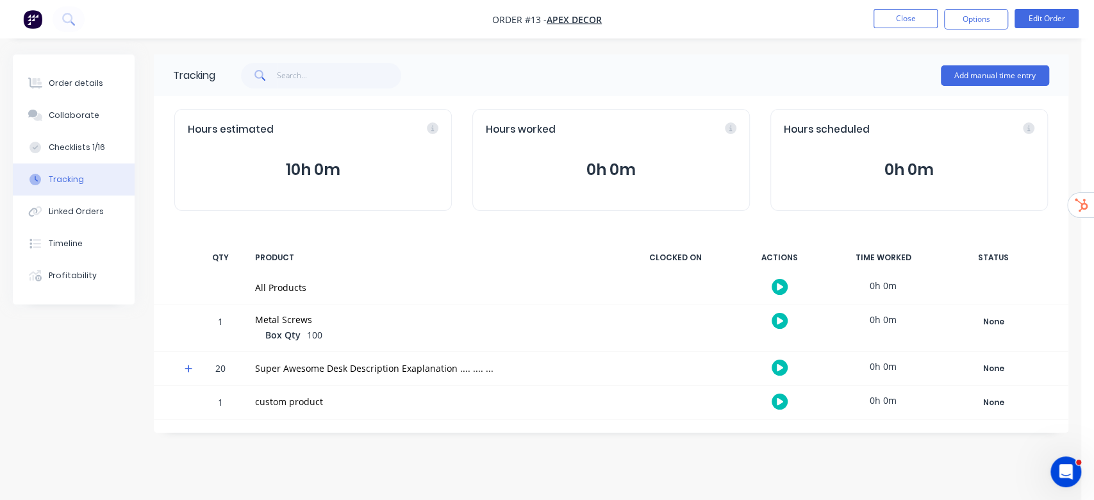
click at [185, 367] on icon at bounding box center [189, 368] width 8 height 9
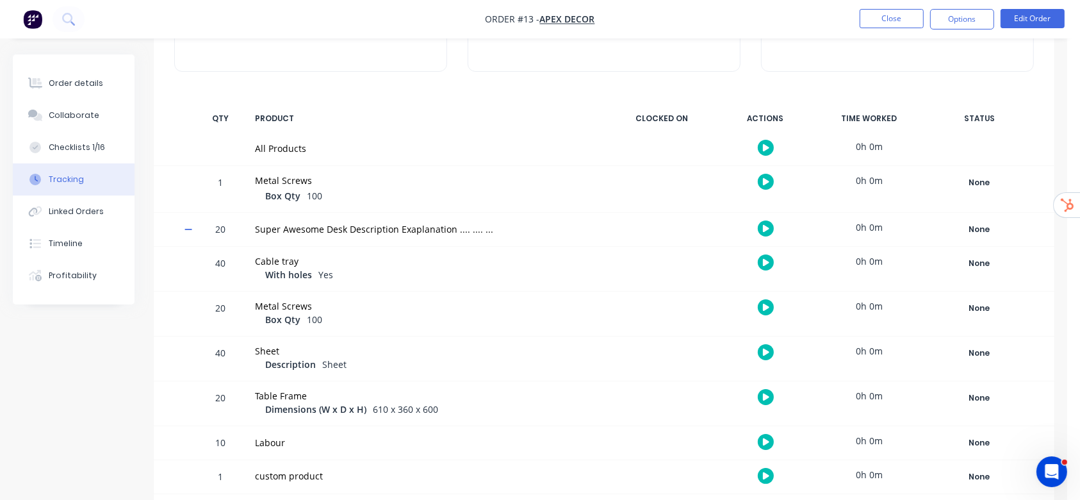
scroll to position [145, 0]
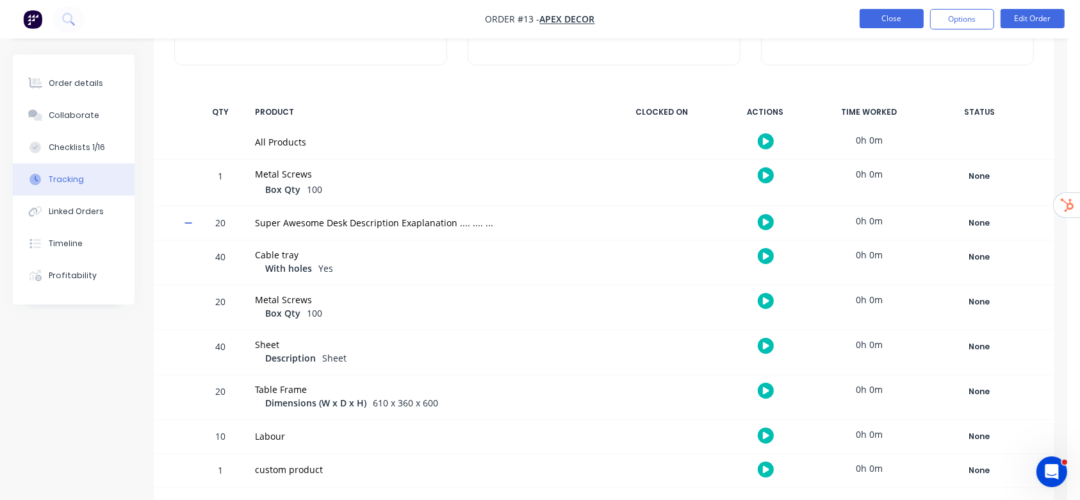
click at [882, 21] on button "Close" at bounding box center [892, 18] width 64 height 19
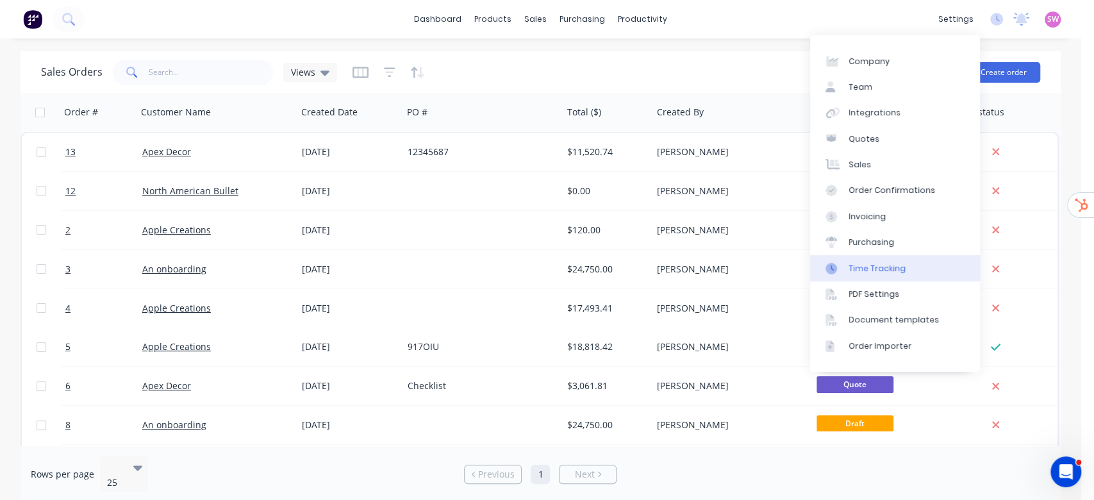
click at [862, 274] on div "Time Tracking" at bounding box center [876, 269] width 57 height 12
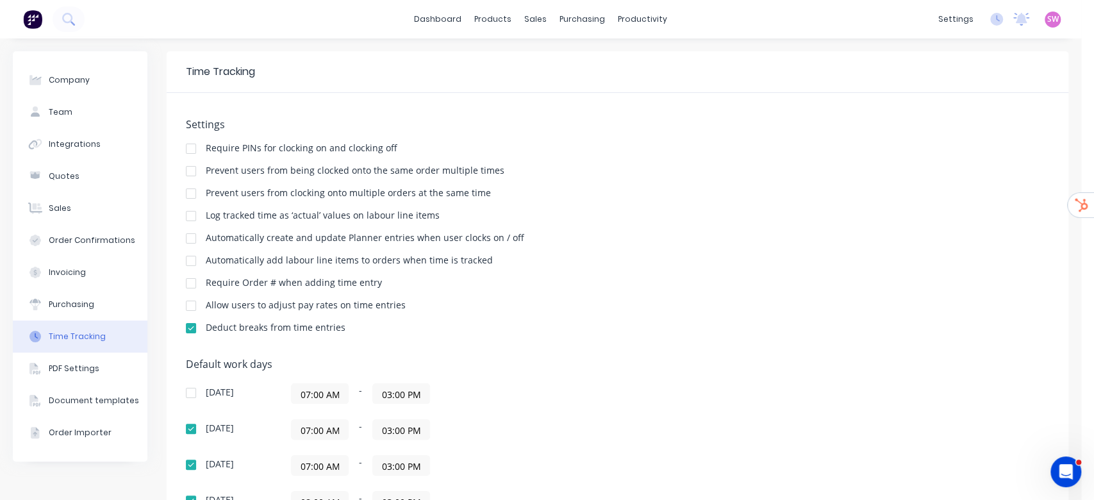
click at [185, 215] on div at bounding box center [191, 216] width 26 height 26
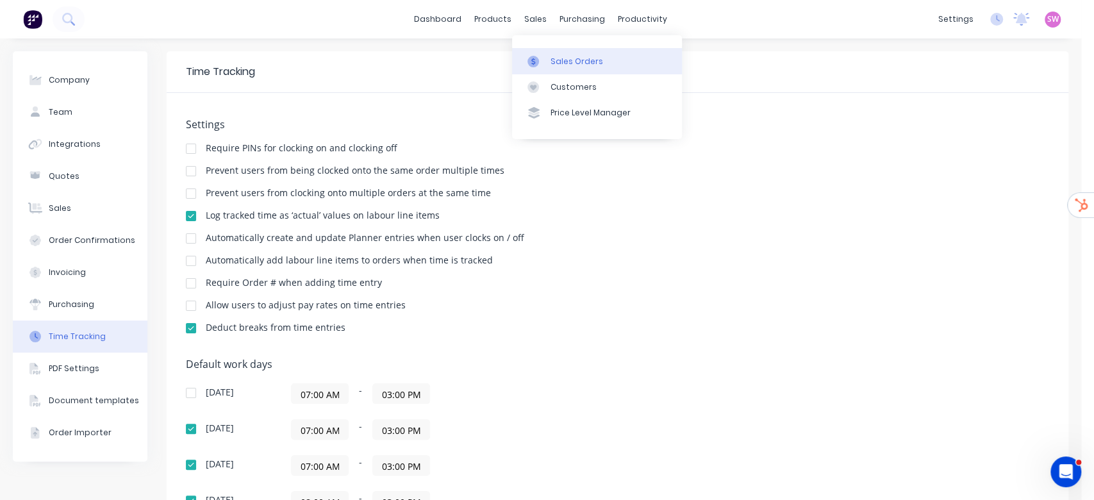
click at [549, 54] on link "Sales Orders" at bounding box center [597, 61] width 170 height 26
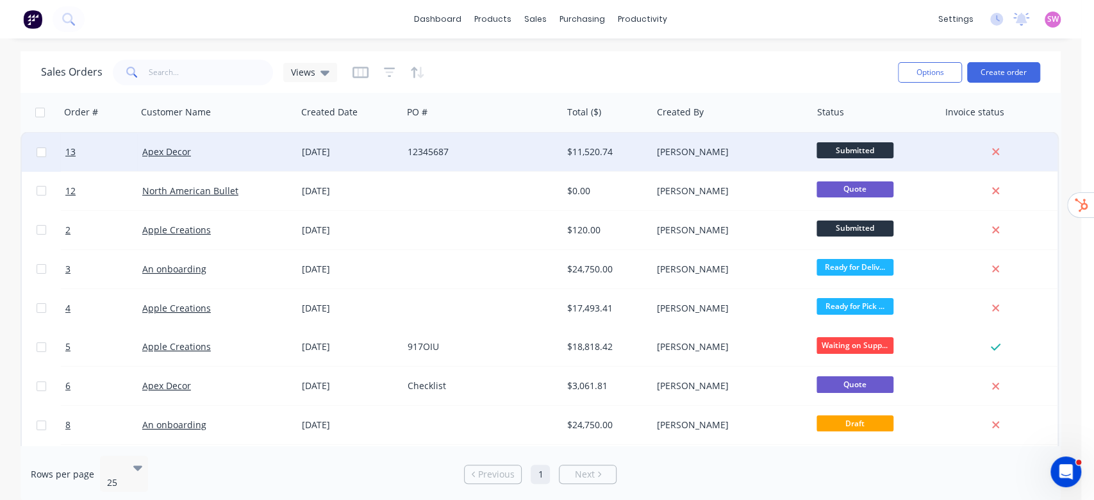
click at [607, 160] on div "$11,520.74" at bounding box center [607, 152] width 90 height 38
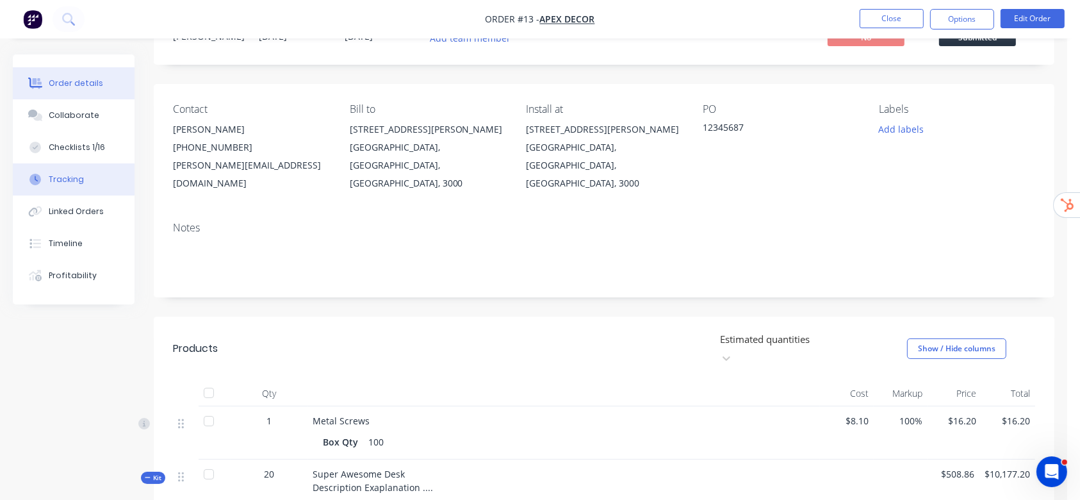
scroll to position [85, 0]
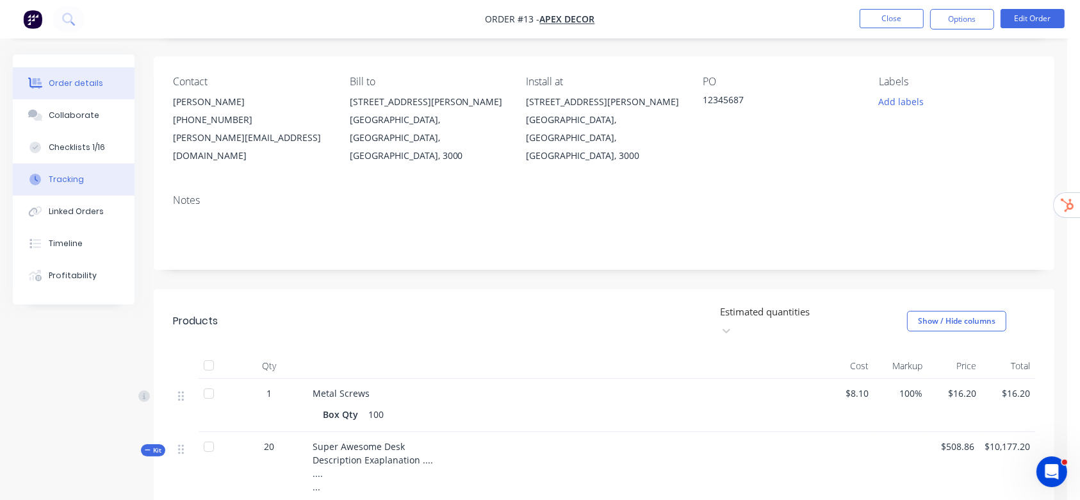
click at [74, 169] on button "Tracking" at bounding box center [74, 179] width 122 height 32
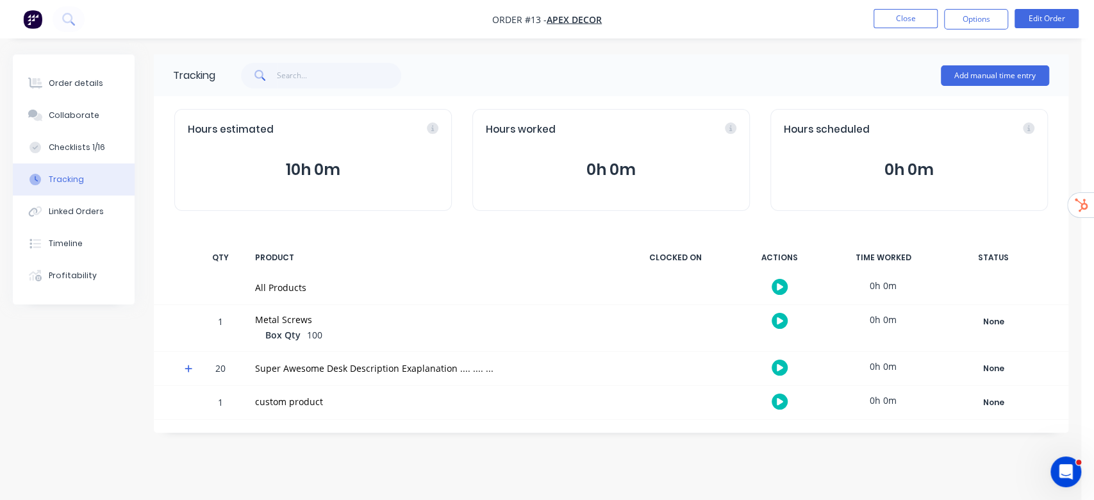
click at [188, 363] on div at bounding box center [183, 368] width 19 height 33
click at [190, 365] on icon at bounding box center [189, 368] width 8 height 9
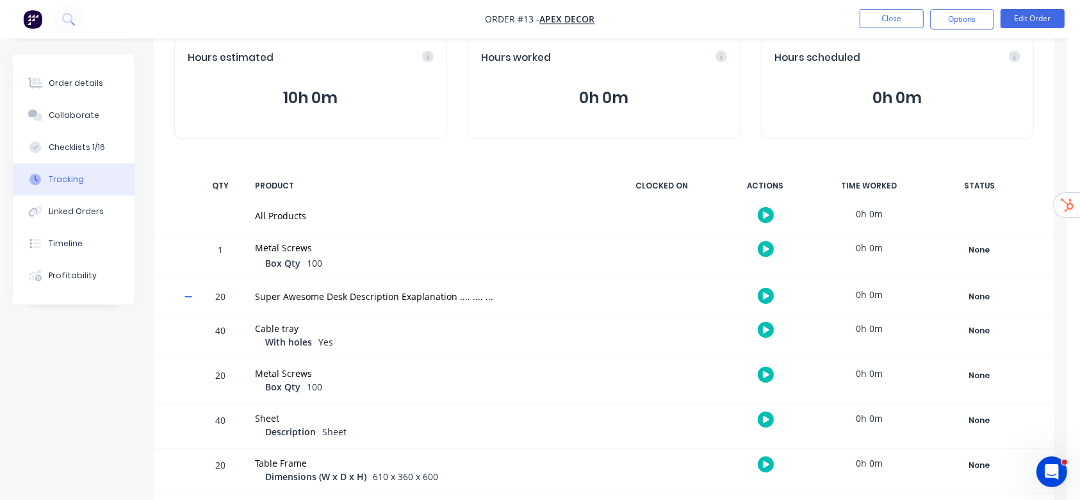
scroll to position [145, 0]
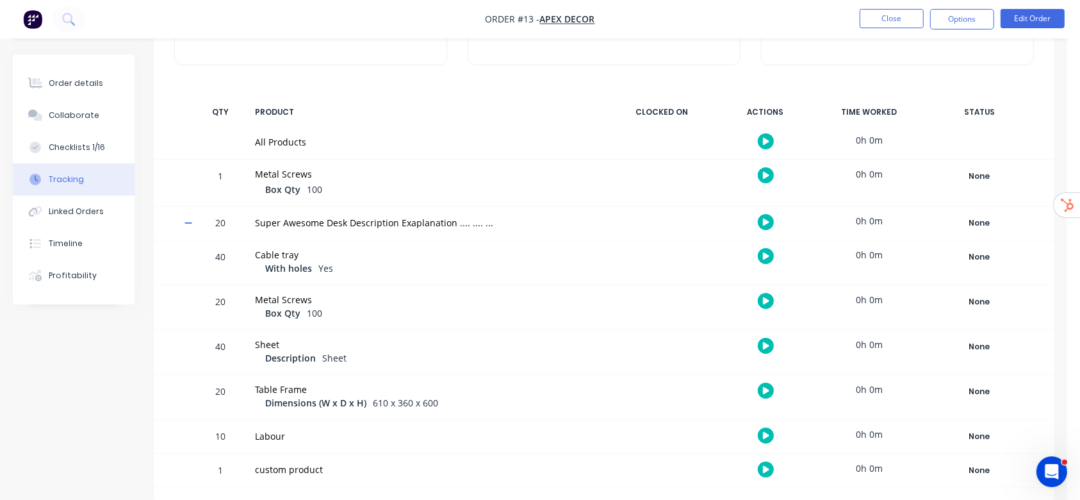
click at [763, 431] on button "button" at bounding box center [766, 435] width 16 height 16
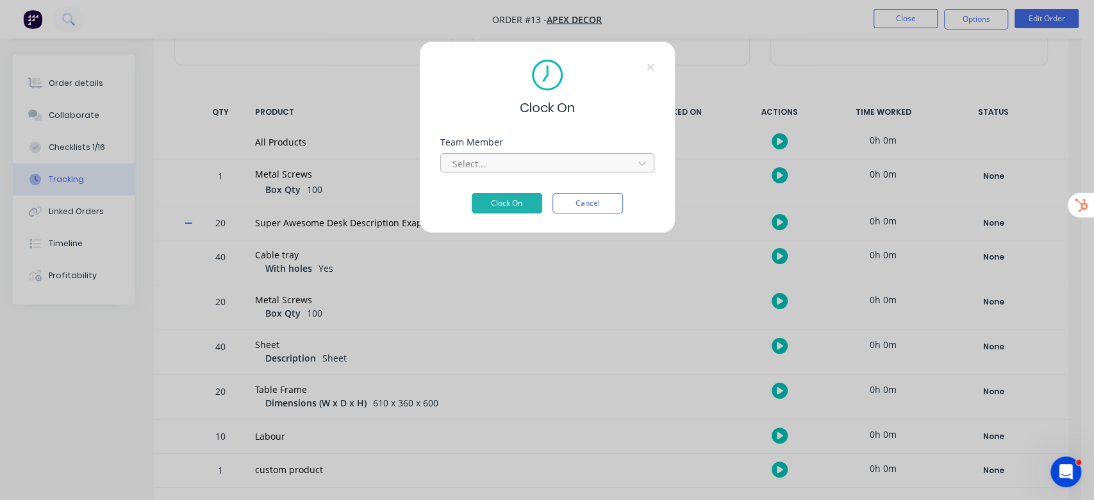
click at [538, 152] on div "Select..." at bounding box center [547, 161] width 214 height 22
click at [539, 154] on div "Select..." at bounding box center [538, 163] width 183 height 19
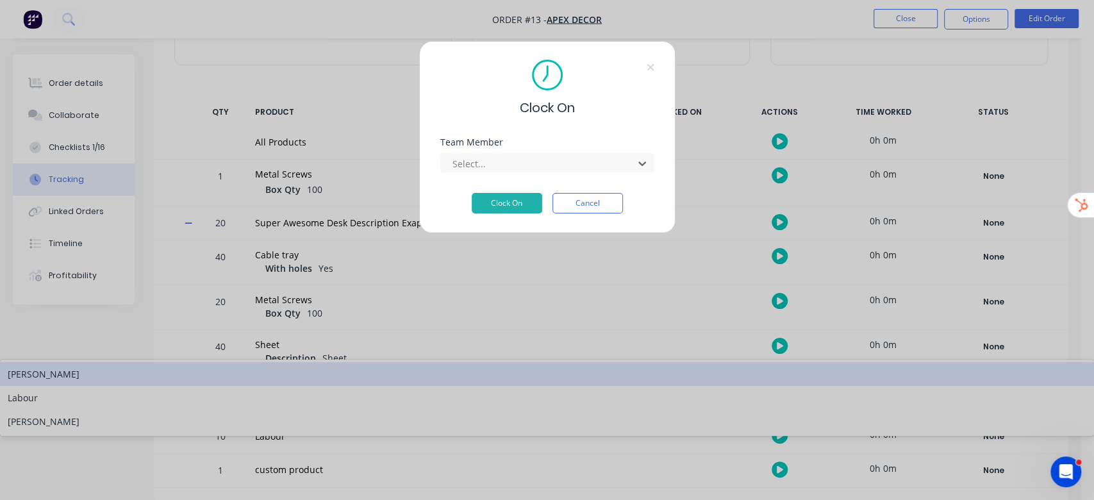
click at [515, 362] on div "[PERSON_NAME]" at bounding box center [547, 374] width 1094 height 24
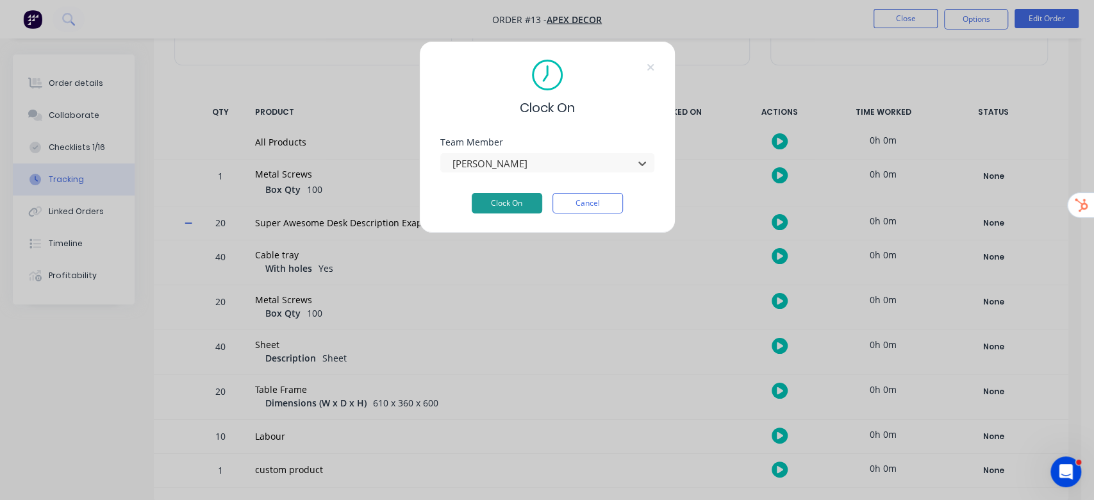
click at [495, 200] on button "Clock On" at bounding box center [507, 203] width 70 height 21
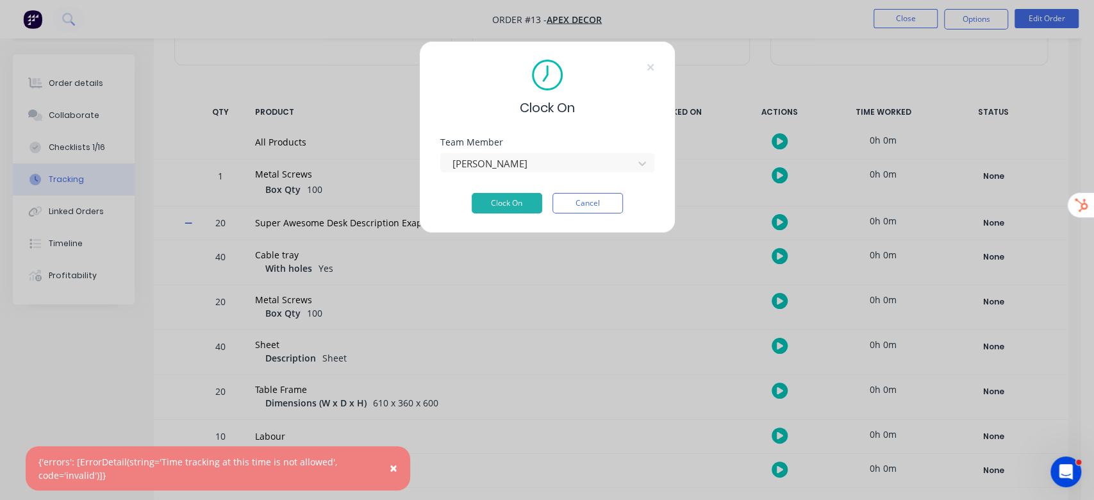
drag, startPoint x: 602, startPoint y: 202, endPoint x: 606, endPoint y: 212, distance: 11.2
click at [605, 208] on button "Cancel" at bounding box center [587, 203] width 70 height 21
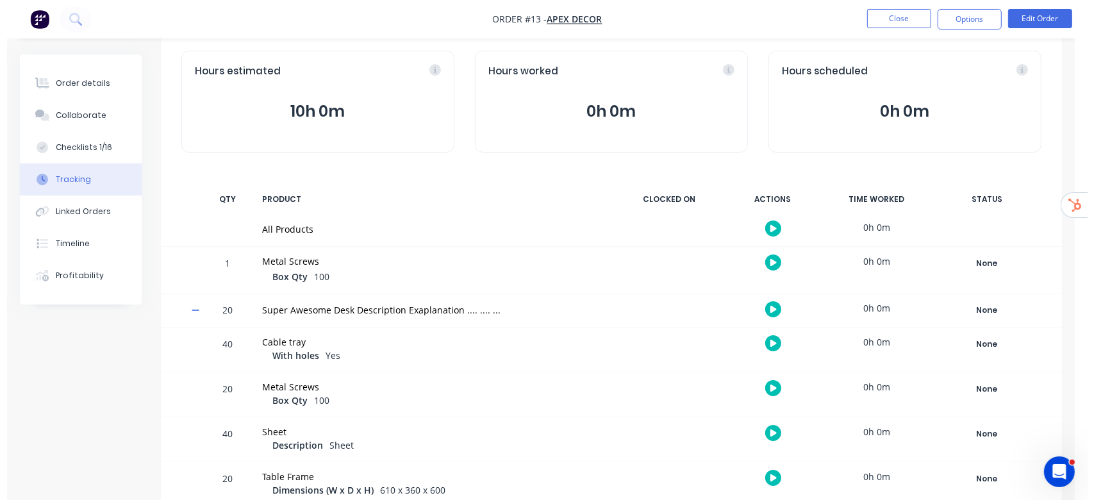
scroll to position [0, 0]
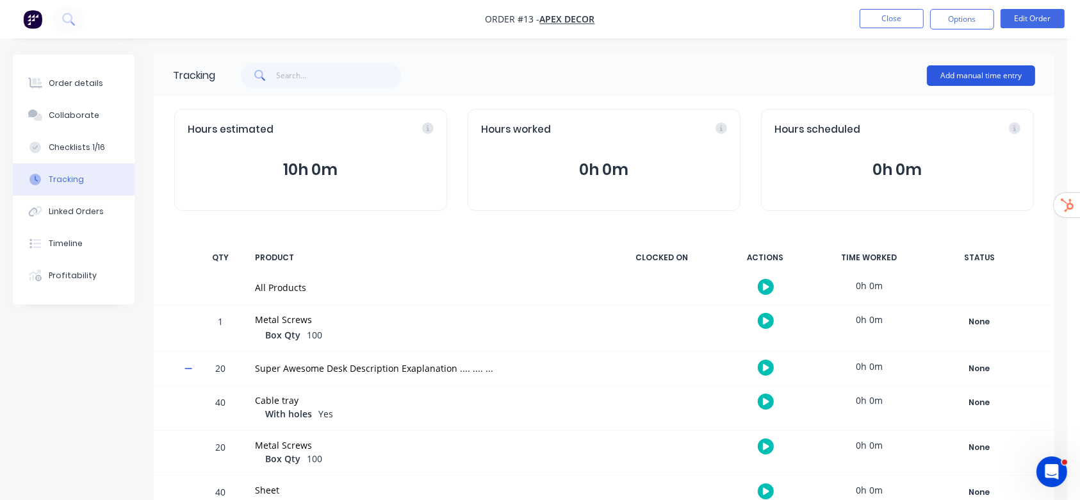
click at [979, 70] on button "Add manual time entry" at bounding box center [981, 75] width 108 height 21
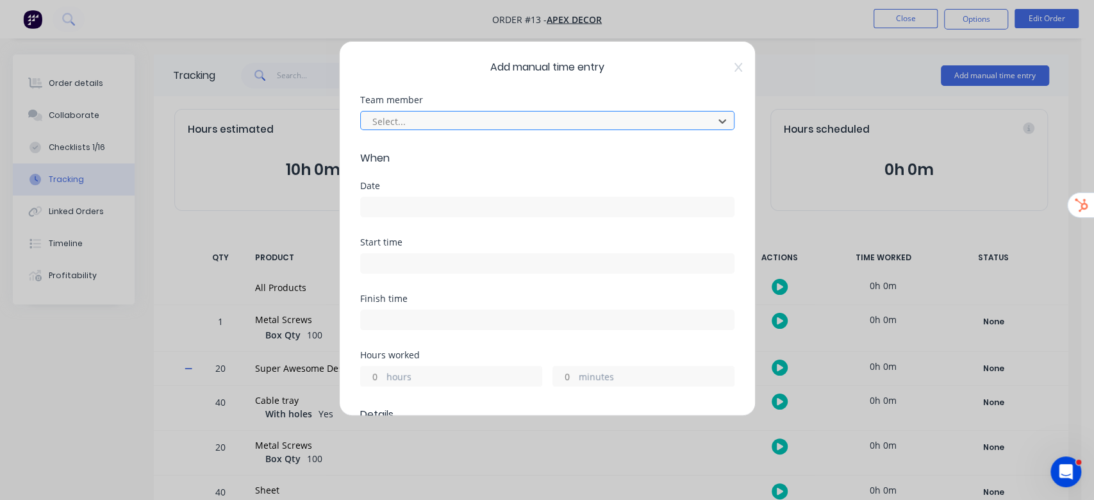
click at [462, 126] on div at bounding box center [539, 121] width 336 height 16
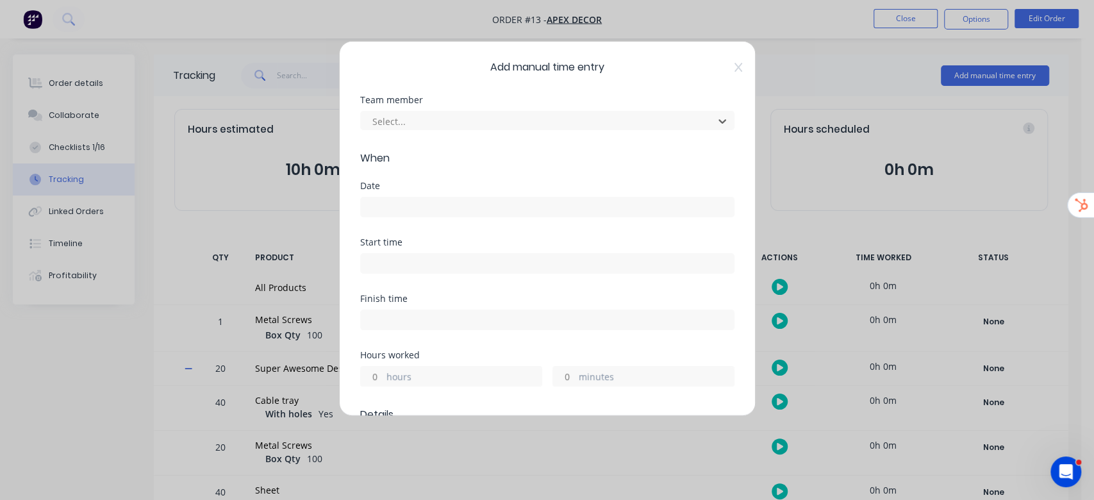
drag, startPoint x: 381, startPoint y: 197, endPoint x: 402, endPoint y: 213, distance: 25.6
click at [381, 199] on input at bounding box center [547, 206] width 373 height 19
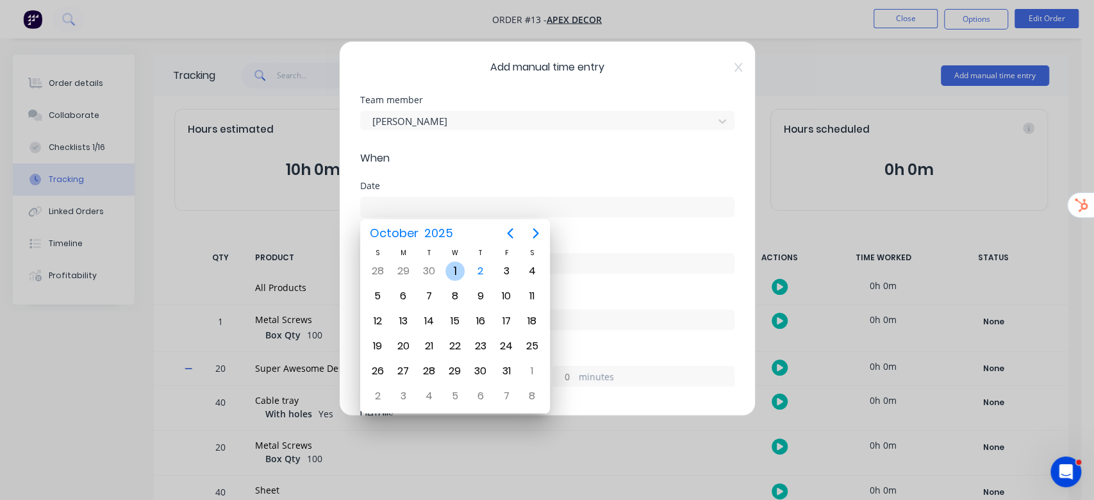
click at [445, 271] on div "1" at bounding box center [454, 270] width 19 height 19
type input "01/10/2025"
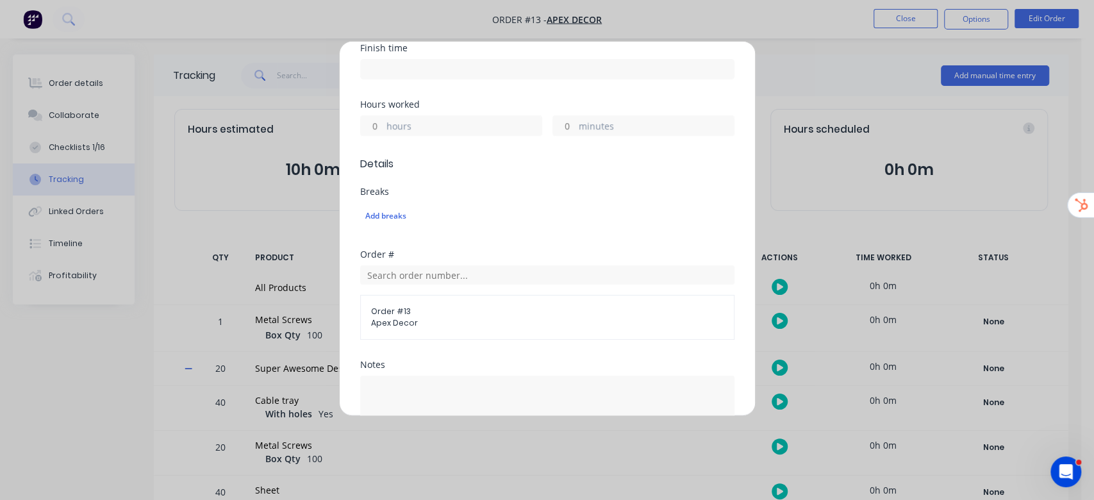
scroll to position [256, 0]
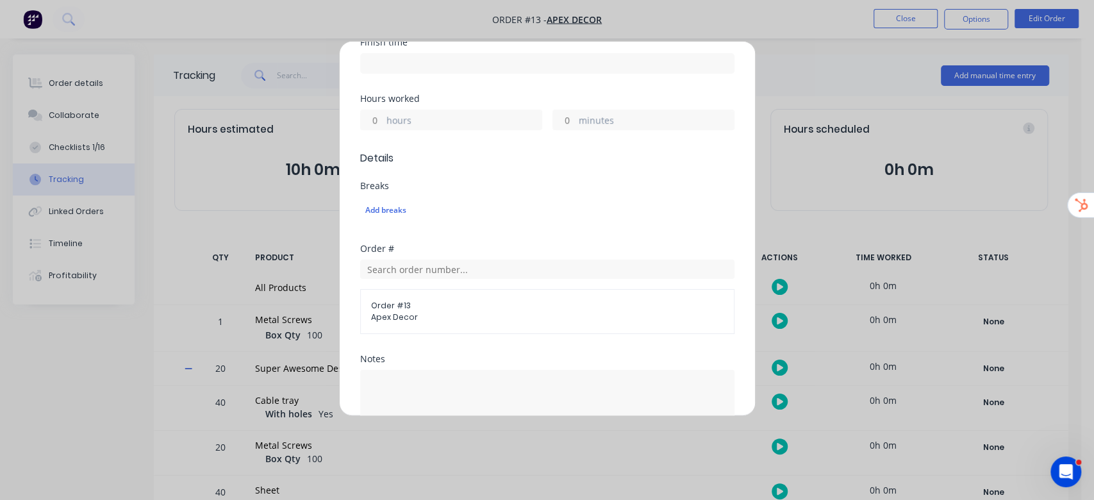
drag, startPoint x: 372, startPoint y: 120, endPoint x: 381, endPoint y: 132, distance: 14.2
click at [373, 120] on input "hours" at bounding box center [372, 119] width 22 height 19
type input "4"
click at [556, 223] on div "Breaks Add breaks" at bounding box center [547, 212] width 374 height 63
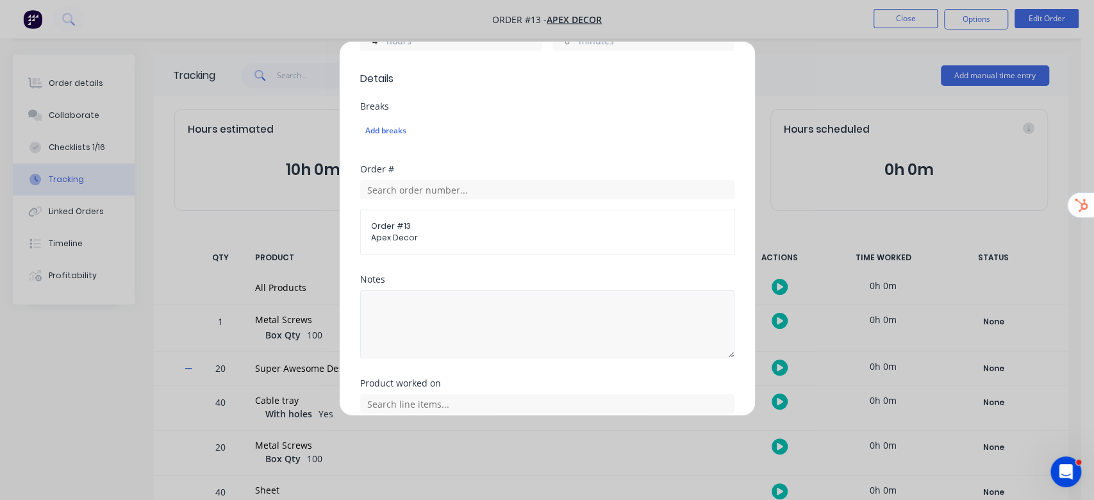
scroll to position [427, 0]
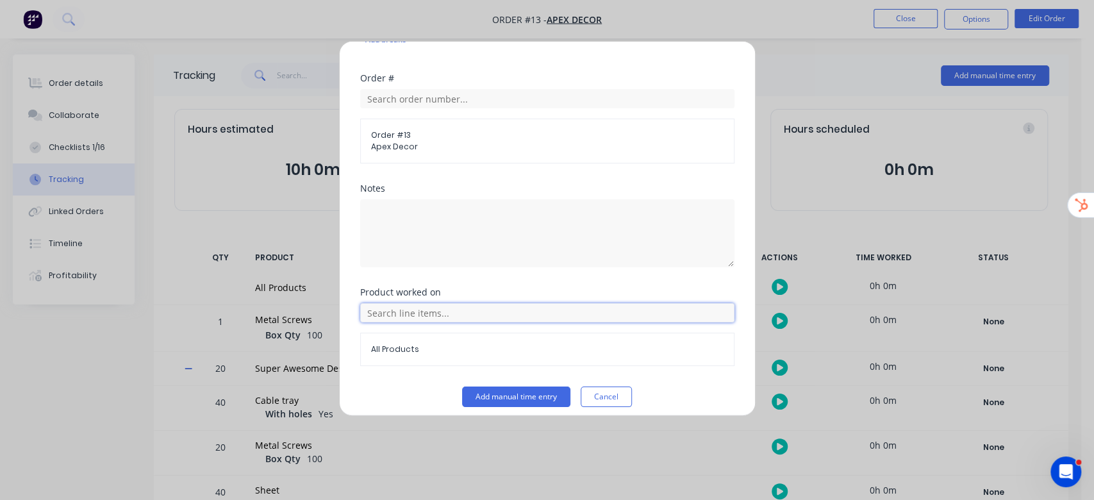
click at [427, 305] on input "text" at bounding box center [547, 312] width 374 height 19
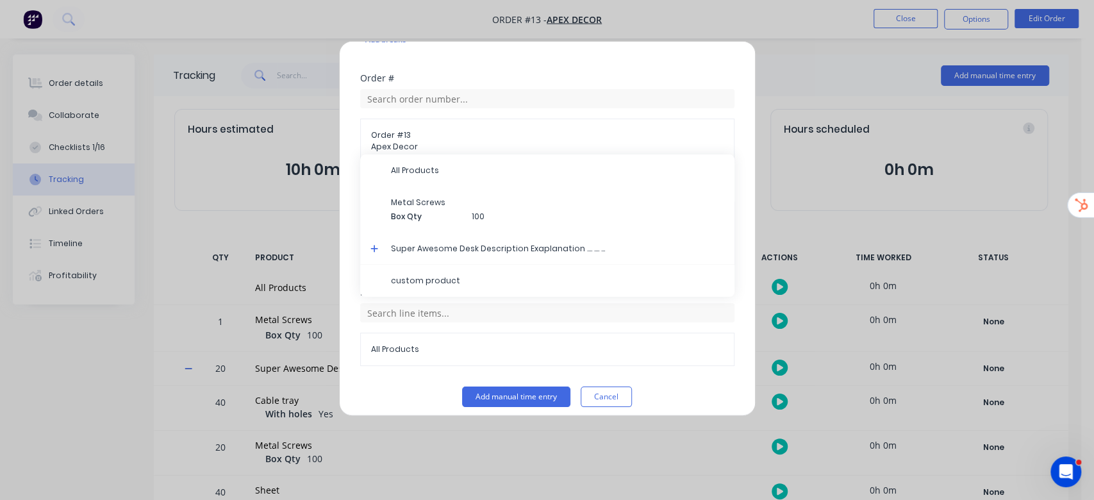
click at [368, 247] on div "Super Awesome Desk Description Exaplanation .... .... ..." at bounding box center [547, 249] width 374 height 32
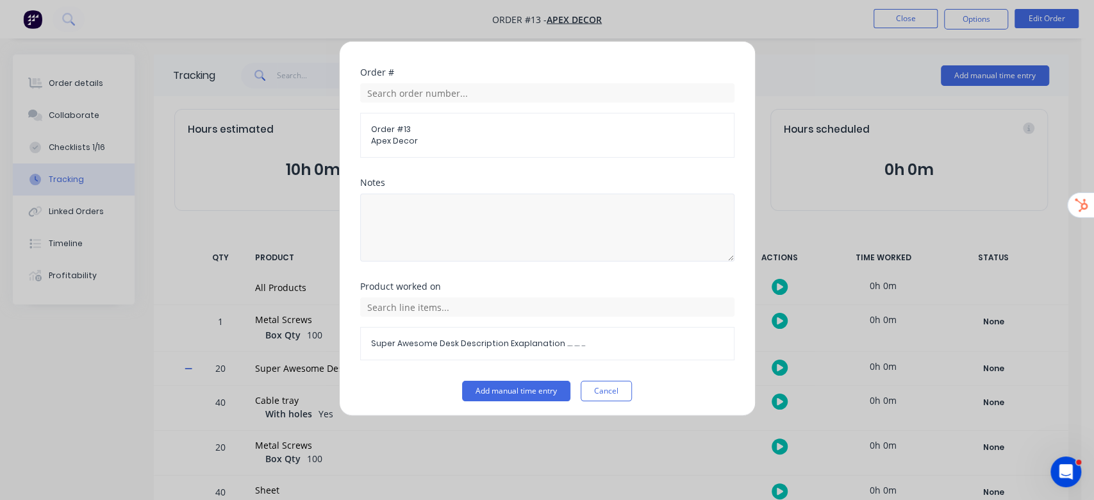
scroll to position [434, 0]
click at [411, 328] on div "Super Awesome Desk Description Exaplanation .... .... ..." at bounding box center [547, 341] width 374 height 33
click at [415, 341] on span "Super Awesome Desk Description Exaplanation .... .... ..." at bounding box center [547, 342] width 352 height 12
click at [479, 300] on input "text" at bounding box center [547, 304] width 374 height 19
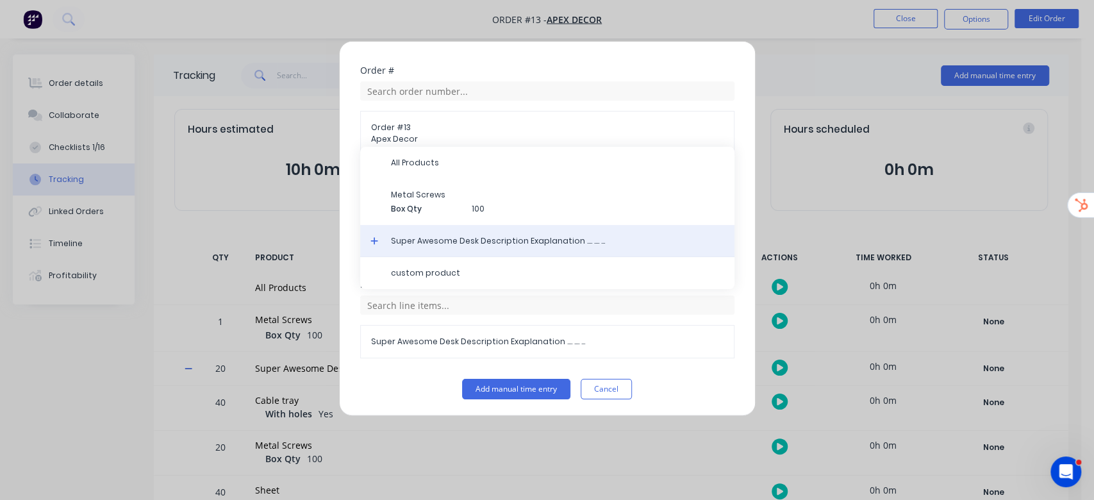
click at [370, 243] on icon at bounding box center [374, 240] width 8 height 9
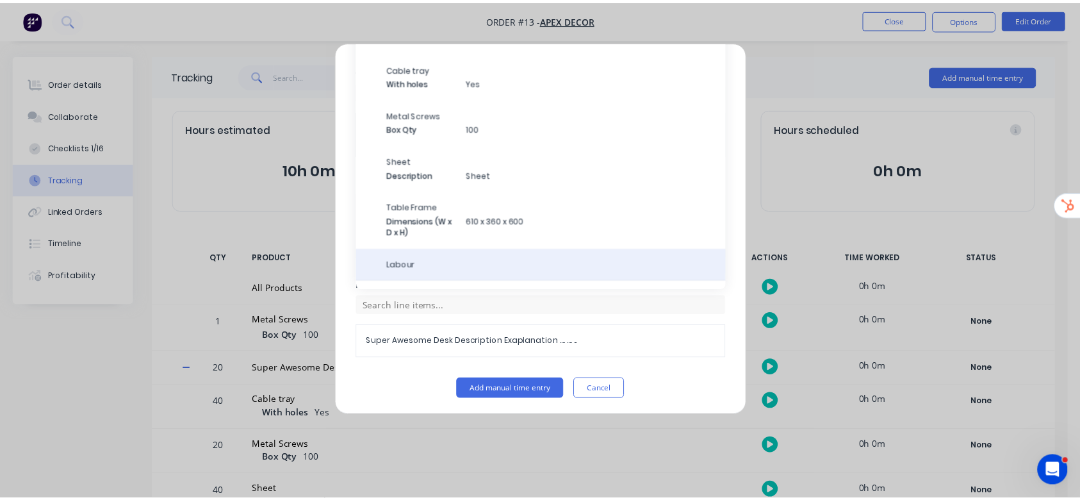
scroll to position [82, 0]
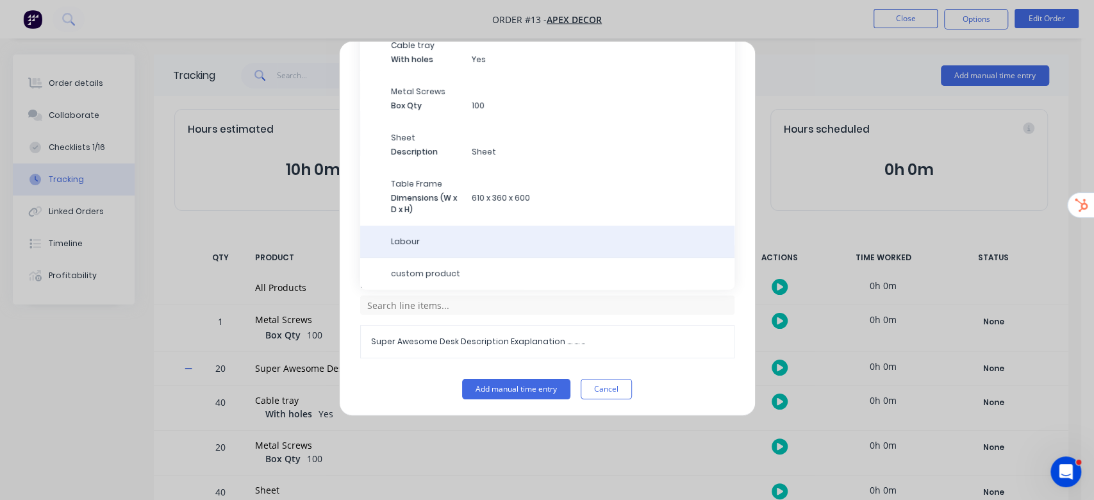
click at [460, 248] on div "Labour" at bounding box center [547, 241] width 374 height 32
click at [415, 236] on span "Labour" at bounding box center [557, 241] width 333 height 12
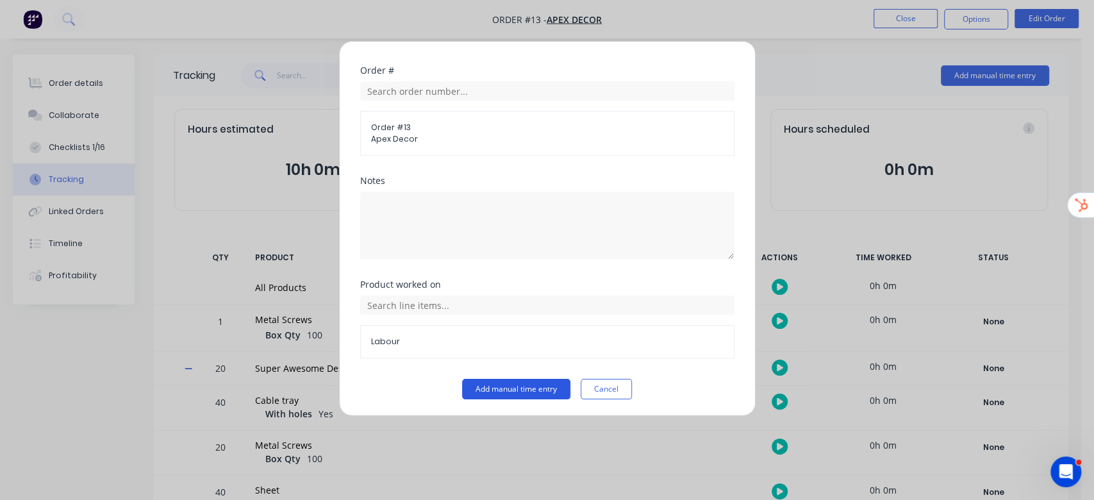
click at [513, 387] on button "Add manual time entry" at bounding box center [516, 389] width 108 height 21
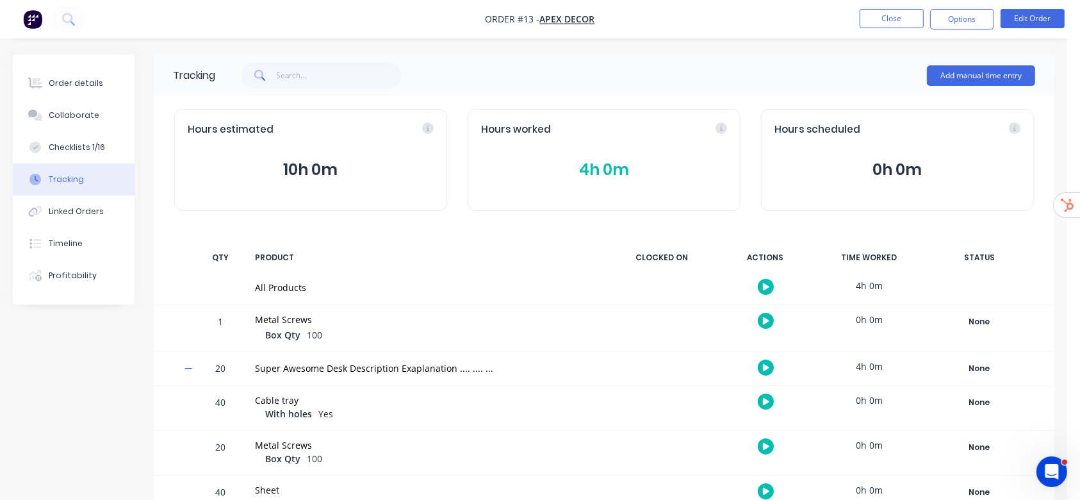
click at [607, 171] on button "4h 0m" at bounding box center [604, 170] width 246 height 24
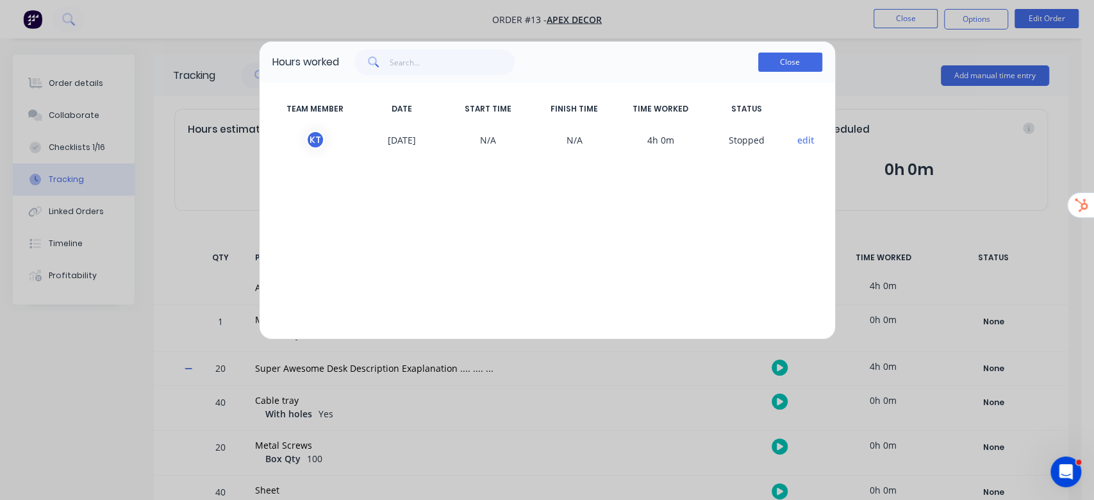
click at [793, 67] on button "Close" at bounding box center [790, 62] width 64 height 19
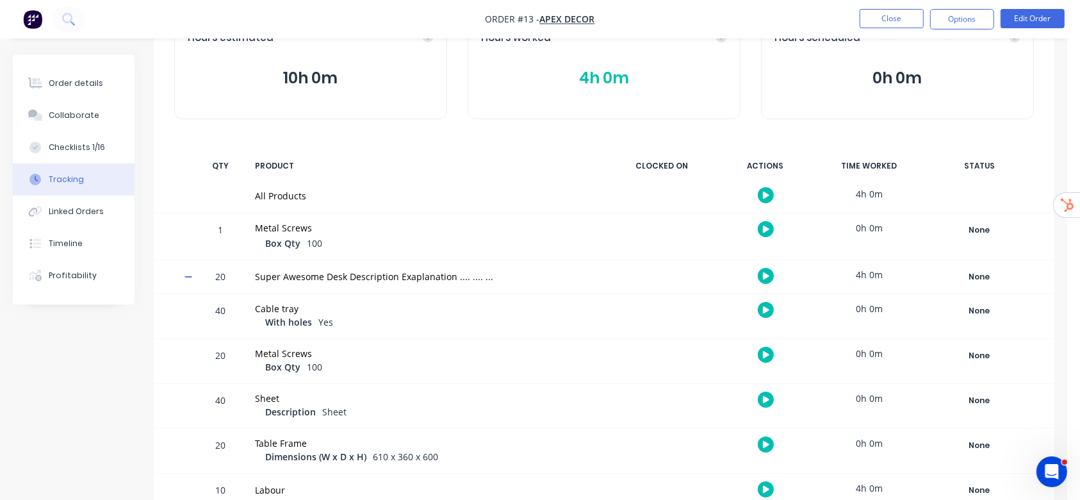
scroll to position [0, 0]
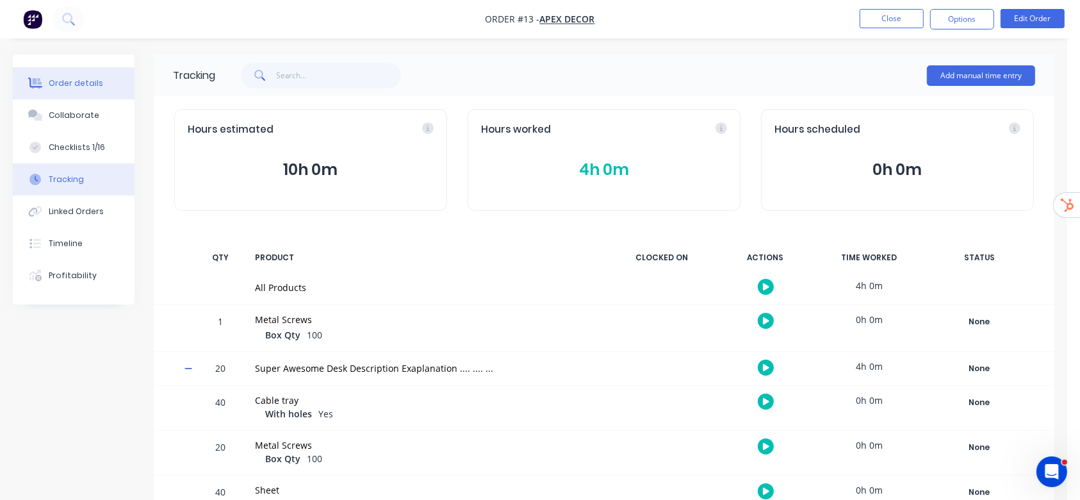
click at [56, 76] on button "Order details" at bounding box center [74, 83] width 122 height 32
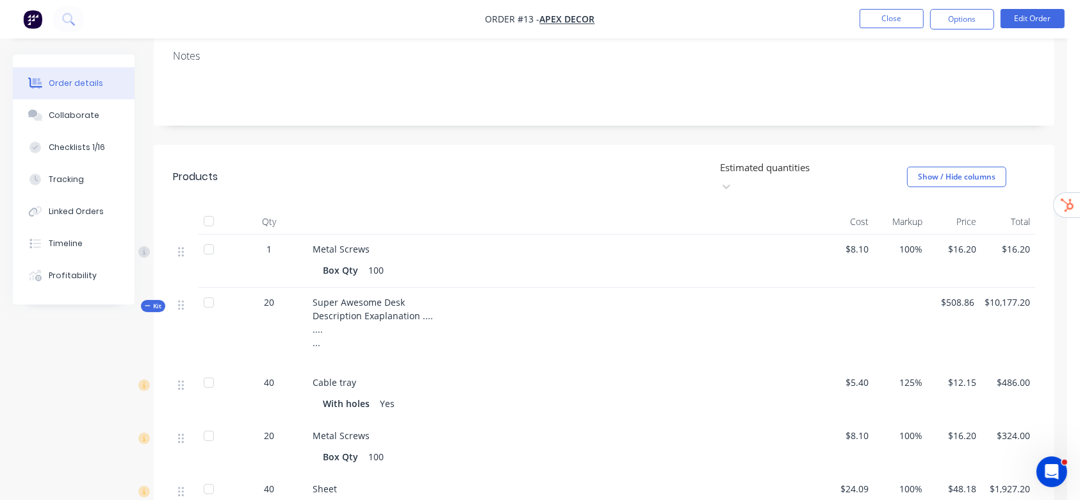
scroll to position [256, 0]
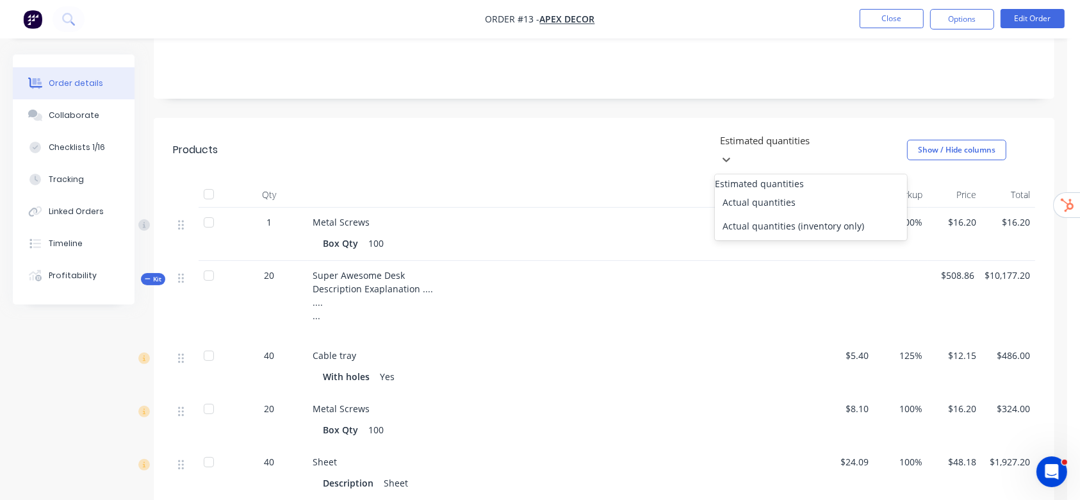
click at [752, 132] on div at bounding box center [811, 140] width 185 height 16
click at [752, 190] on div "Actual quantities" at bounding box center [811, 202] width 192 height 24
click at [292, 352] on icon "button" at bounding box center [294, 358] width 12 height 12
type input "41"
click at [773, 132] on div at bounding box center [811, 140] width 185 height 16
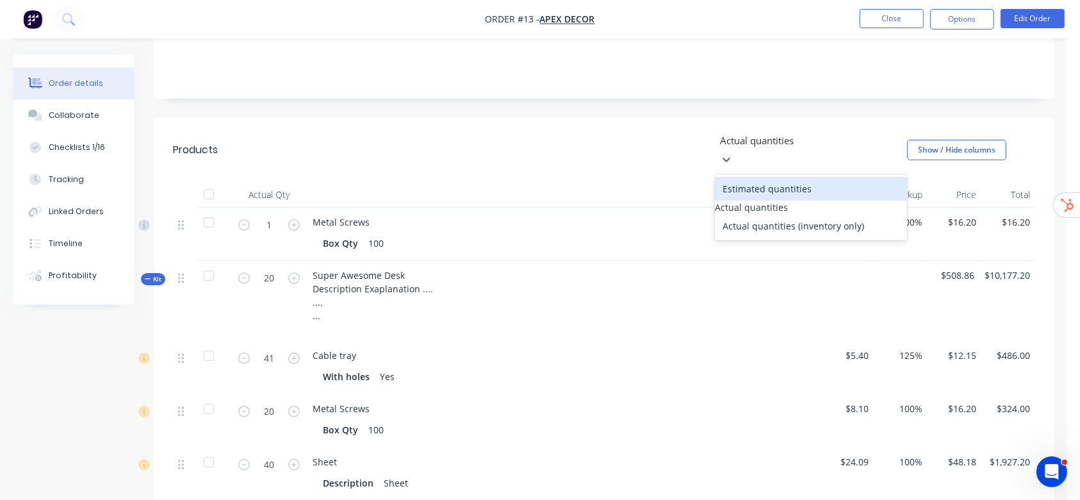
click at [757, 177] on div "Estimated quantities" at bounding box center [811, 189] width 192 height 24
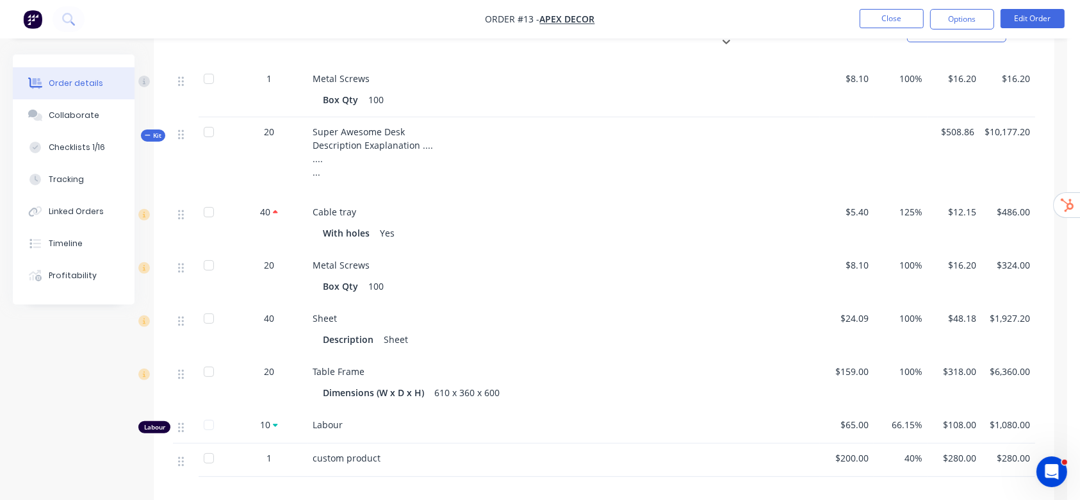
scroll to position [427, 0]
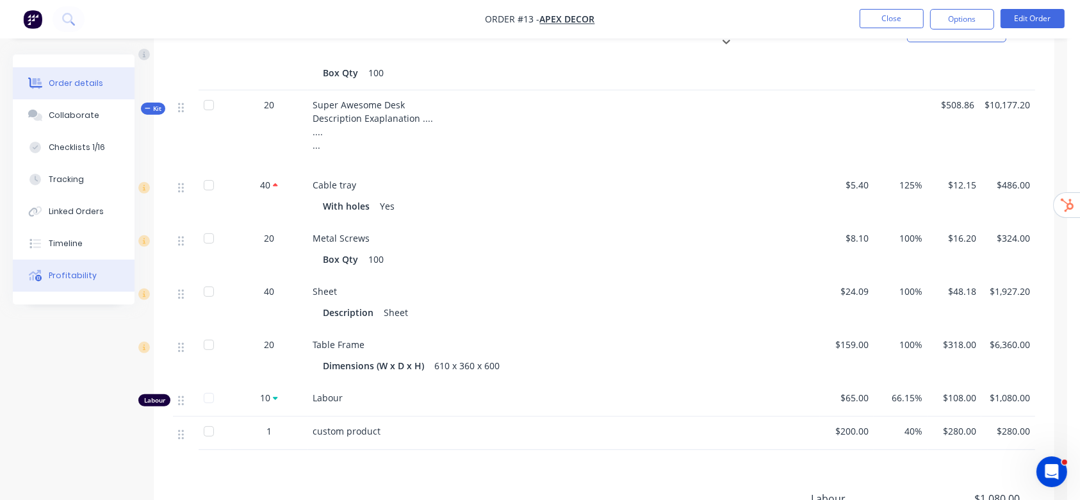
click at [89, 282] on button "Profitability" at bounding box center [74, 276] width 122 height 32
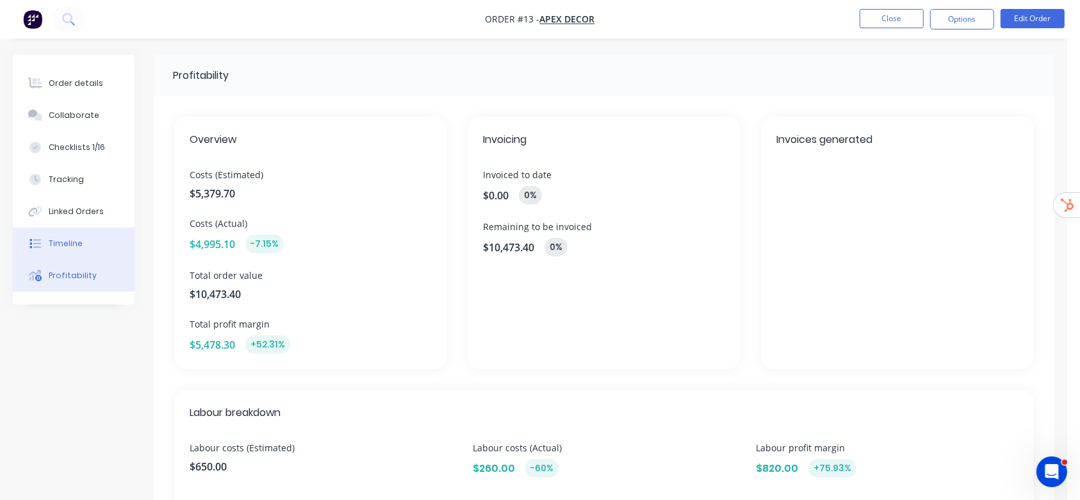
click at [54, 239] on div "Timeline" at bounding box center [66, 244] width 34 height 12
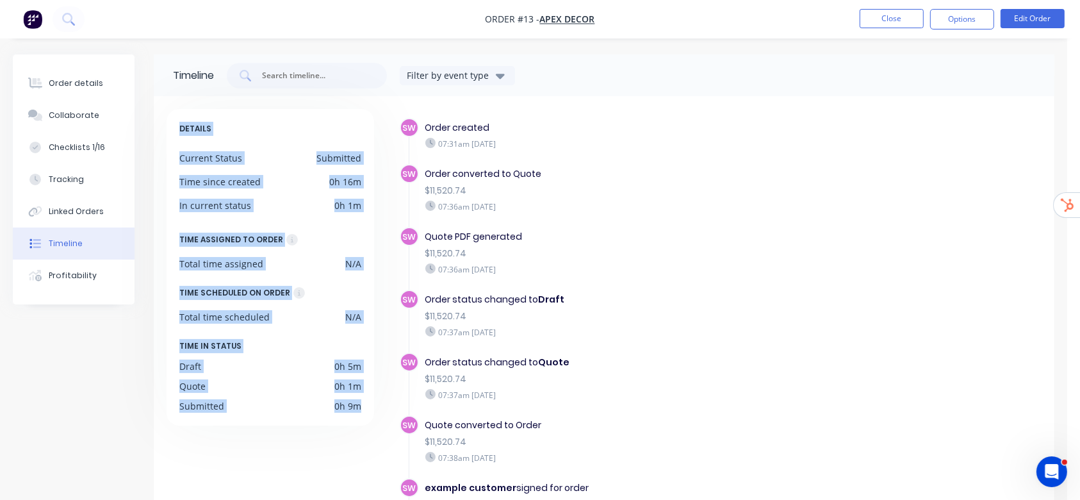
drag, startPoint x: 177, startPoint y: 129, endPoint x: 365, endPoint y: 418, distance: 344.6
click at [365, 418] on div "DETAILS Current Status Submitted Time since created 0h 16m In current status 0h…" at bounding box center [271, 267] width 208 height 317
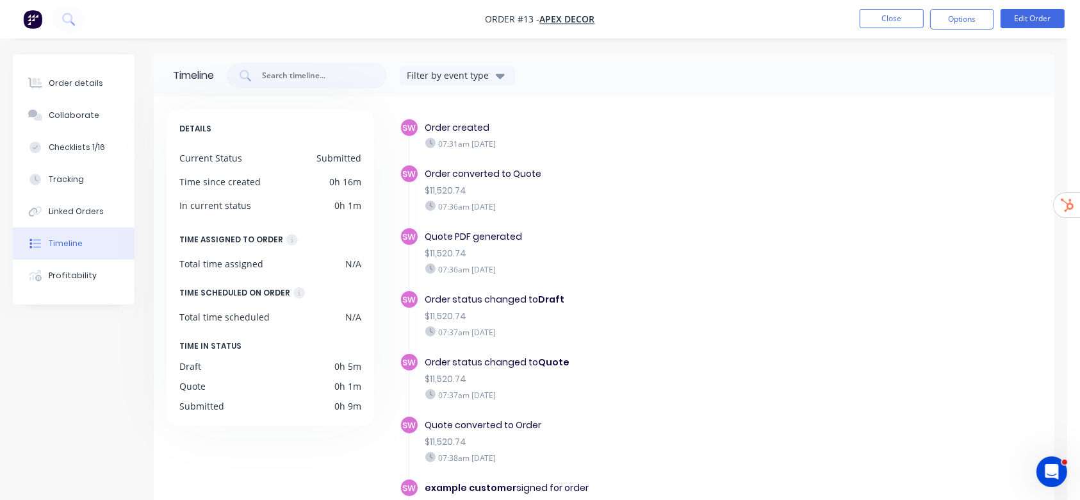
click at [618, 51] on div "Order details Collaborate Checklists 1/16 Tracking Linked Orders Timeline Profi…" at bounding box center [534, 301] width 1068 height 603
click at [47, 77] on button "Order details" at bounding box center [74, 83] width 122 height 32
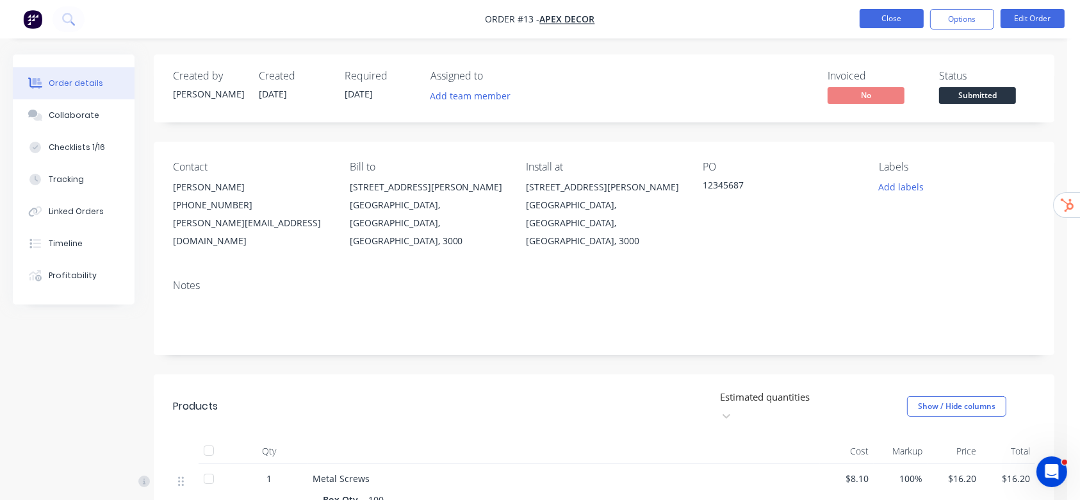
click at [902, 18] on button "Close" at bounding box center [892, 18] width 64 height 19
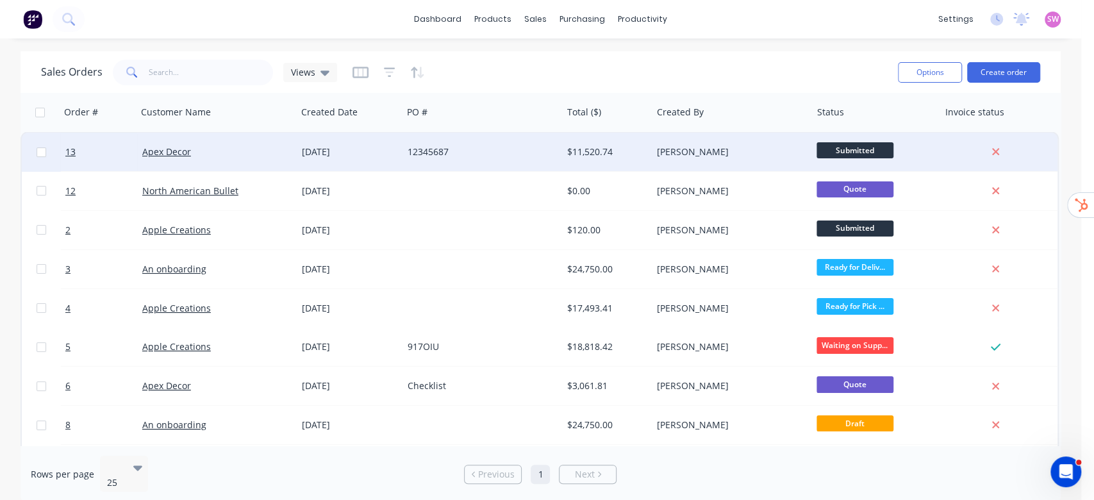
click at [765, 156] on div "[PERSON_NAME]" at bounding box center [728, 151] width 142 height 13
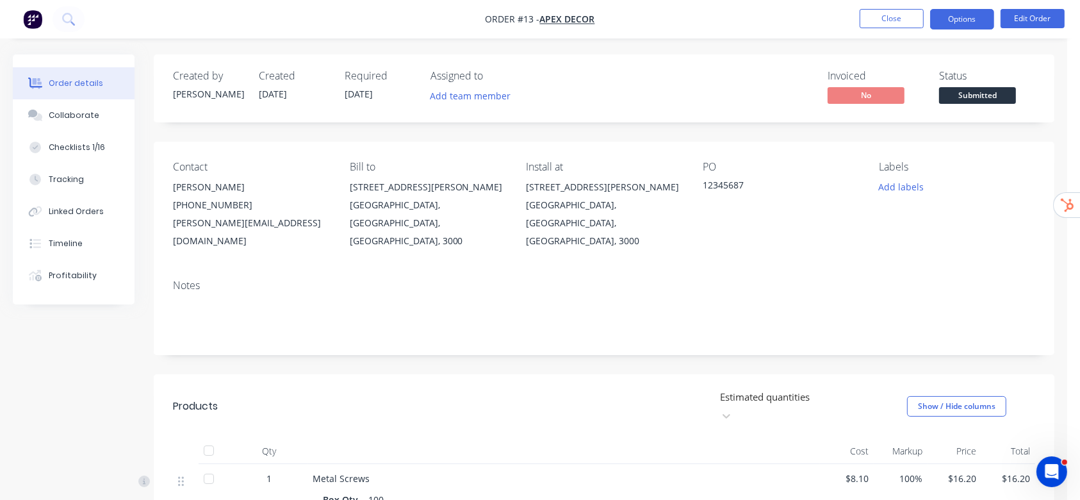
click at [971, 19] on button "Options" at bounding box center [962, 19] width 64 height 21
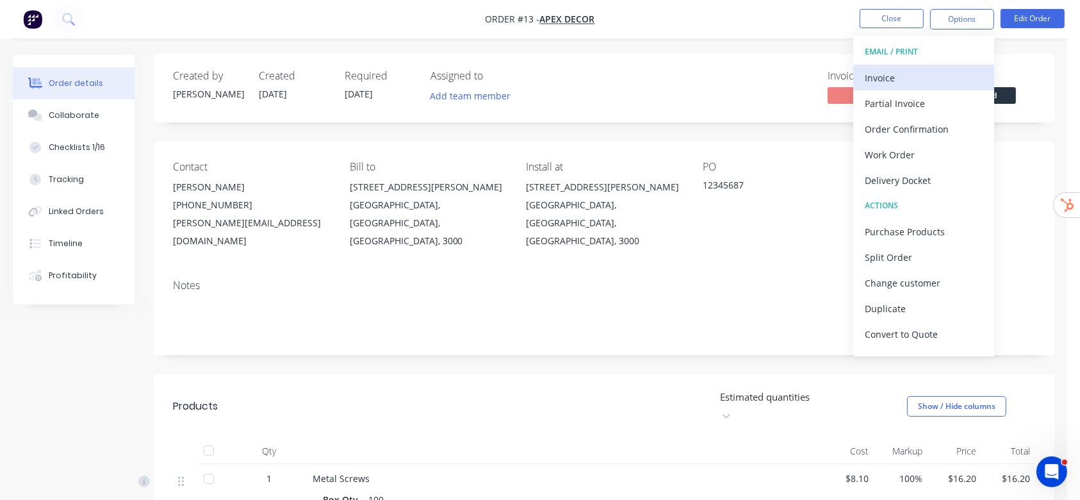
click at [875, 78] on div "Invoice" at bounding box center [924, 78] width 118 height 19
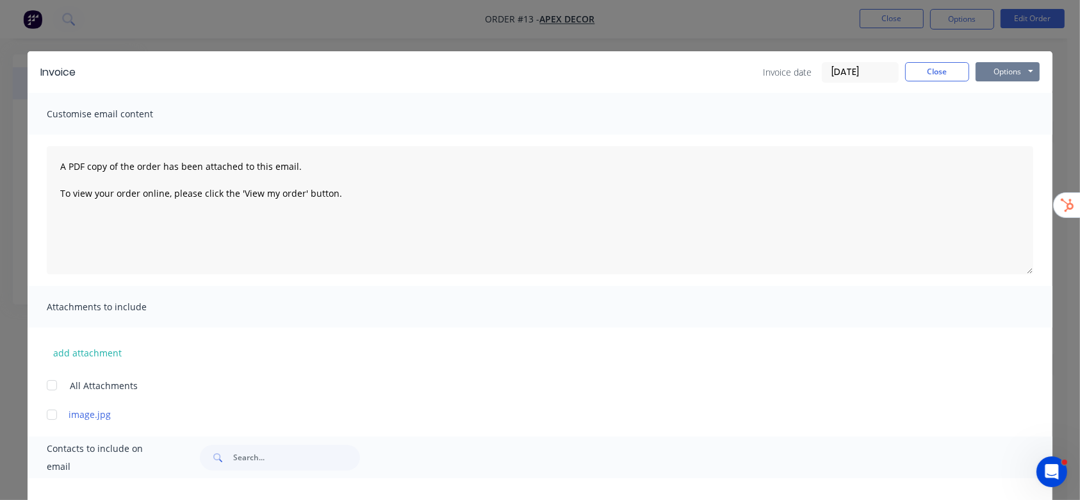
click at [1018, 66] on button "Options" at bounding box center [1008, 71] width 64 height 19
click at [930, 67] on button "Close" at bounding box center [937, 71] width 64 height 19
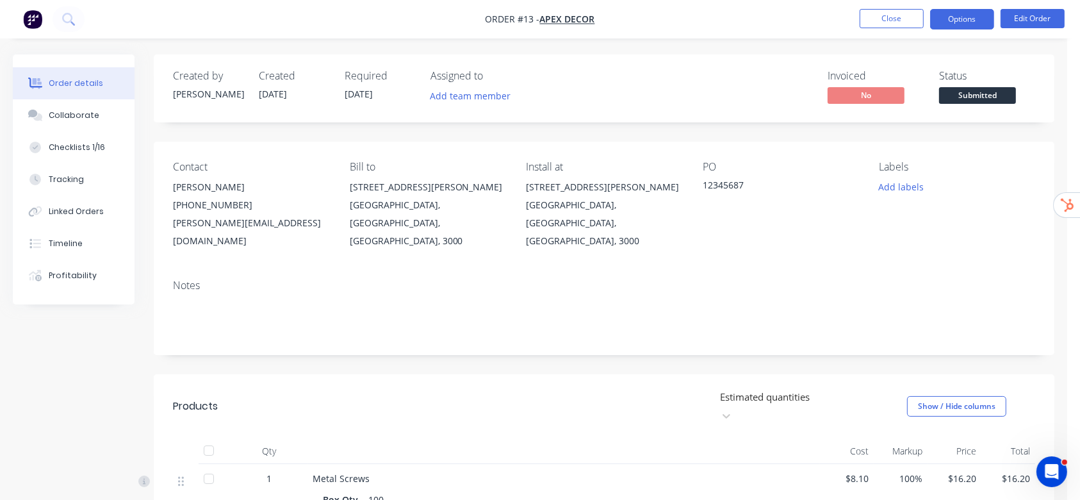
click at [973, 21] on button "Options" at bounding box center [962, 19] width 64 height 21
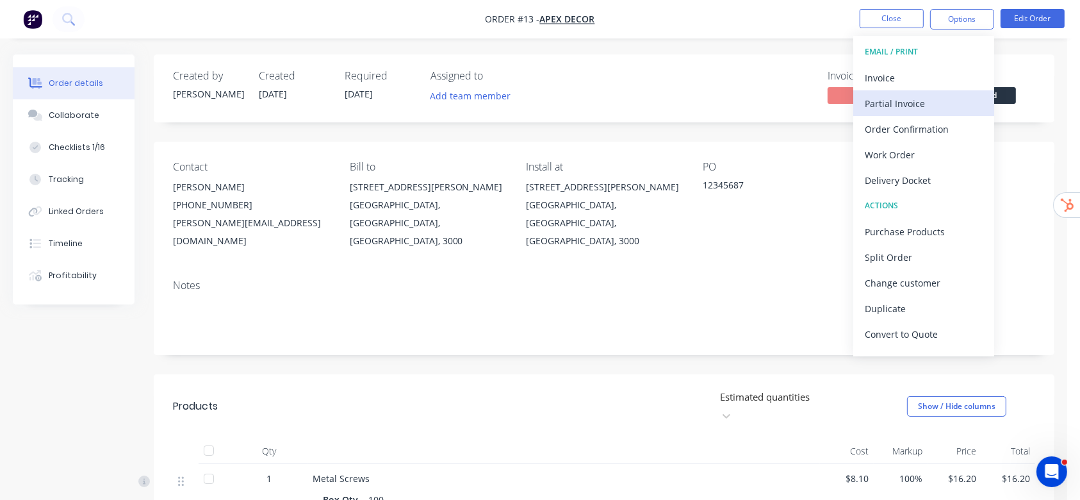
click at [928, 97] on div "Partial Invoice" at bounding box center [924, 103] width 118 height 19
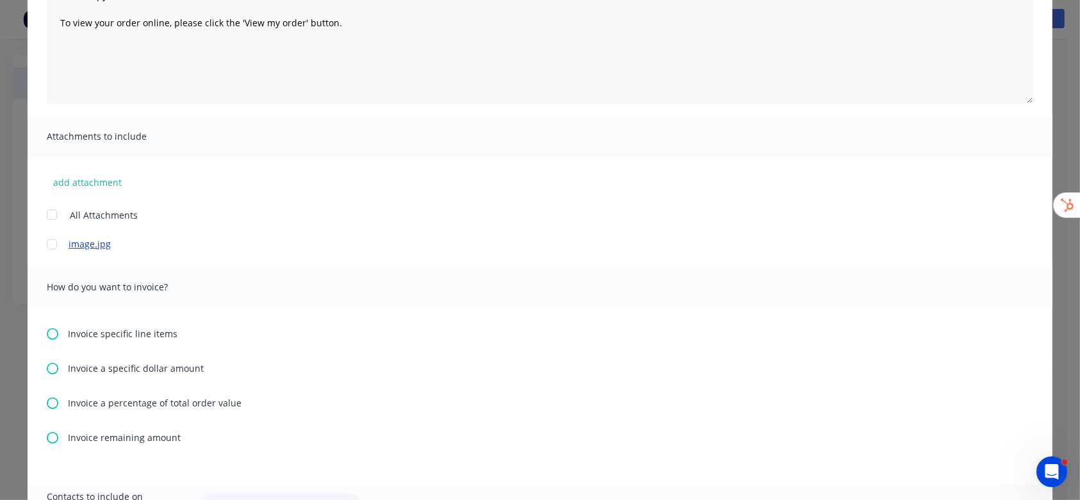
scroll to position [256, 0]
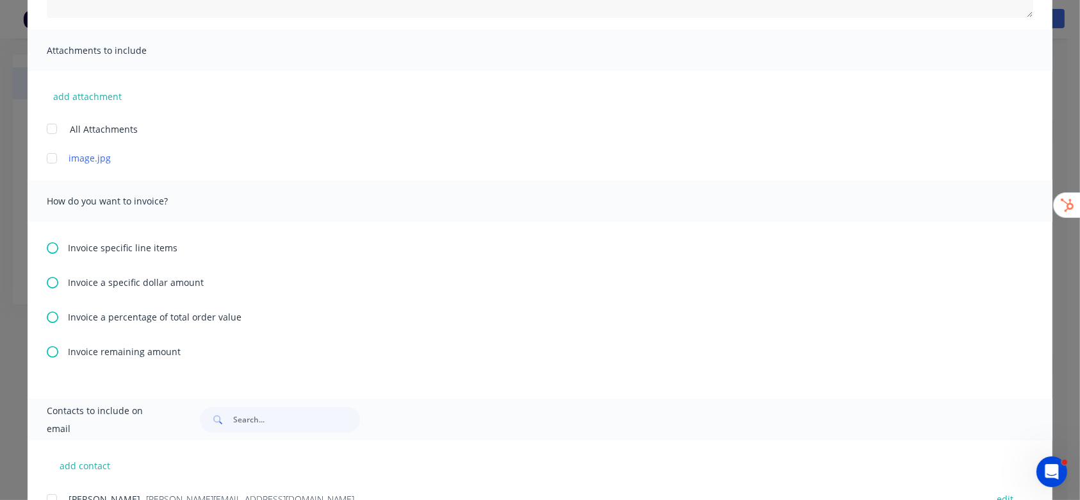
click at [50, 311] on icon at bounding box center [53, 317] width 12 height 12
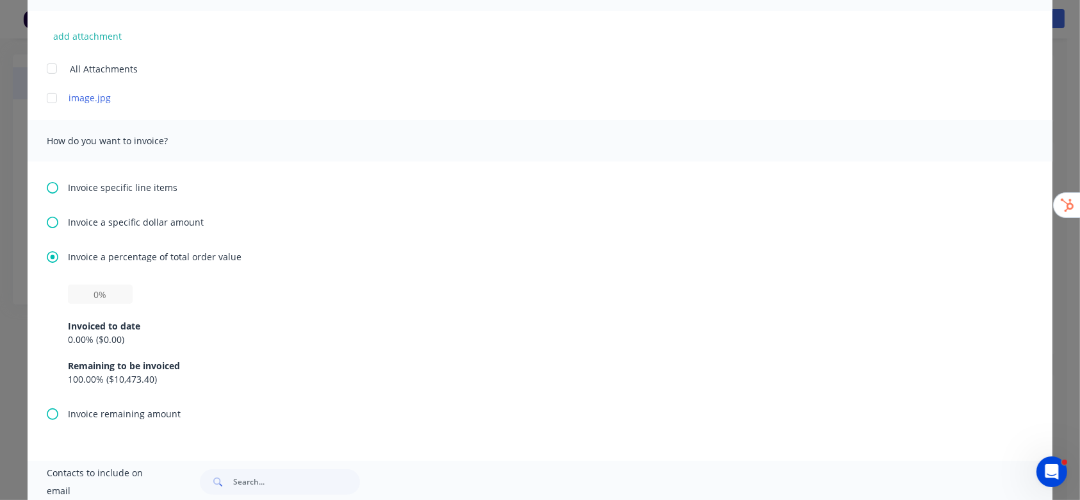
scroll to position [342, 0]
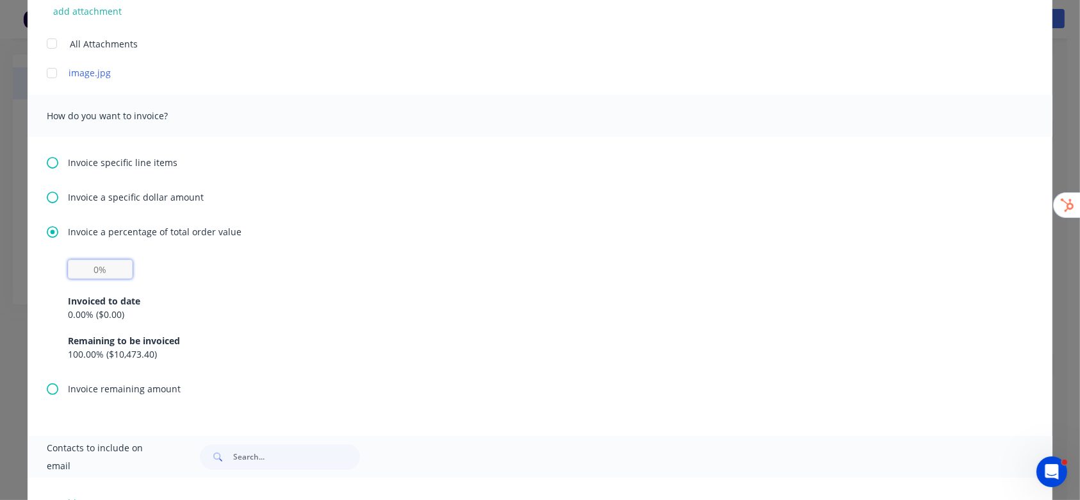
drag, startPoint x: 95, startPoint y: 263, endPoint x: 122, endPoint y: 274, distance: 29.3
click at [95, 262] on input "text" at bounding box center [100, 269] width 65 height 19
type input "20%"
click at [1008, 234] on div "Invoice a percentage of total order value" at bounding box center [540, 231] width 987 height 13
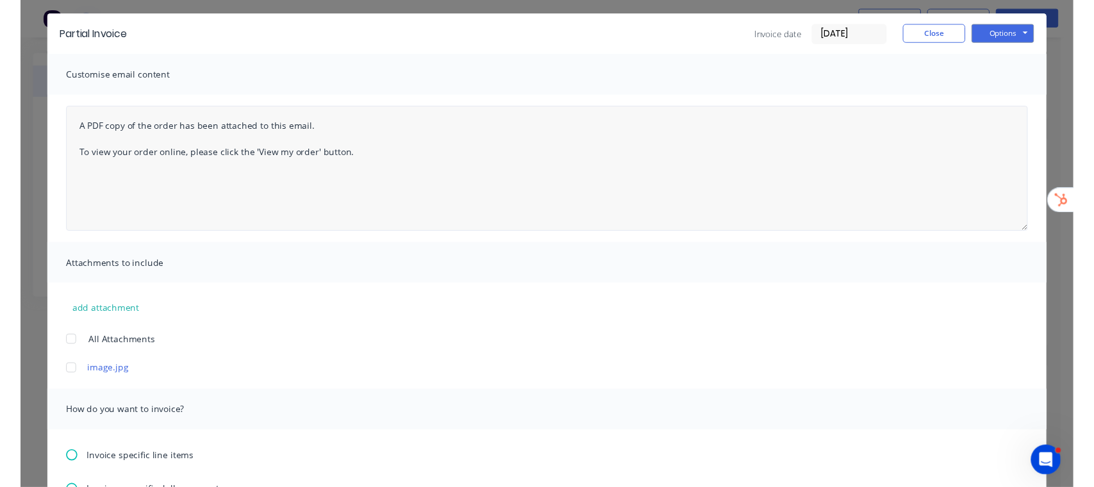
scroll to position [0, 0]
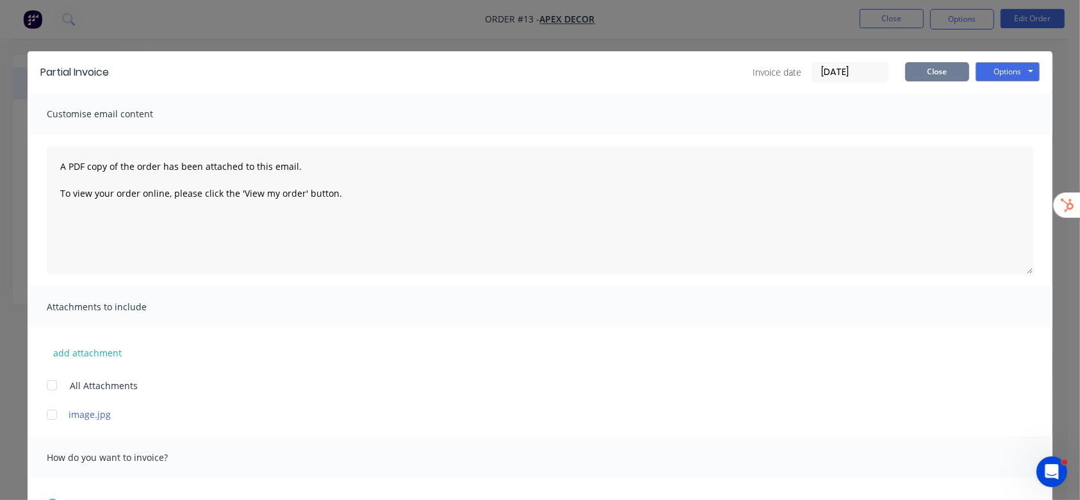
click at [938, 69] on button "Close" at bounding box center [937, 71] width 64 height 19
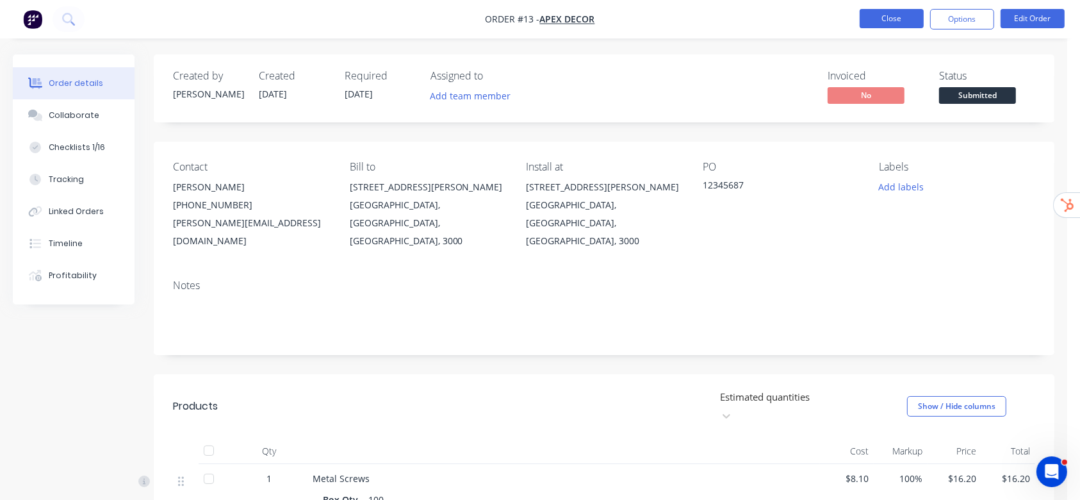
click at [909, 18] on button "Close" at bounding box center [892, 18] width 64 height 19
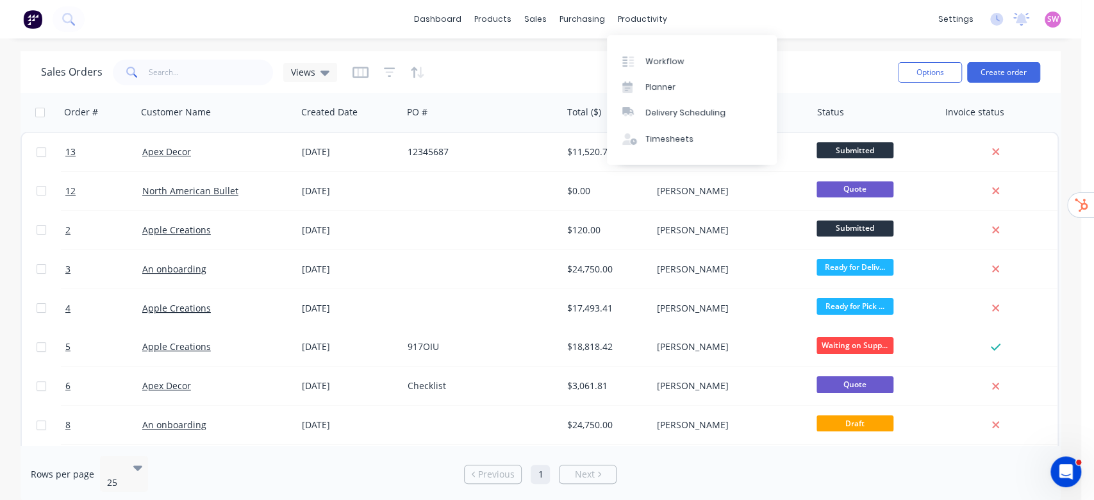
click at [654, 47] on div "Workflow Planner Delivery Scheduling Timesheets" at bounding box center [692, 99] width 170 height 129
click at [654, 50] on link "Workflow" at bounding box center [692, 61] width 170 height 26
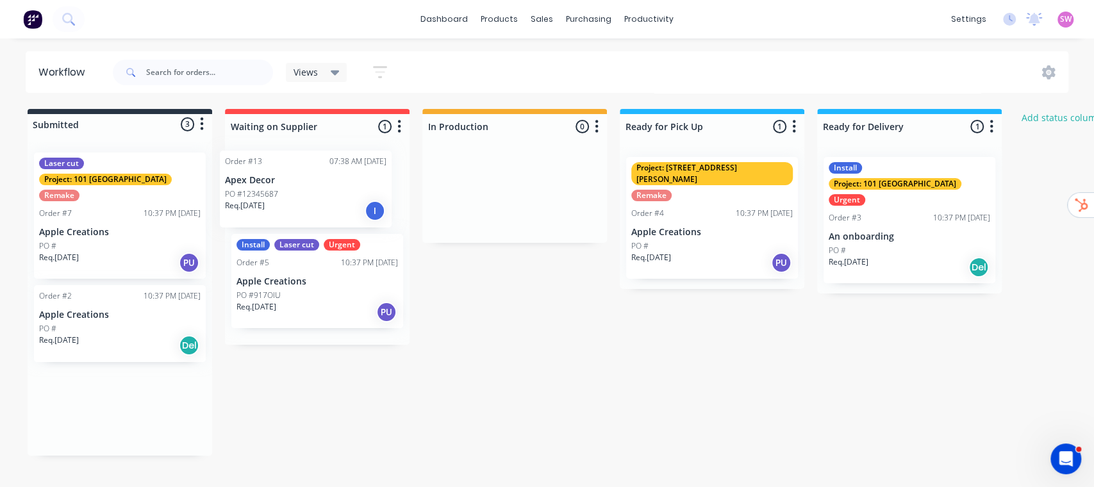
drag, startPoint x: 96, startPoint y: 379, endPoint x: 287, endPoint y: 182, distance: 274.6
click at [287, 181] on div "Submitted 3 Status colour #273444 hex #273444 Save Cancel Summaries Total order…" at bounding box center [687, 282] width 1394 height 347
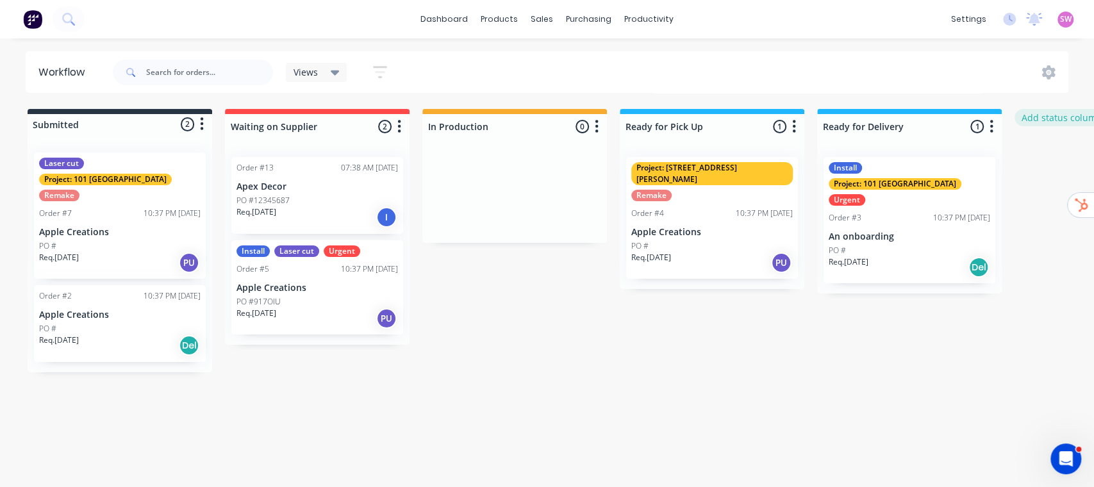
click at [1041, 114] on button "Add status column" at bounding box center [1061, 117] width 94 height 17
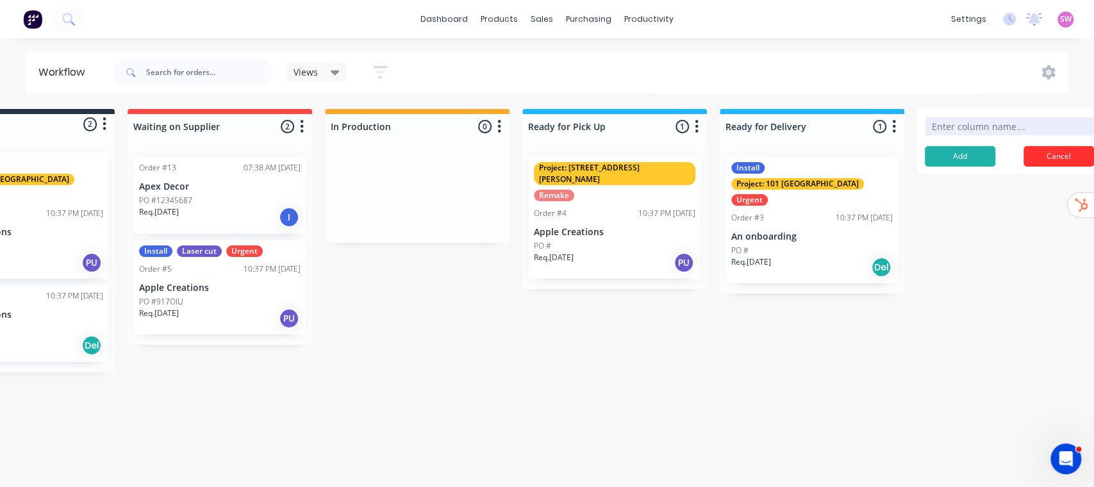
click at [1066, 160] on button "Cancel" at bounding box center [1058, 156] width 70 height 21
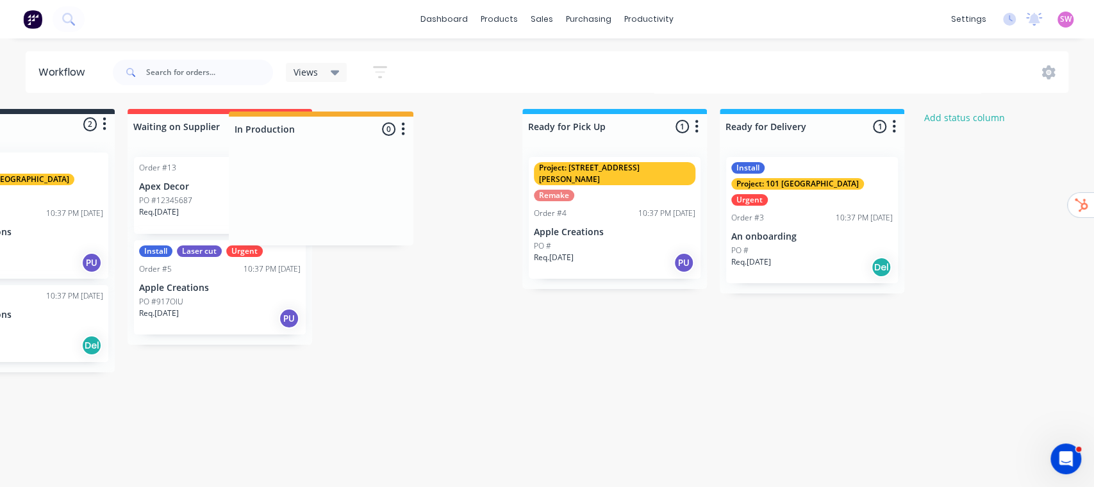
drag, startPoint x: 429, startPoint y: 126, endPoint x: 348, endPoint y: 131, distance: 81.6
click at [333, 128] on div "Submitted 2 Status colour #273444 hex #273444 Save Cancel Summaries Total order…" at bounding box center [590, 240] width 1394 height 263
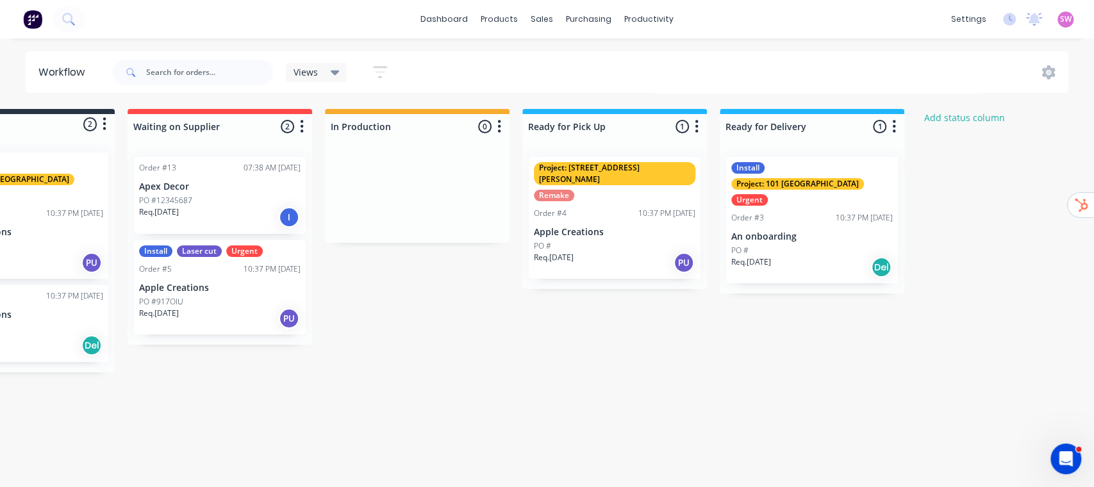
click at [382, 127] on div at bounding box center [417, 126] width 185 height 25
drag, startPoint x: 399, startPoint y: 120, endPoint x: 323, endPoint y: 128, distance: 76.6
click at [323, 128] on div "Submitted 2 Status colour #273444 hex #273444 Save Cancel Summaries Total order…" at bounding box center [590, 240] width 1394 height 263
drag, startPoint x: 410, startPoint y: 285, endPoint x: 410, endPoint y: 293, distance: 8.3
click at [410, 292] on div "Submitted 2 Status colour #273444 hex #273444 Save Cancel Summaries Total order…" at bounding box center [590, 240] width 1394 height 263
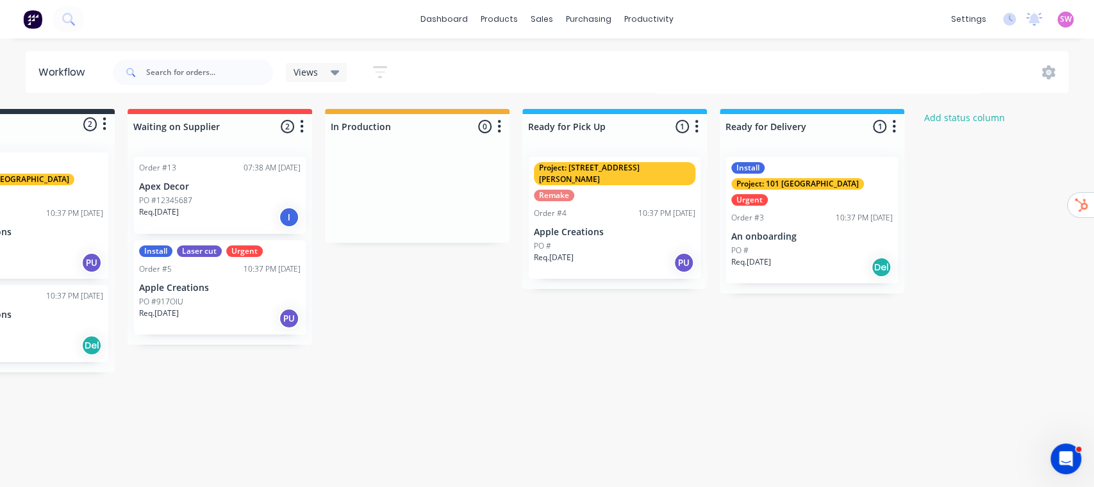
click at [222, 190] on p "Apex Decor" at bounding box center [219, 186] width 161 height 11
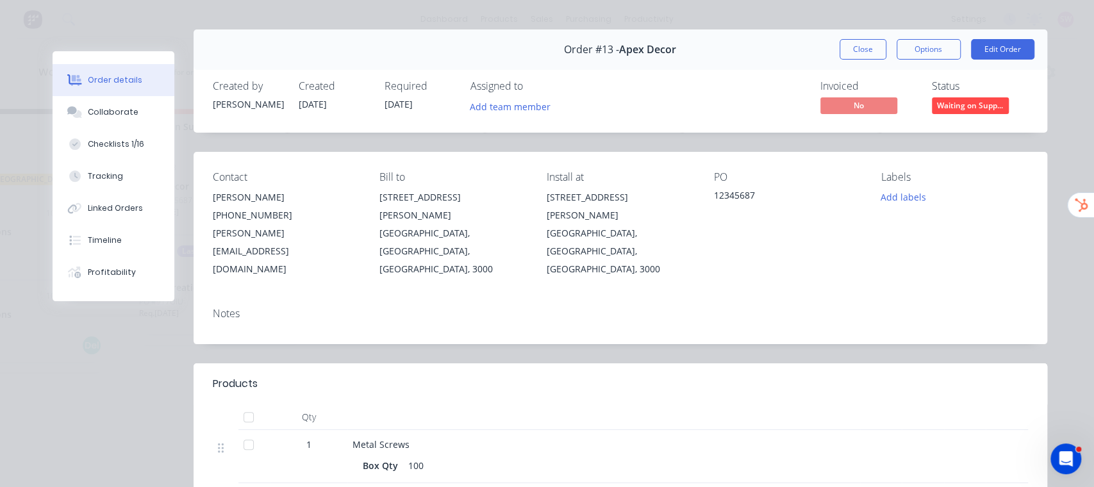
scroll to position [0, 0]
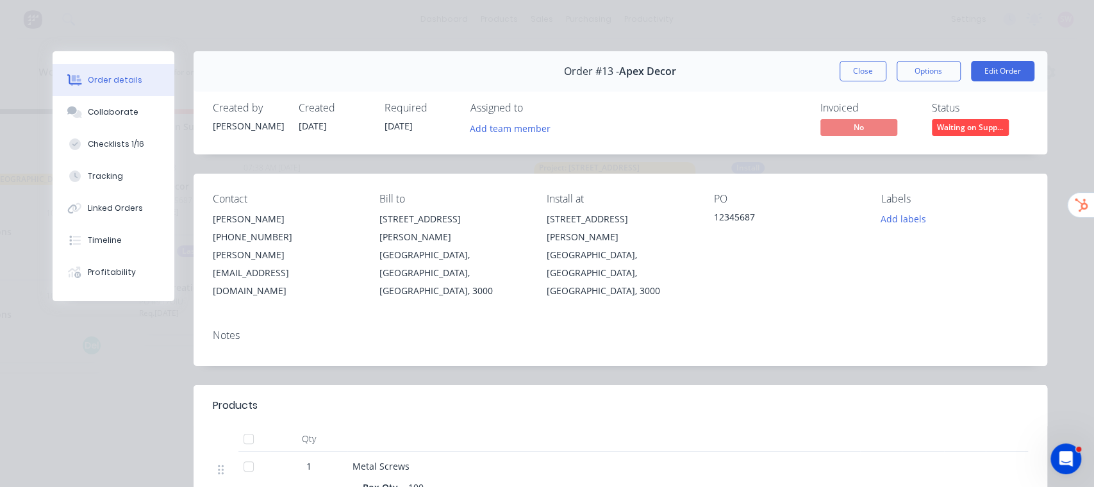
click at [856, 79] on button "Close" at bounding box center [862, 71] width 47 height 21
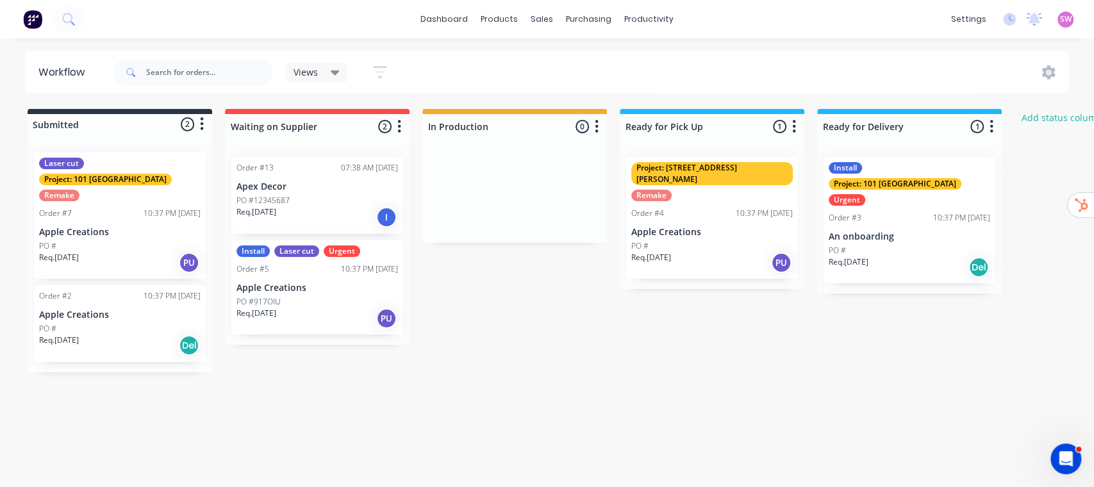
click at [350, 197] on div "PO #12345687" at bounding box center [316, 201] width 161 height 12
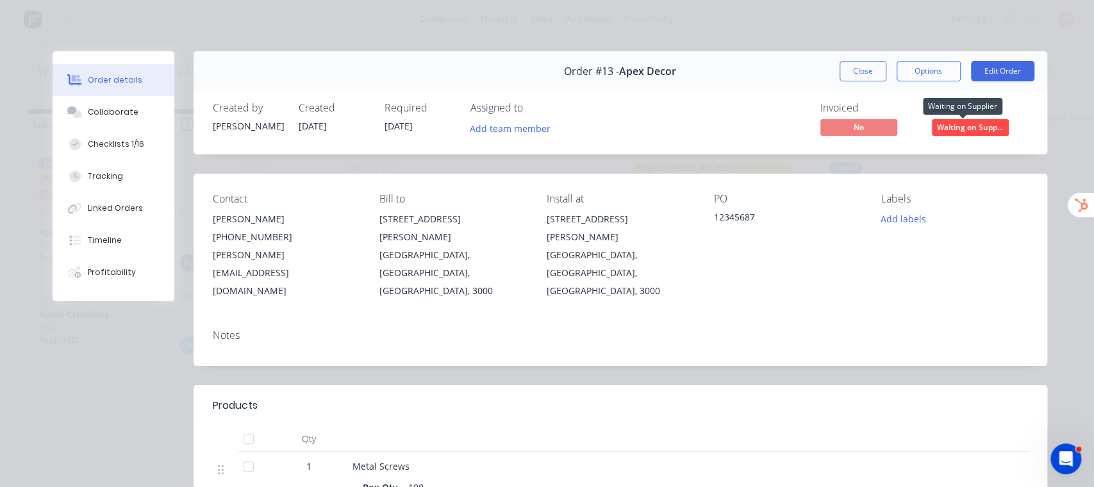
click at [968, 128] on span "Waiting on Supp..." at bounding box center [970, 127] width 77 height 16
drag, startPoint x: 745, startPoint y: 107, endPoint x: 754, endPoint y: 111, distance: 9.2
click at [747, 108] on div "Invoiced No Status Waiting on Supp..." at bounding box center [812, 120] width 429 height 37
click at [843, 69] on button "Close" at bounding box center [862, 71] width 47 height 21
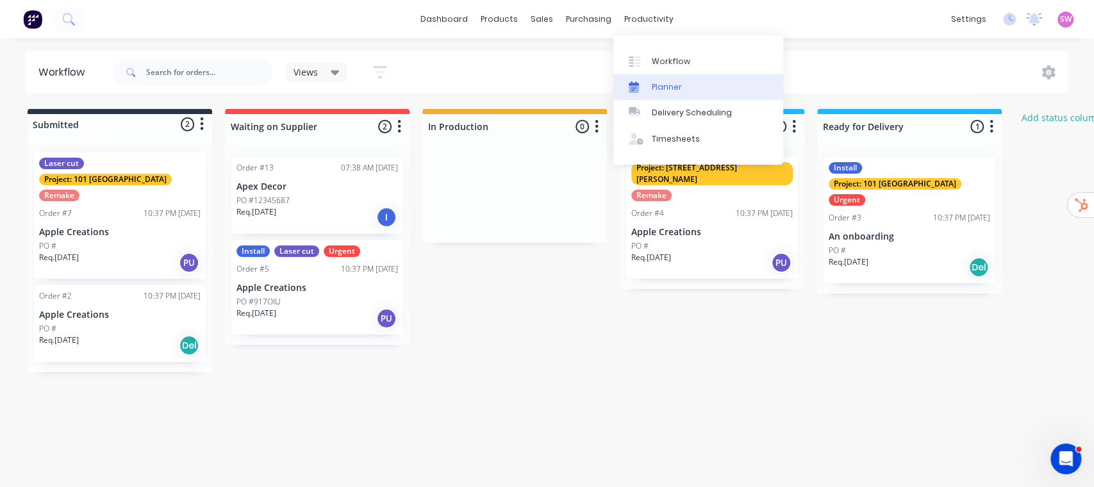
click at [677, 85] on div "Planner" at bounding box center [667, 87] width 30 height 12
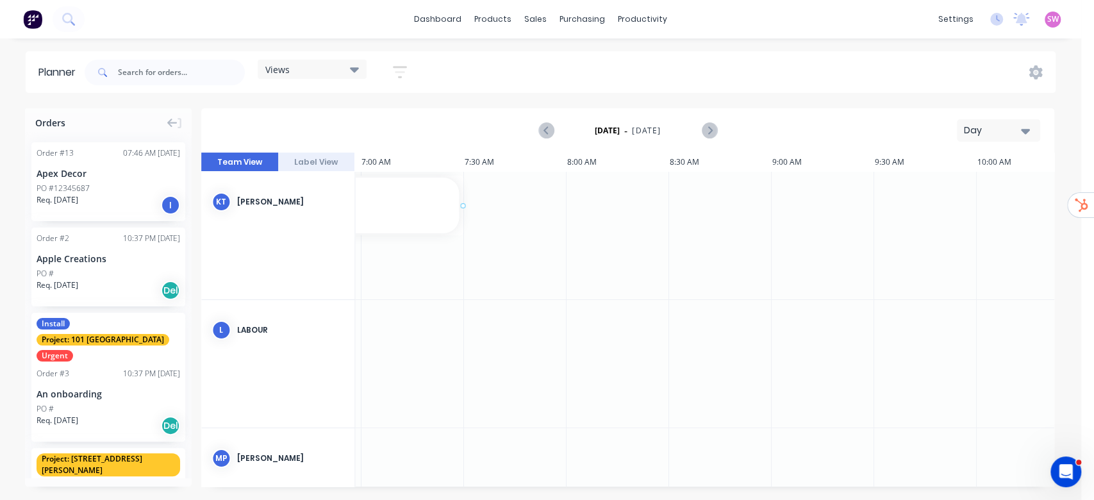
scroll to position [0, 1394]
drag, startPoint x: 116, startPoint y: 179, endPoint x: 488, endPoint y: 238, distance: 376.3
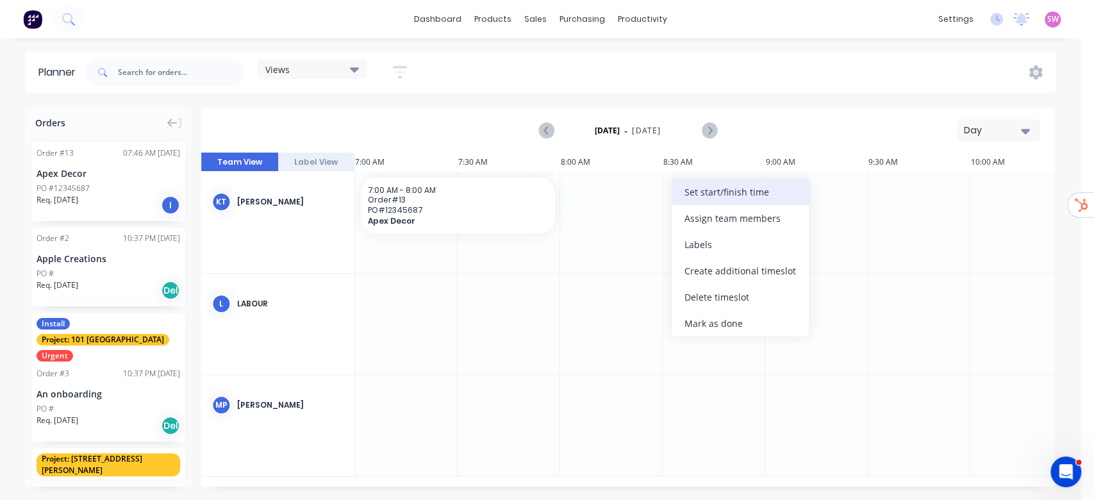
scroll to position [0, 1435]
click at [713, 192] on div "Set start/finish time" at bounding box center [740, 192] width 137 height 26
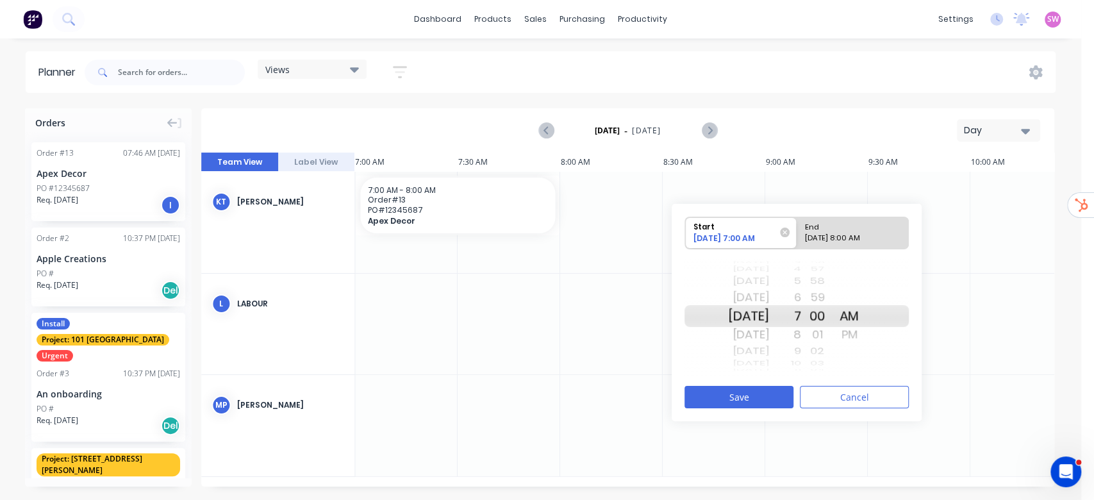
drag, startPoint x: 862, startPoint y: 231, endPoint x: 848, endPoint y: 254, distance: 27.0
click at [863, 231] on div "End" at bounding box center [846, 225] width 93 height 16
click at [797, 231] on input "End 10/02/2025 8:00 AM" at bounding box center [796, 232] width 1 height 31
radio input "true"
click at [763, 336] on div "Fri Oct 3" at bounding box center [749, 334] width 40 height 21
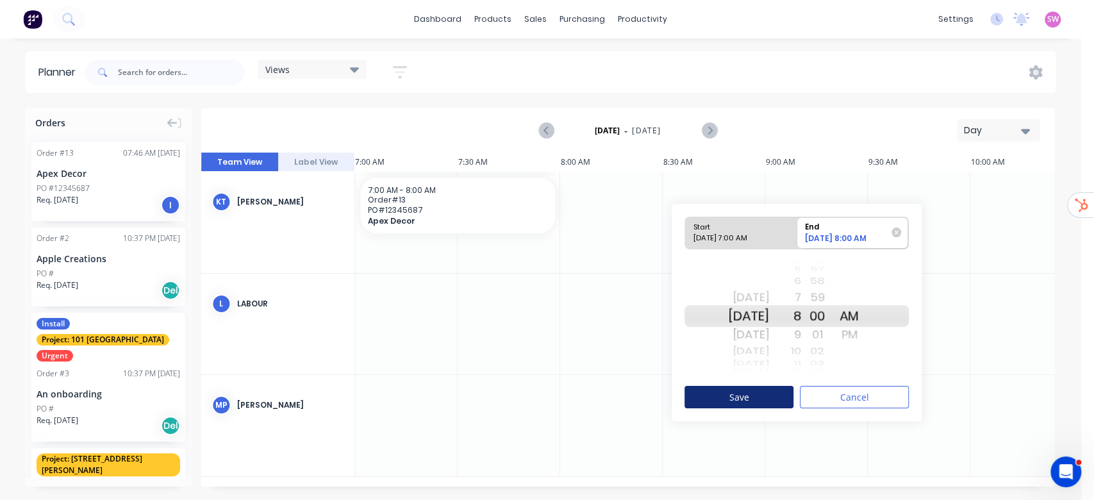
click at [758, 389] on button "Save" at bounding box center [738, 397] width 109 height 22
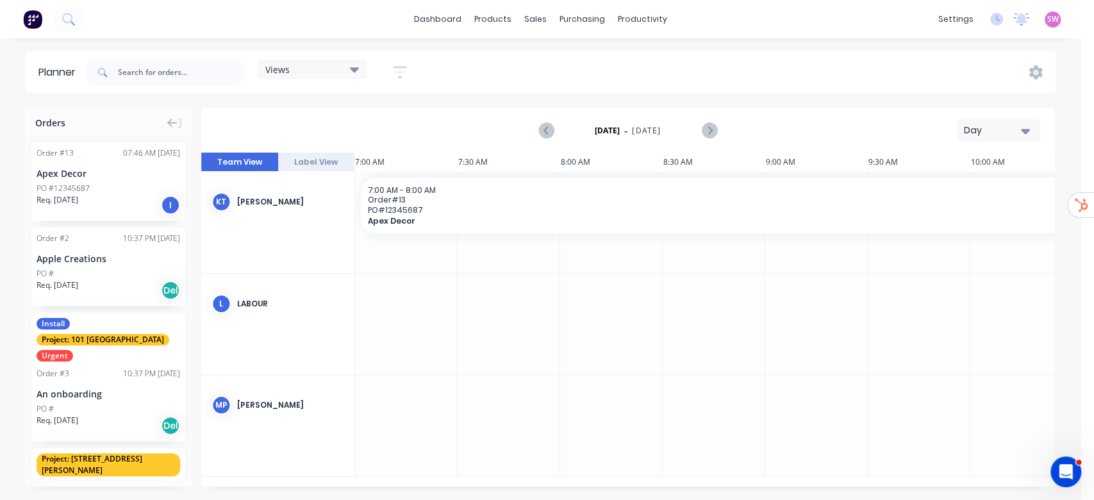
click at [1027, 134] on icon "button" at bounding box center [1025, 131] width 9 height 14
click at [979, 187] on div "Week" at bounding box center [975, 190] width 127 height 26
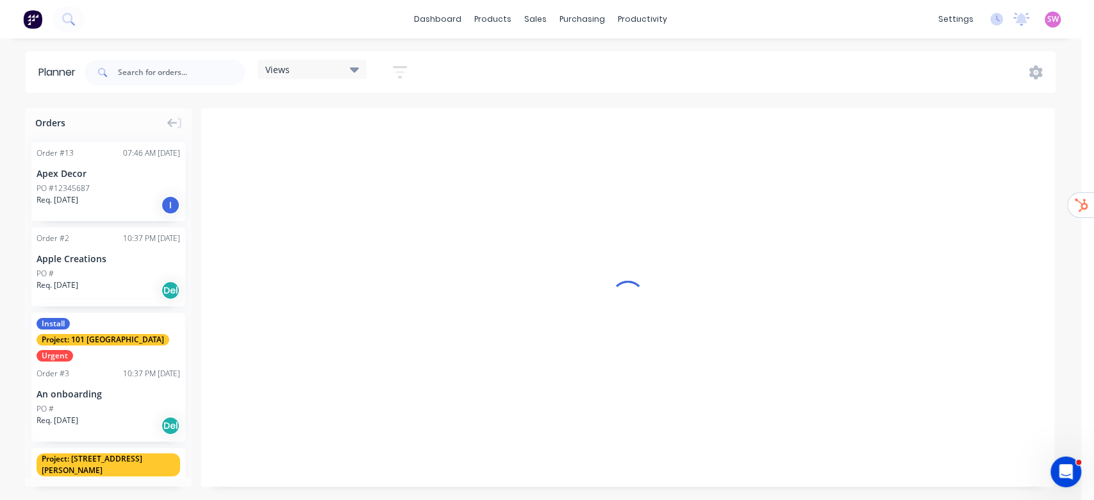
scroll to position [0, 0]
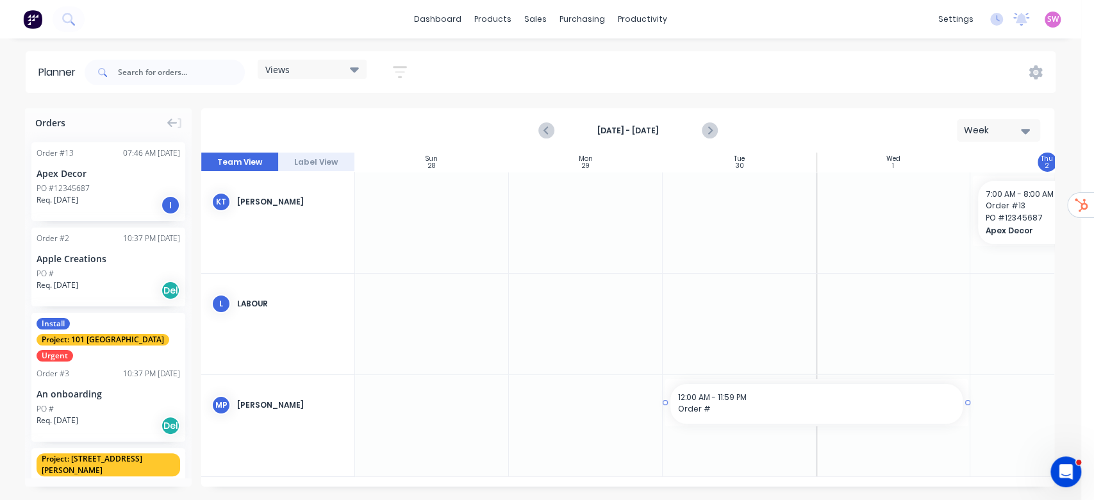
drag, startPoint x: 783, startPoint y: 368, endPoint x: 673, endPoint y: 376, distance: 110.5
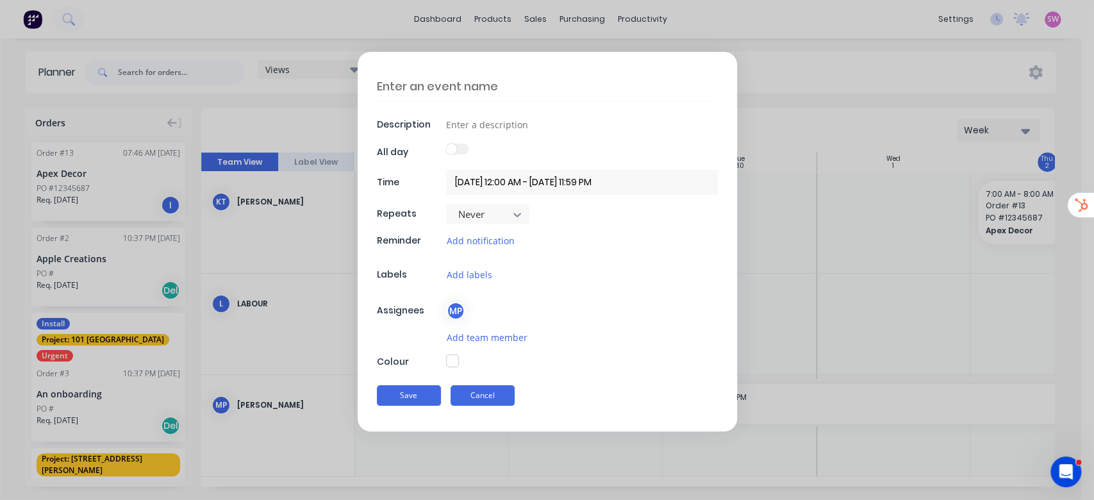
click at [486, 386] on button "Cancel" at bounding box center [482, 395] width 64 height 21
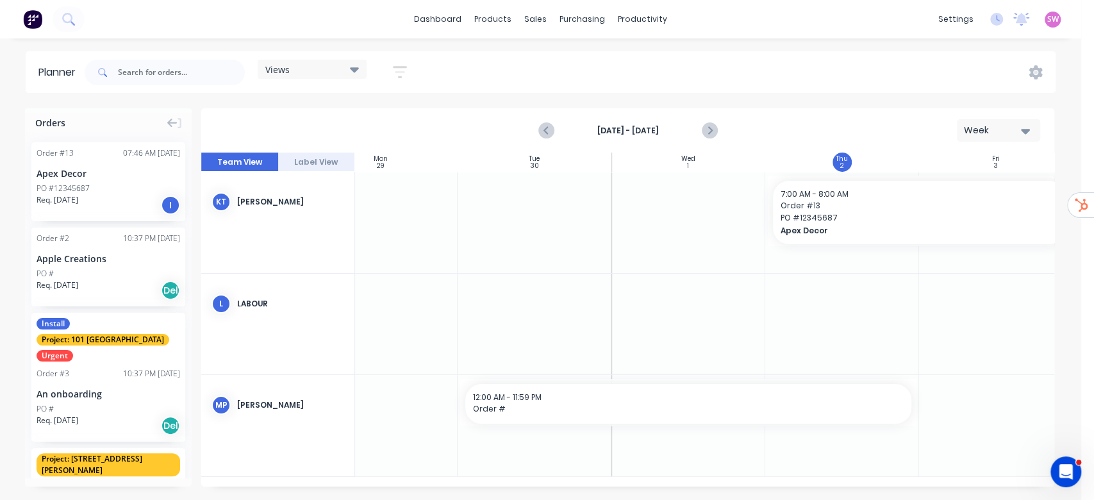
scroll to position [0, 226]
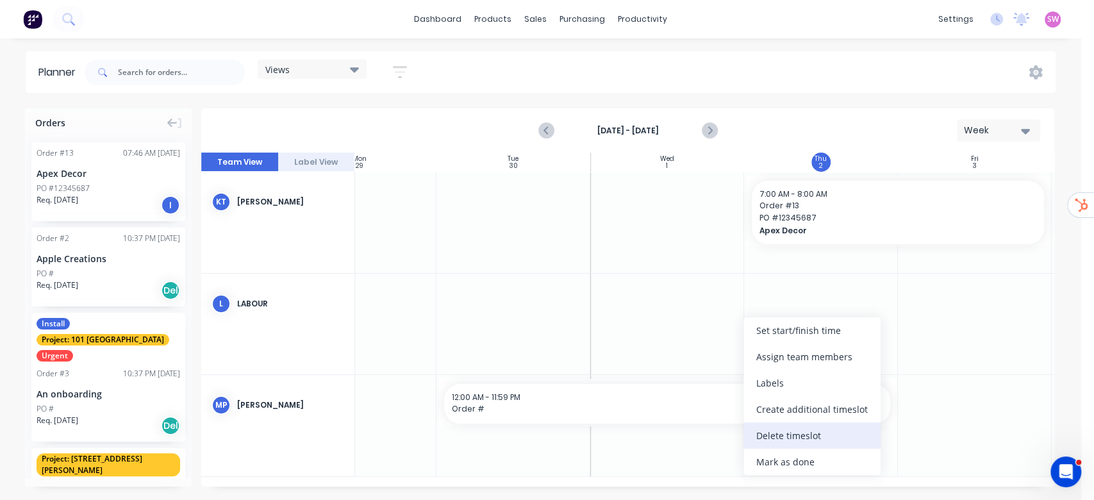
click at [804, 440] on div "Delete timeslot" at bounding box center [811, 435] width 137 height 26
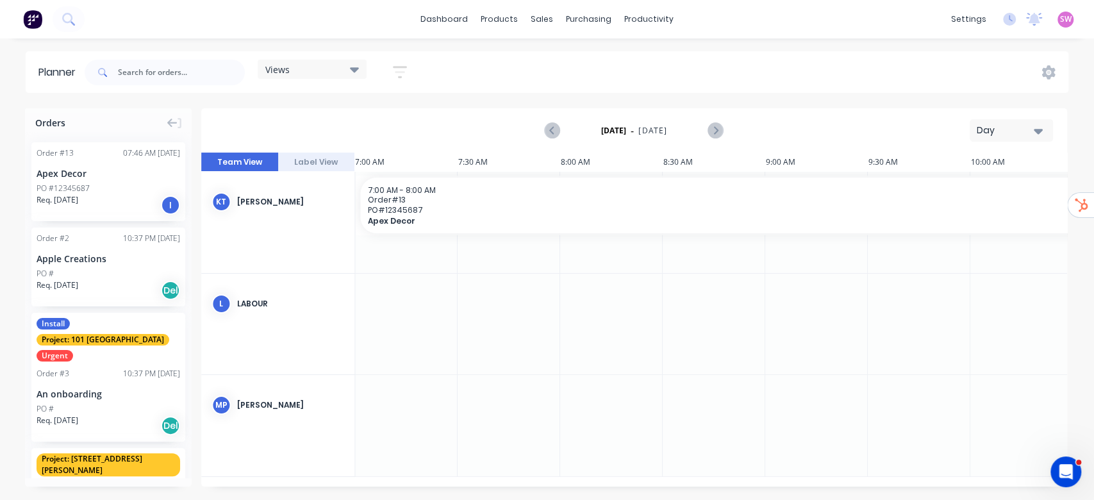
click at [1005, 131] on div "Day" at bounding box center [1006, 130] width 59 height 13
click at [975, 201] on div "Week" at bounding box center [988, 190] width 127 height 26
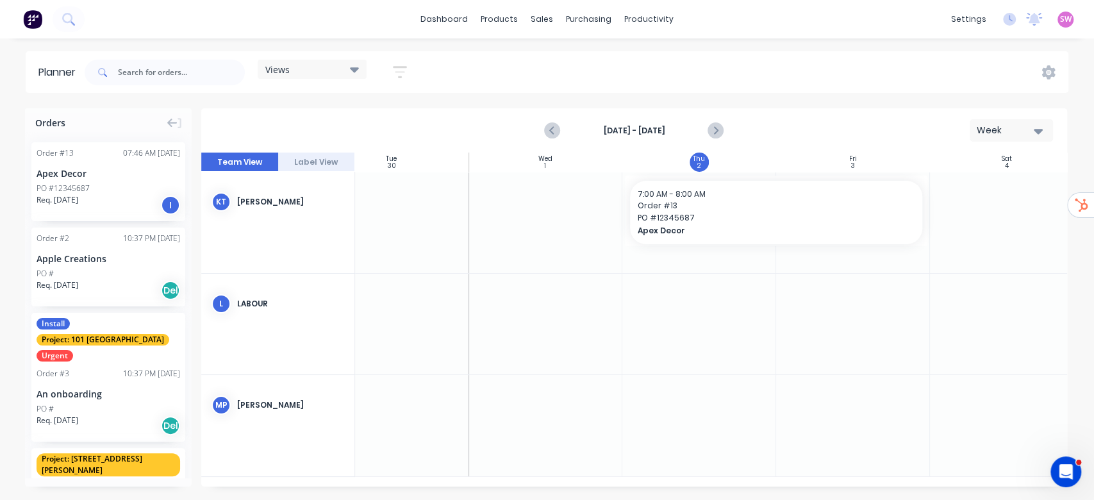
scroll to position [0, 364]
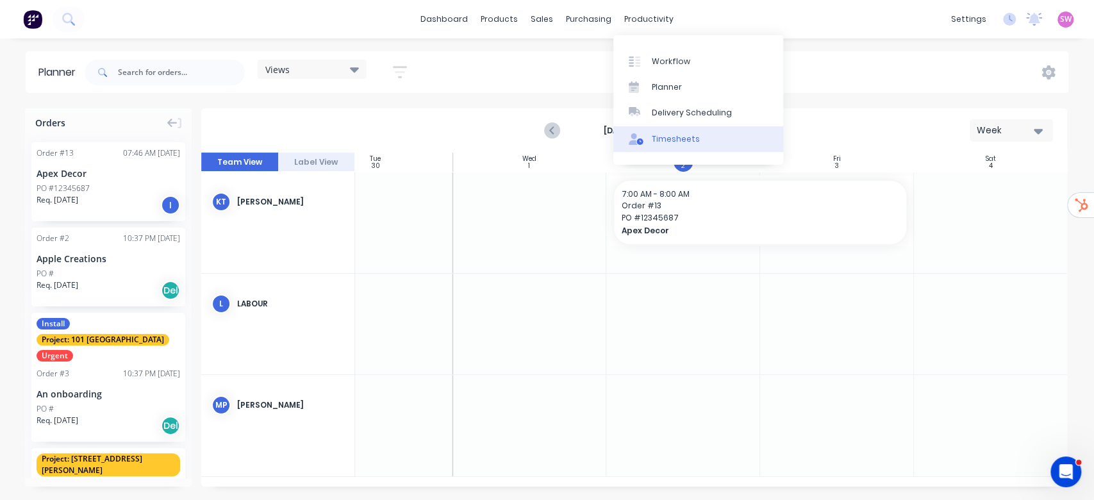
click at [700, 129] on link "Timesheets" at bounding box center [698, 139] width 170 height 26
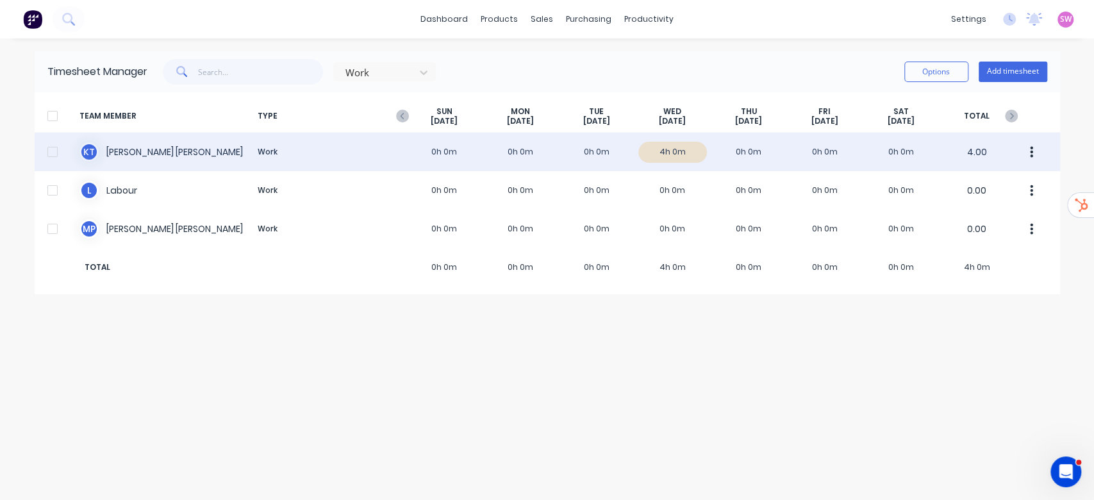
click at [543, 144] on div "K T [PERSON_NAME] Work 0h 0m 0h 0m 0h 0m 4h 0m 0h 0m 0h 0m 0h 0m 4.00" at bounding box center [547, 152] width 1025 height 38
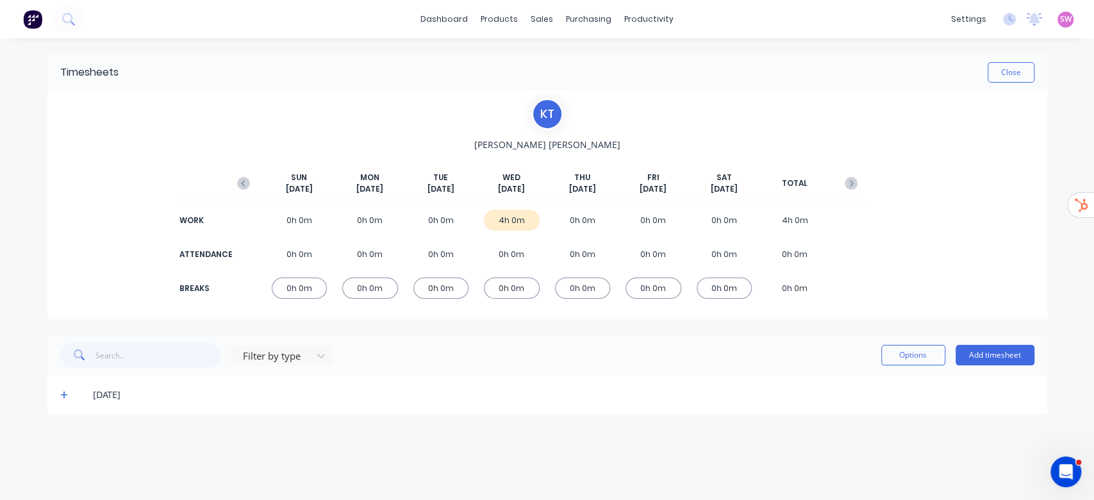
click at [65, 386] on div "[DATE]" at bounding box center [547, 394] width 1000 height 38
drag, startPoint x: 65, startPoint y: 390, endPoint x: 112, endPoint y: 370, distance: 51.4
click at [65, 391] on icon at bounding box center [64, 394] width 8 height 9
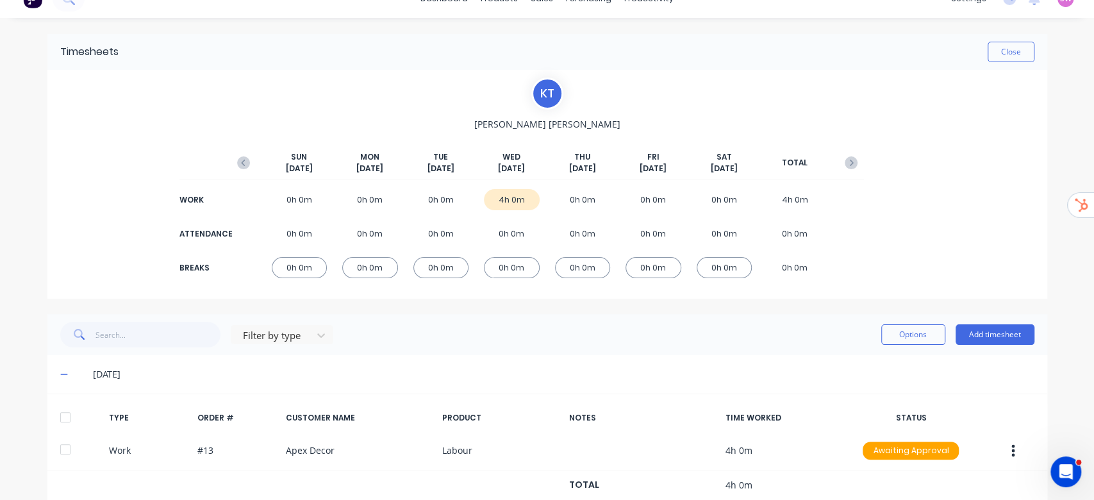
scroll to position [56, 0]
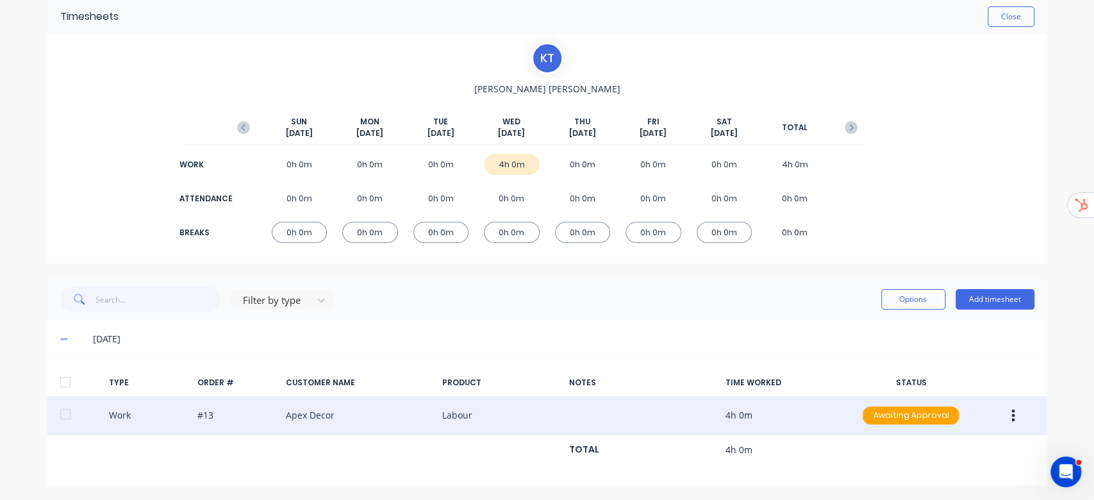
click at [1010, 409] on button "button" at bounding box center [1013, 415] width 30 height 23
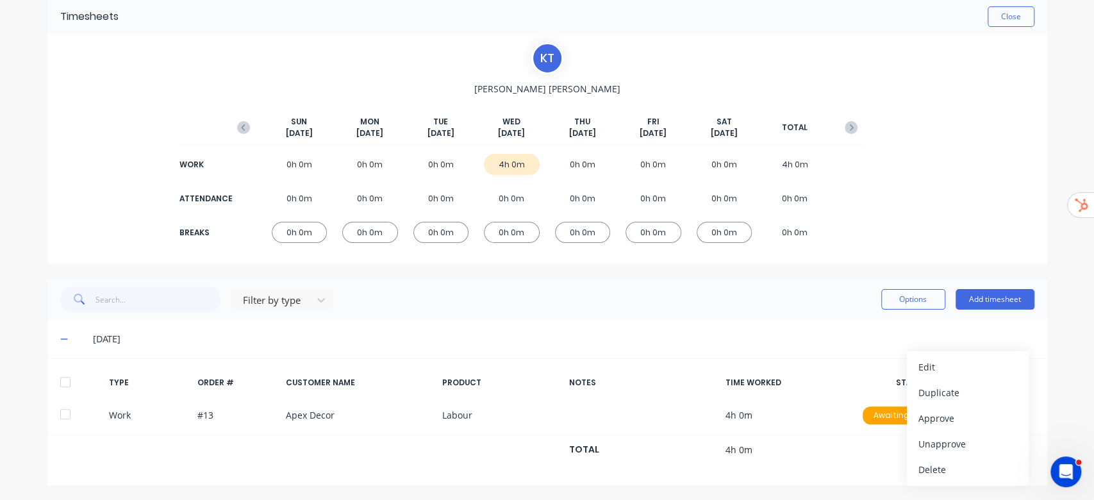
click at [736, 323] on div "[DATE]" at bounding box center [547, 339] width 1000 height 38
click at [998, 19] on button "Close" at bounding box center [1010, 16] width 47 height 21
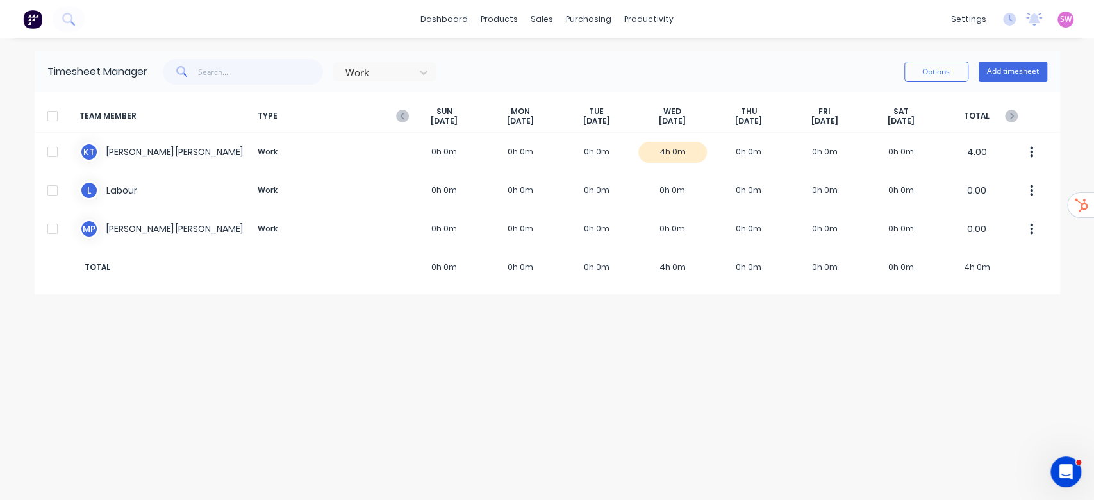
click at [48, 110] on div at bounding box center [53, 116] width 26 height 26
click at [937, 70] on button "Options" at bounding box center [936, 72] width 64 height 21
click at [906, 111] on div "Approve" at bounding box center [907, 104] width 99 height 19
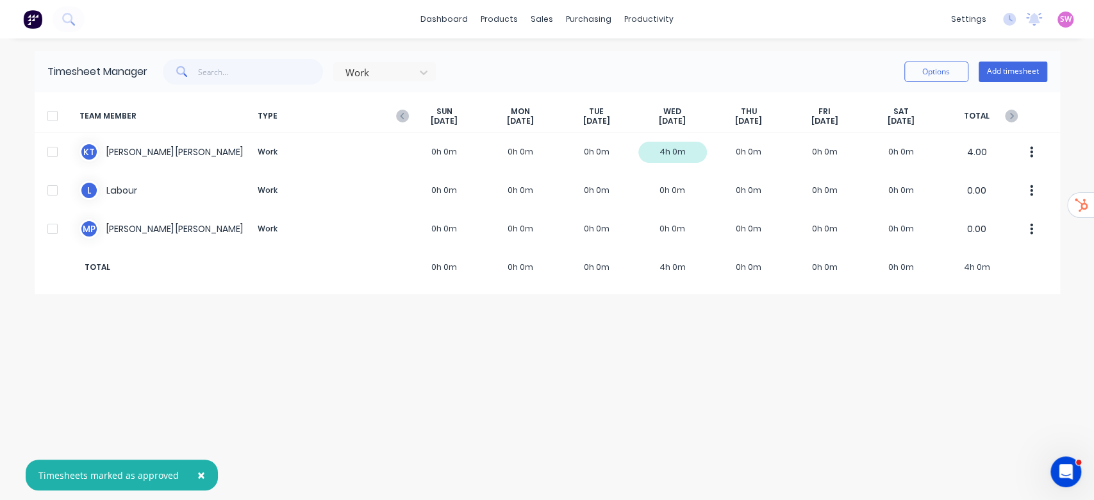
drag, startPoint x: 836, startPoint y: 68, endPoint x: 866, endPoint y: 73, distance: 31.2
click at [836, 67] on div "Work Options Add timesheet" at bounding box center [597, 72] width 900 height 26
click at [926, 67] on button "Options" at bounding box center [936, 72] width 64 height 21
click at [58, 118] on div at bounding box center [53, 116] width 26 height 26
click at [946, 77] on button "Options" at bounding box center [936, 72] width 64 height 21
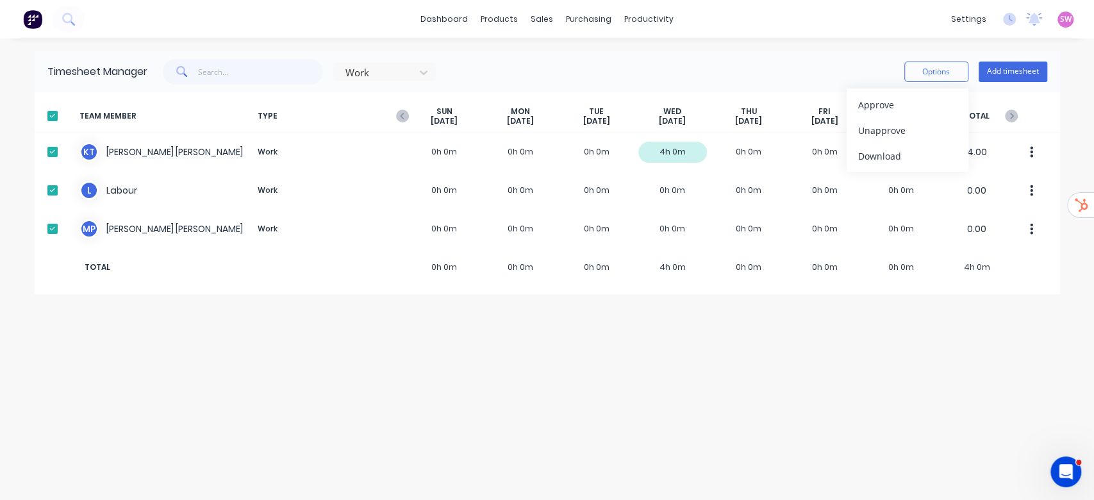
click at [754, 72] on div "Work Options Approve Unapprove Download Add timesheet" at bounding box center [597, 72] width 900 height 26
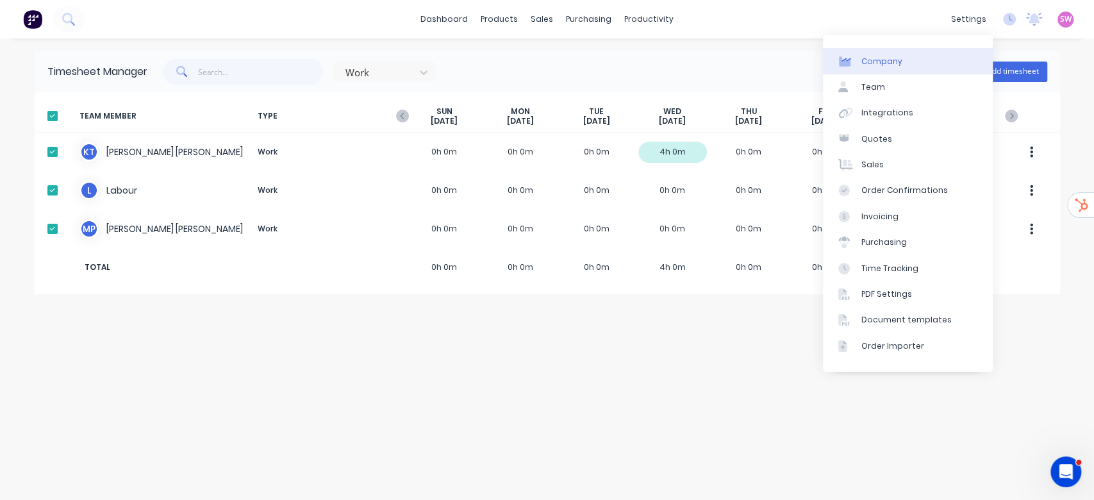
click at [893, 56] on div "Company" at bounding box center [881, 62] width 41 height 12
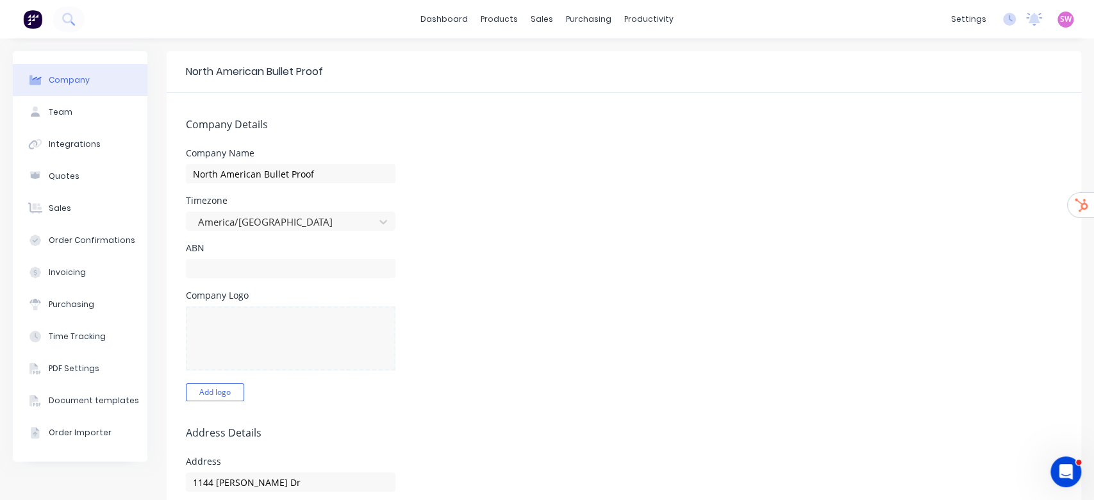
select select "US"
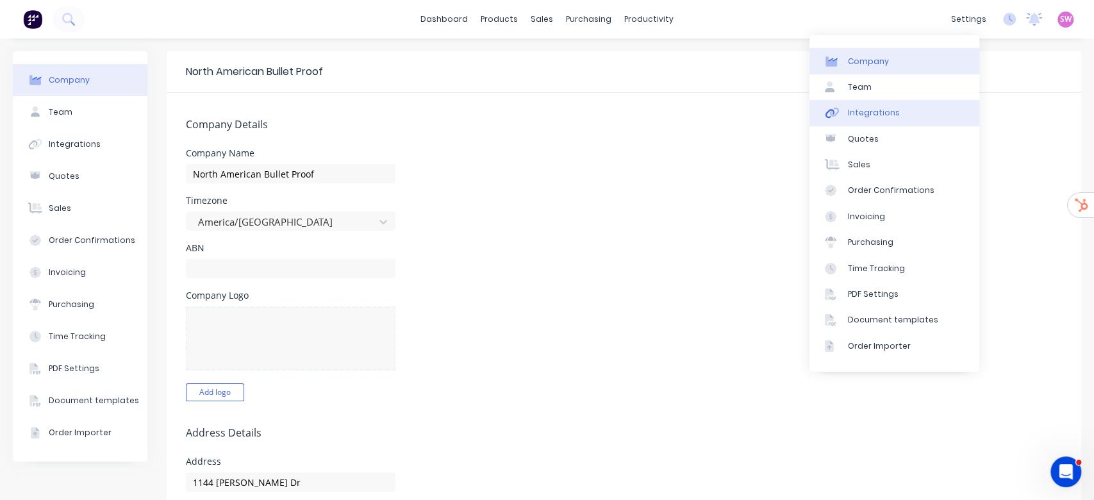
click at [902, 114] on link "Integrations" at bounding box center [894, 113] width 170 height 26
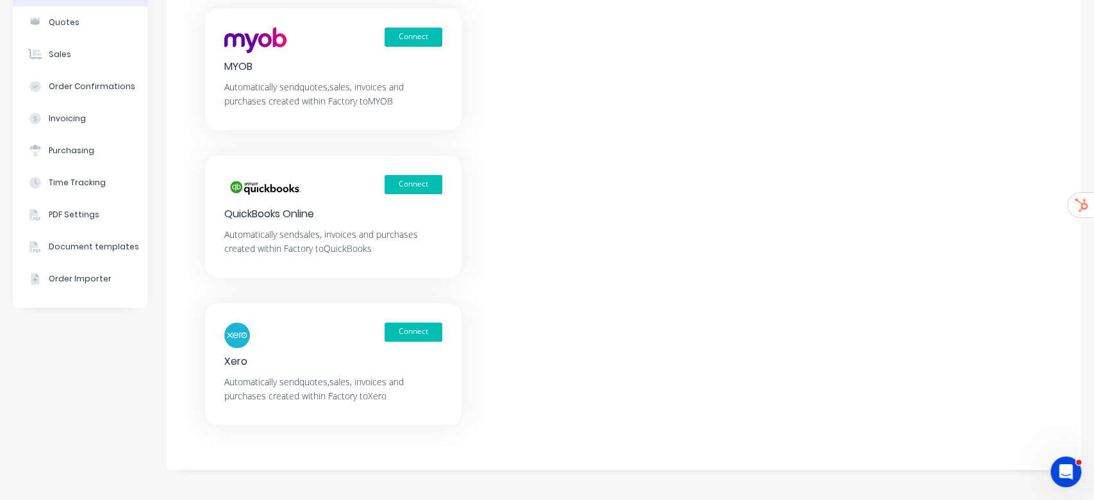
scroll to position [155, 0]
drag, startPoint x: 555, startPoint y: 186, endPoint x: 553, endPoint y: 202, distance: 16.1
click at [559, 177] on div "Connect MYOB Automatically send quotes, sales, invoices and purchases created w…" at bounding box center [624, 215] width 914 height 417
